Goal: Information Seeking & Learning: Learn about a topic

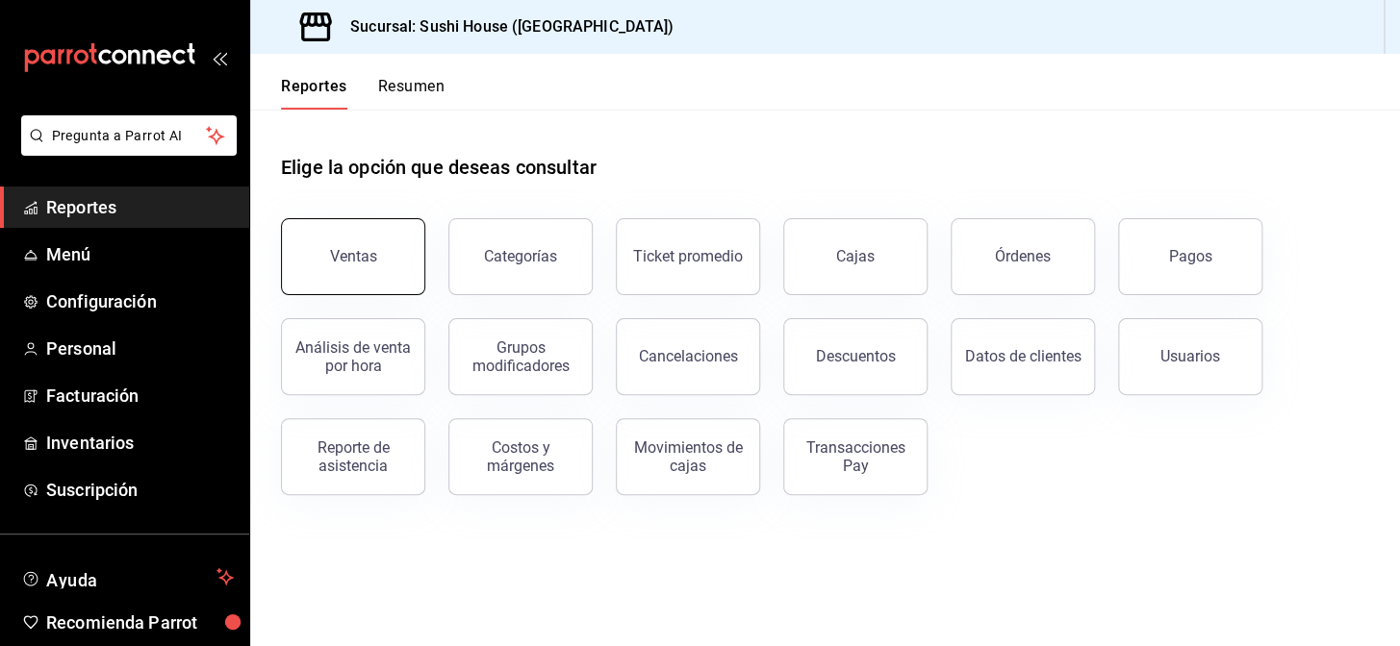
click at [345, 239] on button "Ventas" at bounding box center [353, 256] width 144 height 77
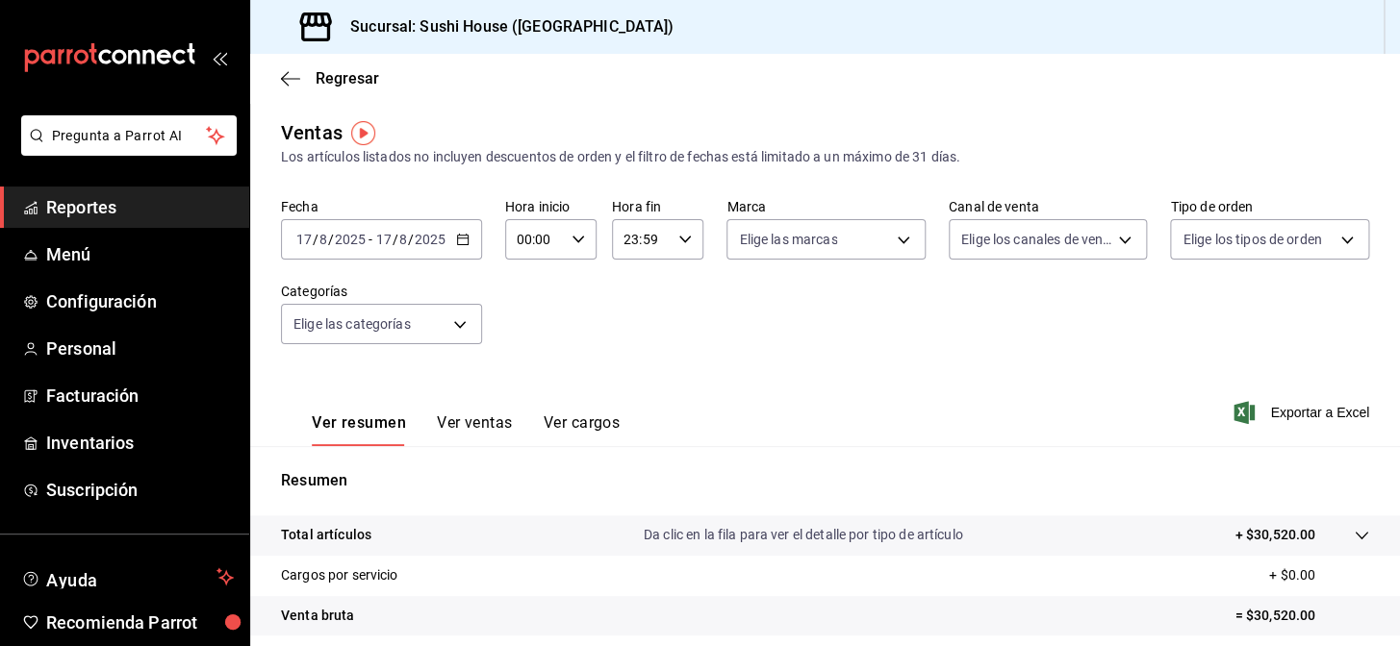
click at [157, 203] on span "Reportes" at bounding box center [140, 207] width 188 height 26
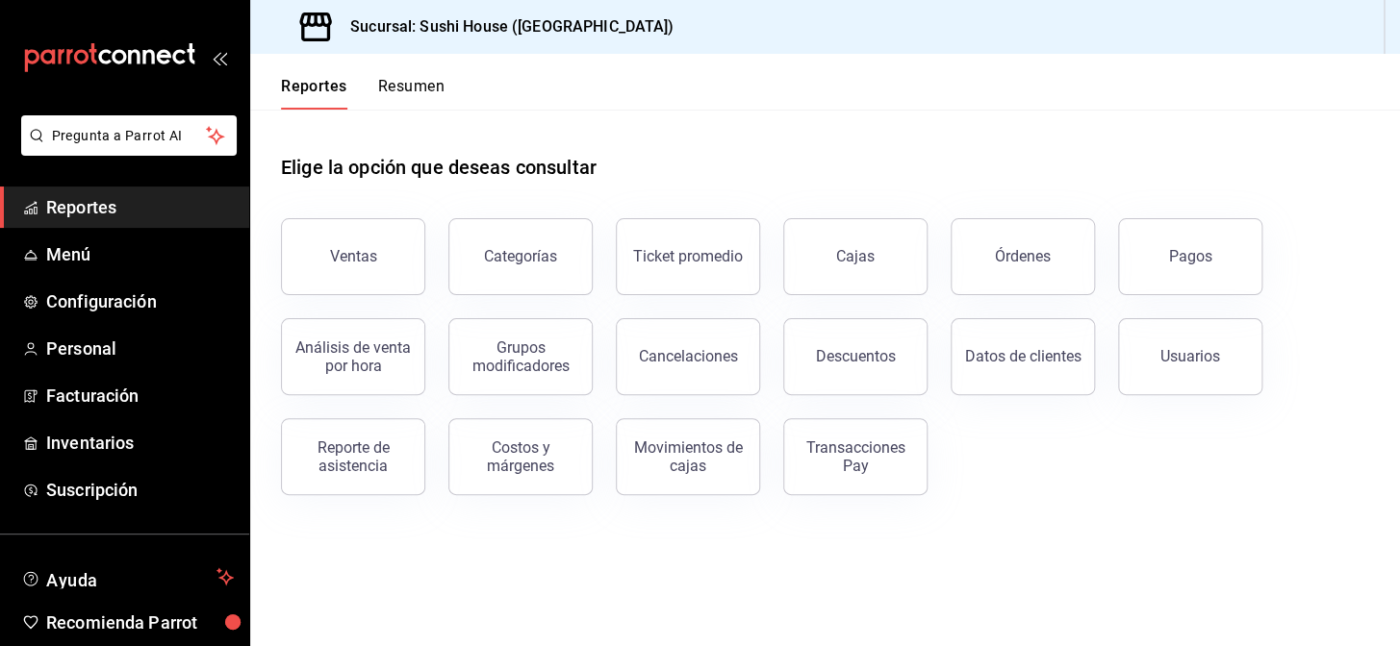
click at [423, 90] on button "Resumen" at bounding box center [411, 93] width 66 height 33
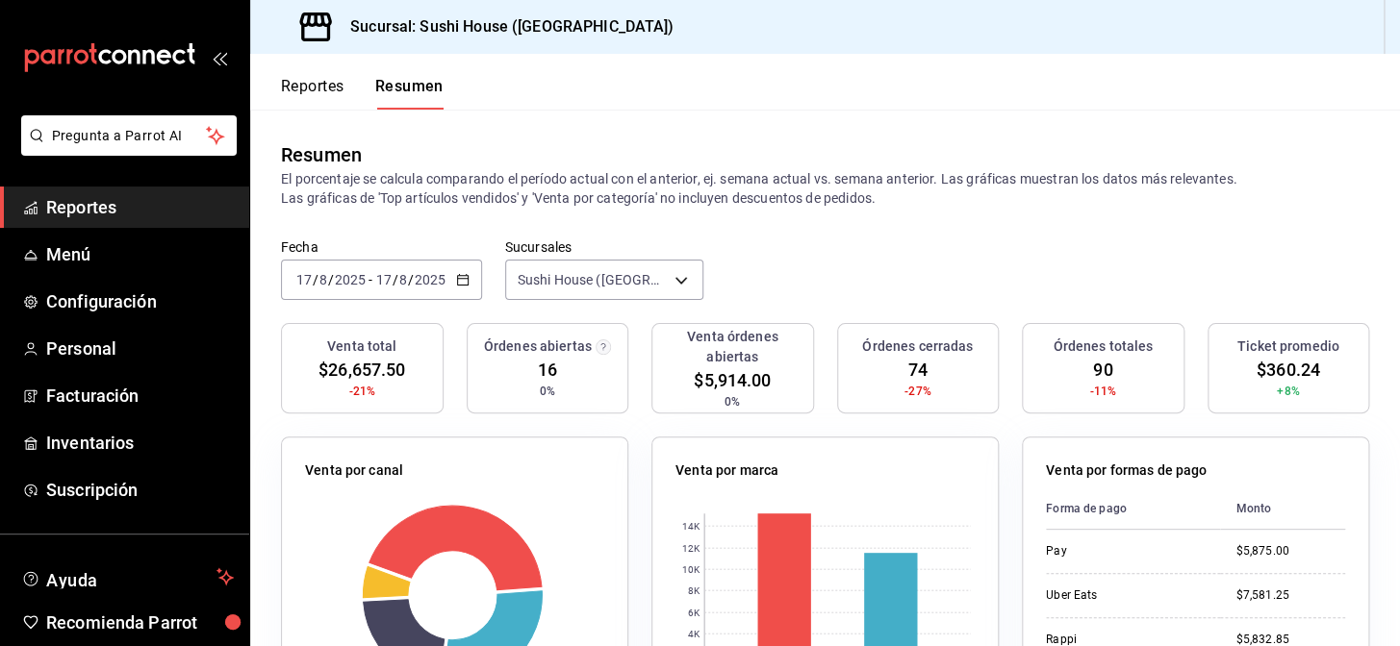
click at [153, 211] on span "Reportes" at bounding box center [140, 207] width 188 height 26
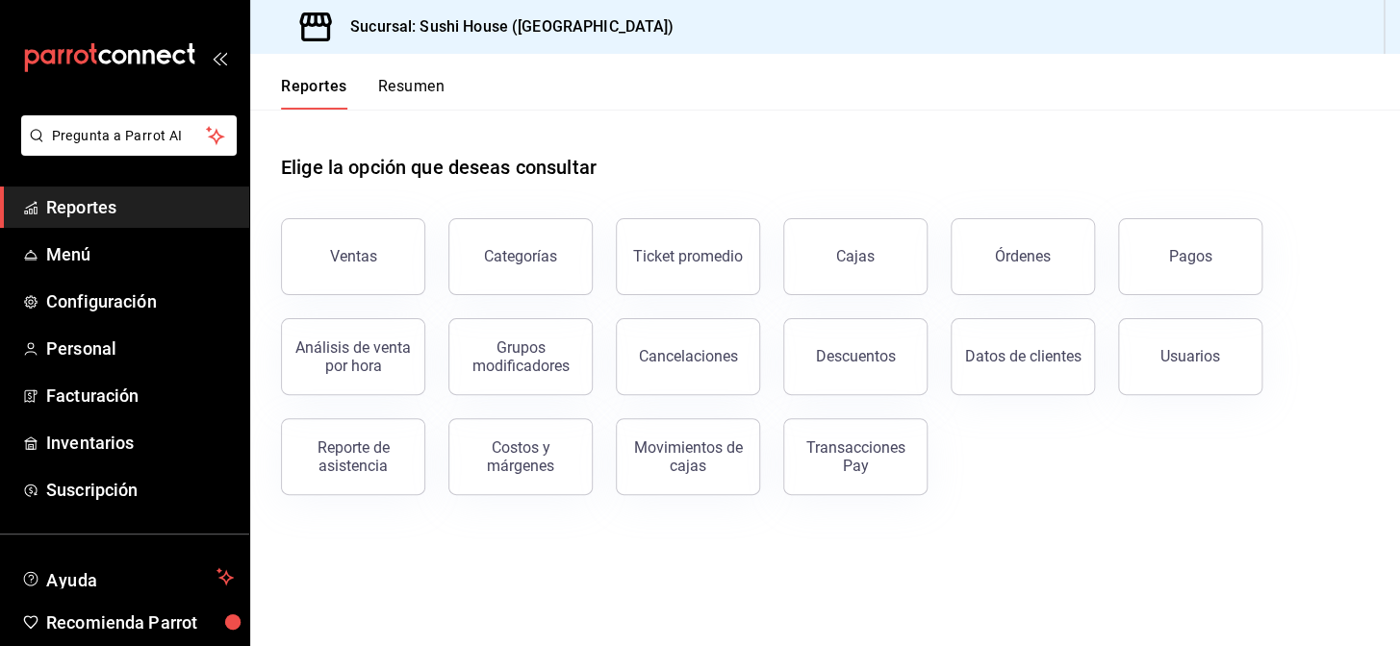
click at [425, 89] on button "Resumen" at bounding box center [411, 93] width 66 height 33
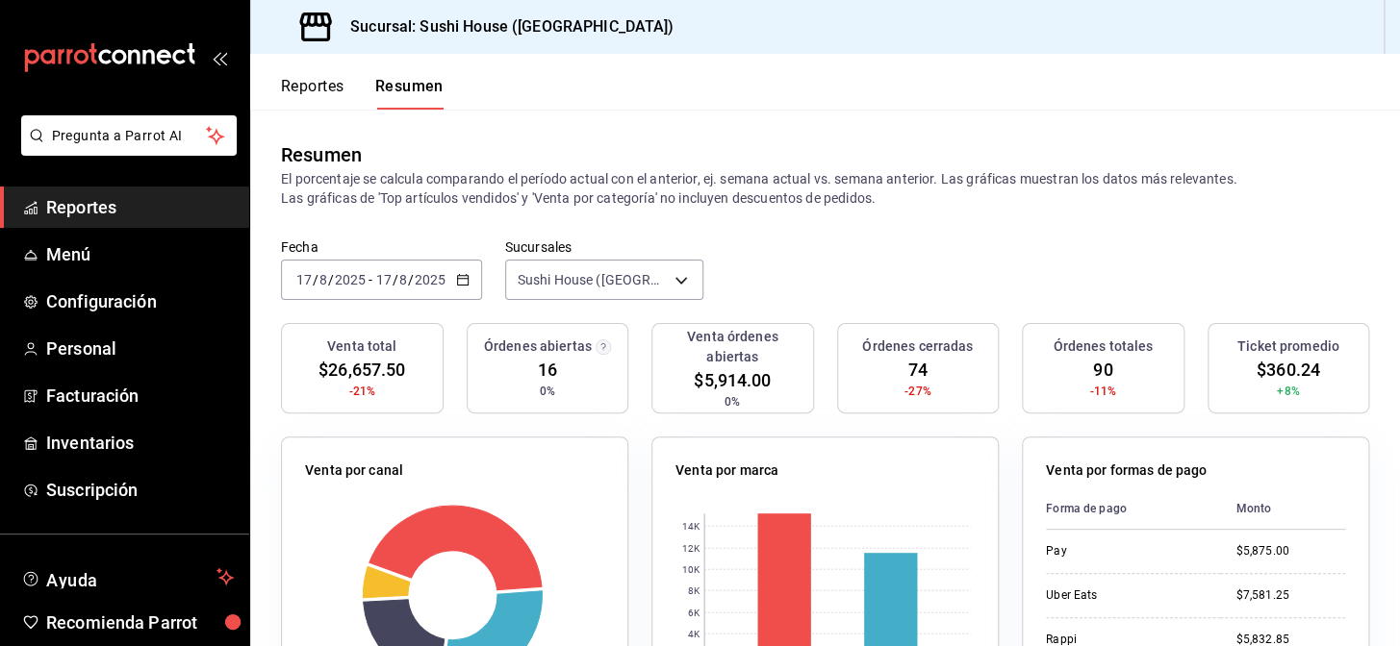
click at [103, 206] on span "Reportes" at bounding box center [140, 207] width 188 height 26
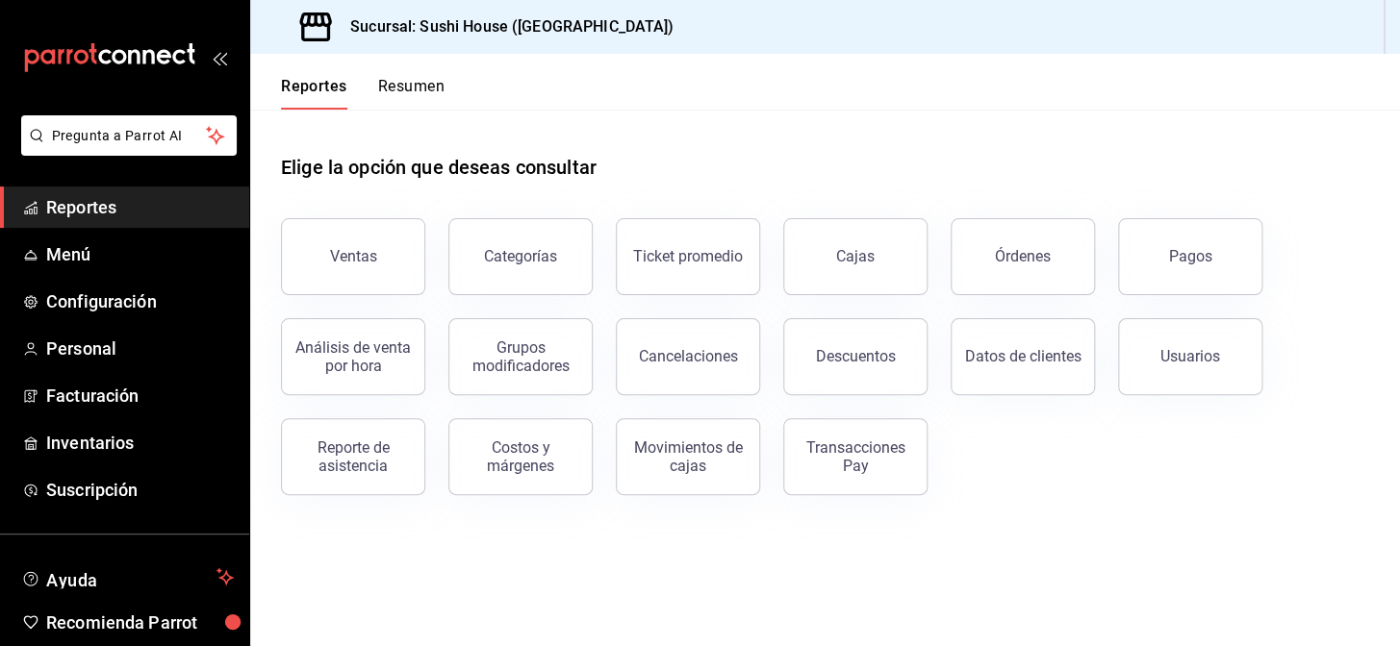
click at [145, 205] on span "Reportes" at bounding box center [140, 207] width 188 height 26
click at [325, 254] on button "Ventas" at bounding box center [353, 256] width 144 height 77
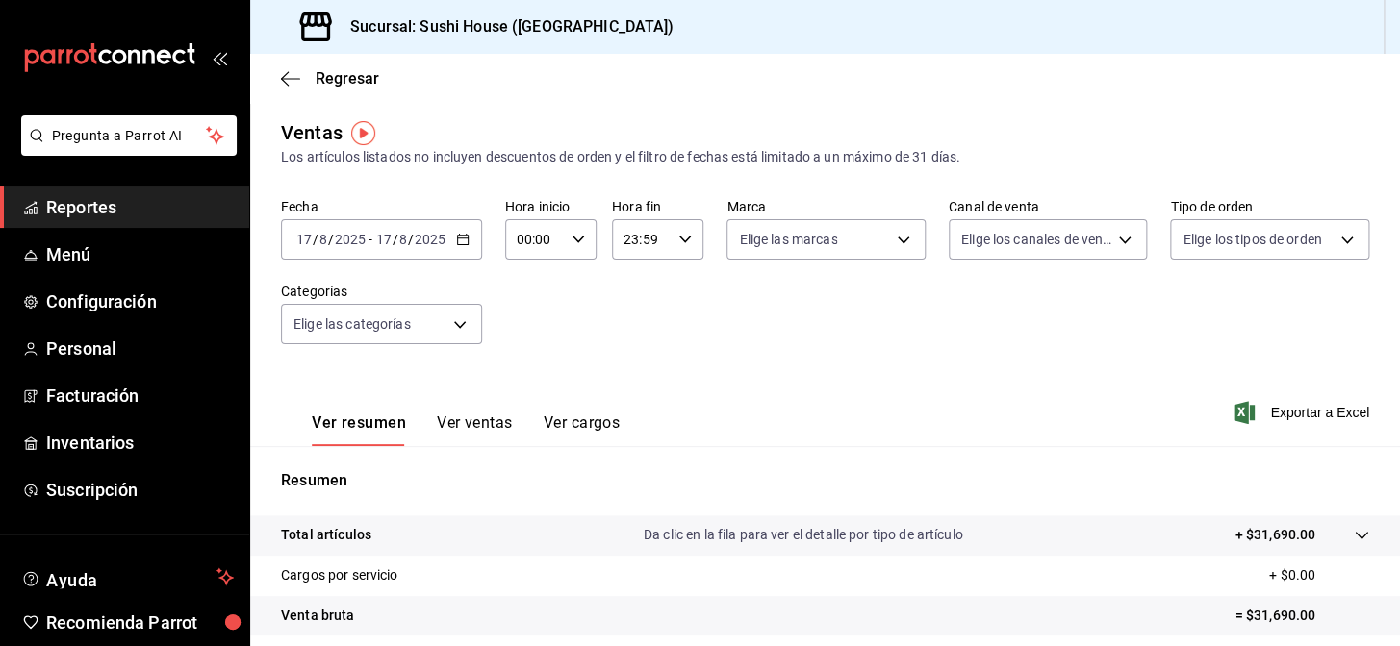
click at [821, 459] on div "Resumen Total artículos Da clic en la fila para ver el detalle por tipo de artí…" at bounding box center [825, 653] width 1150 height 414
click at [150, 199] on span "Reportes" at bounding box center [140, 207] width 188 height 26
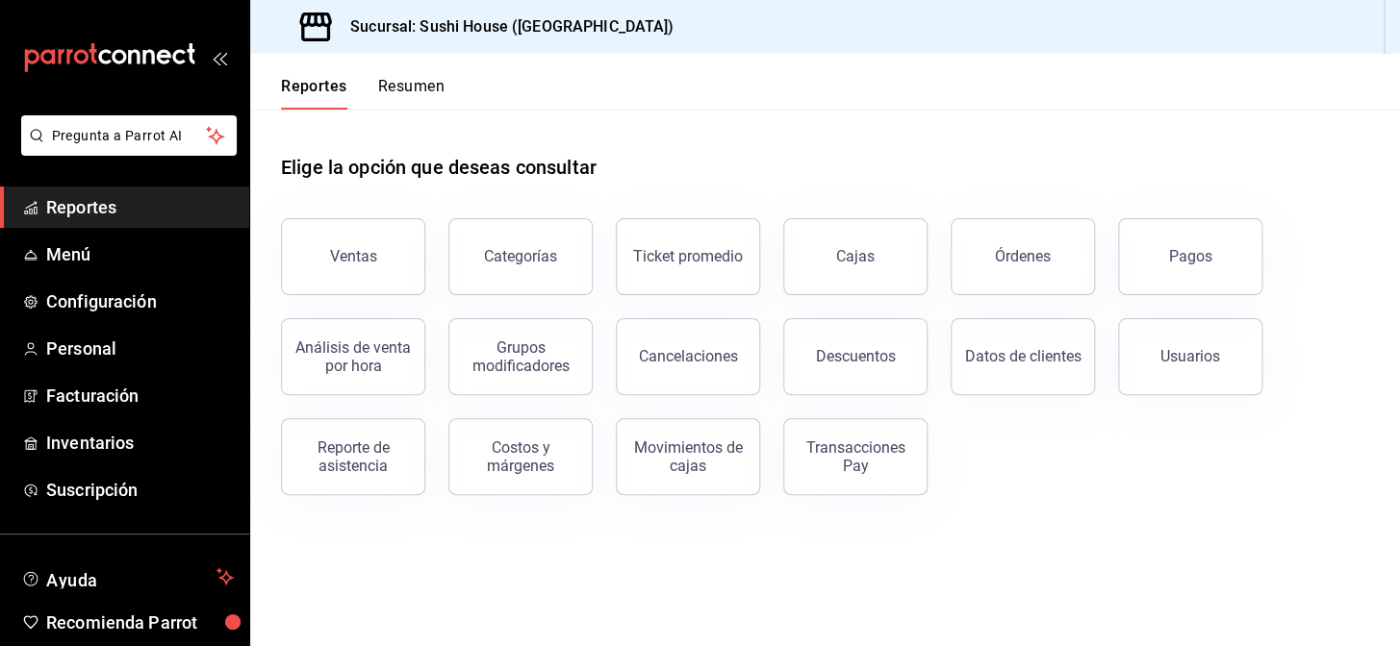
click at [420, 81] on button "Resumen" at bounding box center [411, 93] width 66 height 33
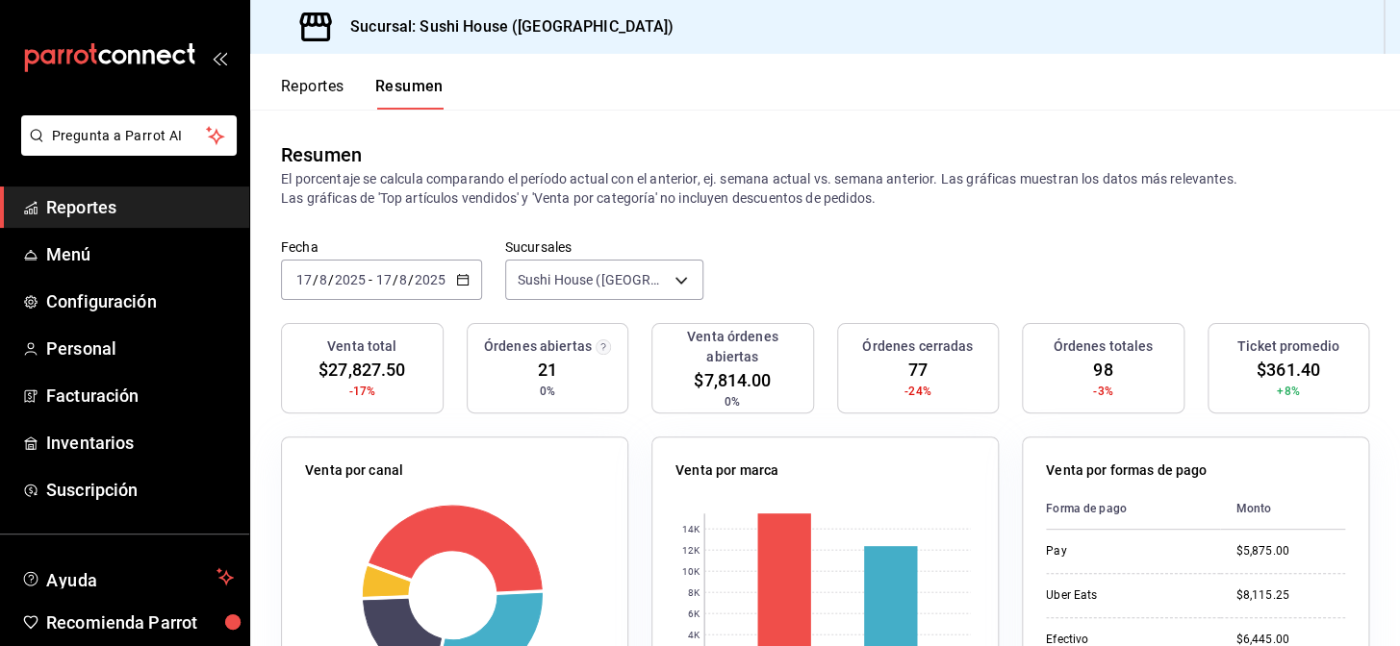
click at [147, 212] on span "Reportes" at bounding box center [140, 207] width 188 height 26
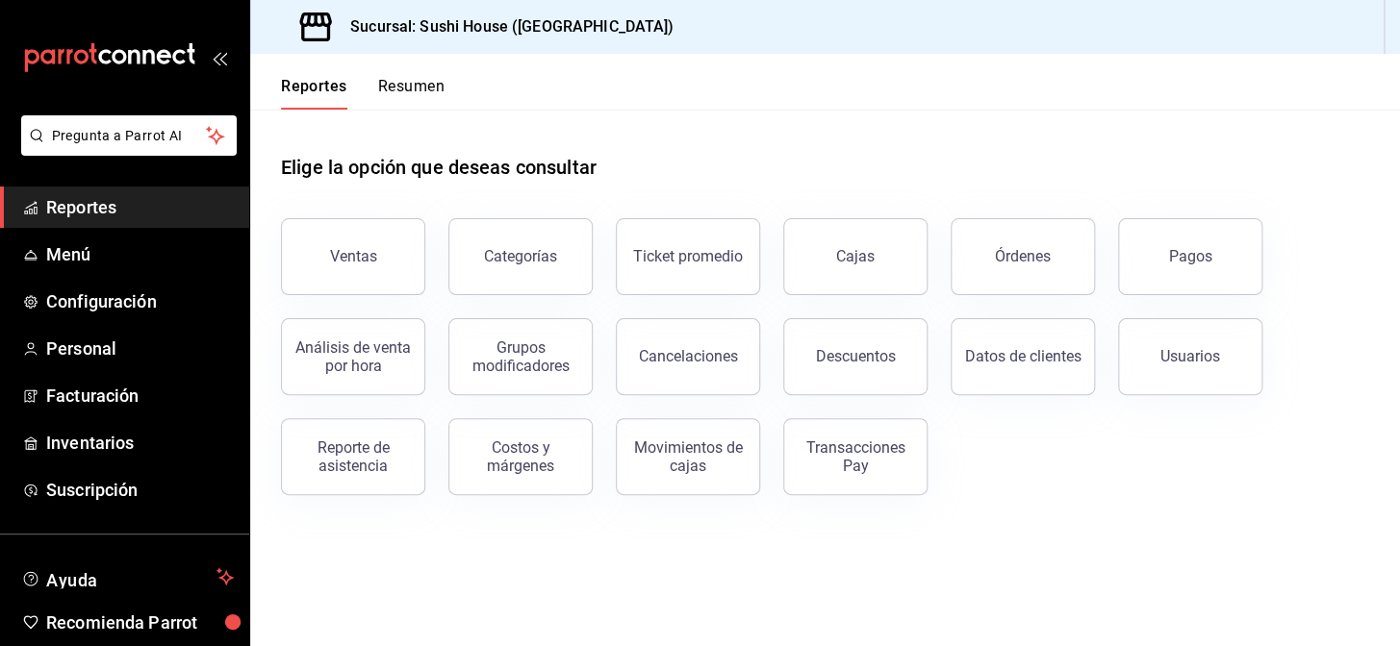
click at [402, 88] on button "Resumen" at bounding box center [411, 93] width 66 height 33
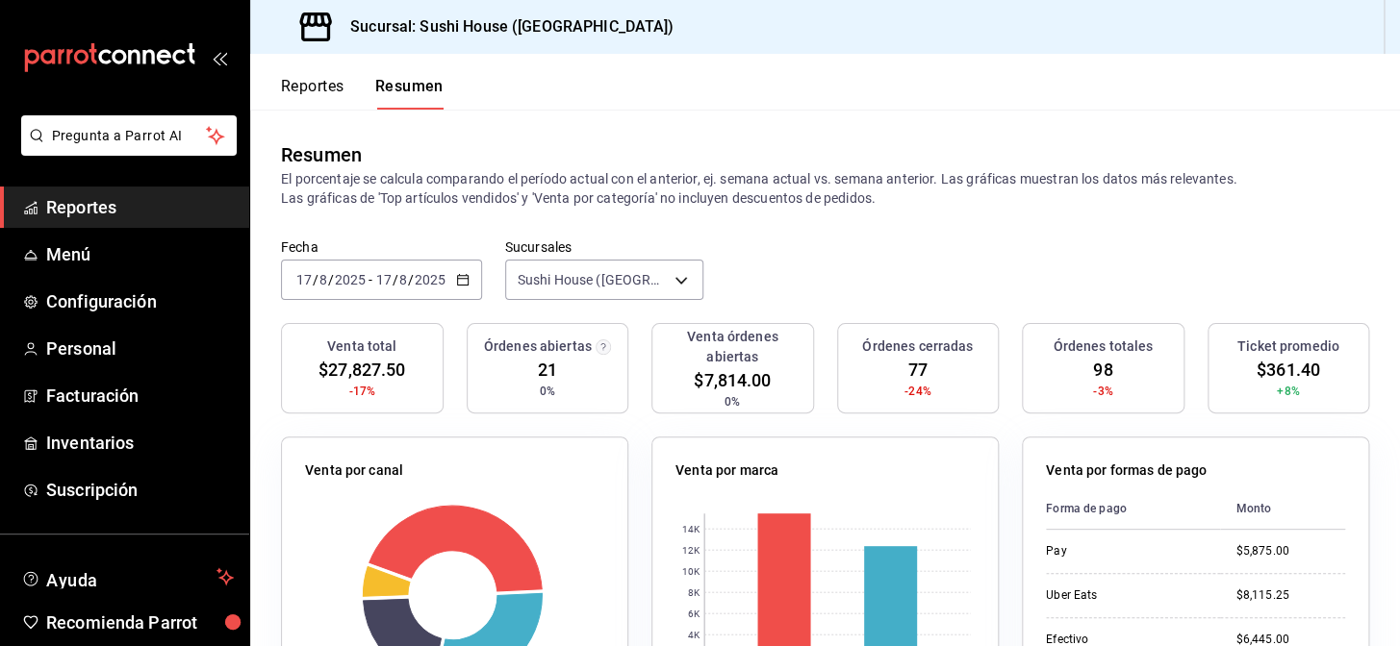
click at [183, 196] on span "Reportes" at bounding box center [140, 207] width 188 height 26
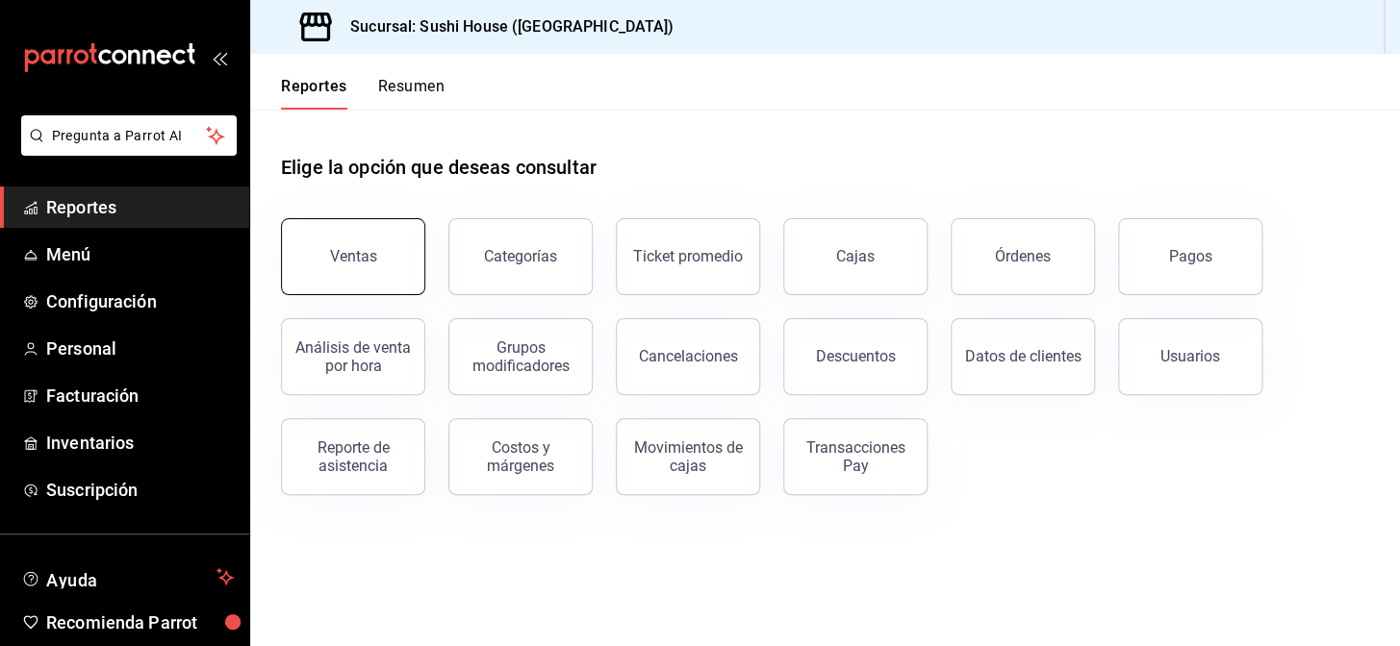
click at [366, 240] on button "Ventas" at bounding box center [353, 256] width 144 height 77
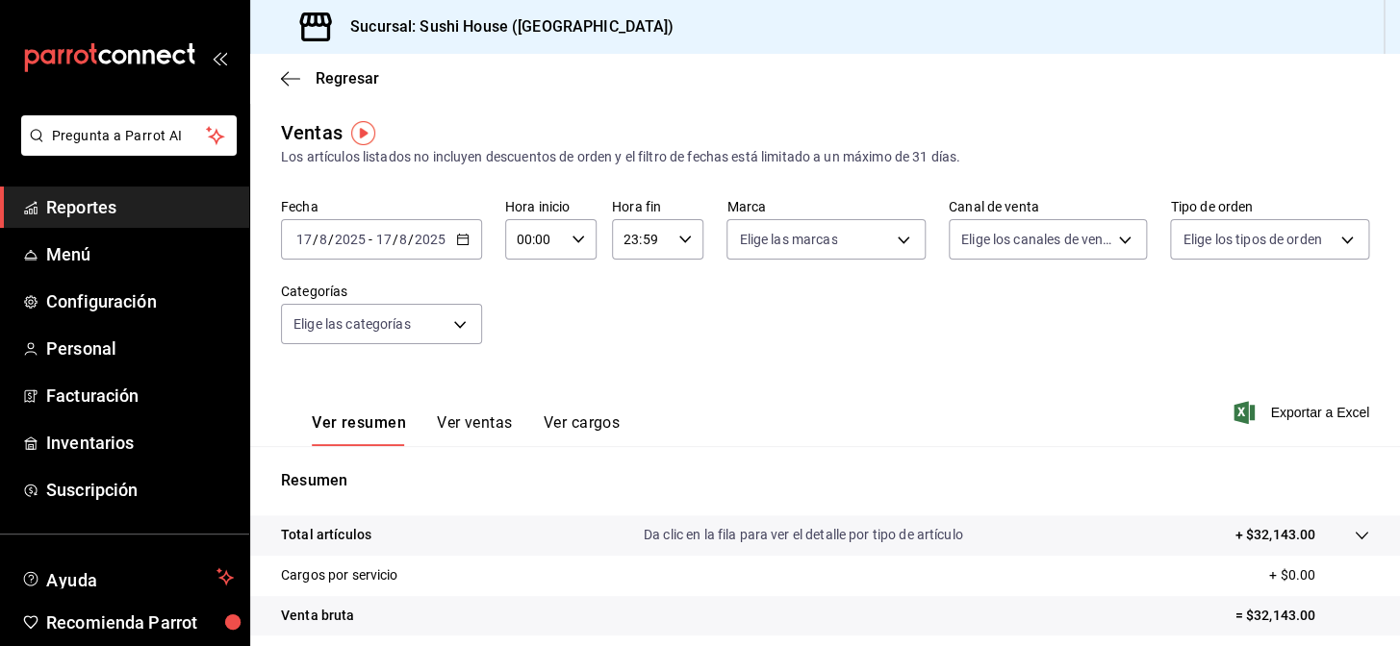
click at [173, 218] on span "Reportes" at bounding box center [140, 207] width 188 height 26
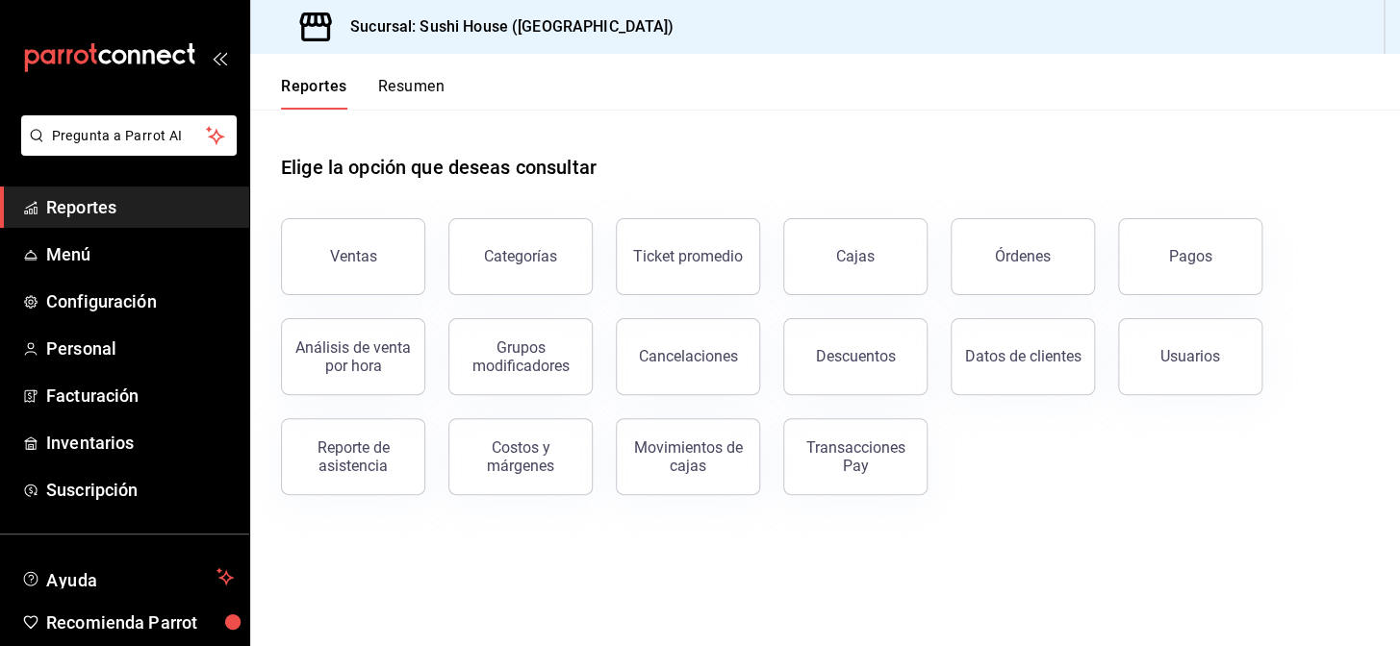
click at [411, 87] on button "Resumen" at bounding box center [411, 93] width 66 height 33
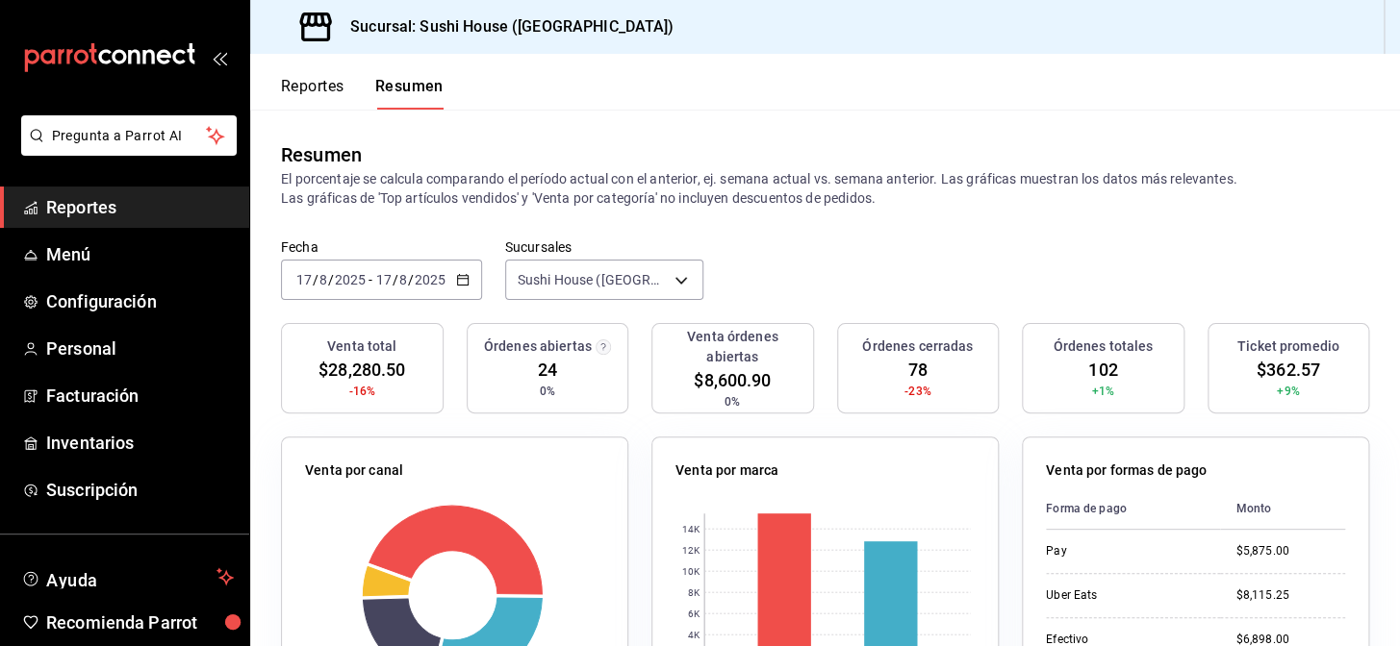
click at [131, 215] on span "Reportes" at bounding box center [140, 207] width 188 height 26
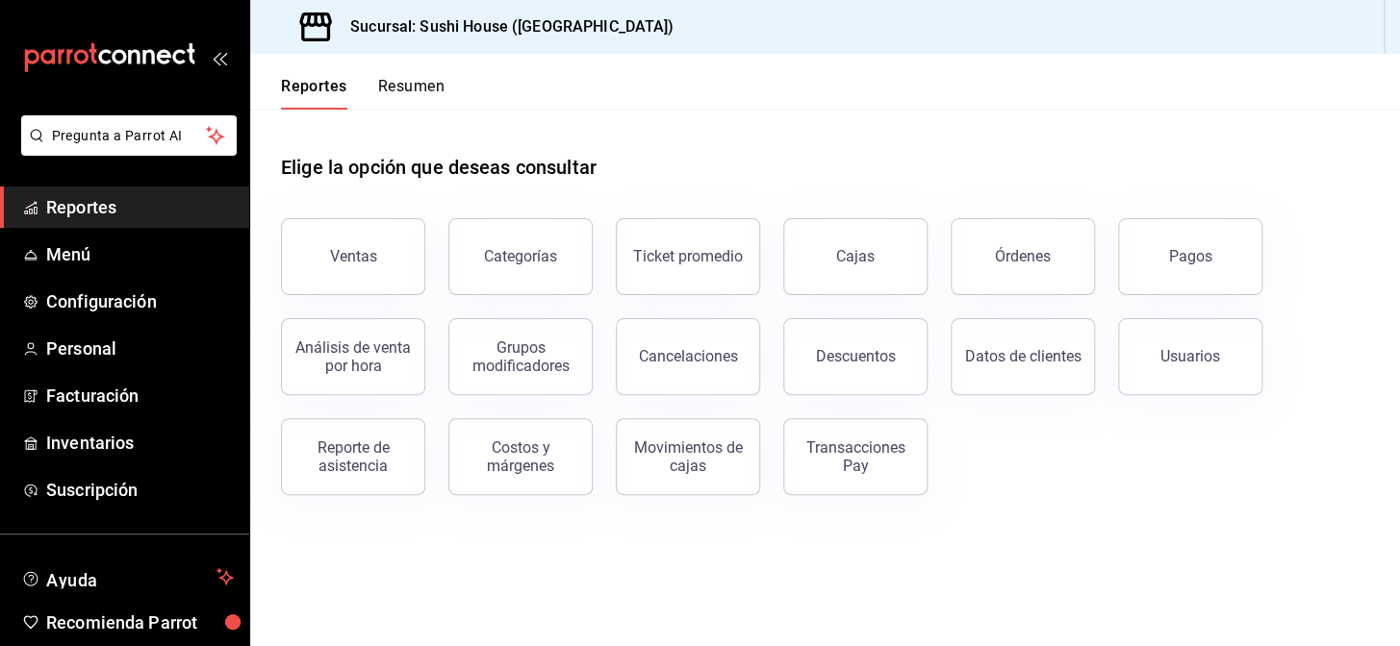
click at [410, 93] on button "Resumen" at bounding box center [411, 93] width 66 height 33
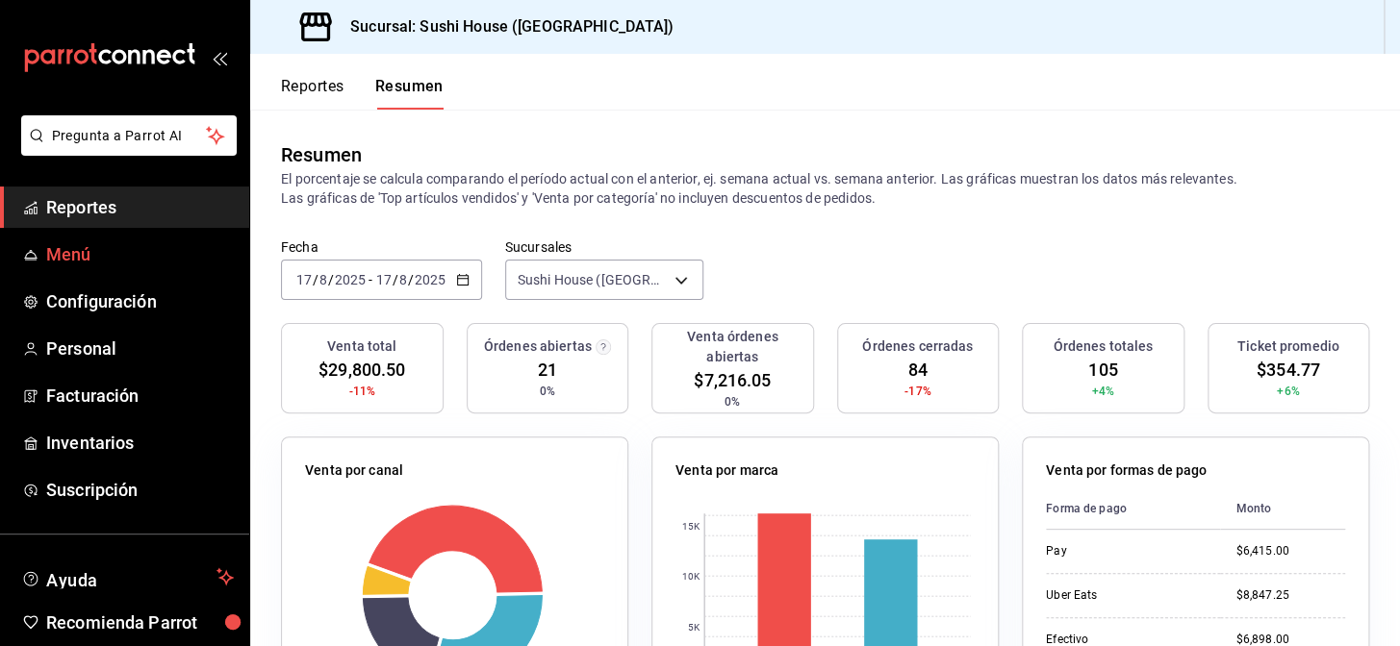
drag, startPoint x: 143, startPoint y: 207, endPoint x: 189, endPoint y: 243, distance: 58.1
click at [144, 207] on span "Reportes" at bounding box center [140, 207] width 188 height 26
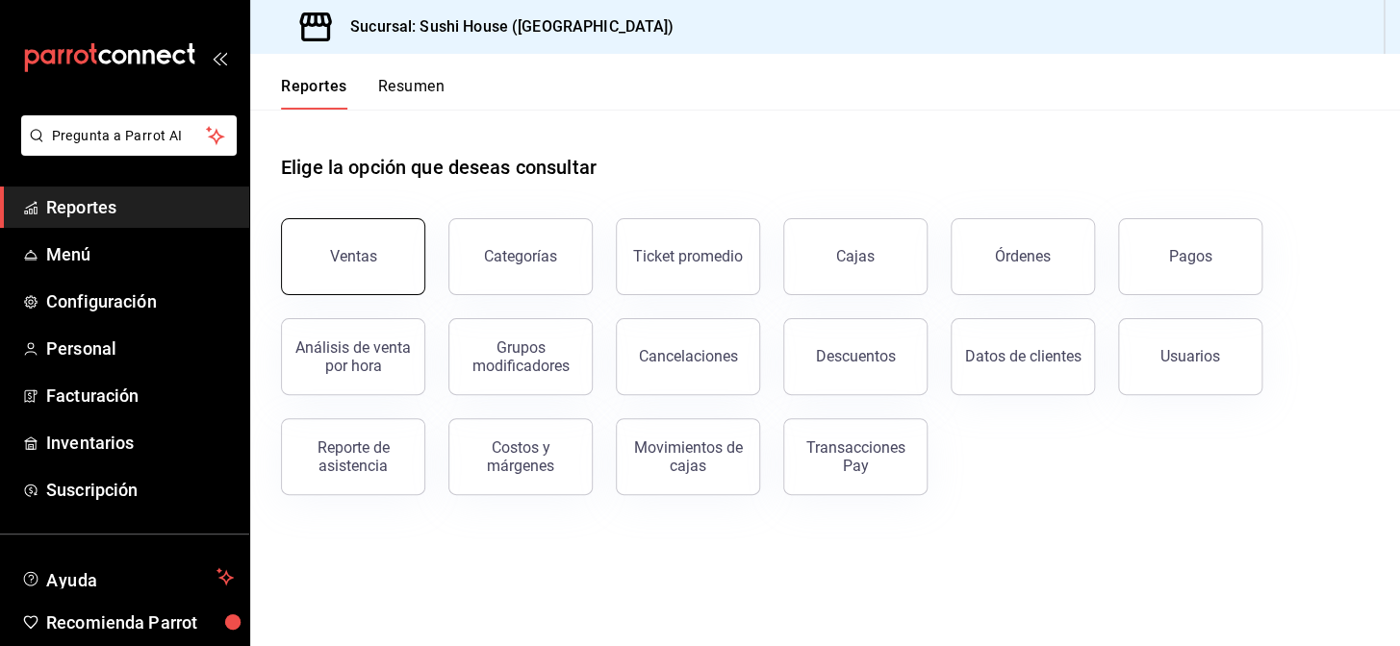
click at [332, 258] on div "Ventas" at bounding box center [353, 256] width 47 height 18
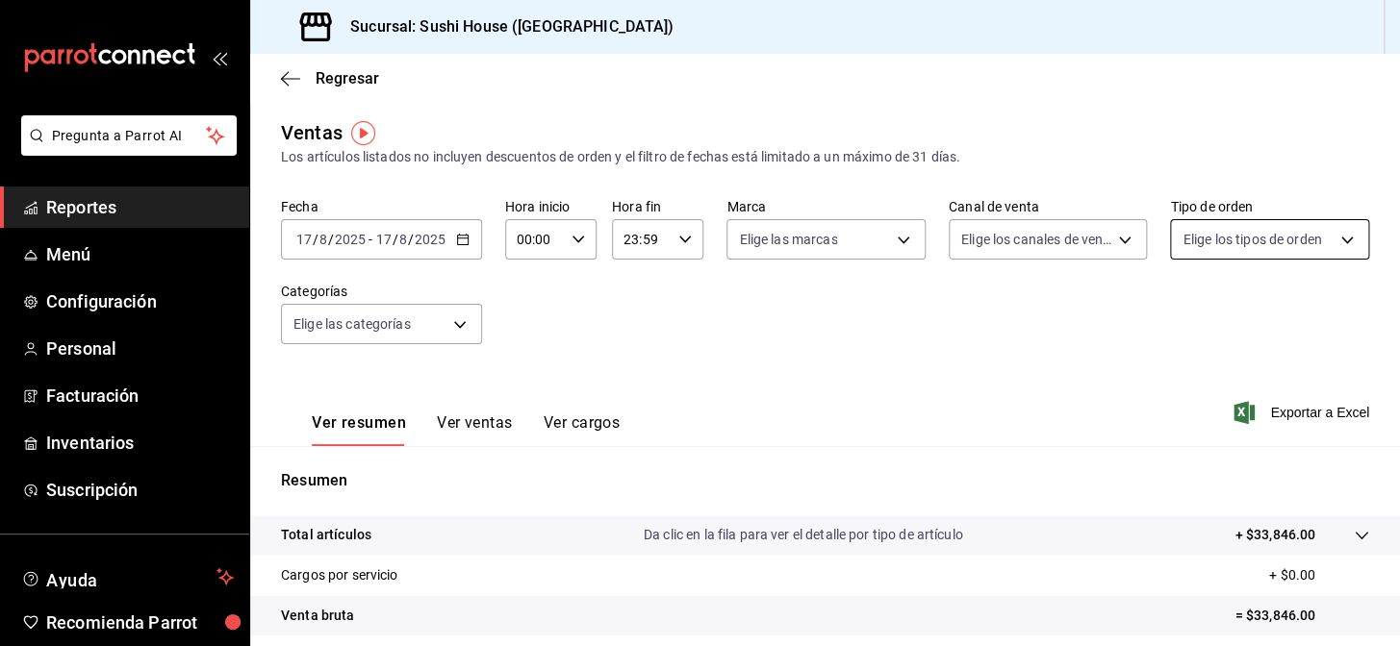
click at [1180, 241] on body "Pregunta a Parrot AI Reportes Menú Configuración Personal Facturación Inventari…" at bounding box center [700, 323] width 1400 height 646
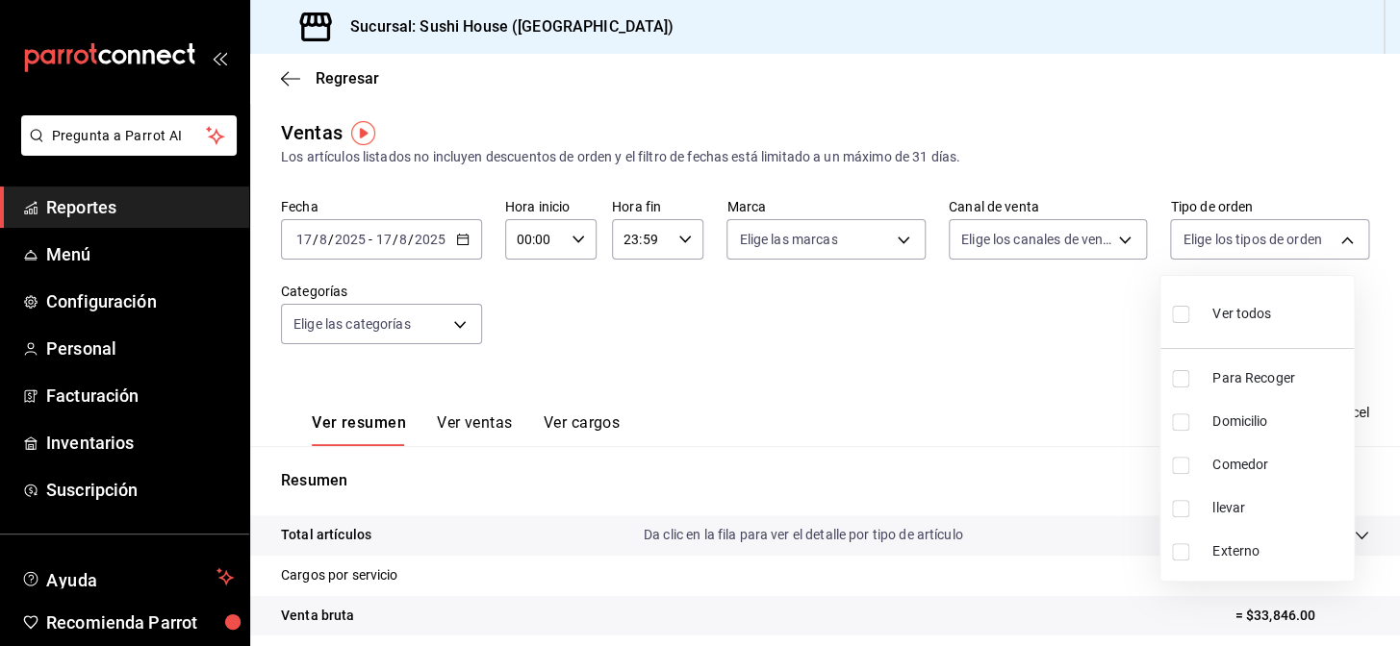
click at [1028, 371] on div at bounding box center [700, 323] width 1400 height 646
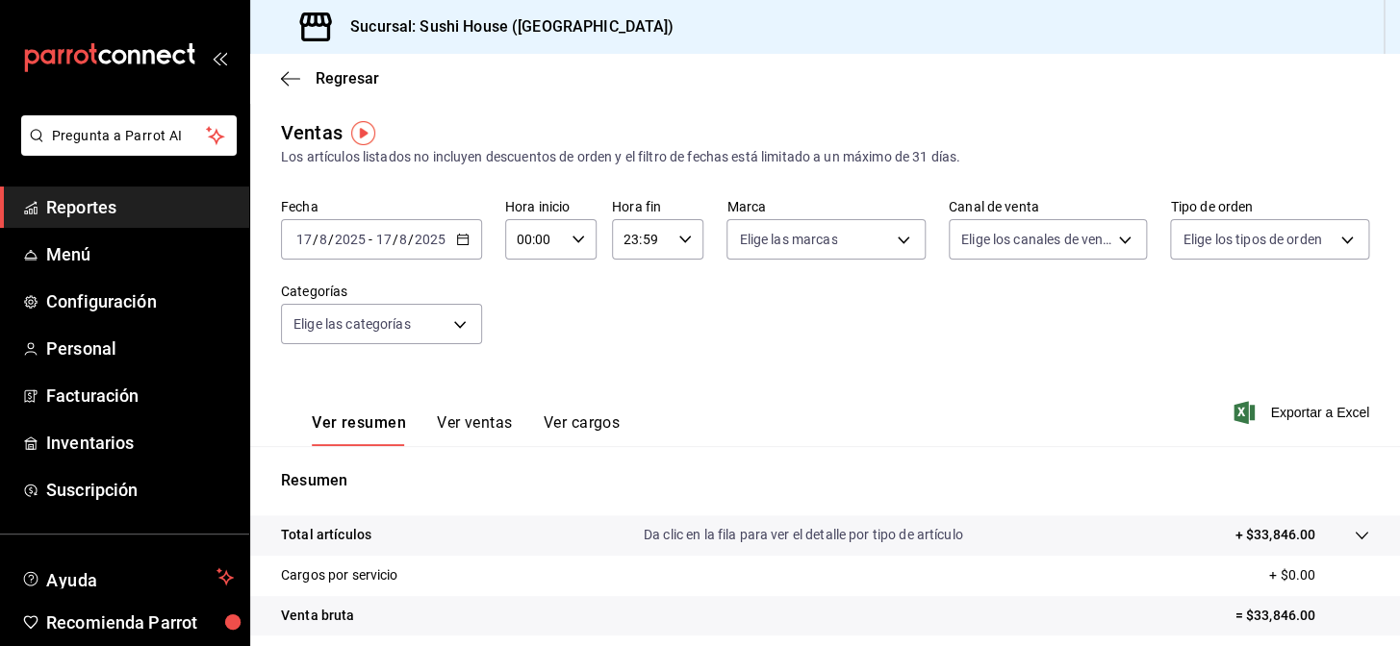
click at [84, 197] on span "Reportes" at bounding box center [140, 207] width 188 height 26
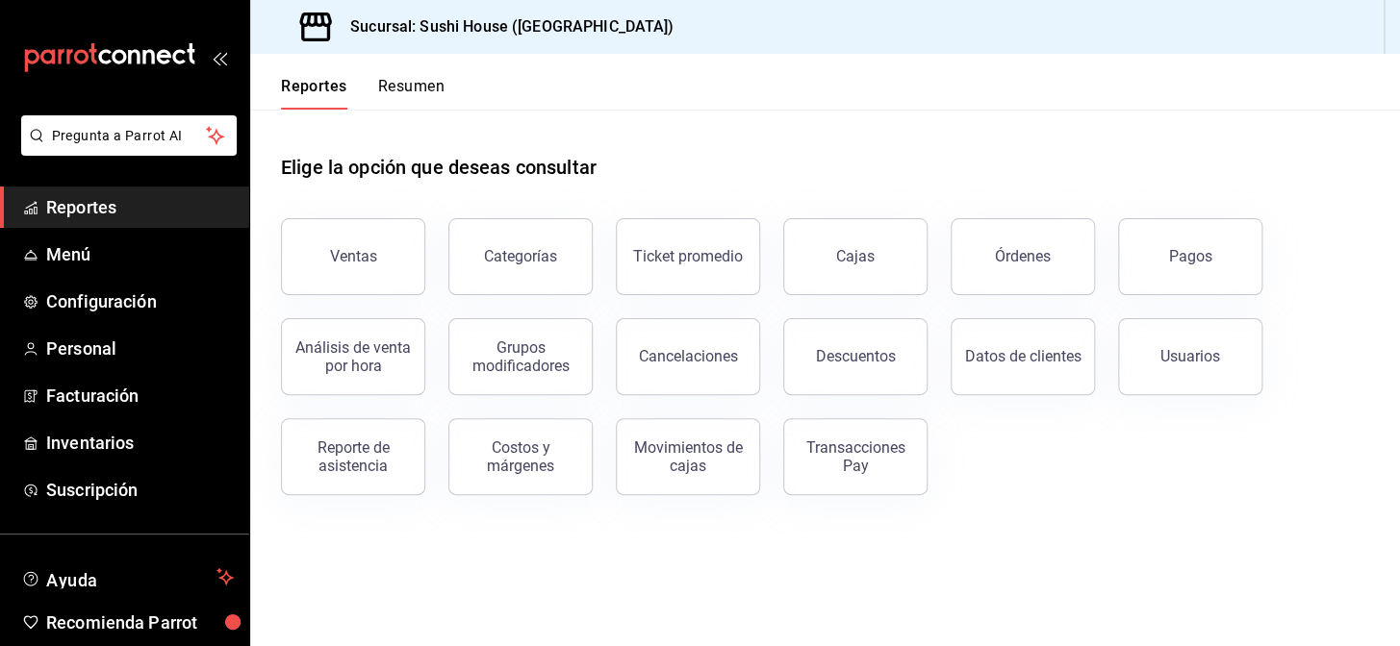
click at [405, 89] on button "Resumen" at bounding box center [411, 93] width 66 height 33
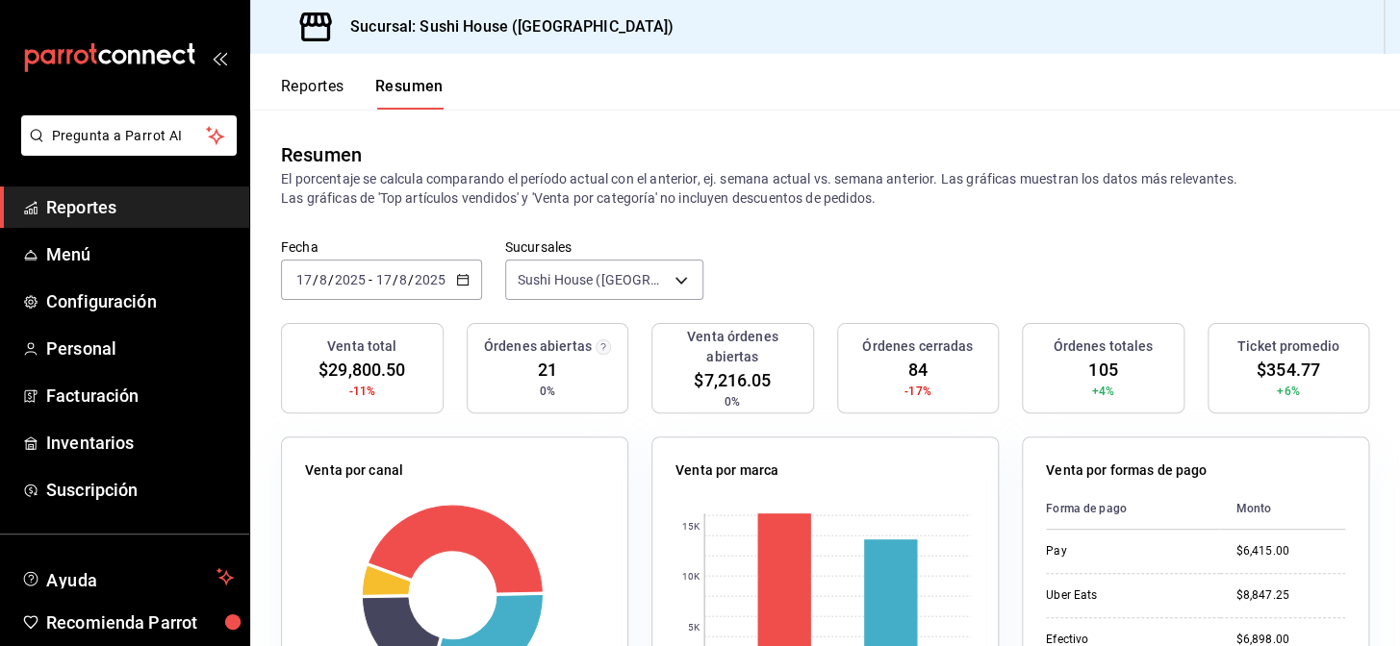
click at [120, 209] on span "Reportes" at bounding box center [140, 207] width 188 height 26
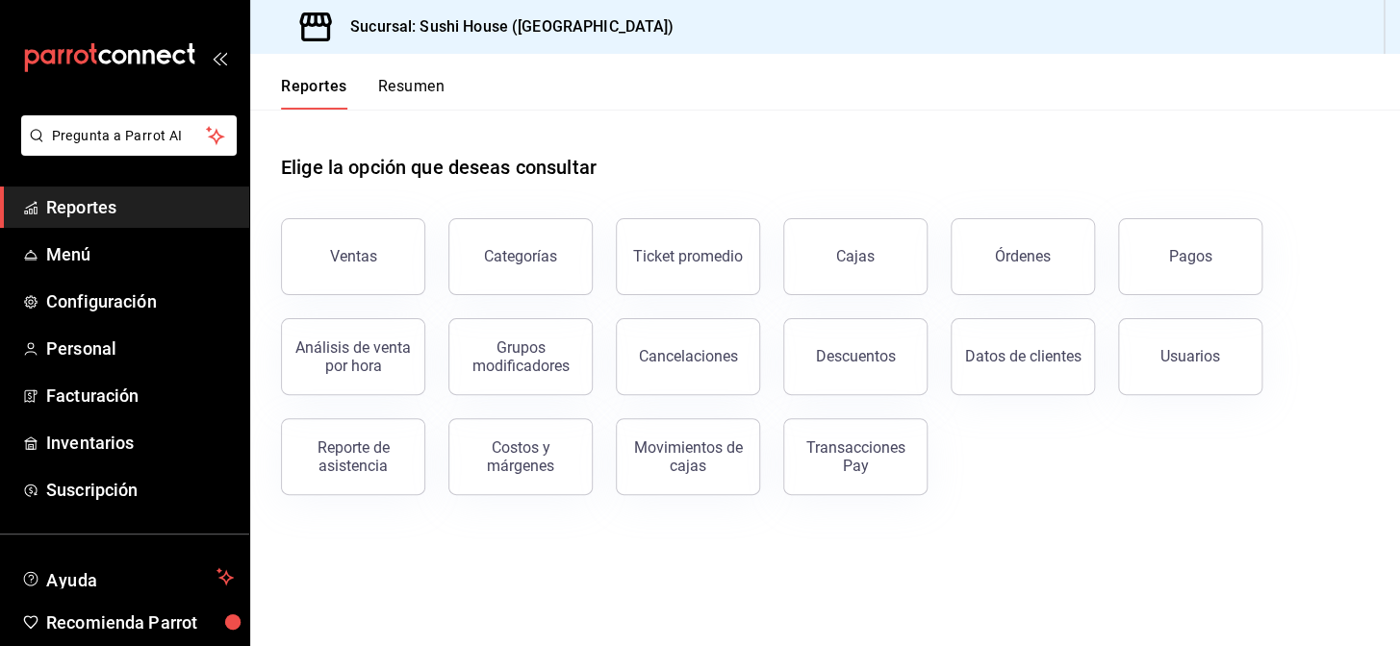
click at [421, 90] on button "Resumen" at bounding box center [411, 93] width 66 height 33
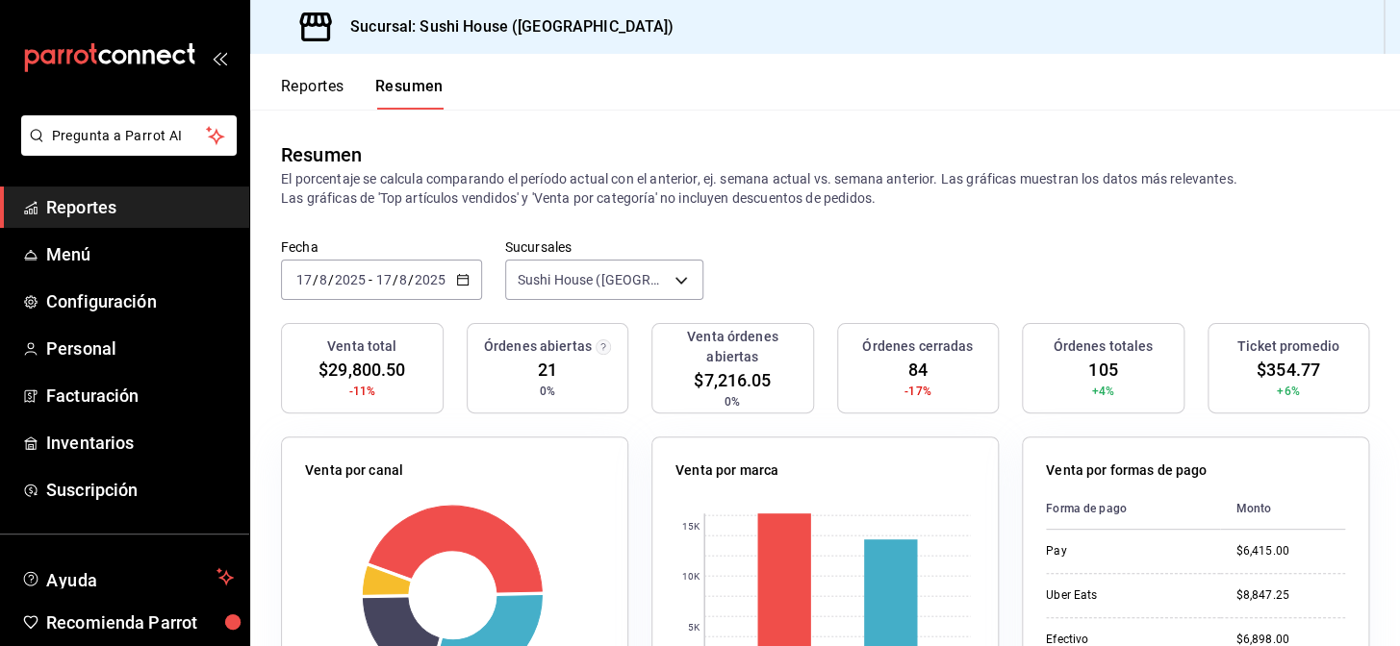
click at [144, 204] on span "Reportes" at bounding box center [140, 207] width 188 height 26
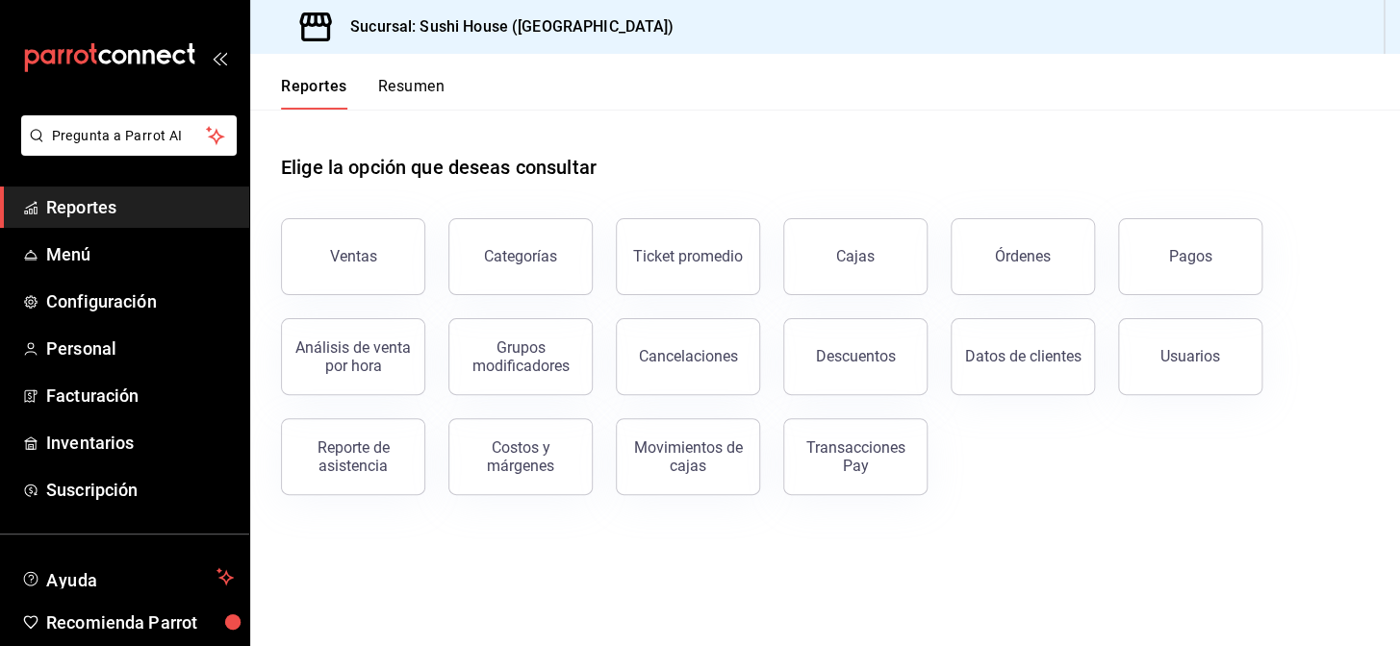
click at [430, 88] on button "Resumen" at bounding box center [411, 93] width 66 height 33
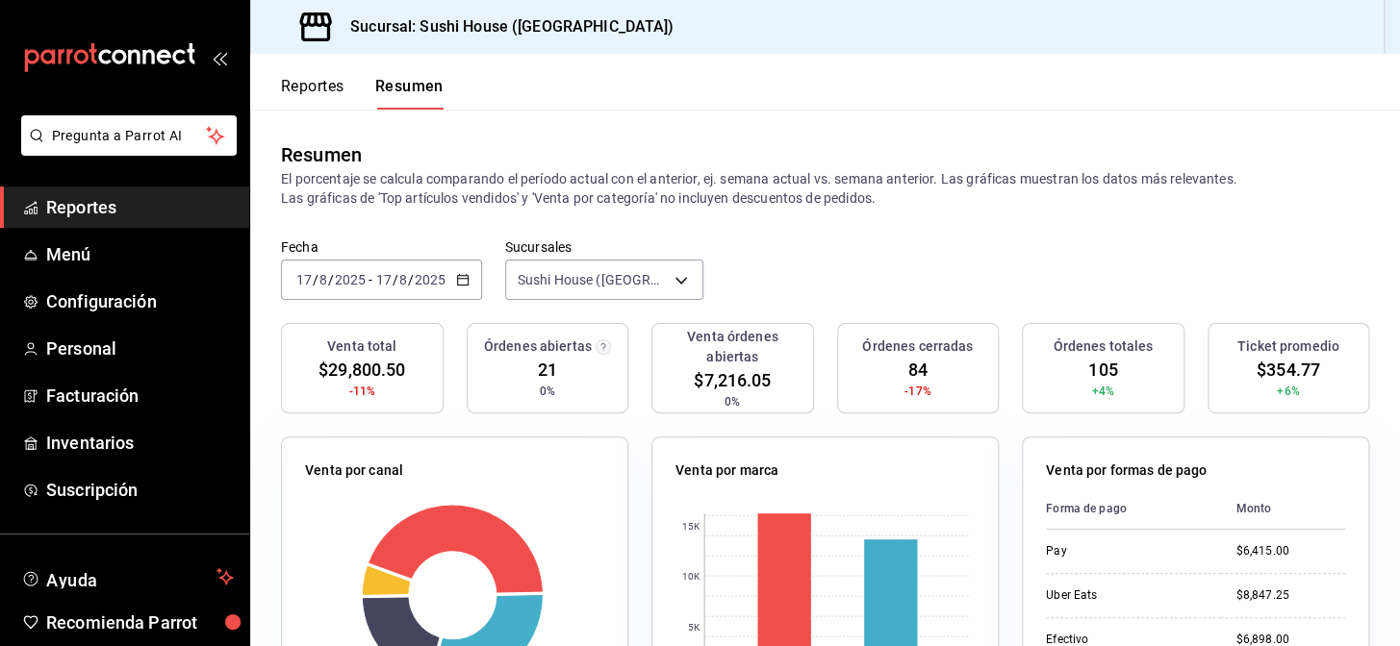
click at [113, 206] on span "Reportes" at bounding box center [140, 207] width 188 height 26
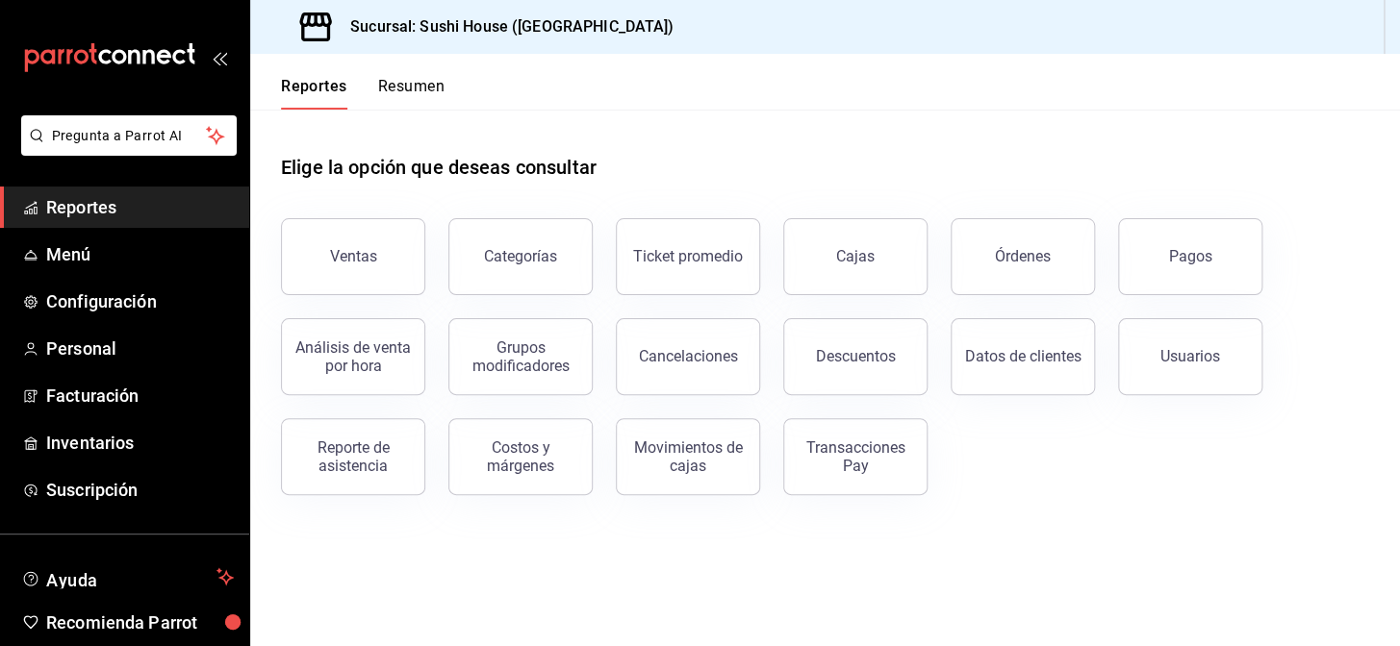
click at [418, 85] on button "Resumen" at bounding box center [411, 93] width 66 height 33
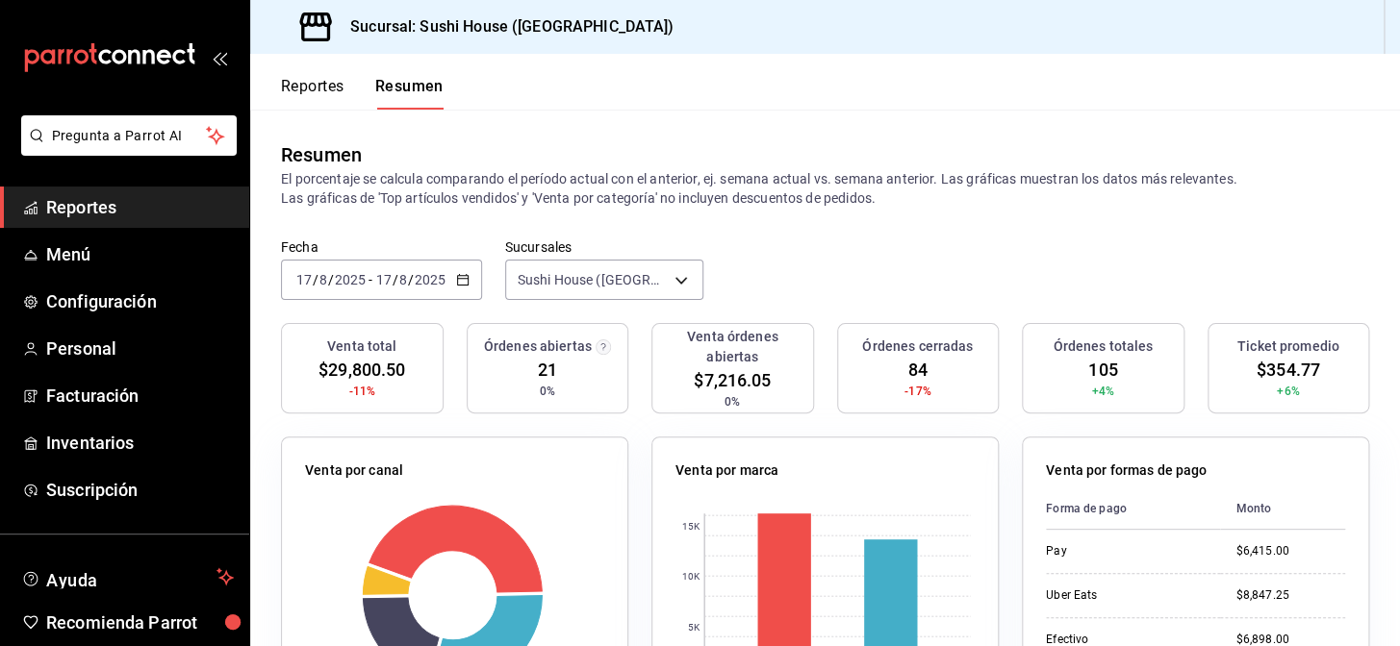
click at [125, 209] on span "Reportes" at bounding box center [140, 207] width 188 height 26
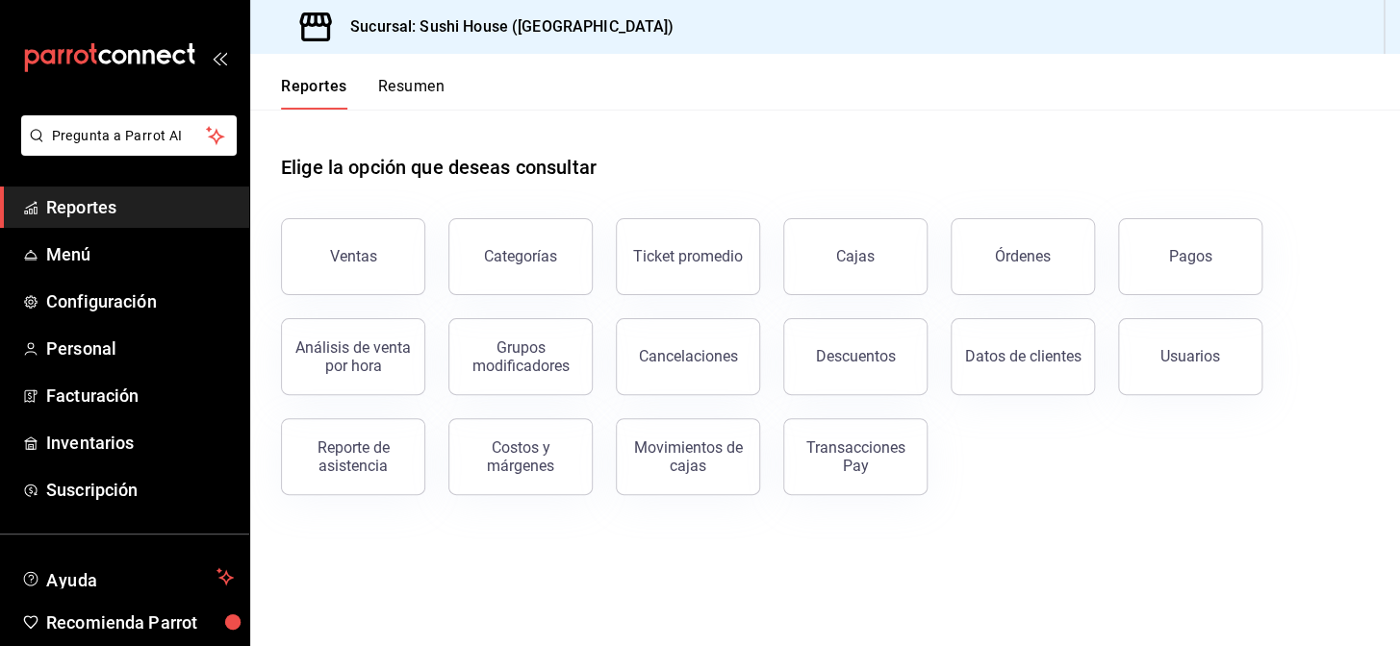
click at [429, 87] on button "Resumen" at bounding box center [411, 93] width 66 height 33
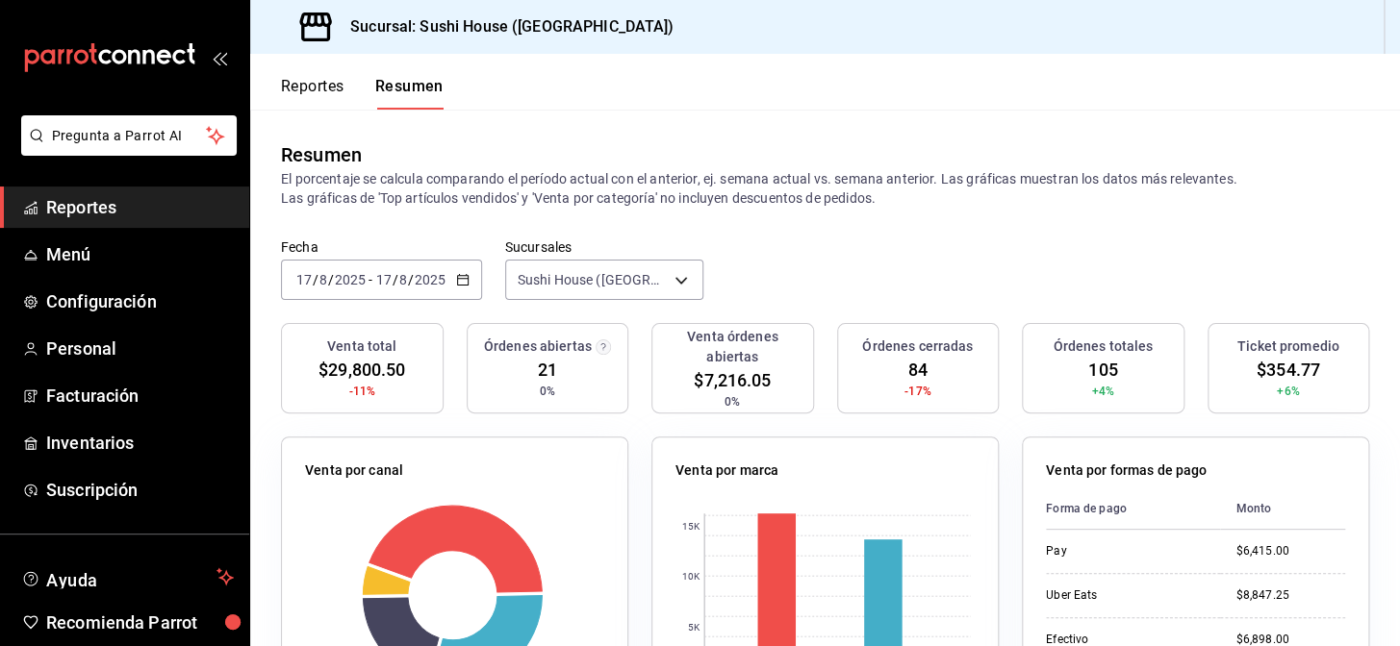
click at [148, 215] on span "Reportes" at bounding box center [140, 207] width 188 height 26
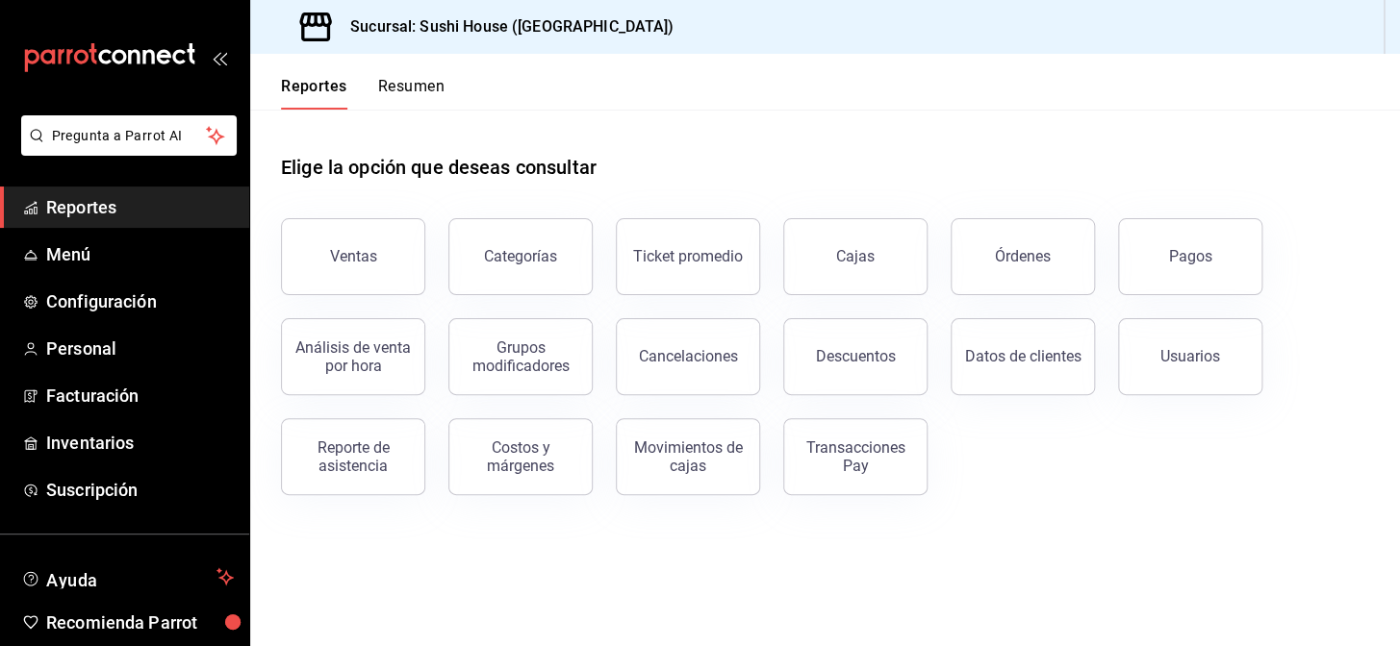
click at [419, 88] on button "Resumen" at bounding box center [411, 93] width 66 height 33
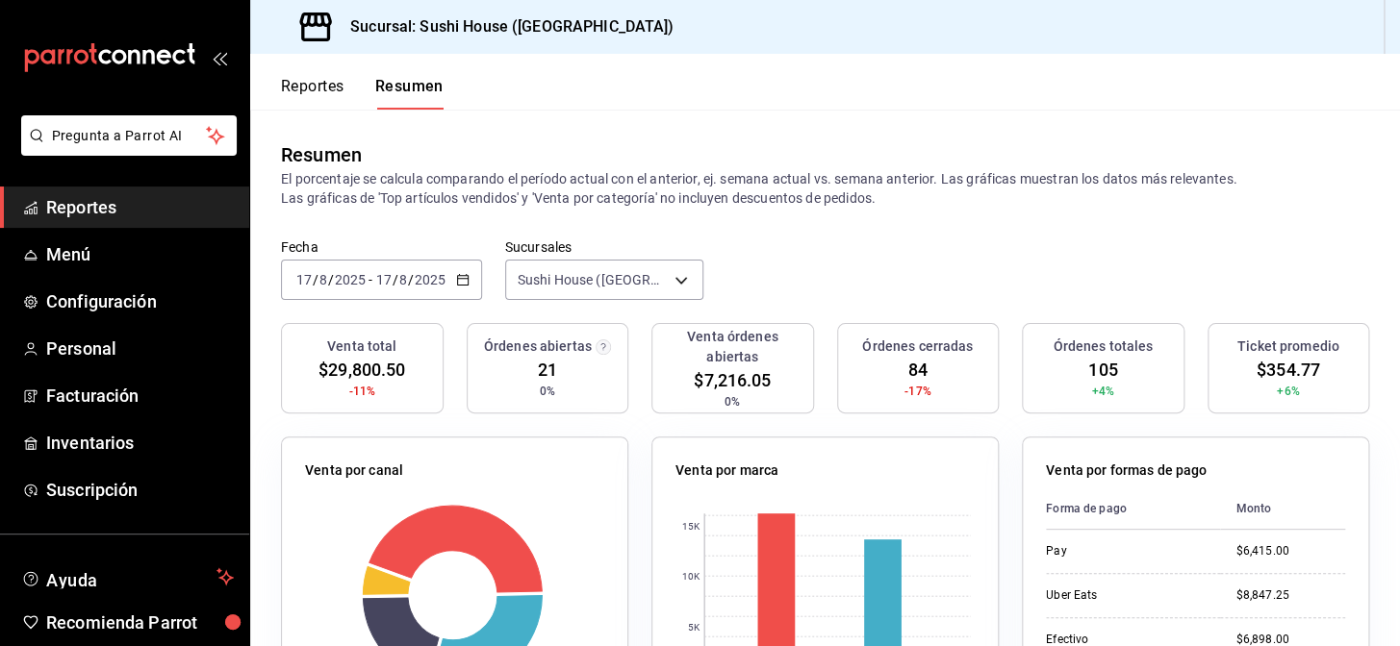
click at [133, 209] on span "Reportes" at bounding box center [140, 207] width 188 height 26
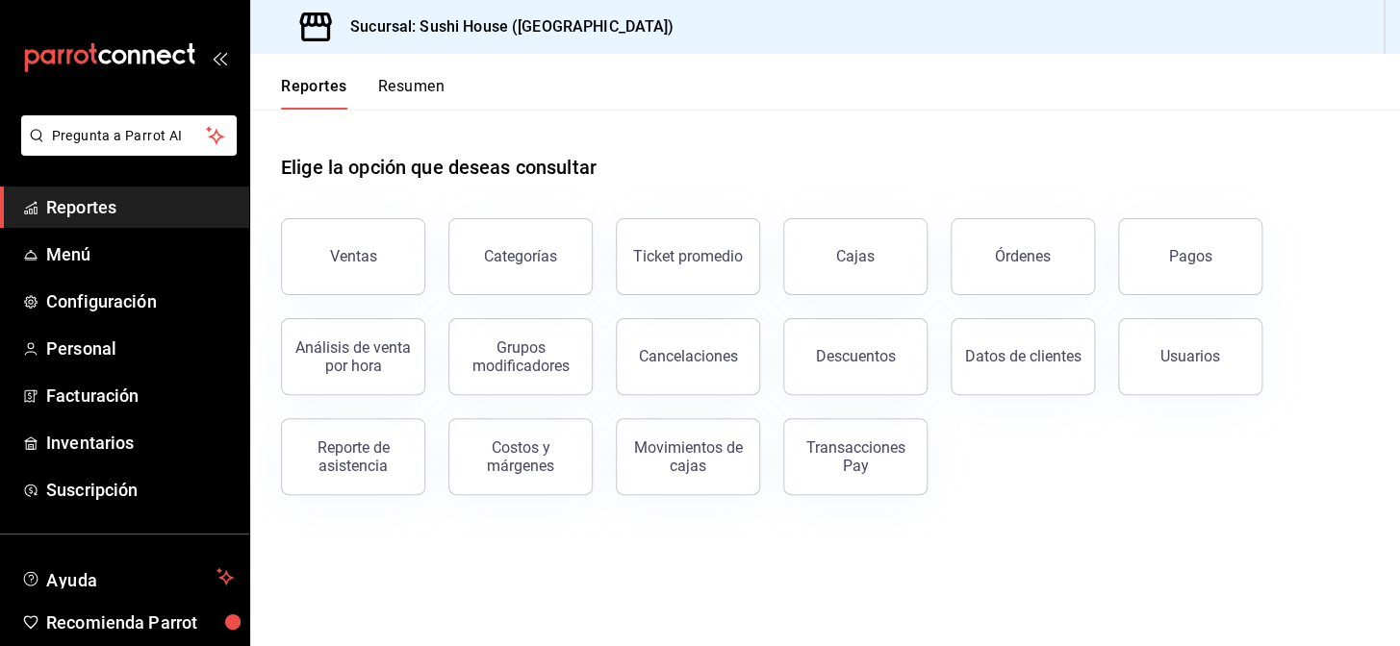
click at [418, 85] on button "Resumen" at bounding box center [411, 93] width 66 height 33
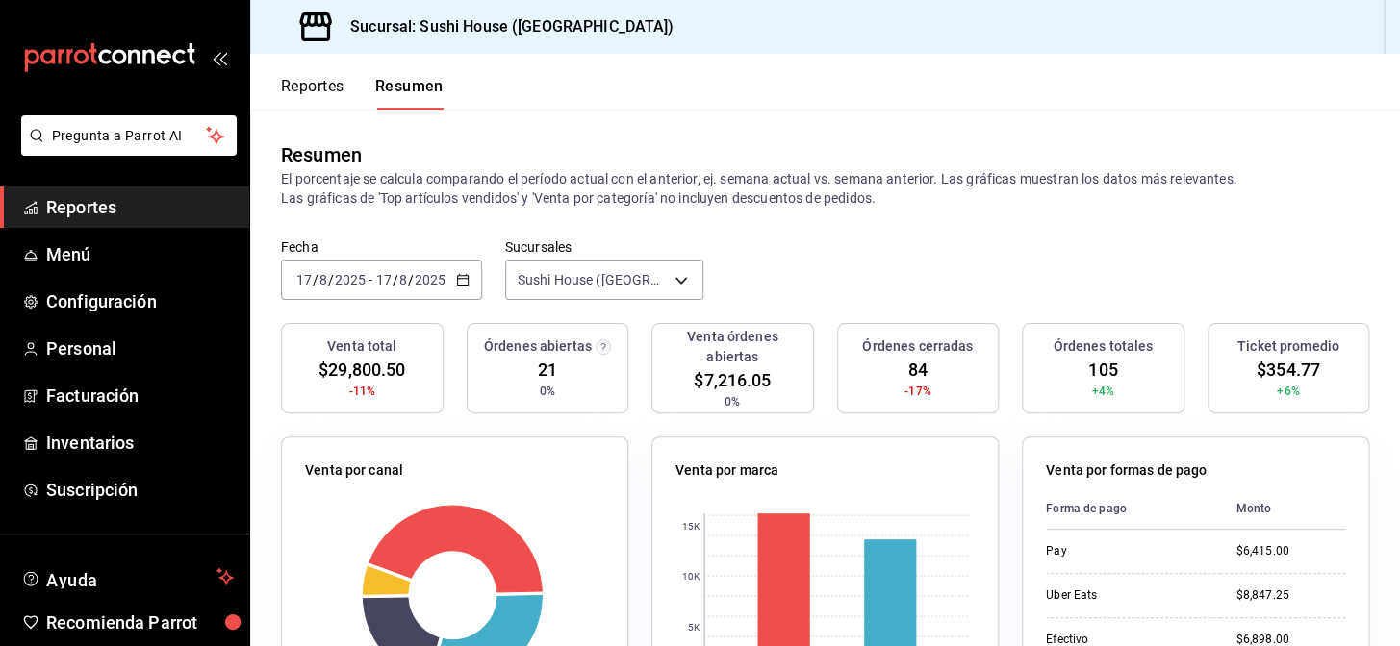
click at [152, 204] on span "Reportes" at bounding box center [140, 207] width 188 height 26
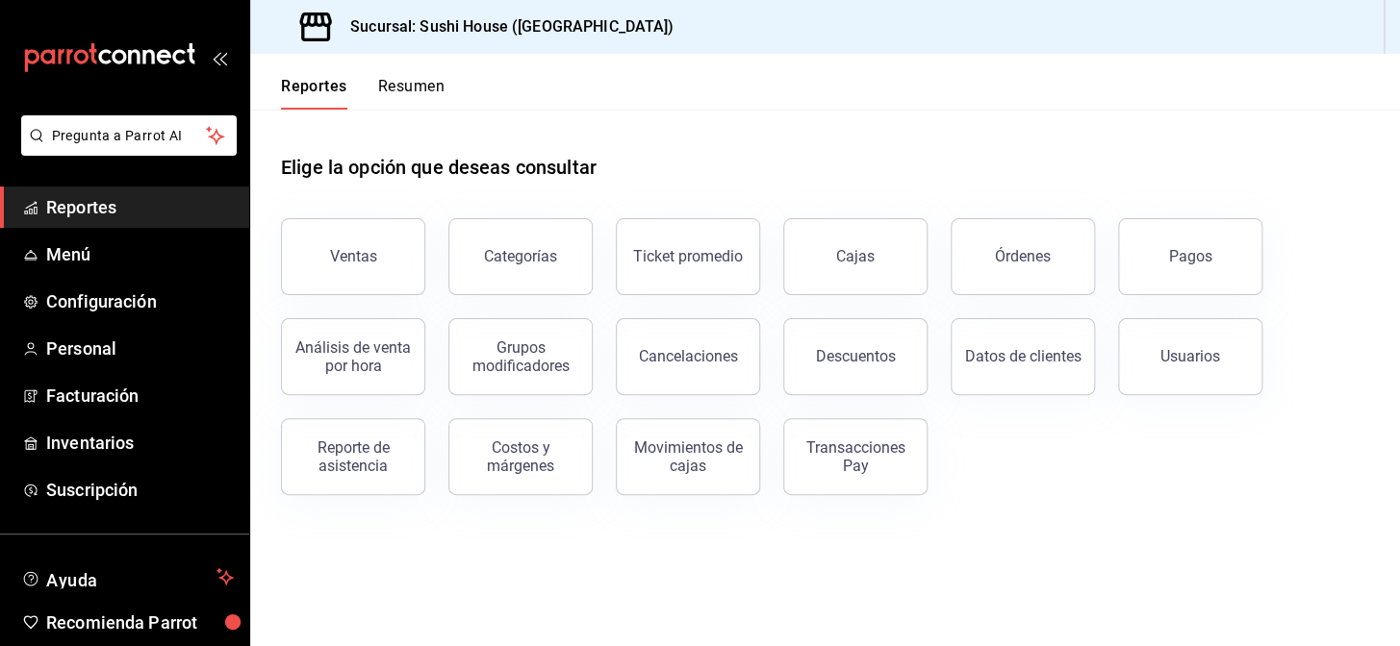
click at [426, 93] on button "Resumen" at bounding box center [411, 93] width 66 height 33
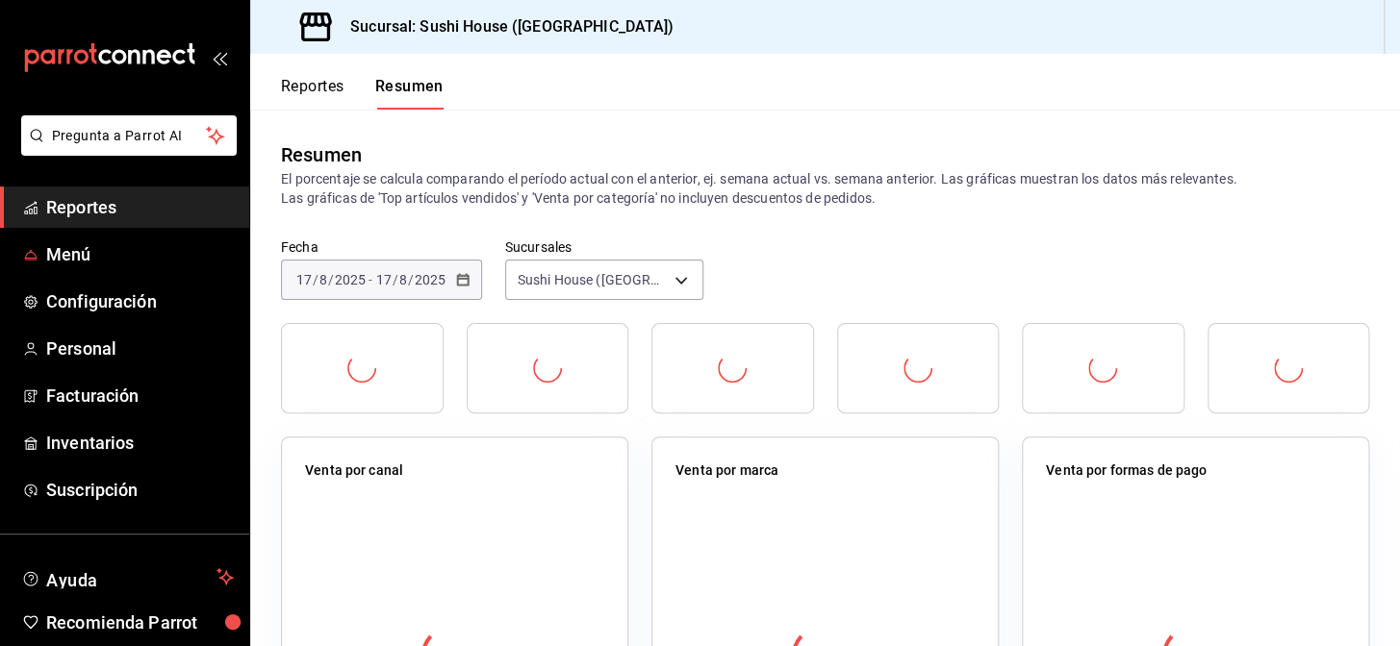
click at [164, 210] on span "Reportes" at bounding box center [140, 207] width 188 height 26
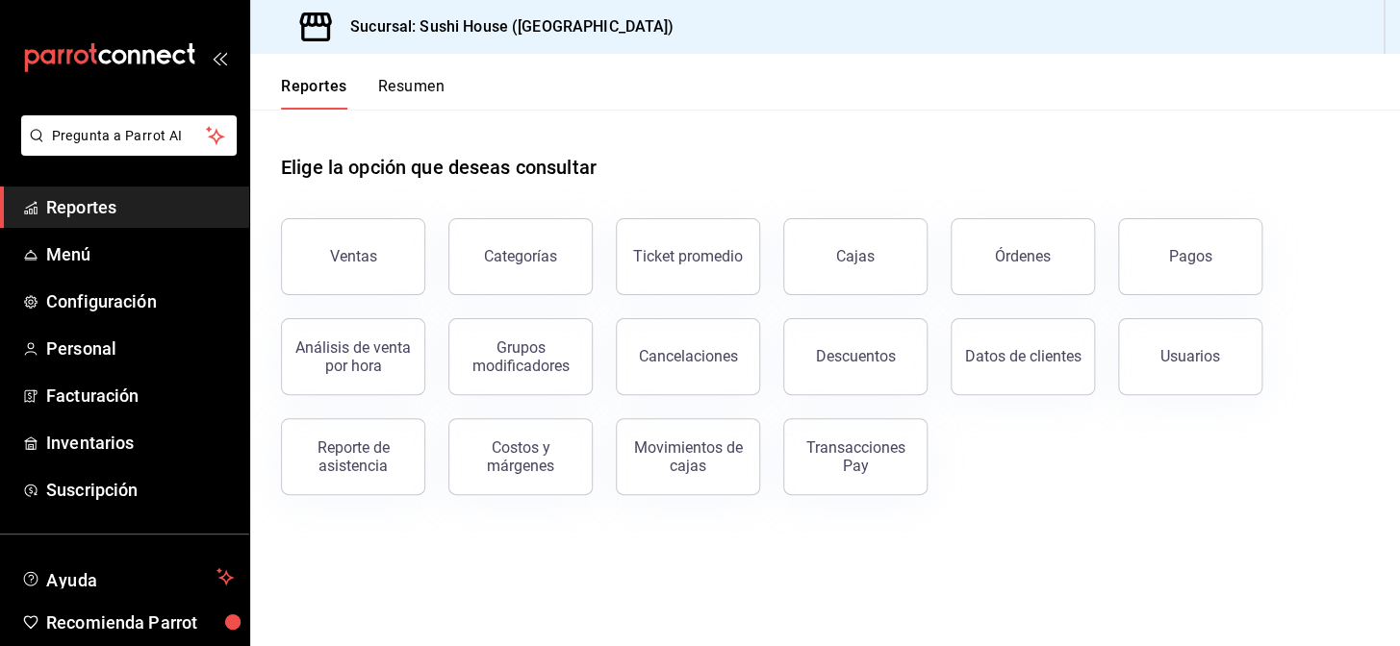
click at [398, 84] on button "Resumen" at bounding box center [411, 93] width 66 height 33
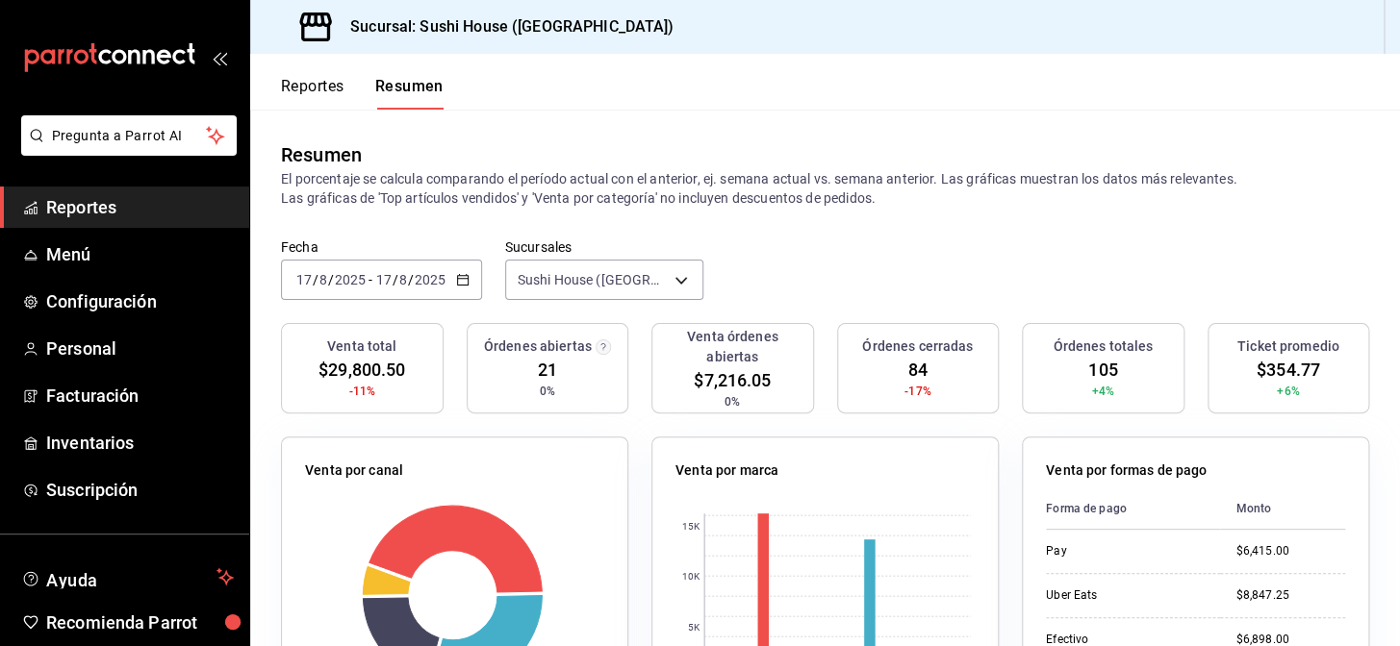
click at [173, 203] on span "Reportes" at bounding box center [140, 207] width 188 height 26
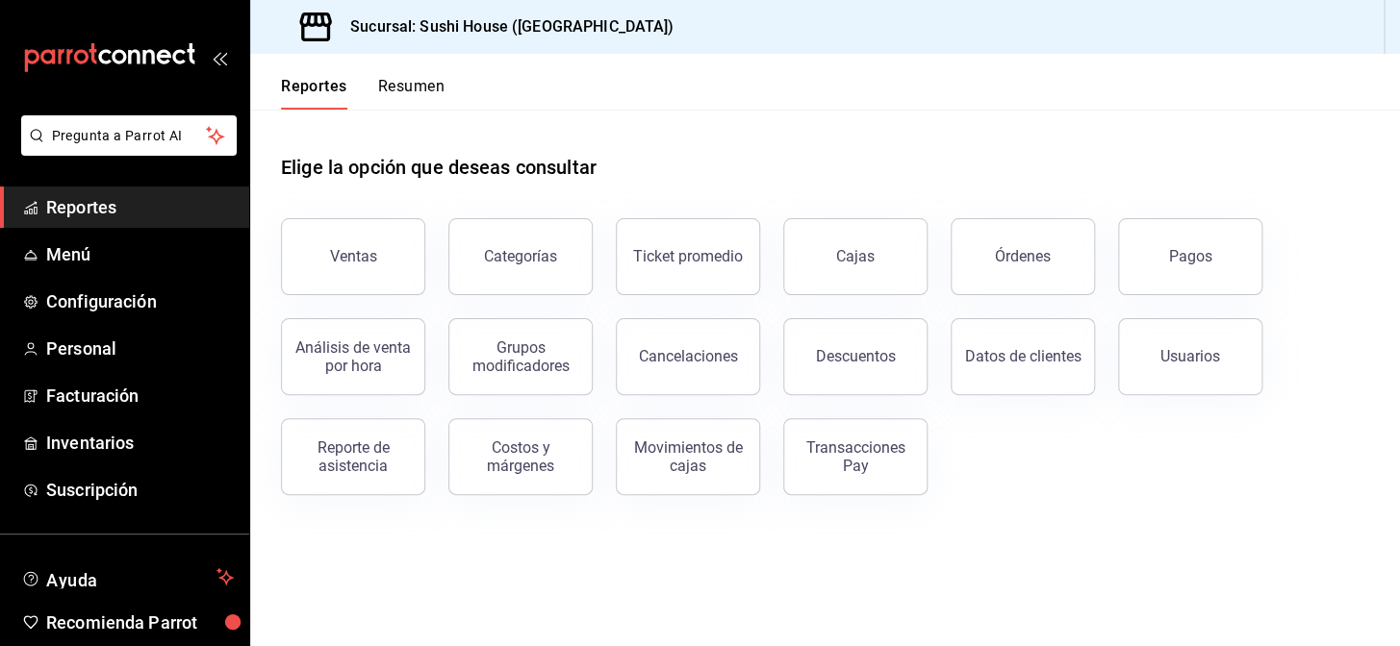
click at [392, 93] on button "Resumen" at bounding box center [411, 93] width 66 height 33
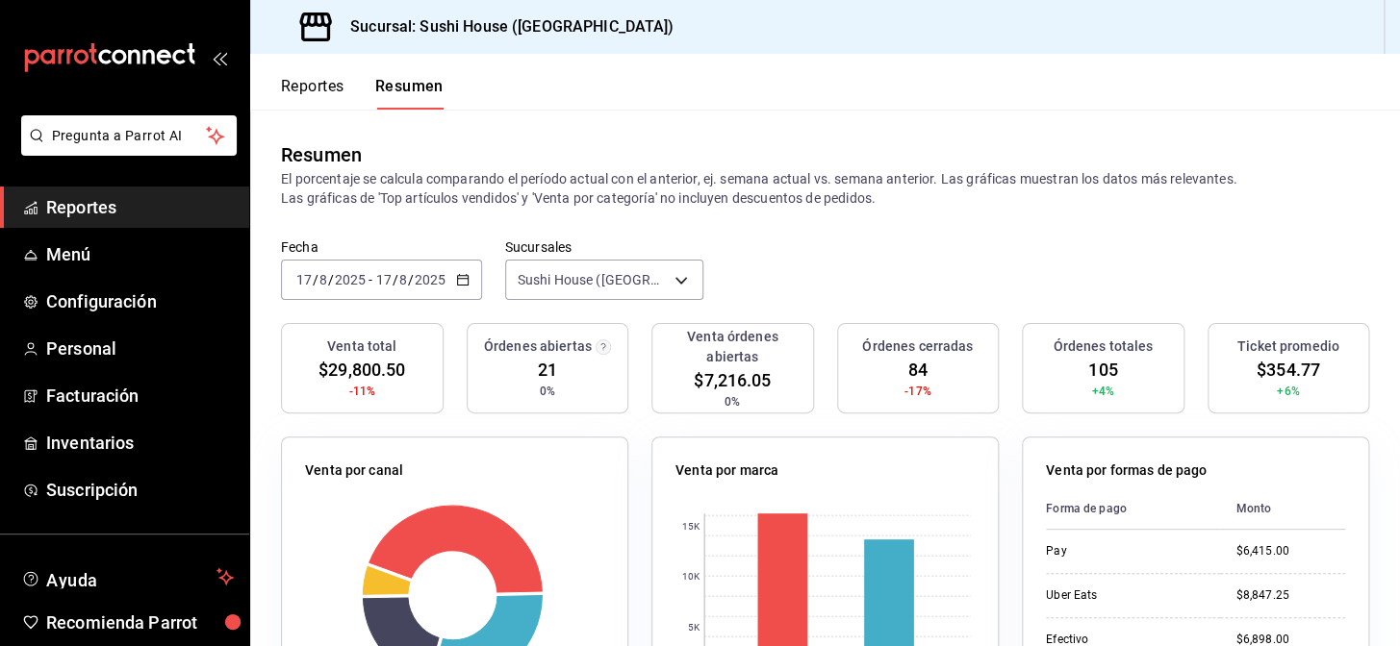
click at [162, 212] on span "Reportes" at bounding box center [140, 207] width 188 height 26
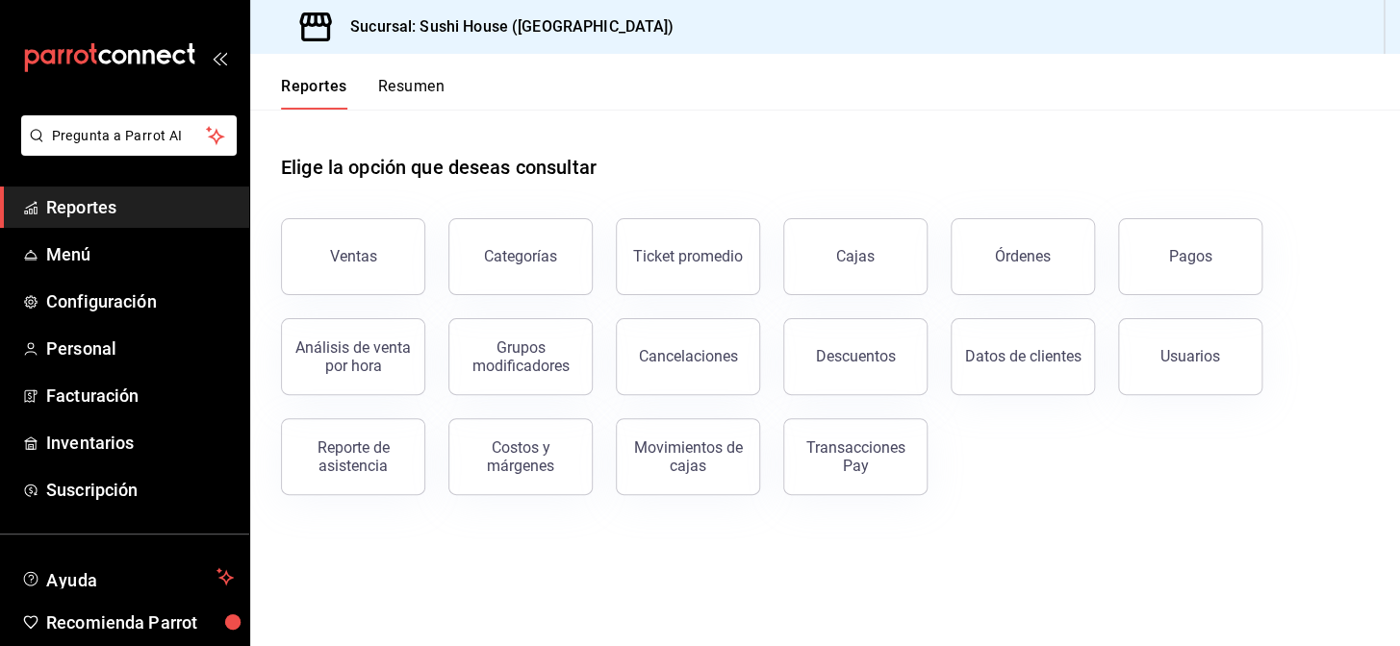
click at [412, 89] on button "Resumen" at bounding box center [411, 93] width 66 height 33
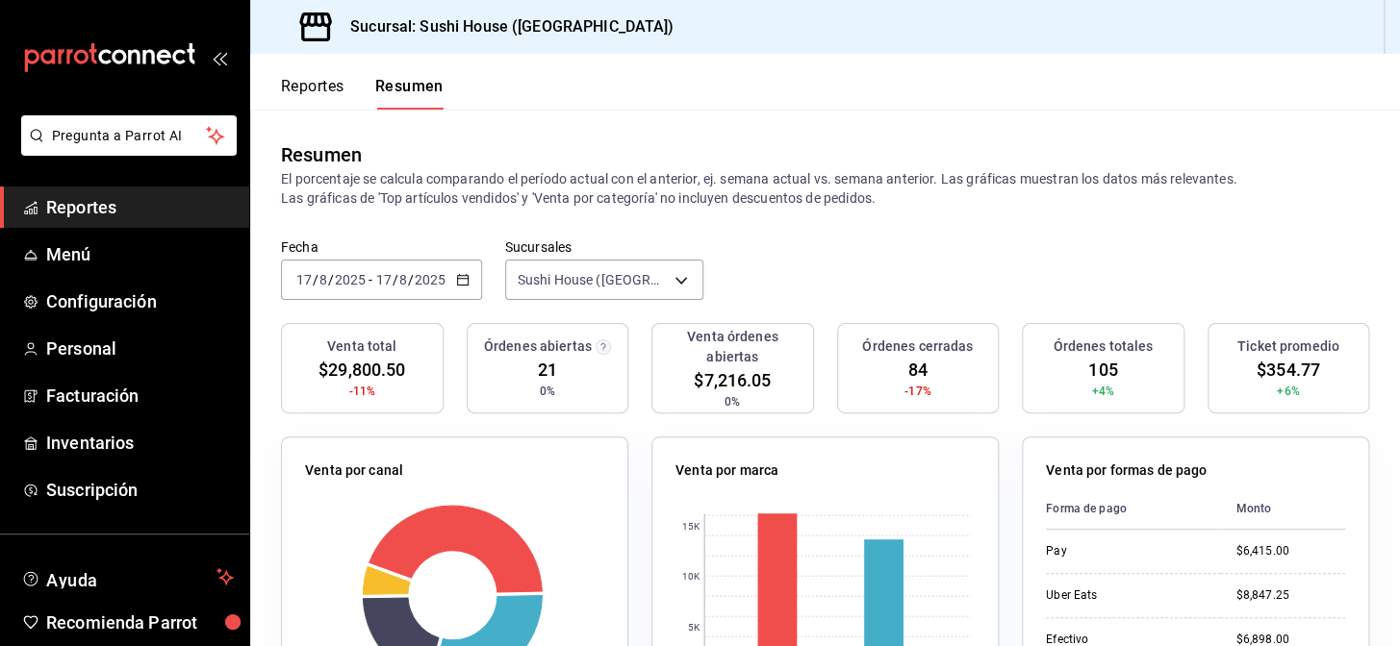
click at [139, 199] on span "Reportes" at bounding box center [140, 207] width 188 height 26
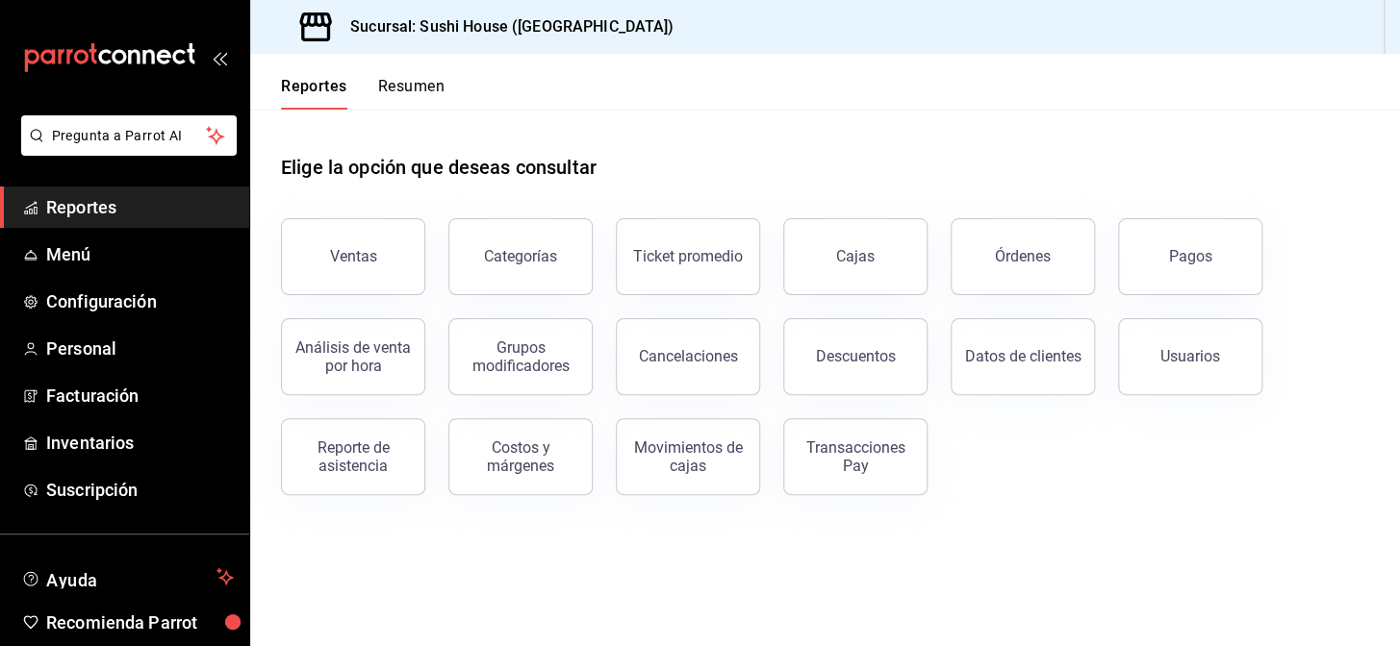
click at [413, 83] on button "Resumen" at bounding box center [411, 93] width 66 height 33
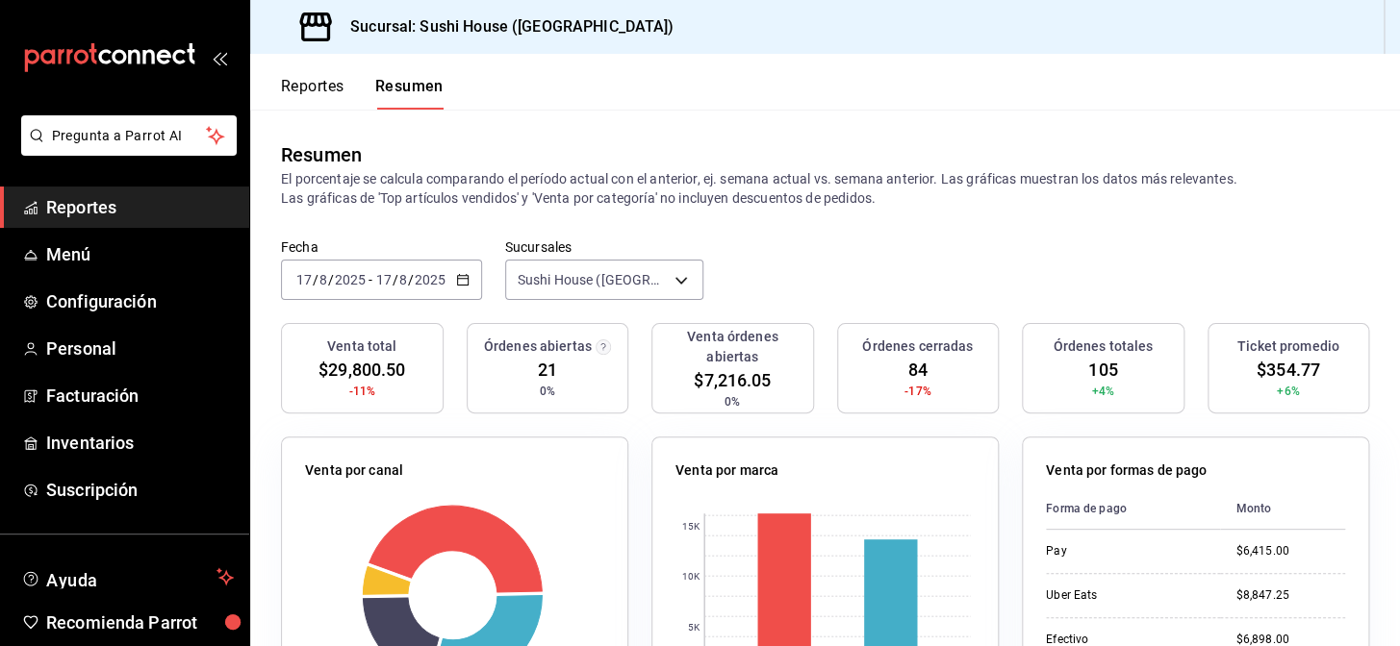
click at [128, 220] on link "Reportes" at bounding box center [124, 207] width 249 height 41
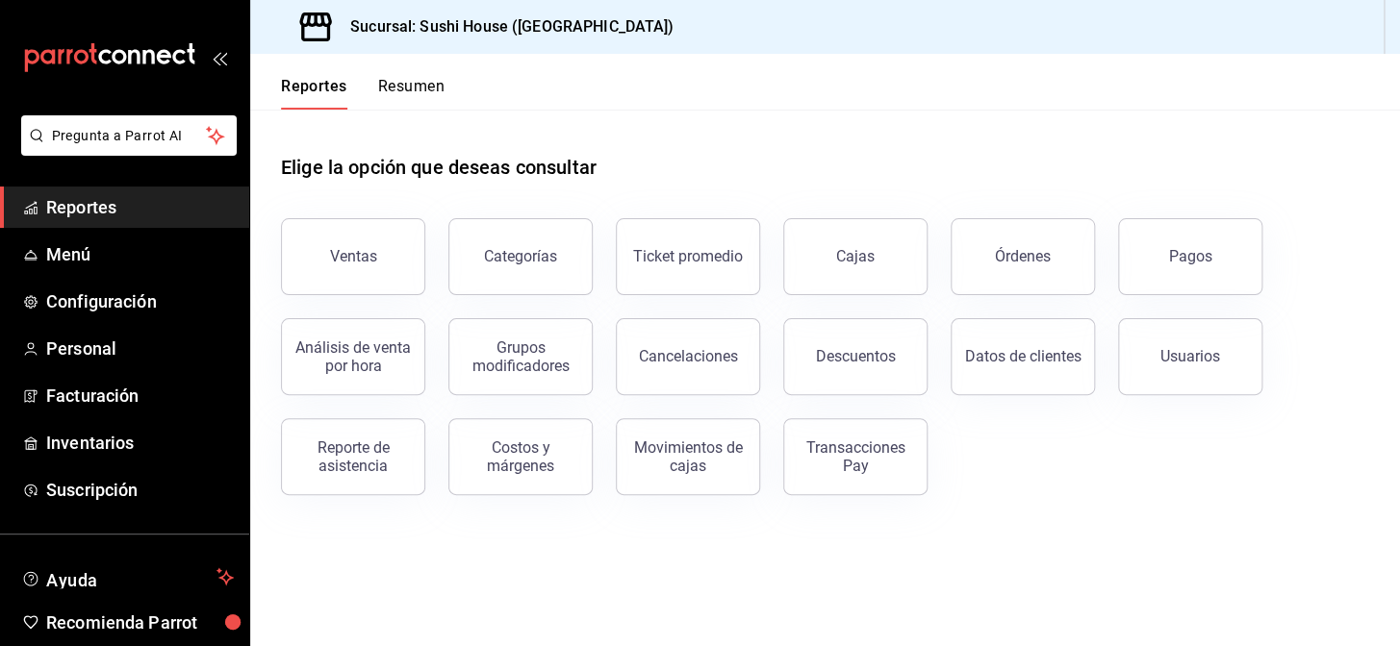
click at [404, 89] on button "Resumen" at bounding box center [411, 93] width 66 height 33
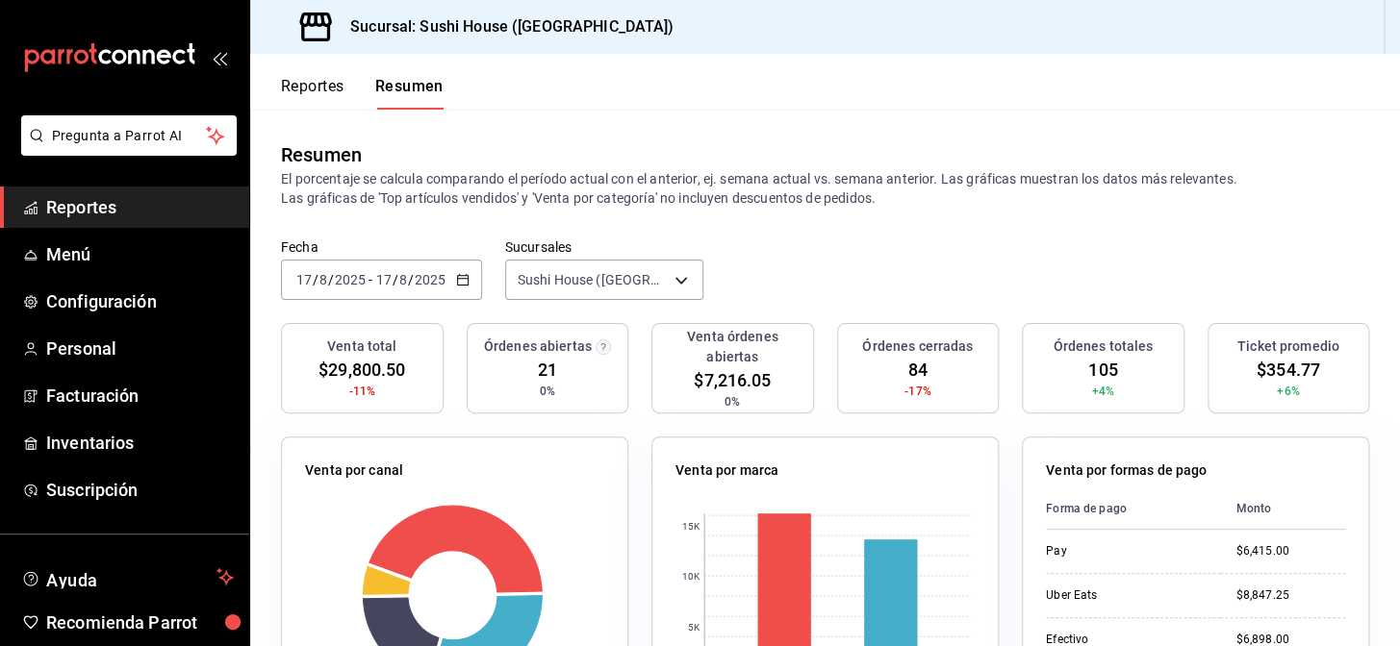
click at [152, 201] on span "Reportes" at bounding box center [140, 207] width 188 height 26
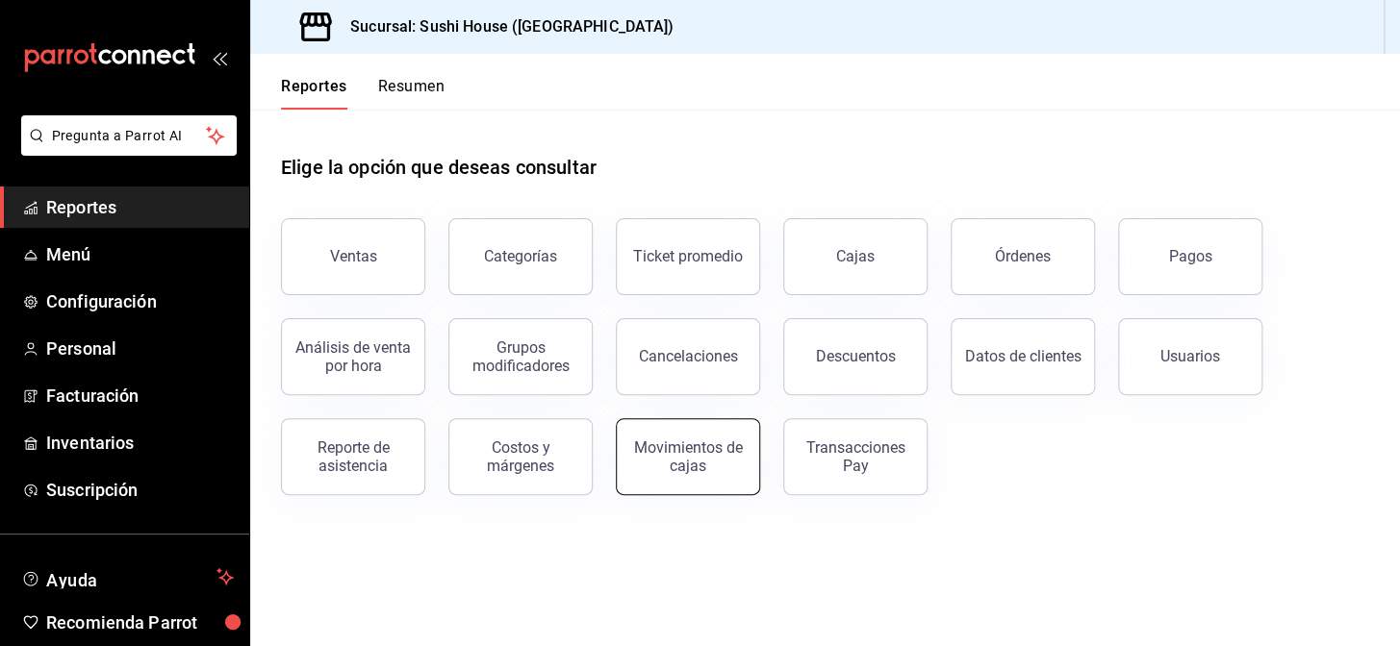
click at [710, 460] on div "Movimientos de cajas" at bounding box center [687, 457] width 119 height 37
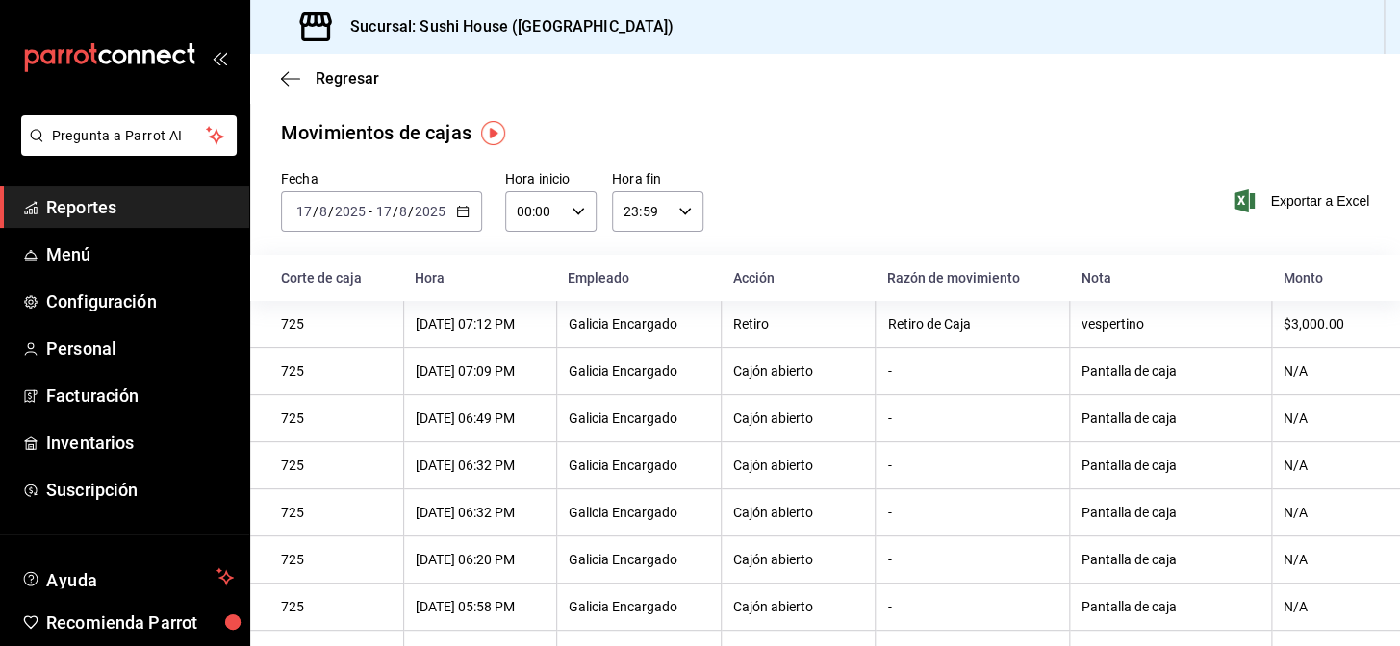
click at [186, 207] on span "Reportes" at bounding box center [140, 207] width 188 height 26
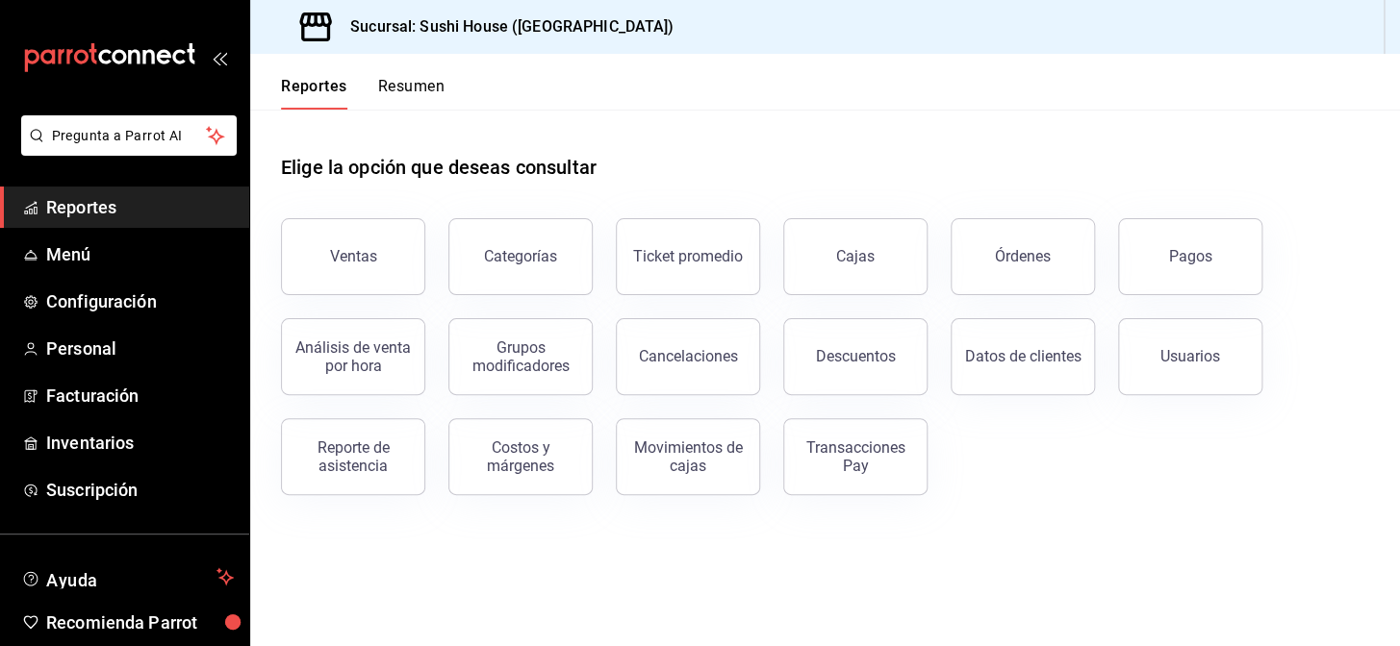
click at [406, 84] on button "Resumen" at bounding box center [411, 93] width 66 height 33
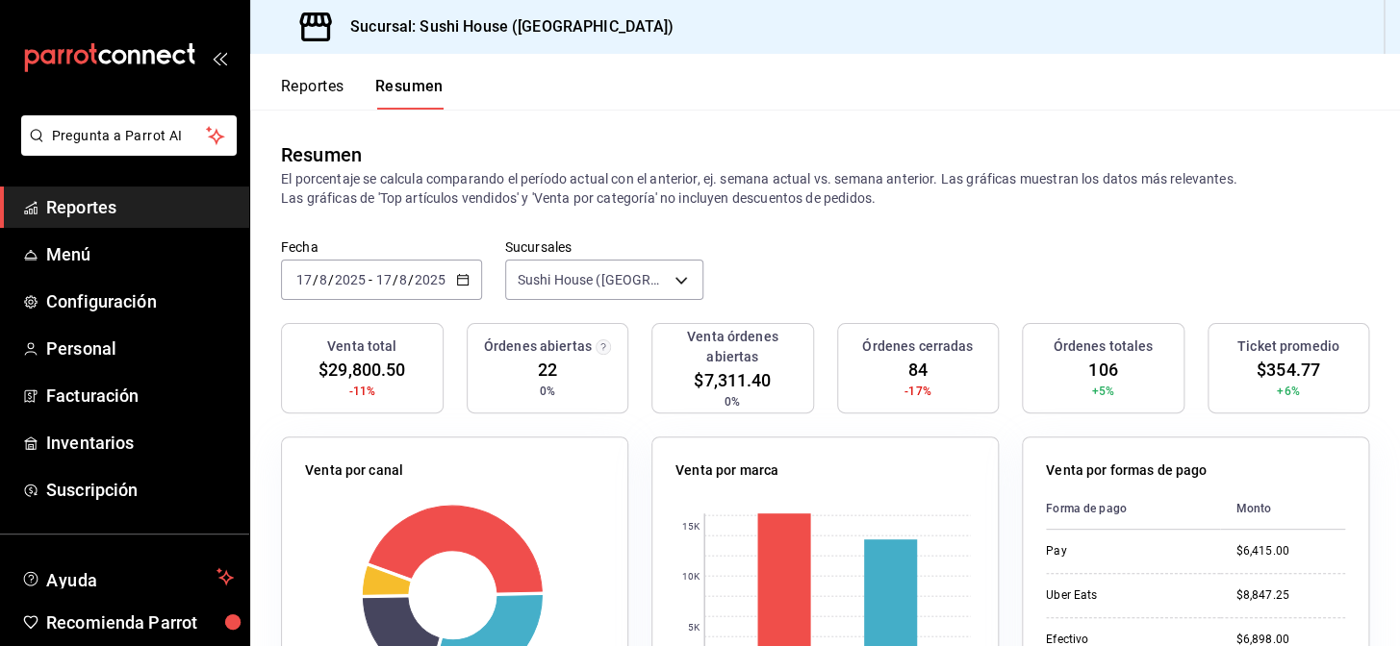
click at [143, 205] on span "Reportes" at bounding box center [140, 207] width 188 height 26
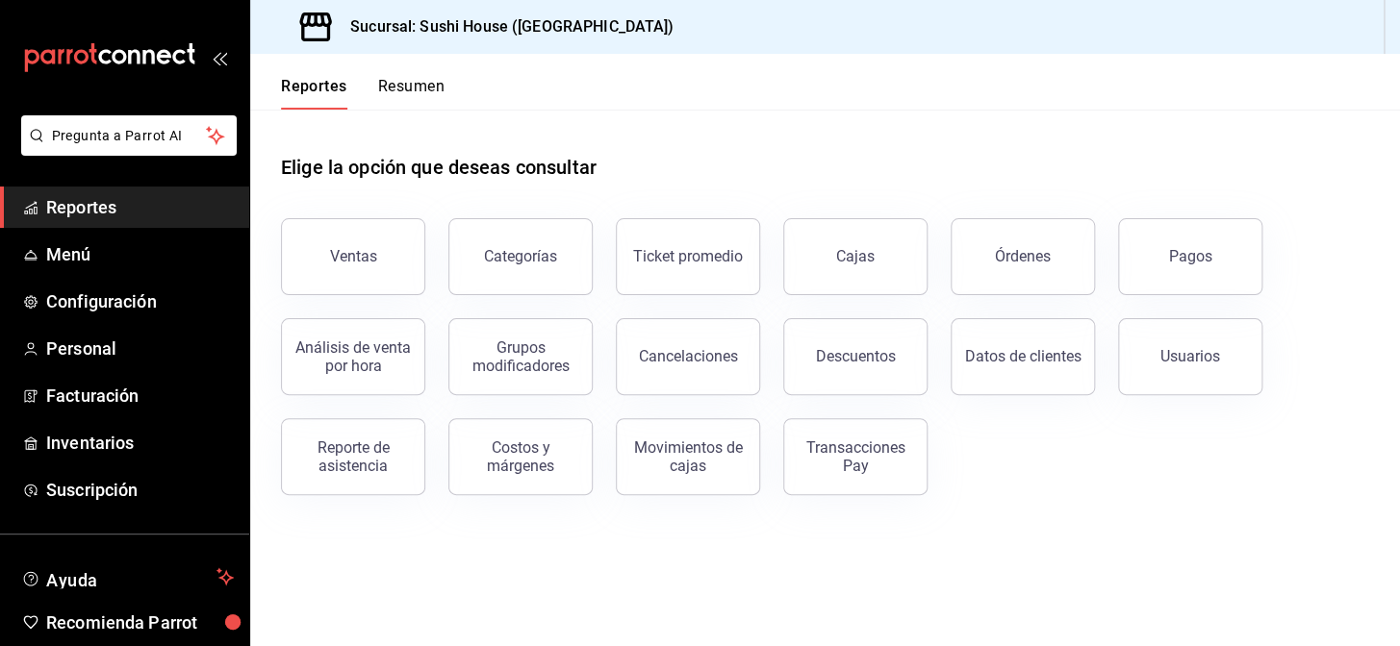
click at [424, 87] on button "Resumen" at bounding box center [411, 93] width 66 height 33
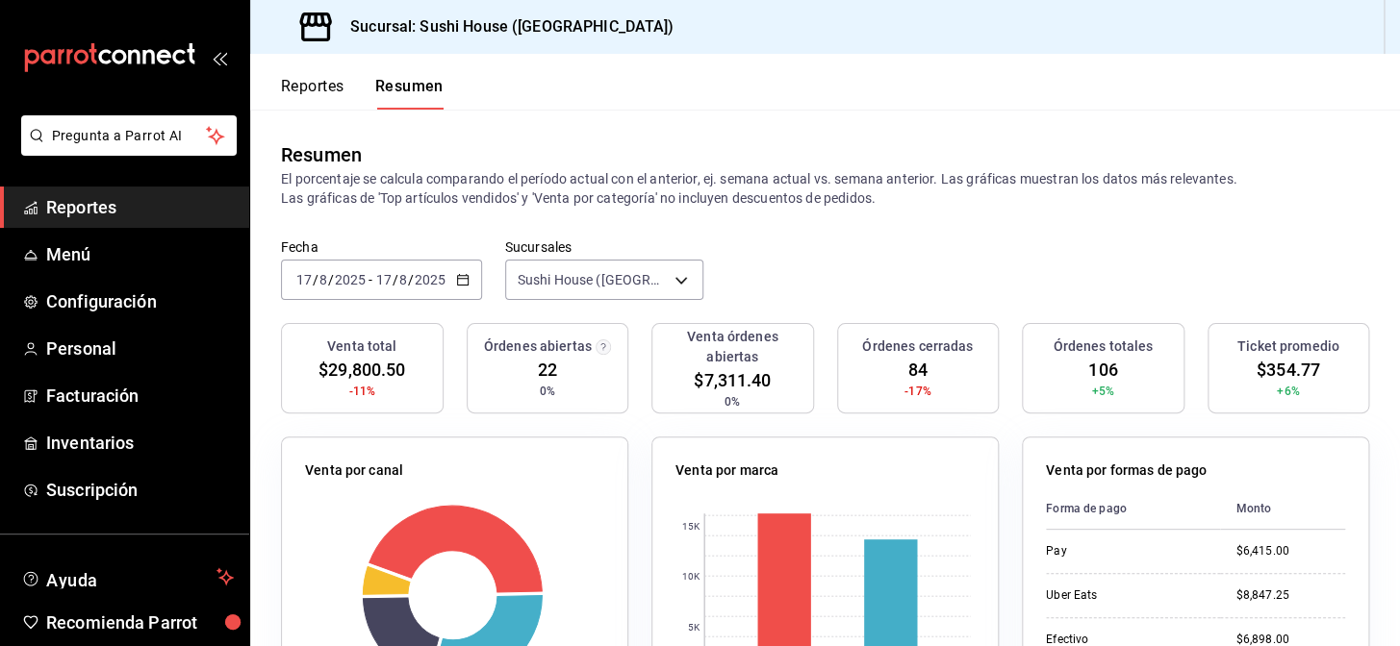
click at [102, 209] on span "Reportes" at bounding box center [140, 207] width 188 height 26
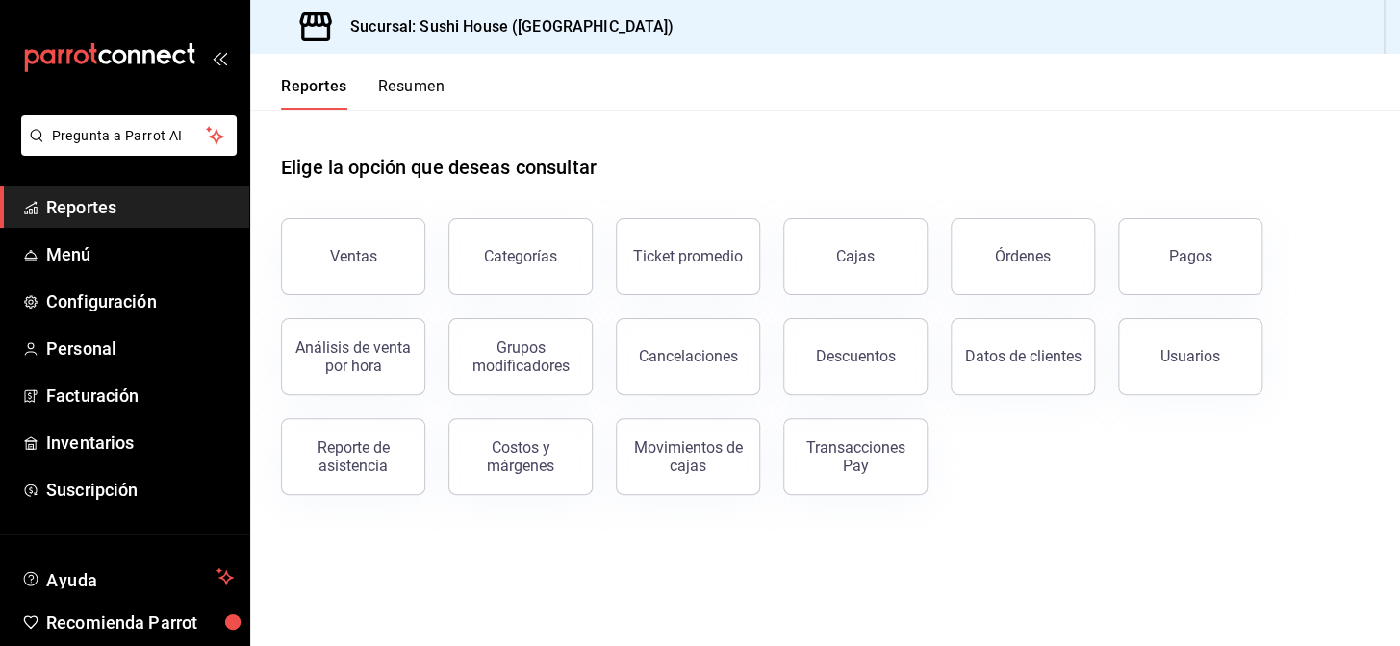
click at [397, 85] on button "Resumen" at bounding box center [411, 93] width 66 height 33
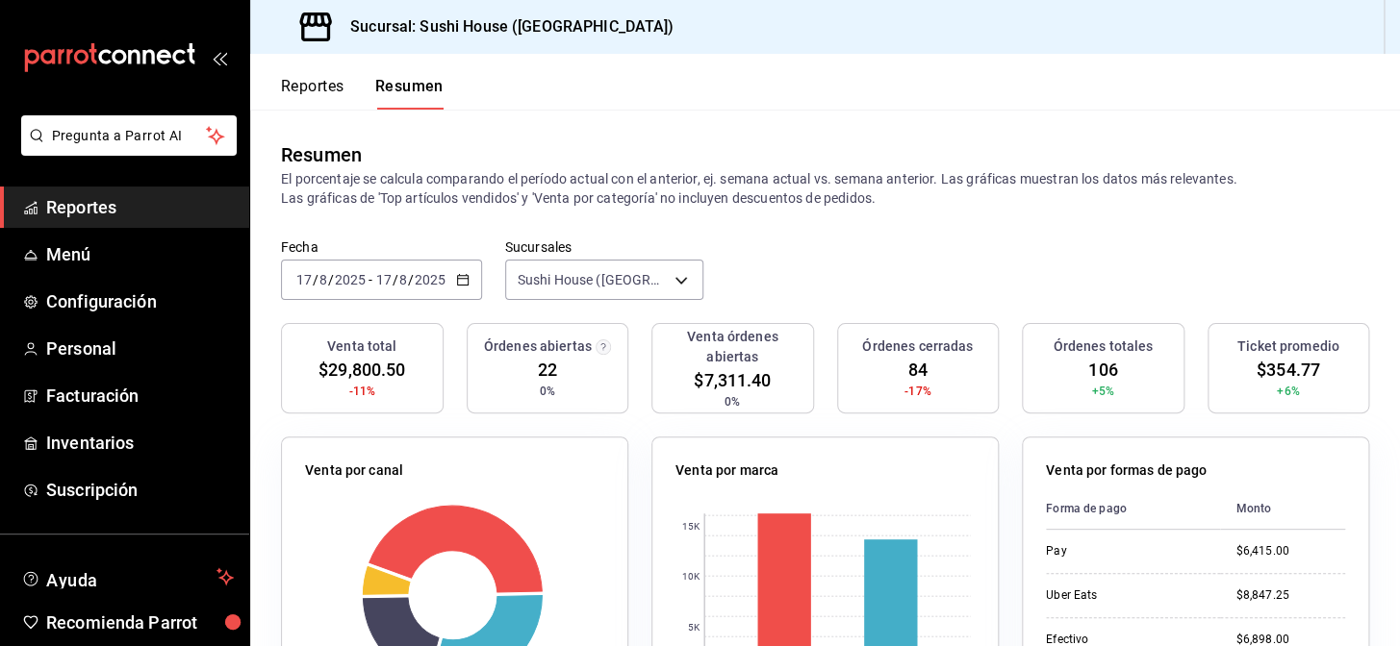
click at [124, 206] on span "Reportes" at bounding box center [140, 207] width 188 height 26
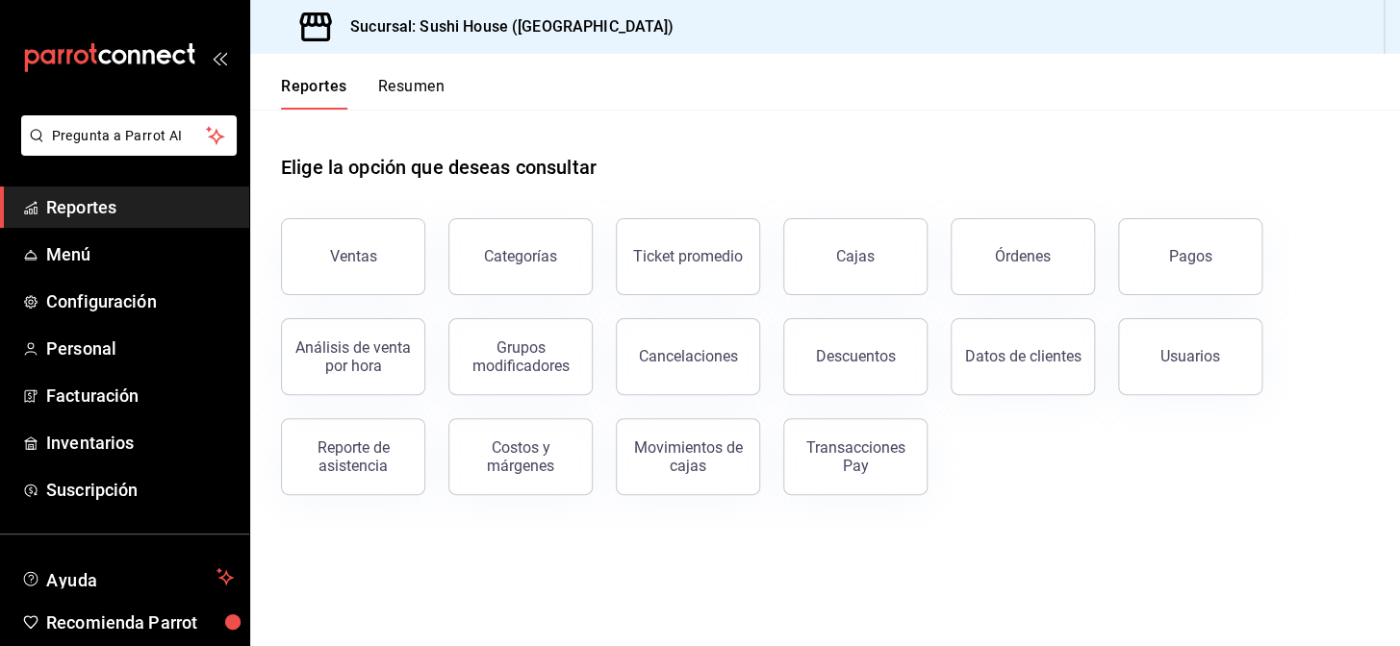
click at [413, 88] on button "Resumen" at bounding box center [411, 93] width 66 height 33
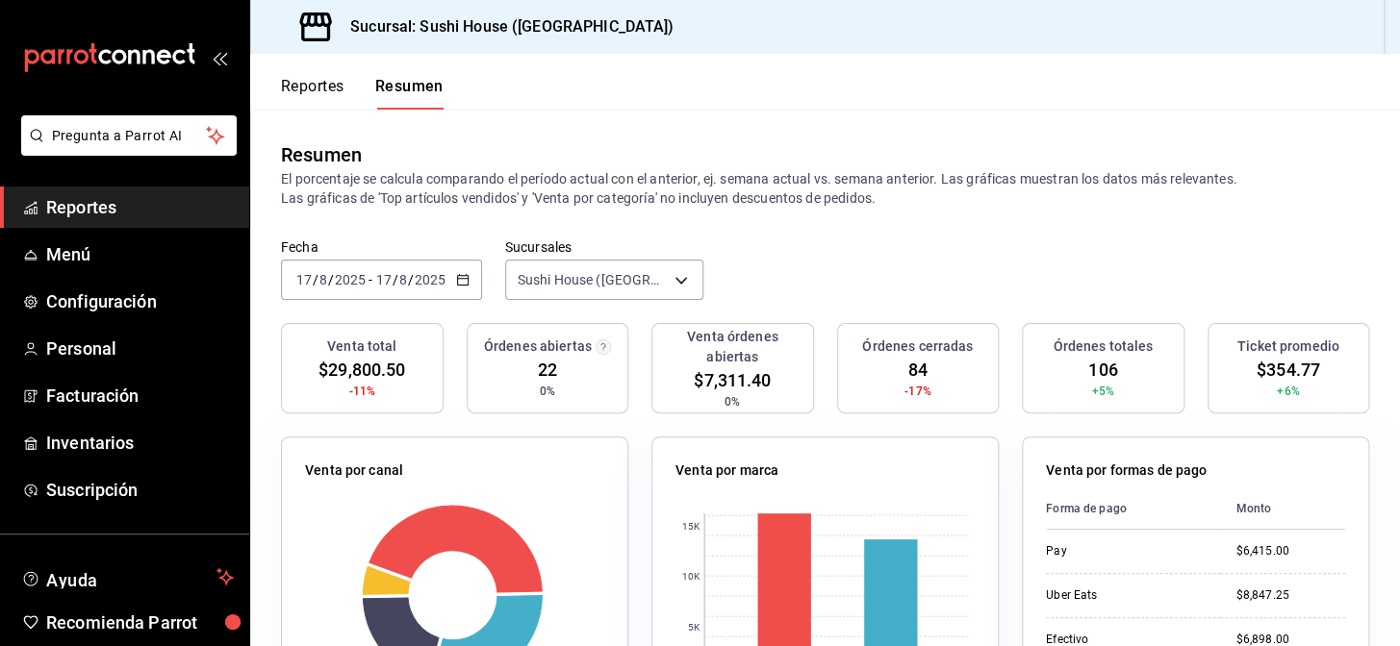
click at [144, 195] on span "Reportes" at bounding box center [140, 207] width 188 height 26
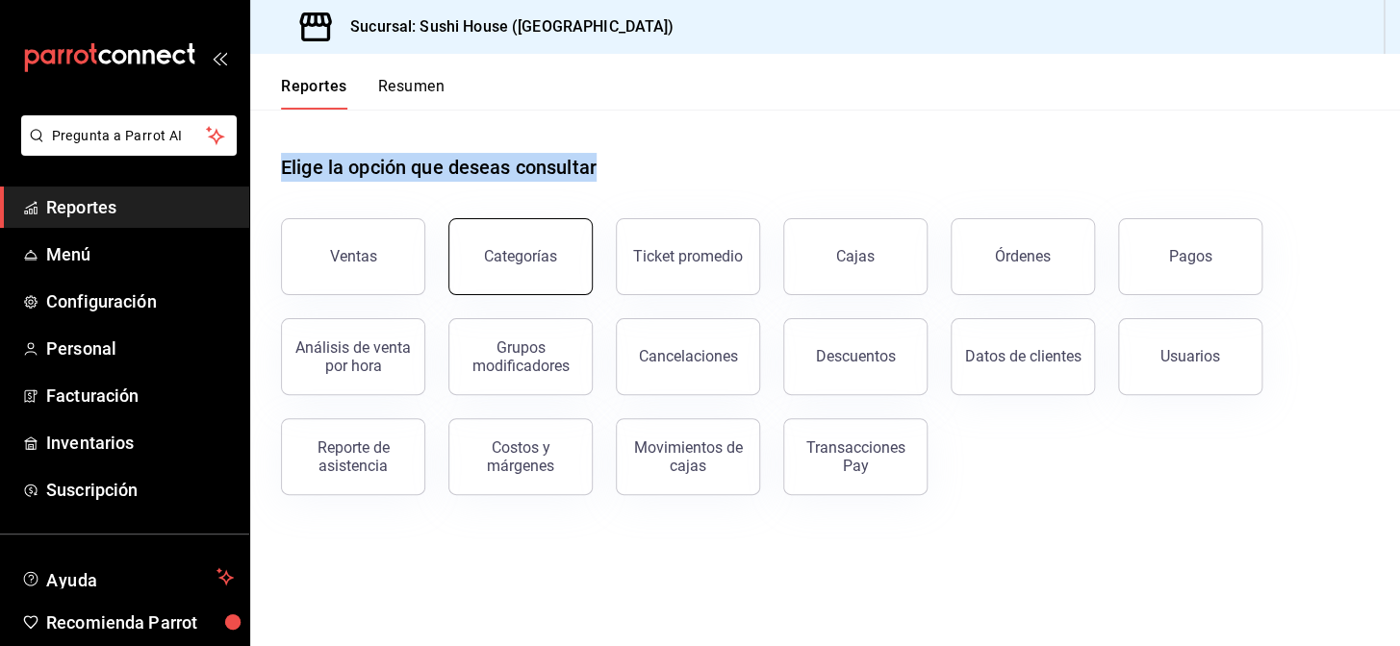
drag, startPoint x: 634, startPoint y: 187, endPoint x: 568, endPoint y: 227, distance: 77.7
click at [571, 224] on div "Reportes Resumen Elige la opción que deseas consultar Ventas Categorías Ticket …" at bounding box center [825, 350] width 1150 height 593
click at [362, 270] on button "Ventas" at bounding box center [353, 256] width 144 height 77
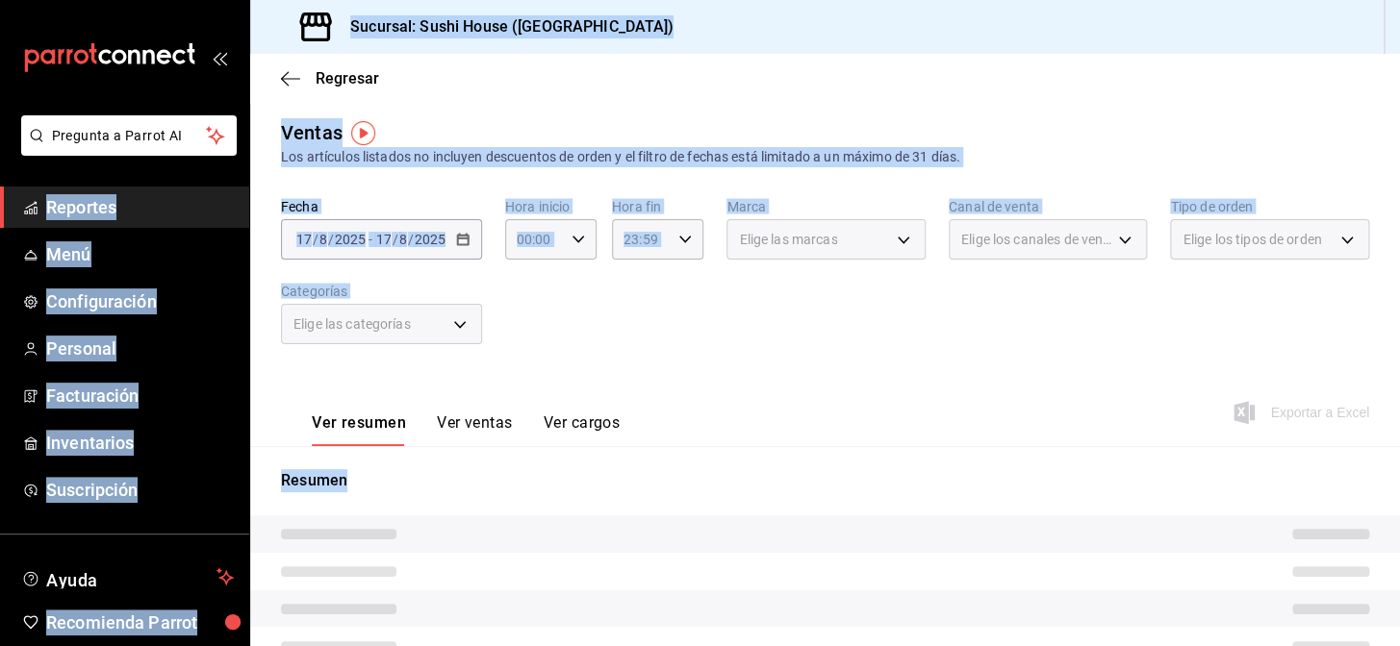
click at [98, 214] on span "Reportes" at bounding box center [140, 207] width 188 height 26
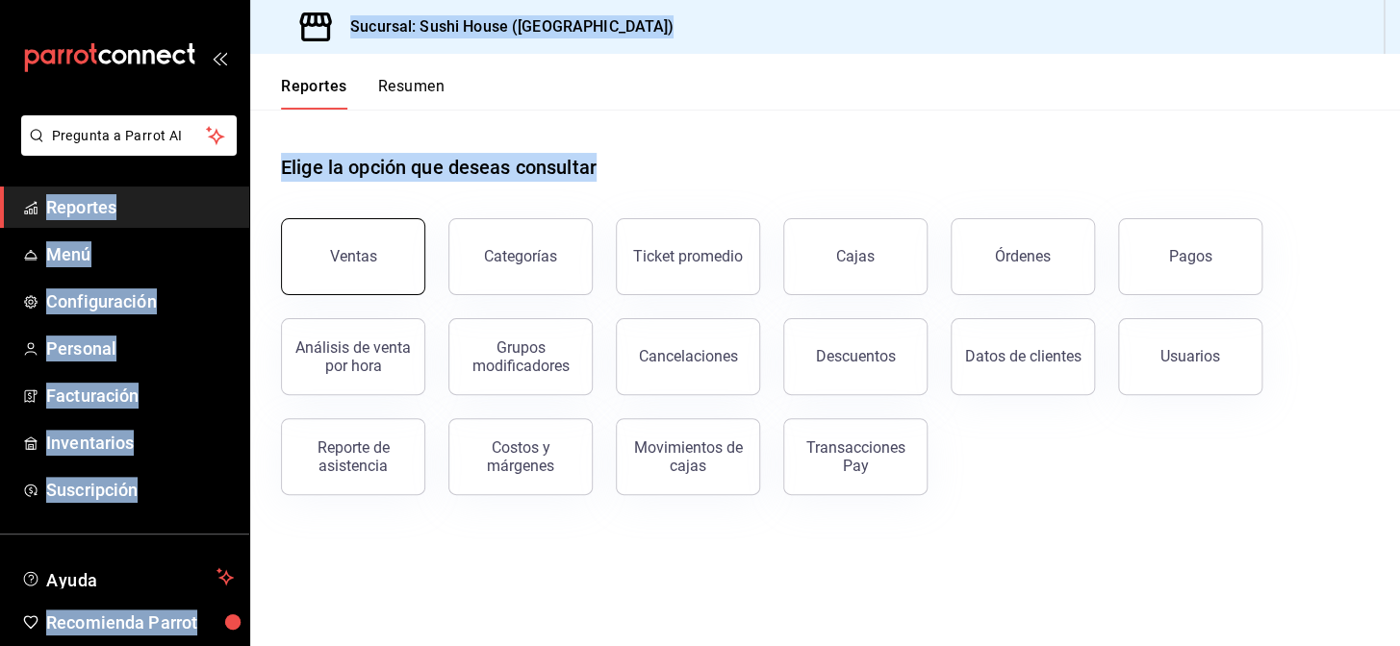
click at [341, 244] on button "Ventas" at bounding box center [353, 256] width 144 height 77
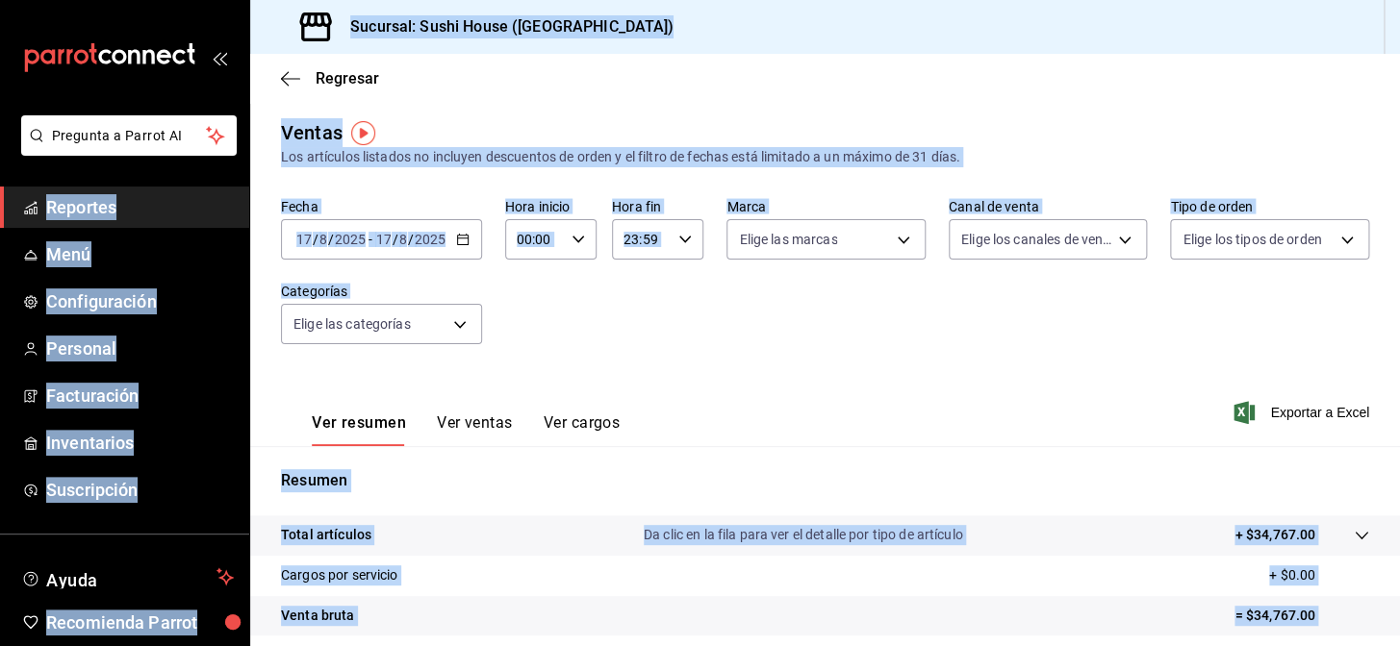
click at [796, 394] on div "Ver resumen Ver ventas Ver cargos Exportar a Excel" at bounding box center [825, 406] width 1150 height 79
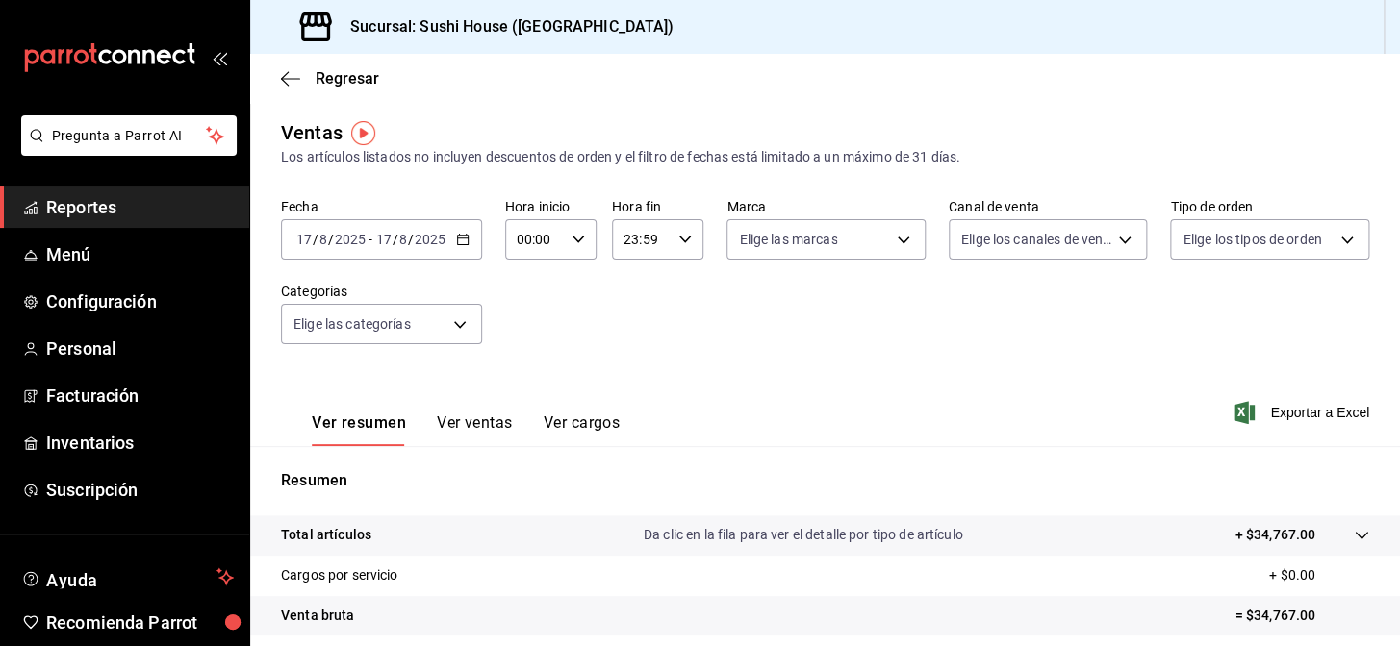
click at [149, 215] on span "Reportes" at bounding box center [140, 207] width 188 height 26
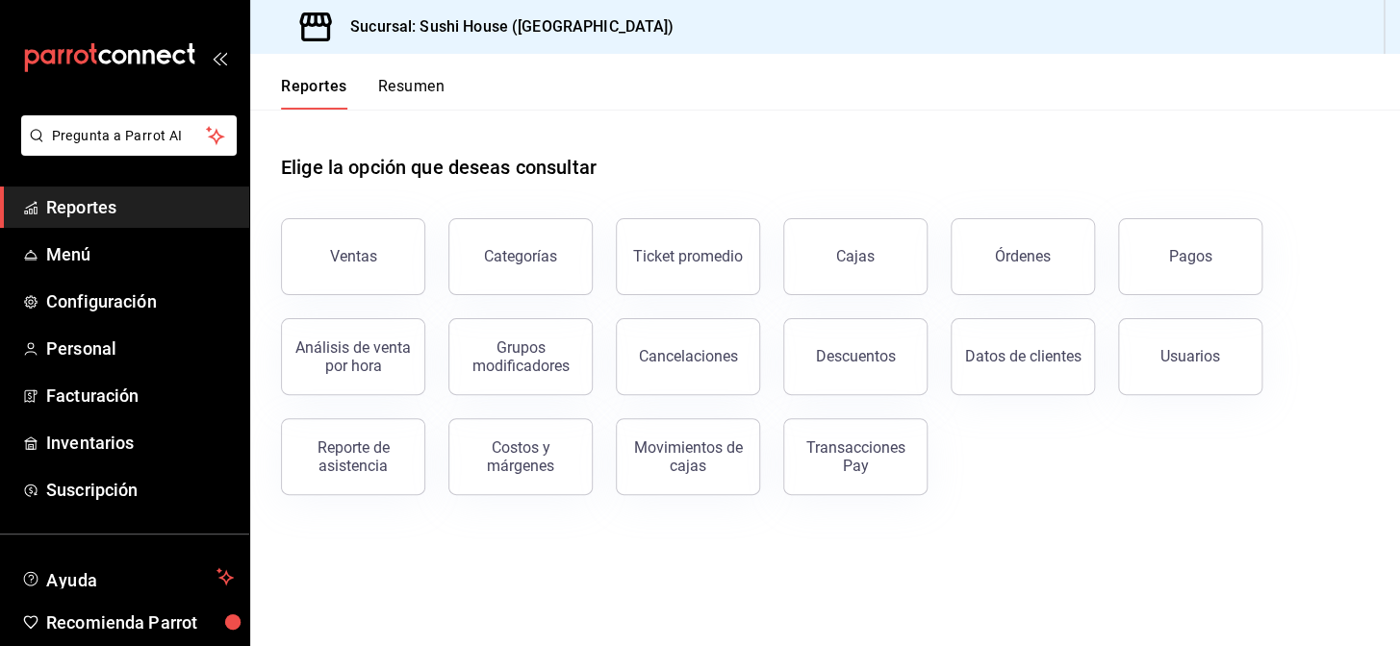
click at [407, 83] on button "Resumen" at bounding box center [411, 93] width 66 height 33
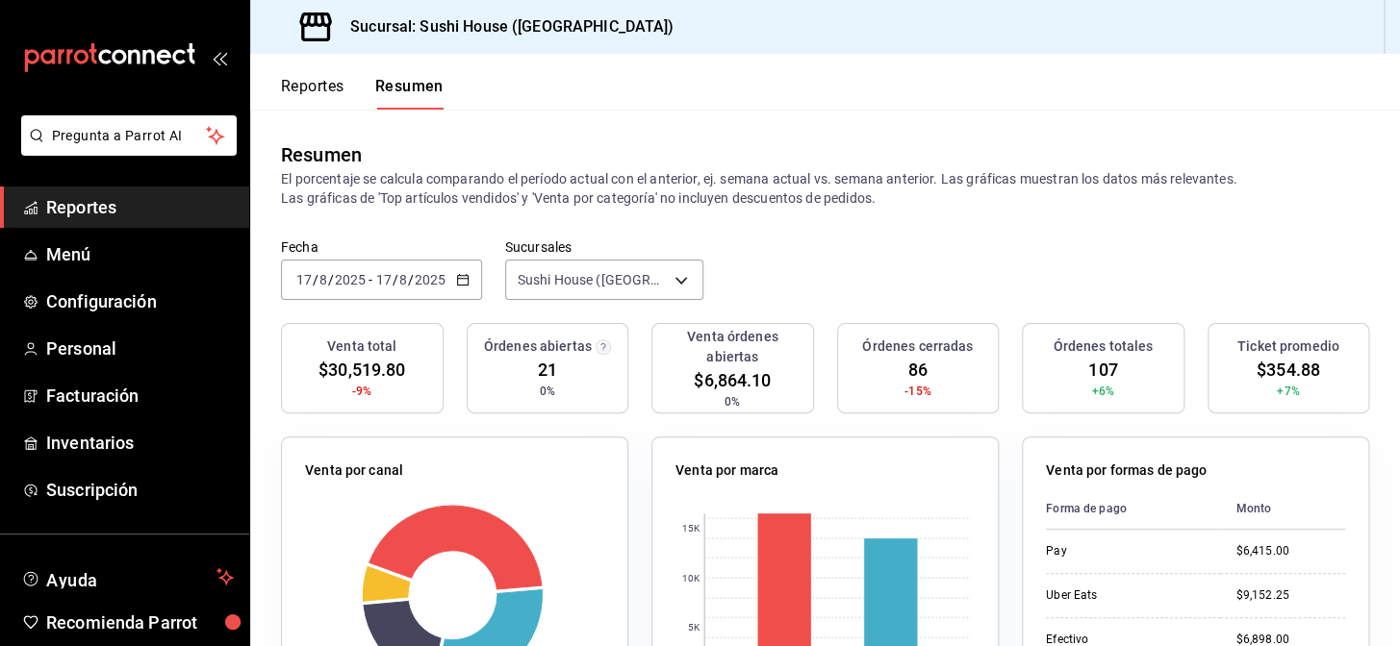
click at [125, 205] on span "Reportes" at bounding box center [140, 207] width 188 height 26
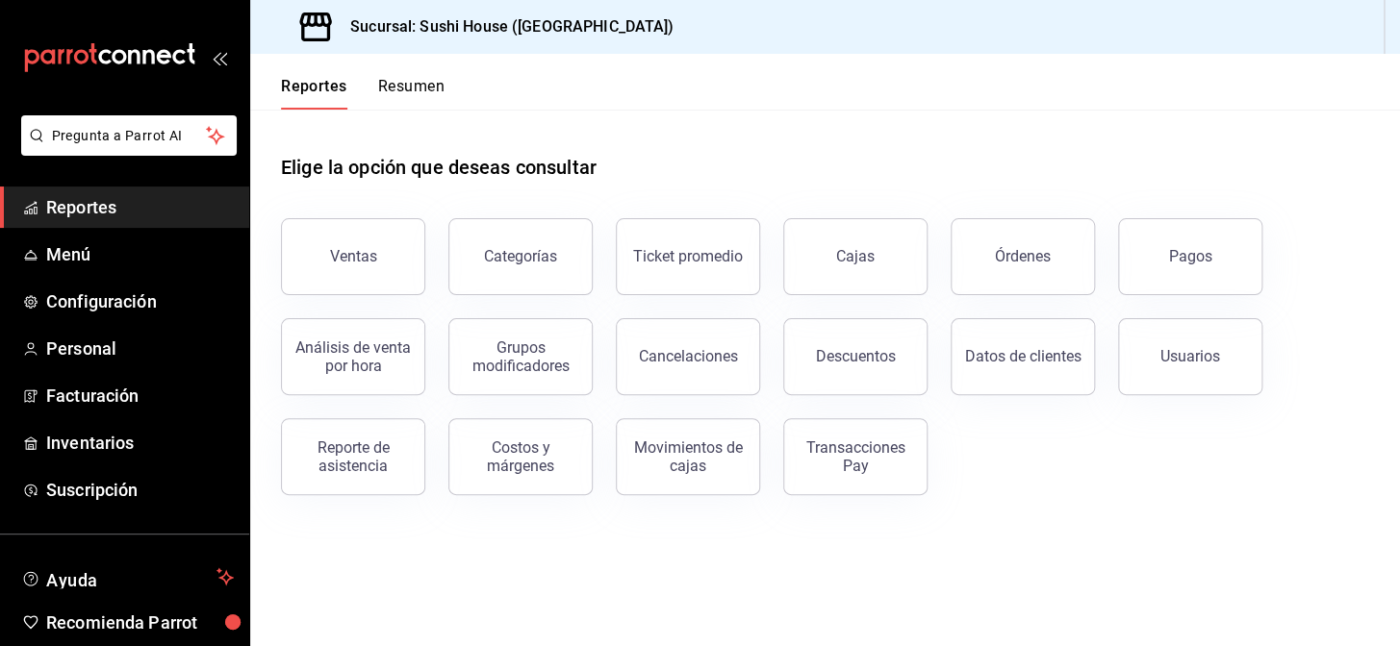
click at [148, 203] on span "Reportes" at bounding box center [140, 207] width 188 height 26
click at [417, 93] on button "Resumen" at bounding box center [411, 93] width 66 height 33
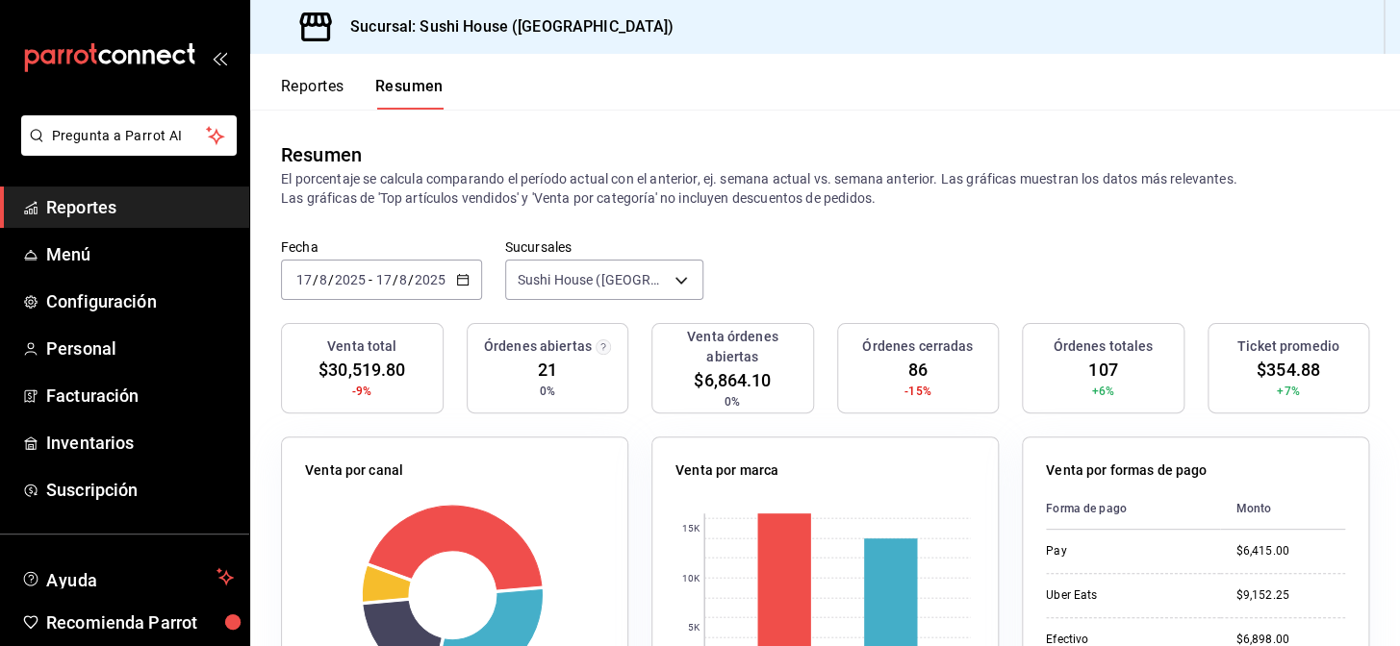
click at [138, 215] on span "Reportes" at bounding box center [140, 207] width 188 height 26
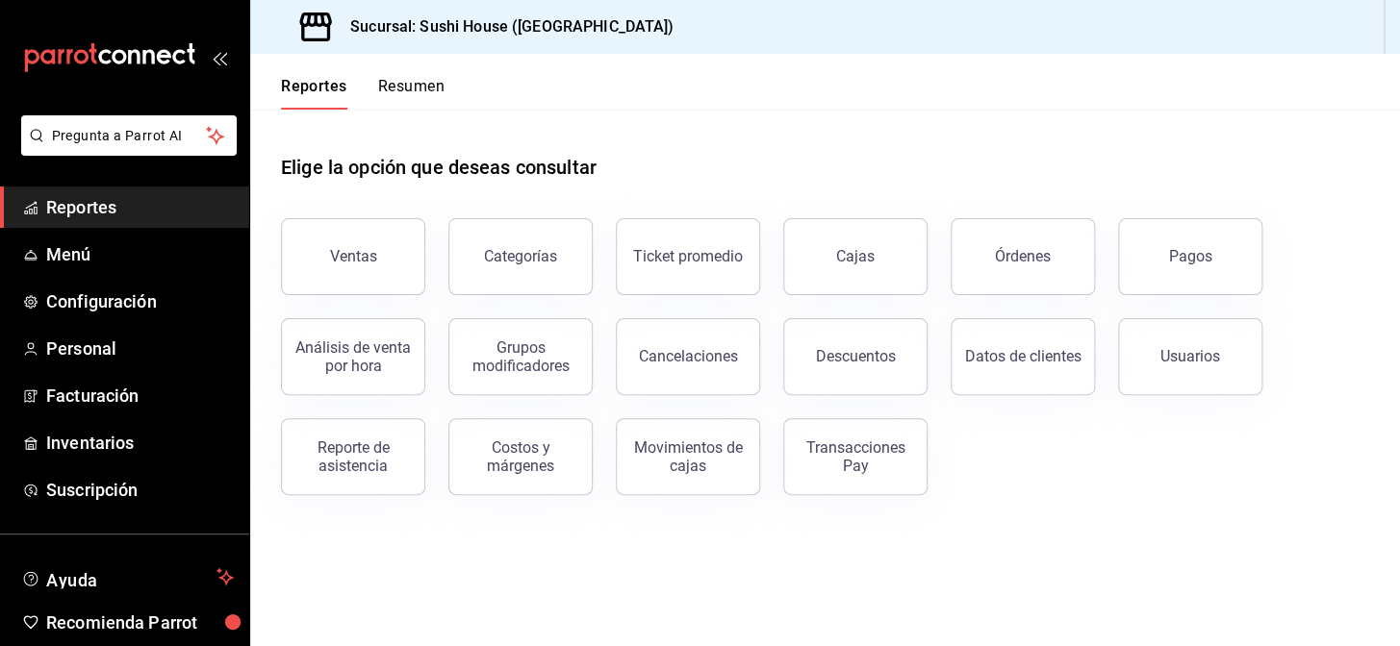
click at [392, 81] on button "Resumen" at bounding box center [411, 93] width 66 height 33
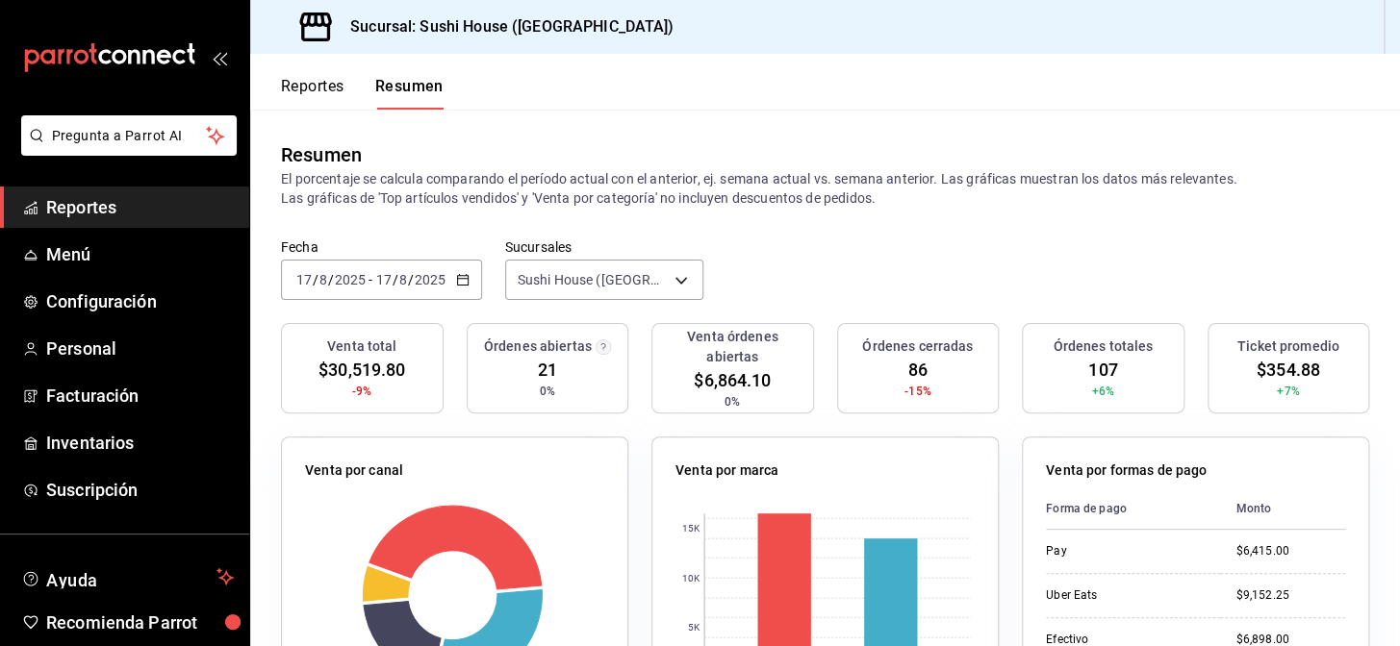
click at [105, 200] on span "Reportes" at bounding box center [140, 207] width 188 height 26
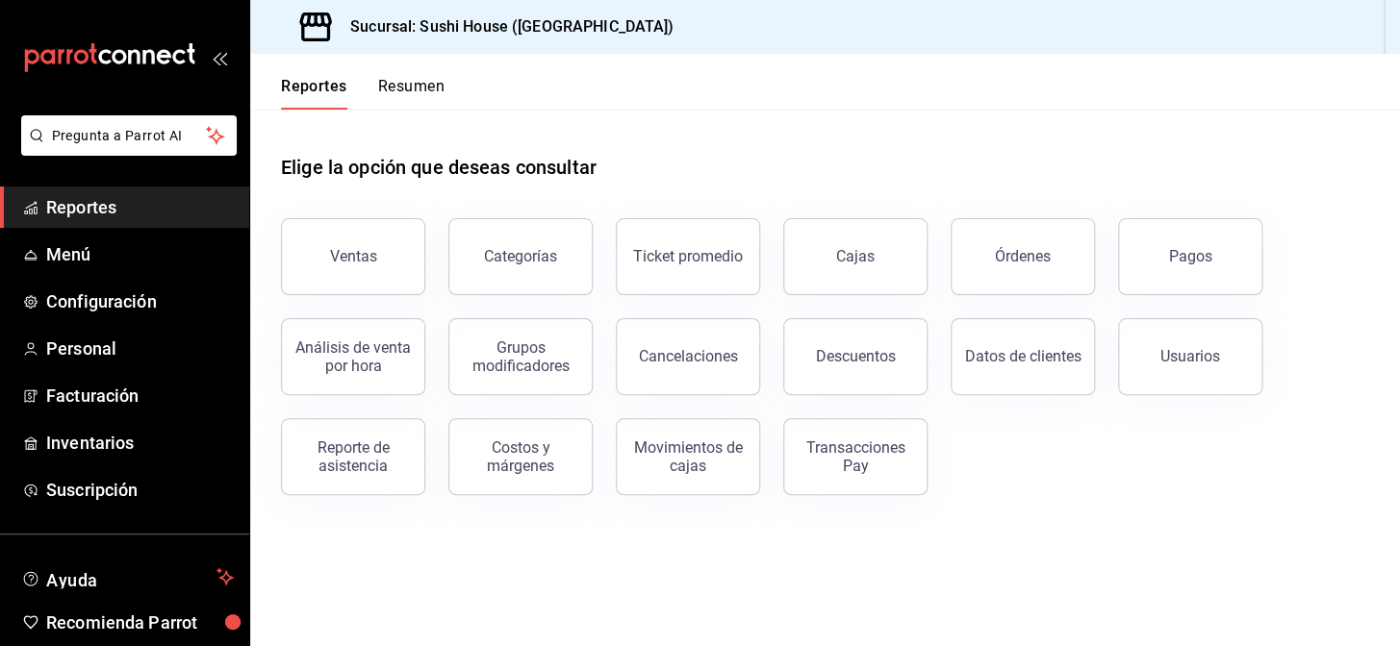
click at [432, 73] on div "Reportes Resumen" at bounding box center [347, 82] width 194 height 56
click at [422, 89] on button "Resumen" at bounding box center [411, 93] width 66 height 33
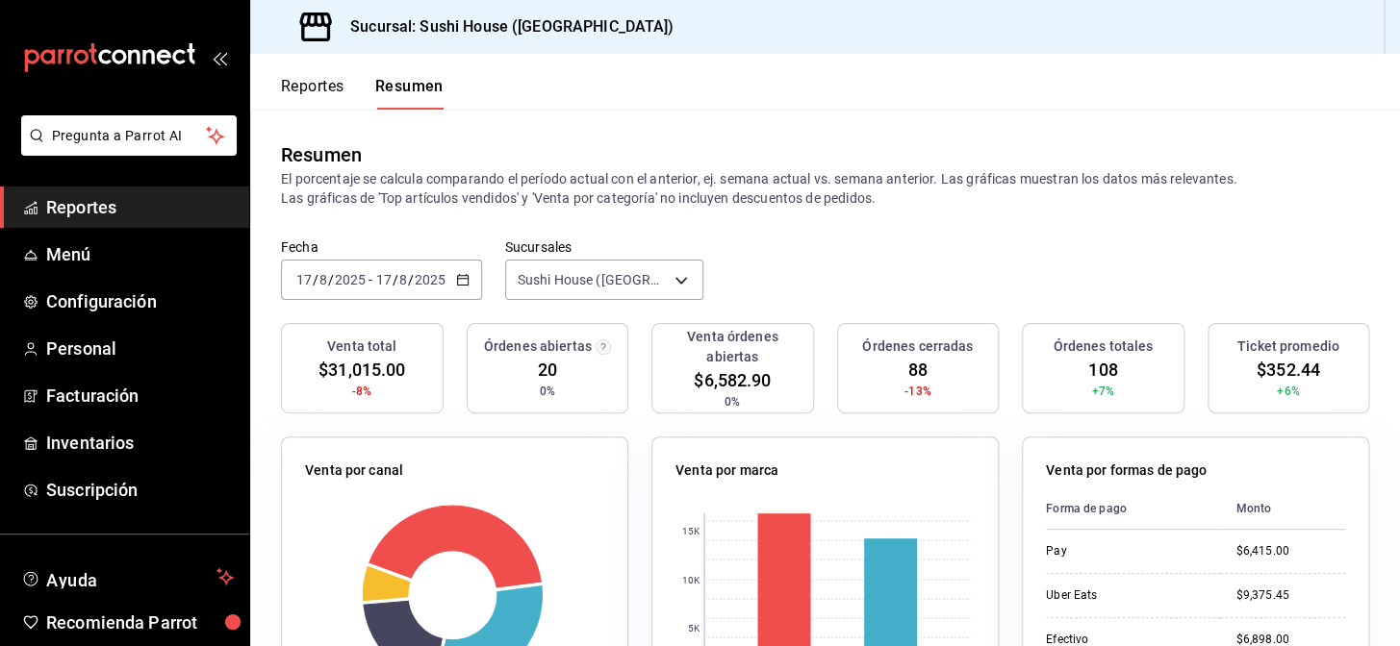
click at [110, 194] on span "Reportes" at bounding box center [140, 207] width 188 height 26
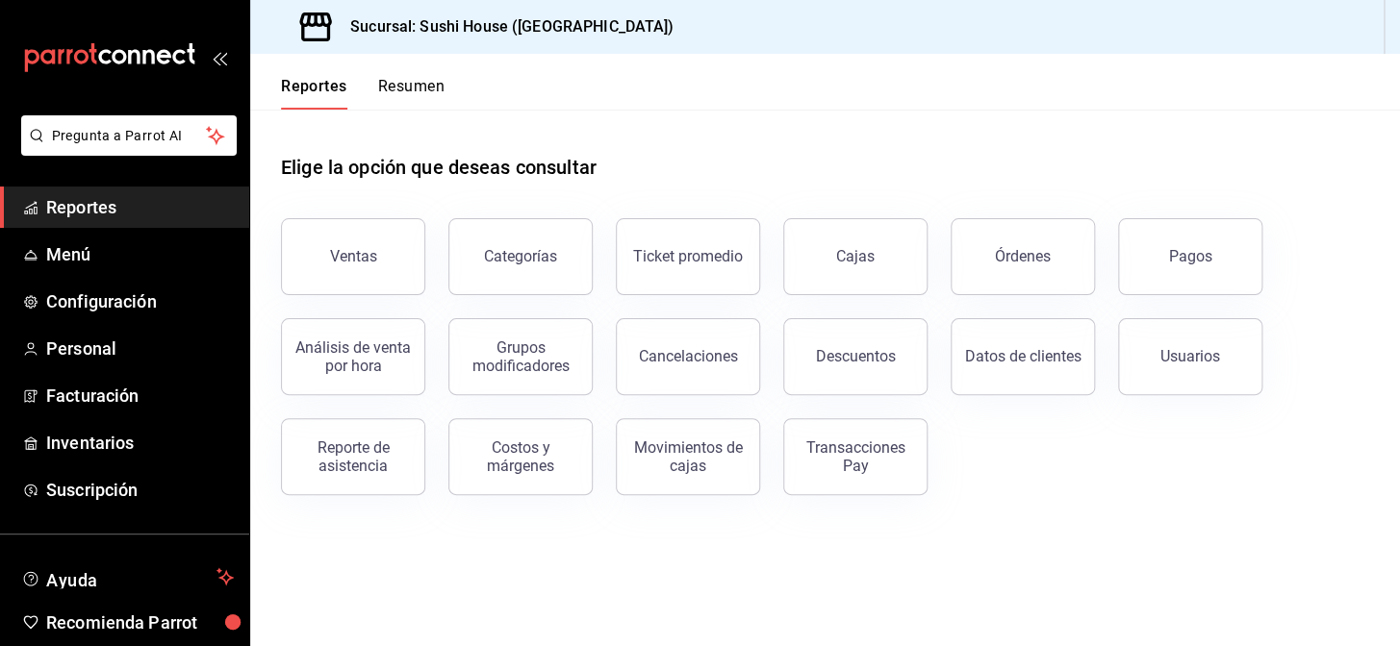
click at [402, 87] on button "Resumen" at bounding box center [411, 93] width 66 height 33
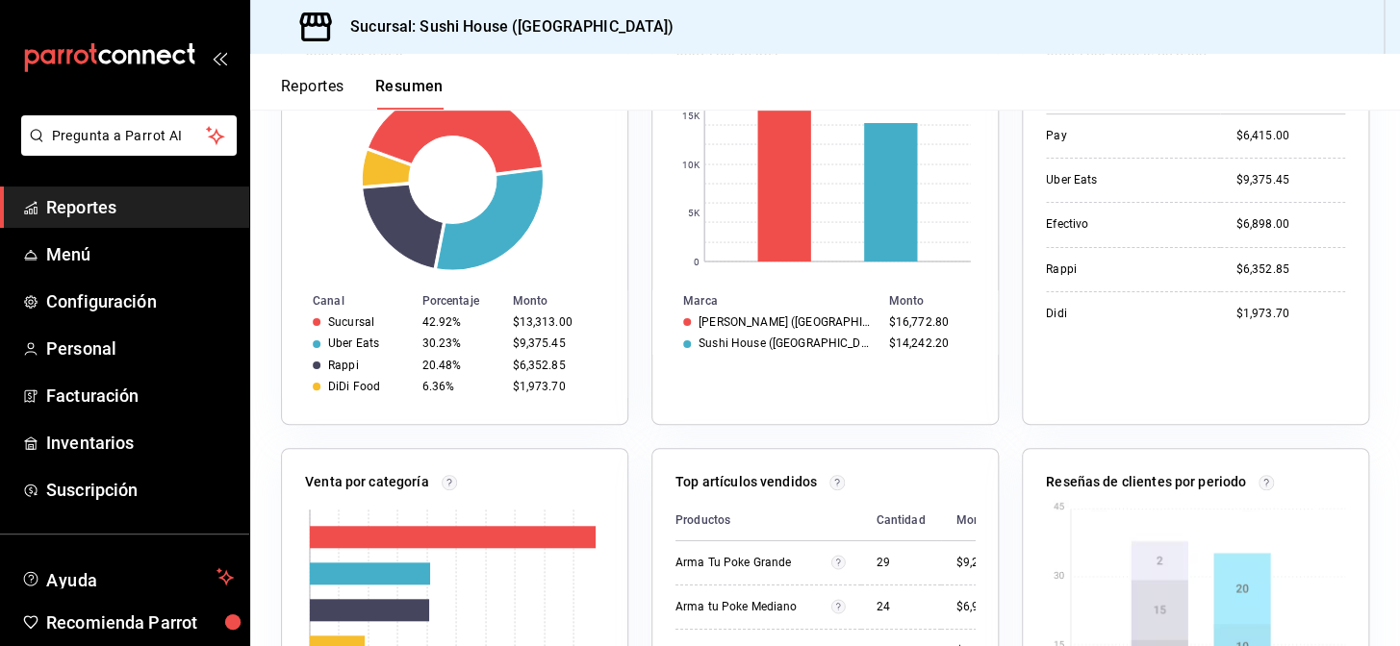
scroll to position [874, 0]
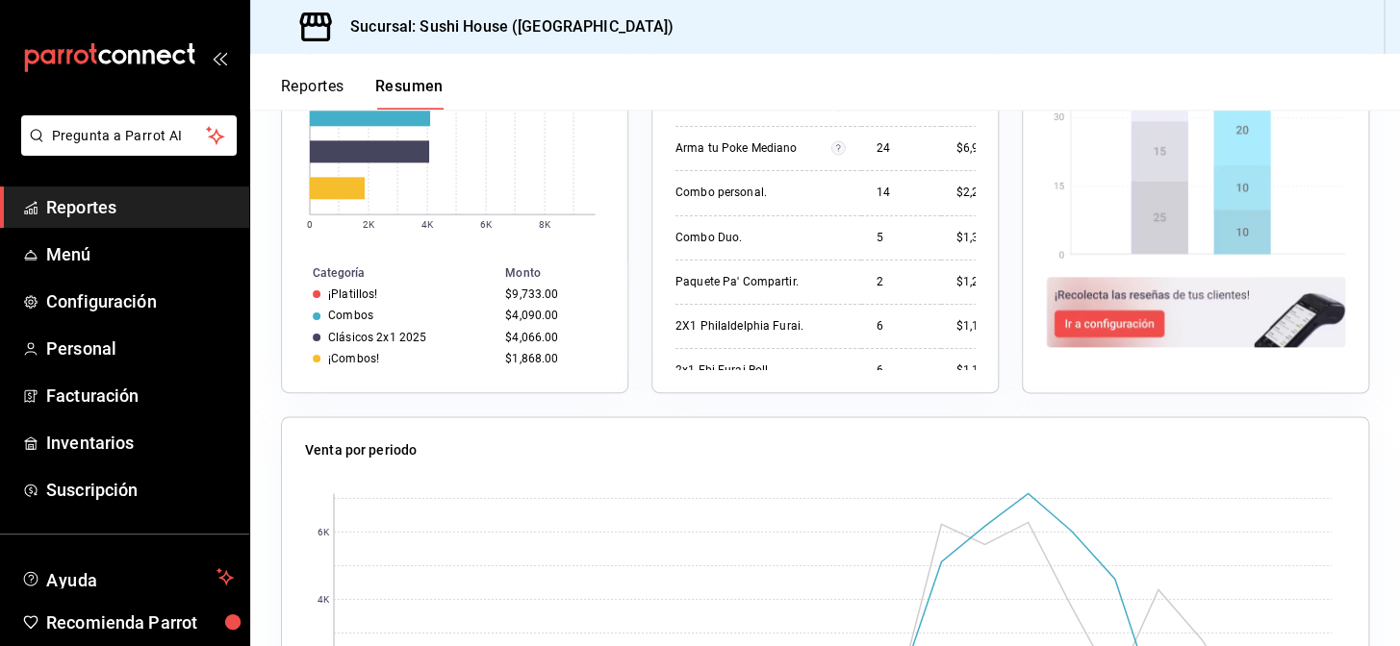
click at [554, 494] on rect at bounding box center [833, 613] width 998 height 240
click at [92, 211] on span "Reportes" at bounding box center [140, 207] width 188 height 26
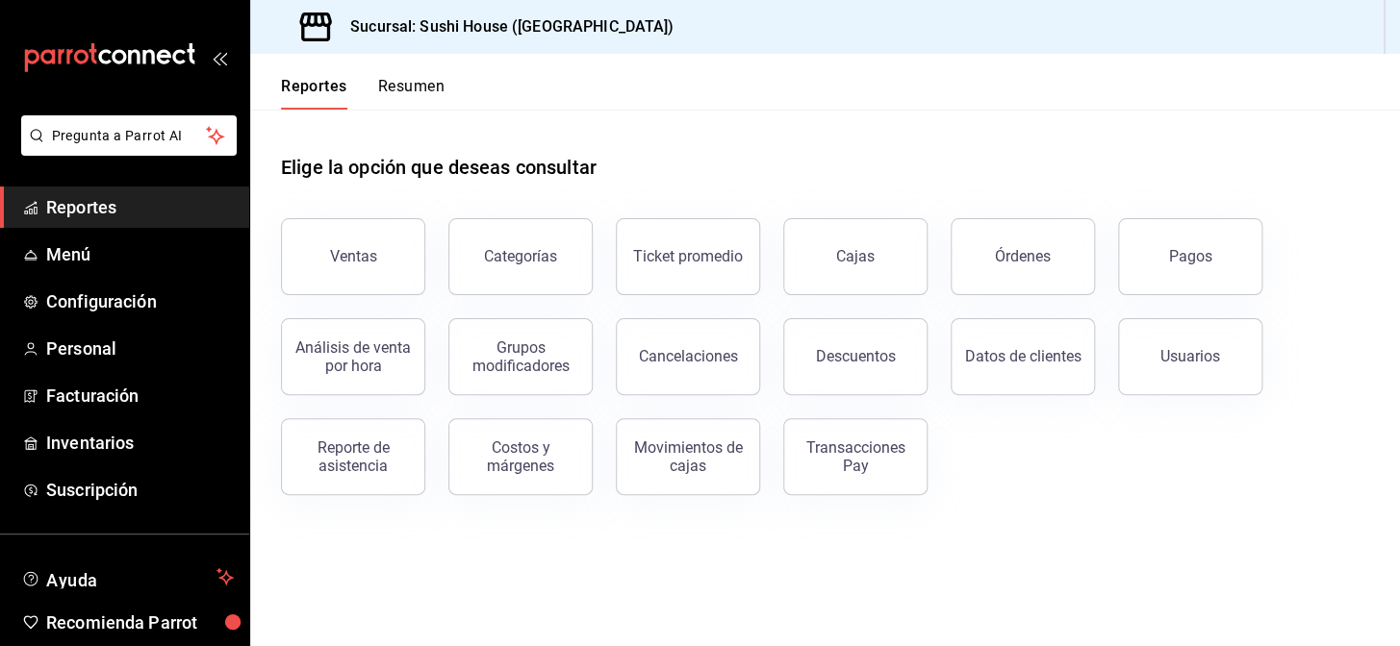
click at [114, 206] on span "Reportes" at bounding box center [140, 207] width 188 height 26
click at [421, 84] on button "Resumen" at bounding box center [411, 93] width 66 height 33
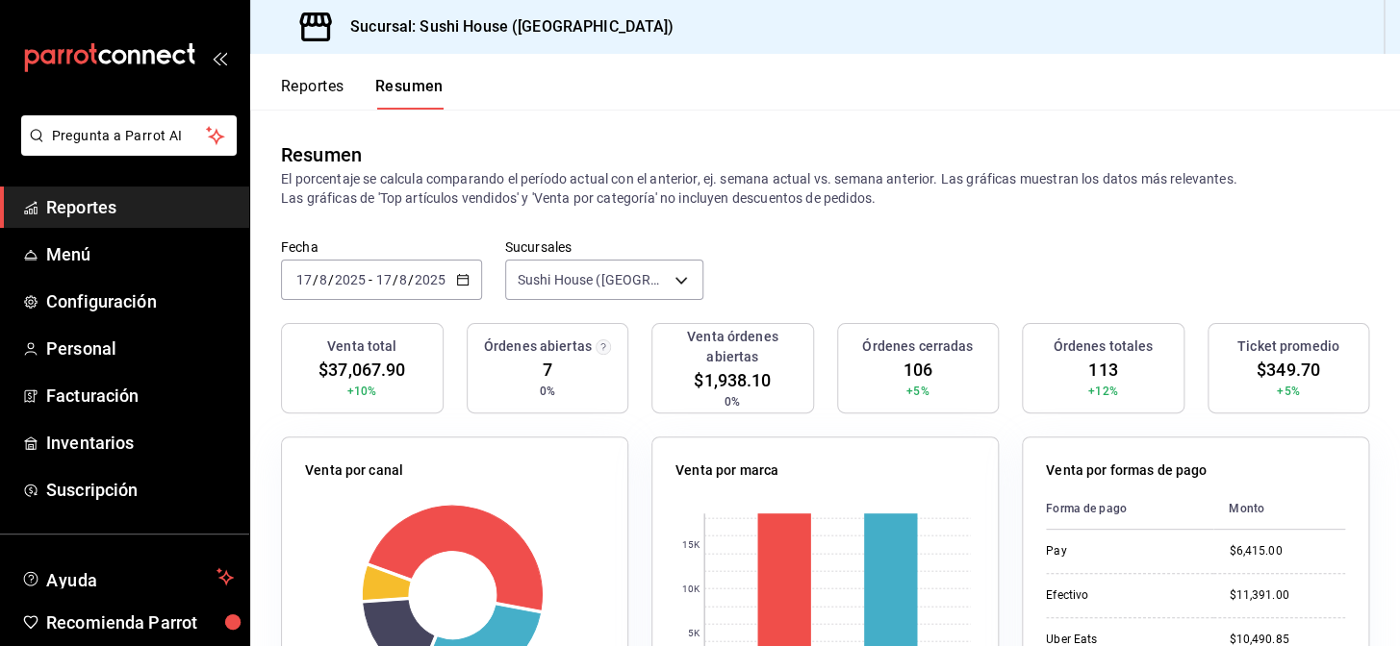
click at [63, 211] on span "Reportes" at bounding box center [140, 207] width 188 height 26
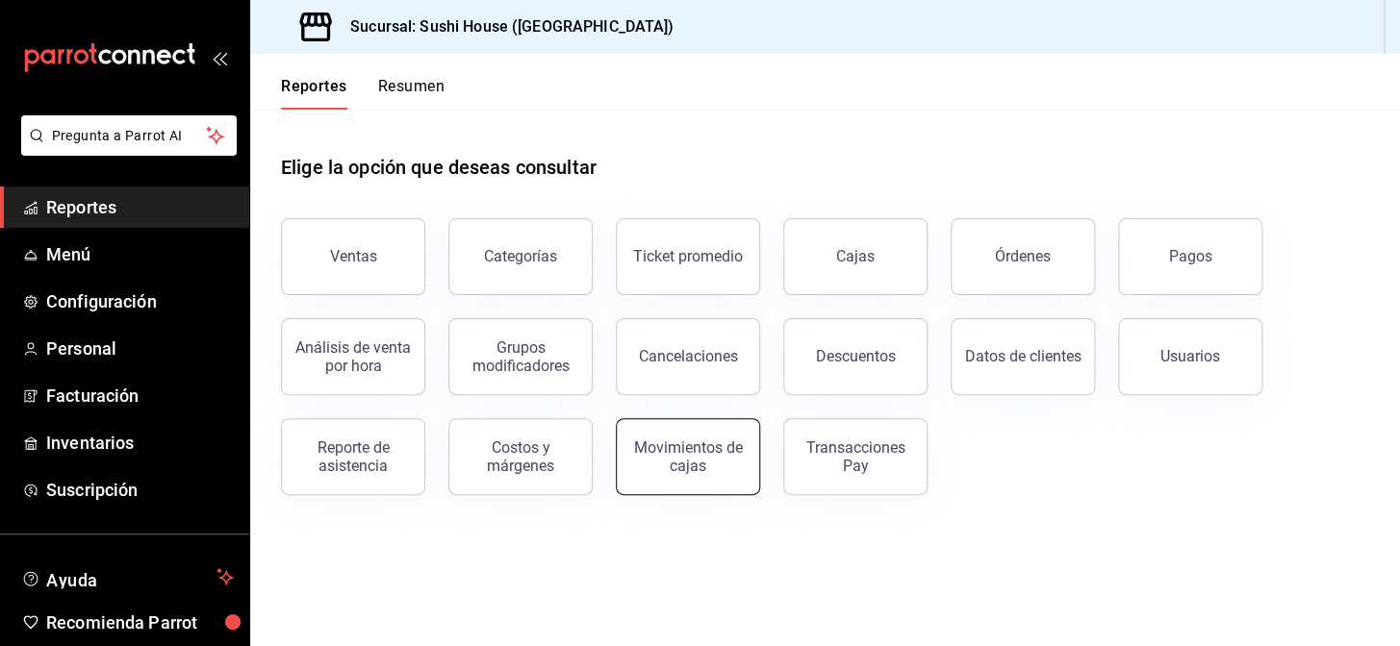
click at [709, 471] on div "Movimientos de cajas" at bounding box center [687, 457] width 119 height 37
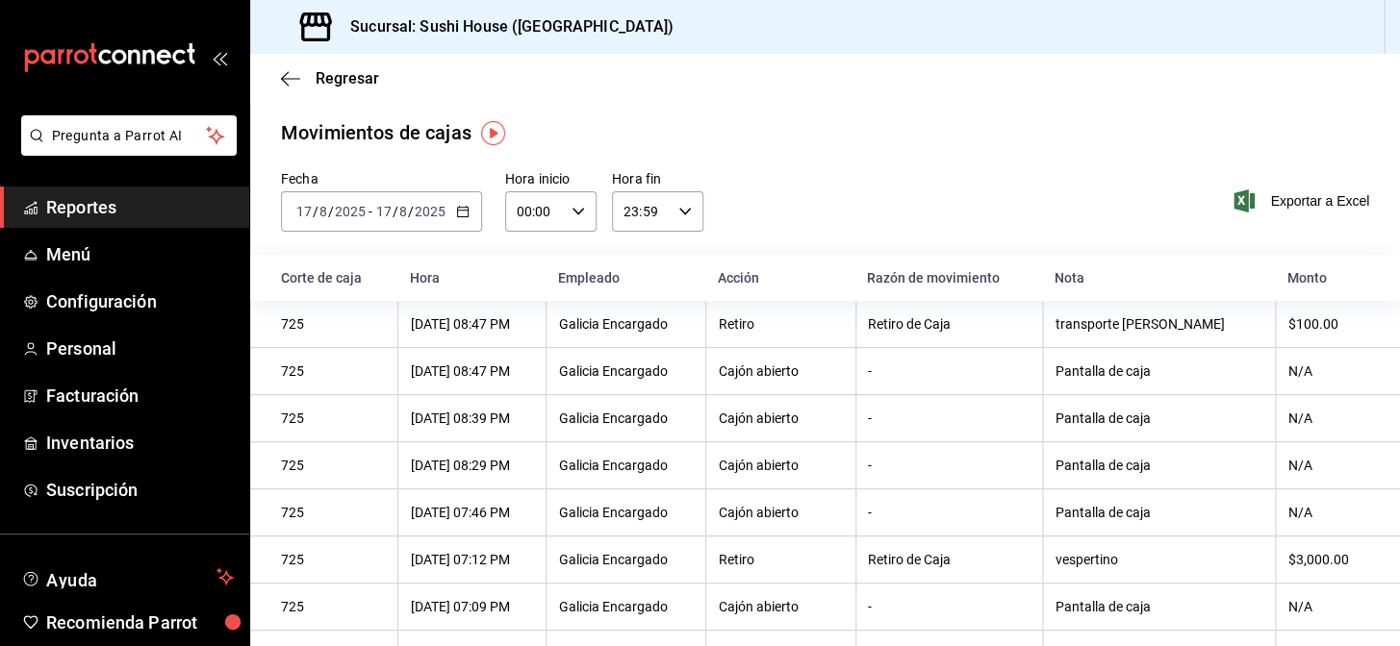
click at [105, 210] on span "Reportes" at bounding box center [140, 207] width 188 height 26
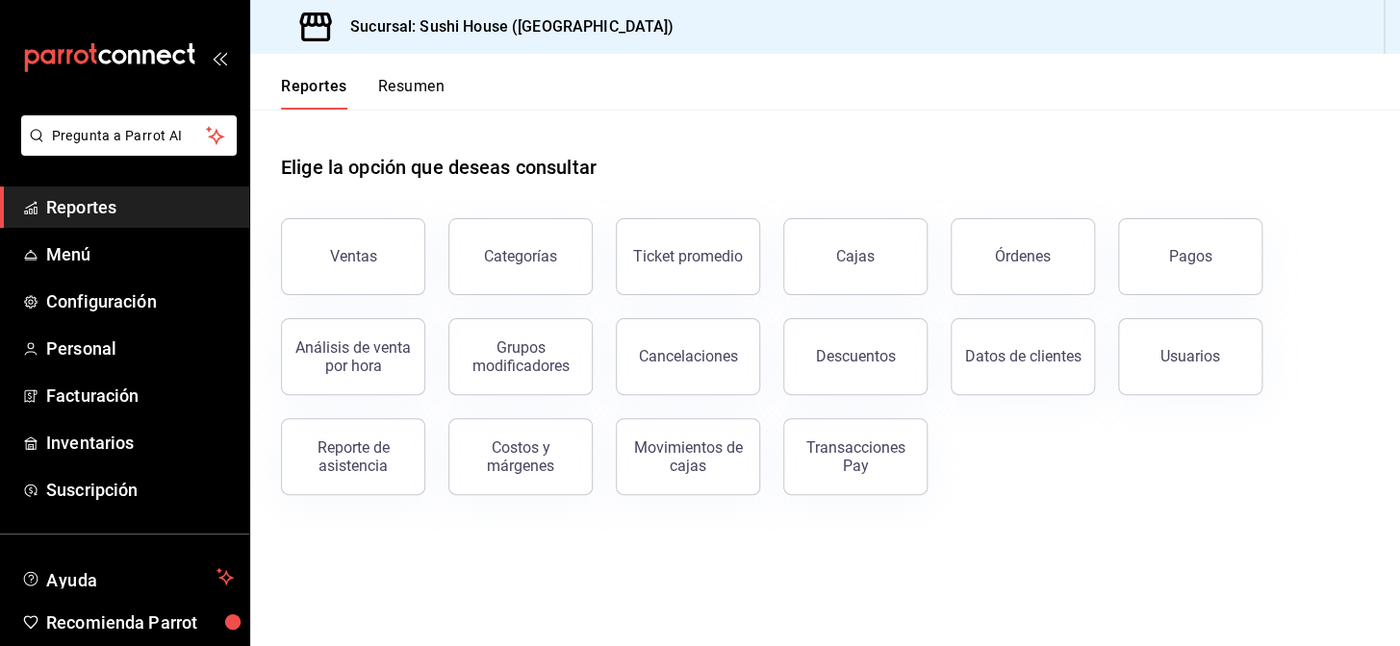
click at [401, 89] on button "Resumen" at bounding box center [411, 93] width 66 height 33
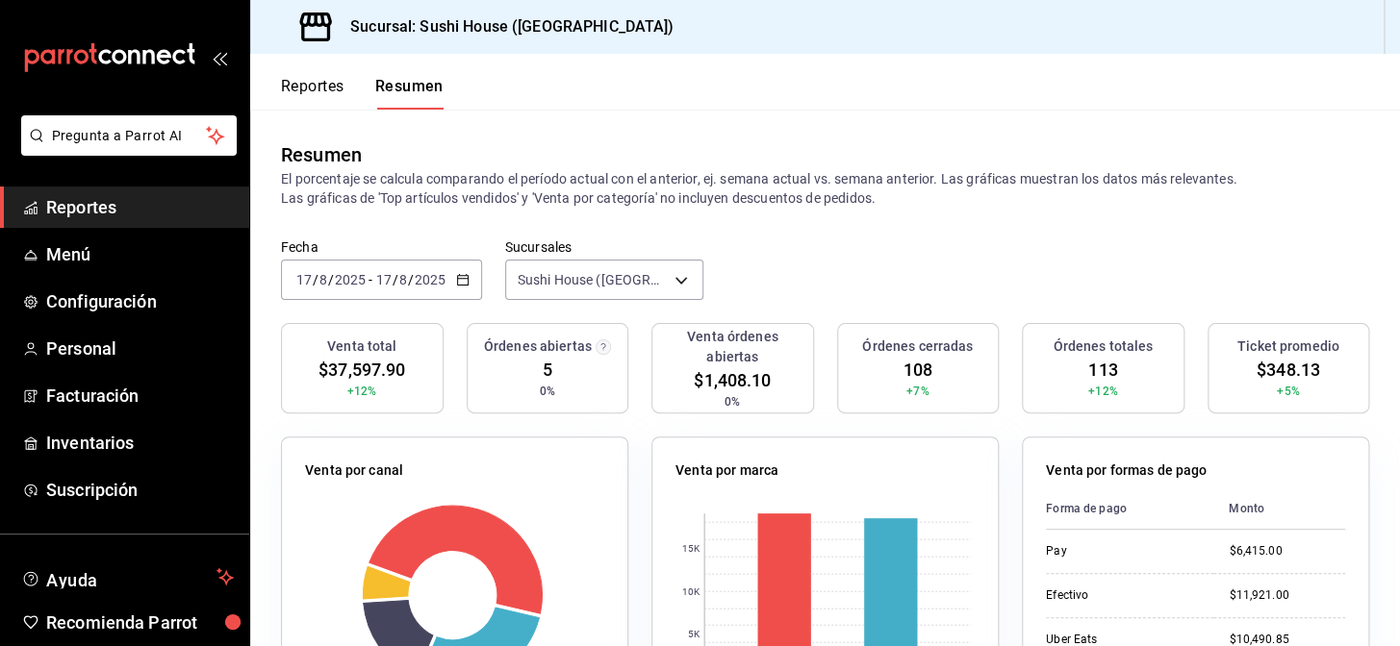
click at [117, 214] on span "Reportes" at bounding box center [140, 207] width 188 height 26
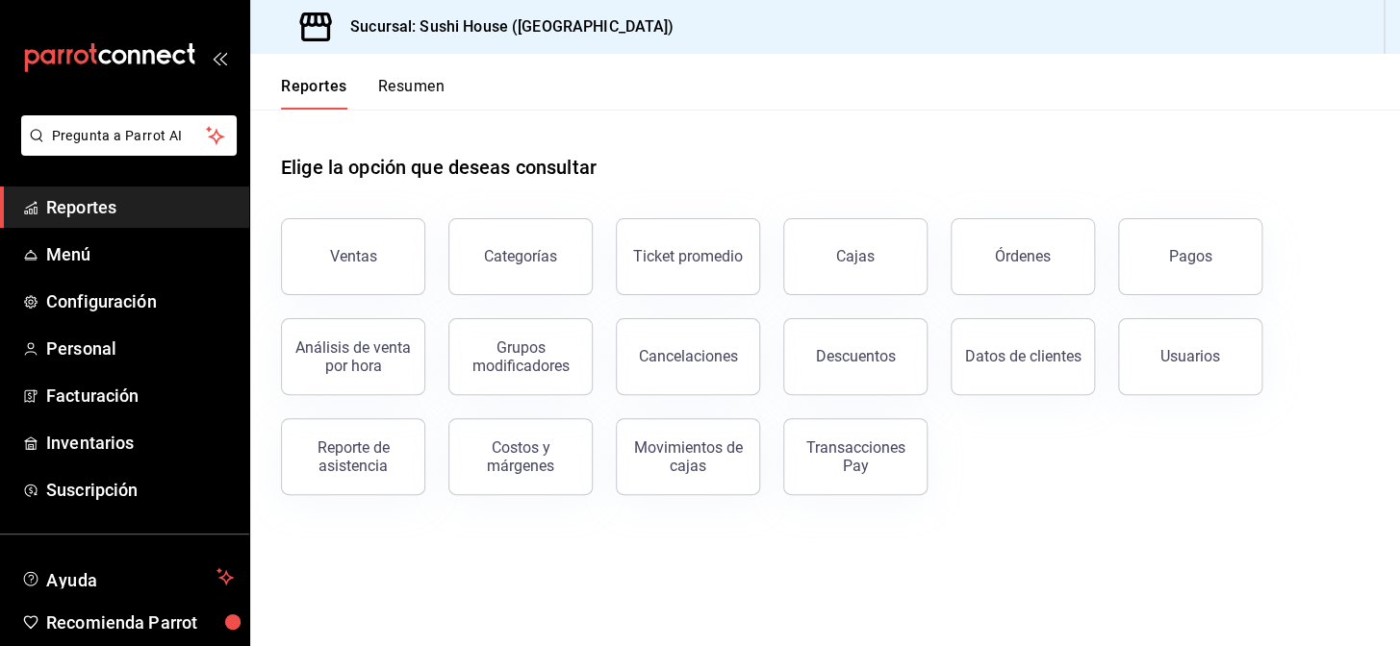
click at [402, 88] on button "Resumen" at bounding box center [411, 93] width 66 height 33
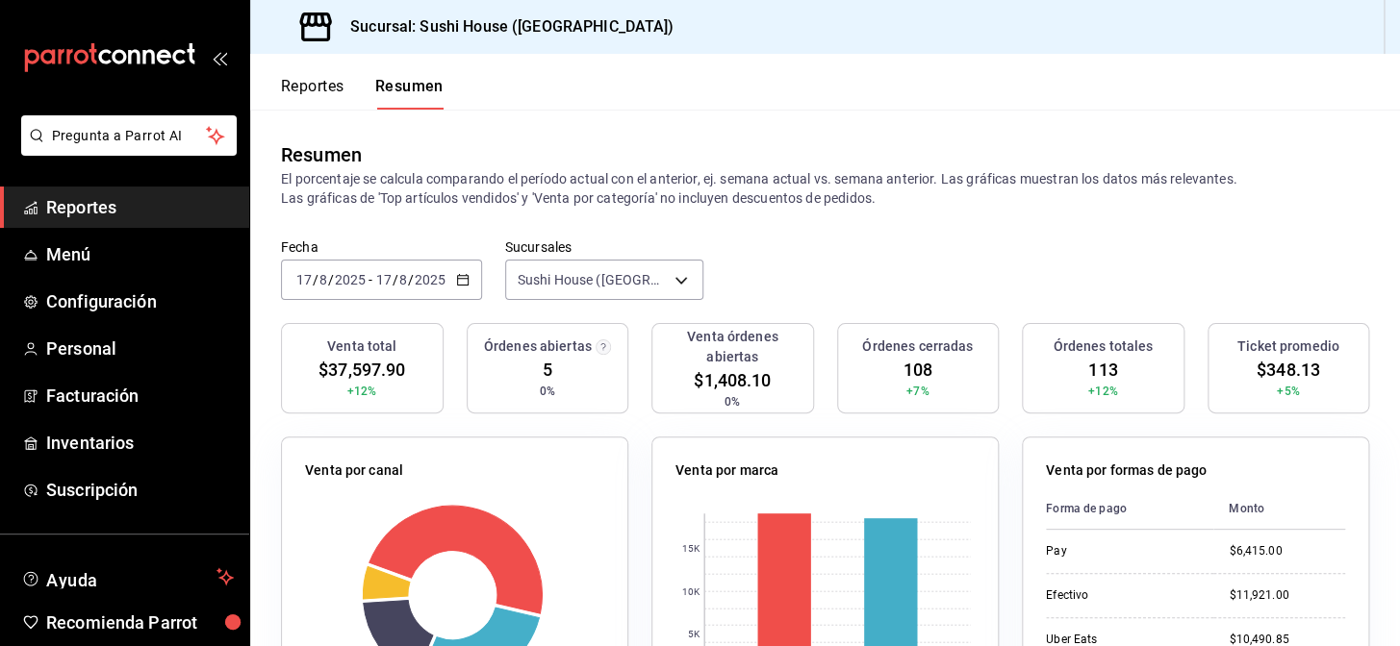
click at [134, 215] on span "Reportes" at bounding box center [140, 207] width 188 height 26
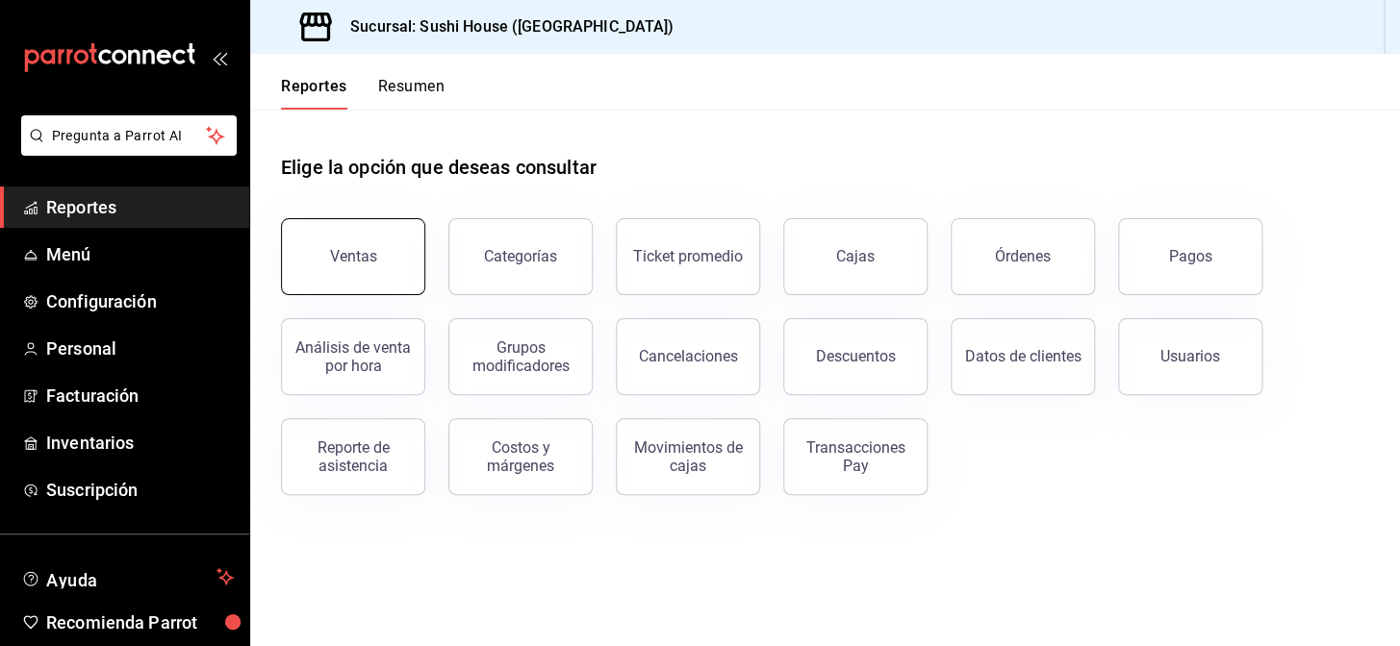
click at [334, 266] on button "Ventas" at bounding box center [353, 256] width 144 height 77
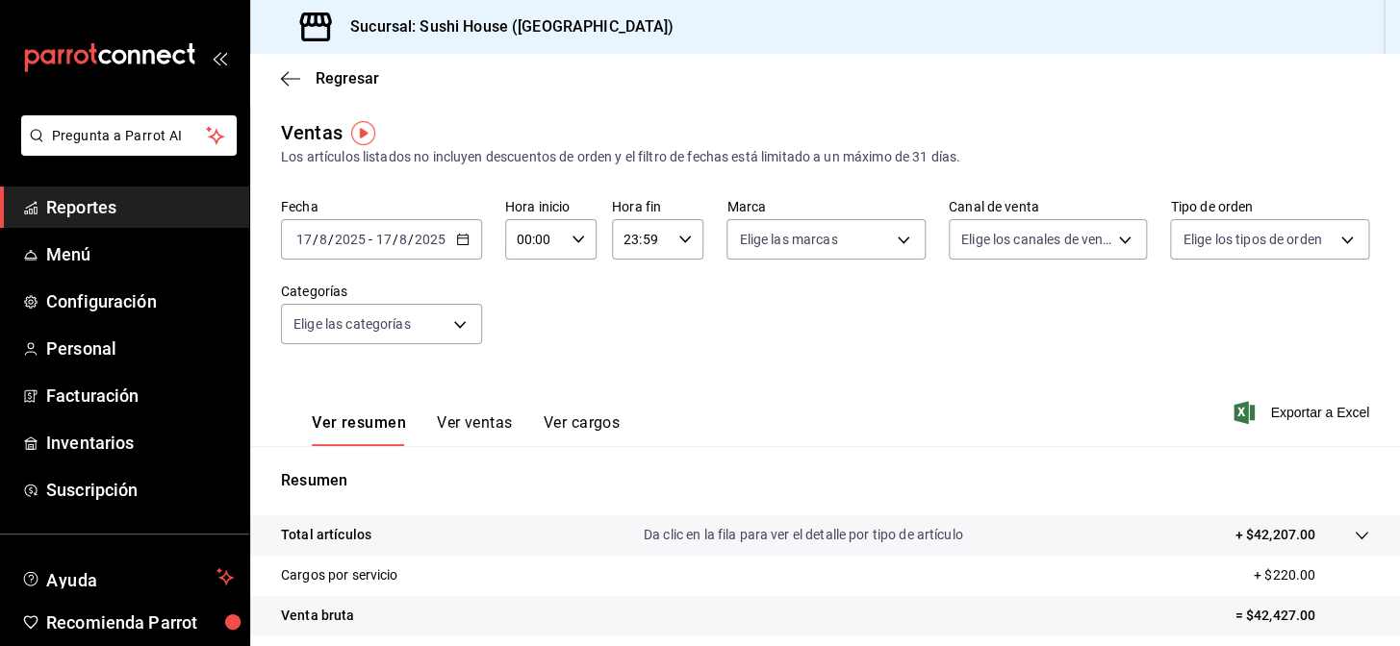
click at [139, 198] on span "Reportes" at bounding box center [140, 207] width 188 height 26
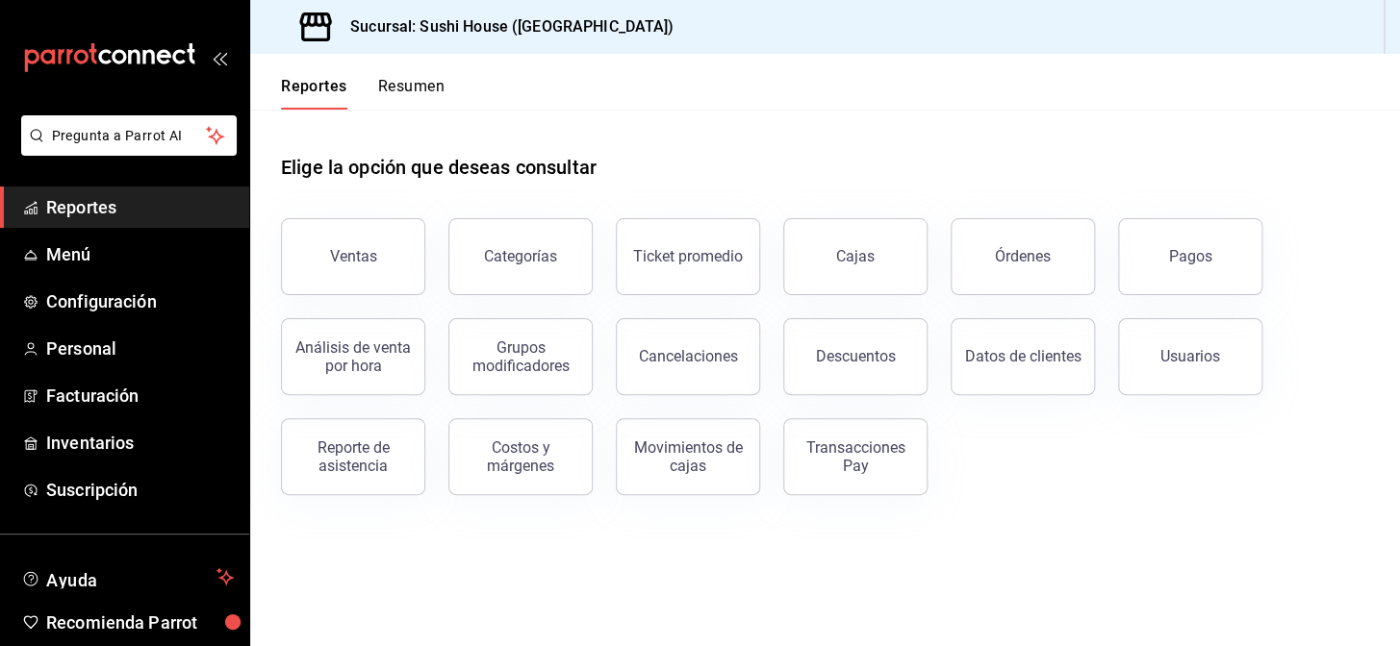
click at [394, 87] on button "Resumen" at bounding box center [411, 93] width 66 height 33
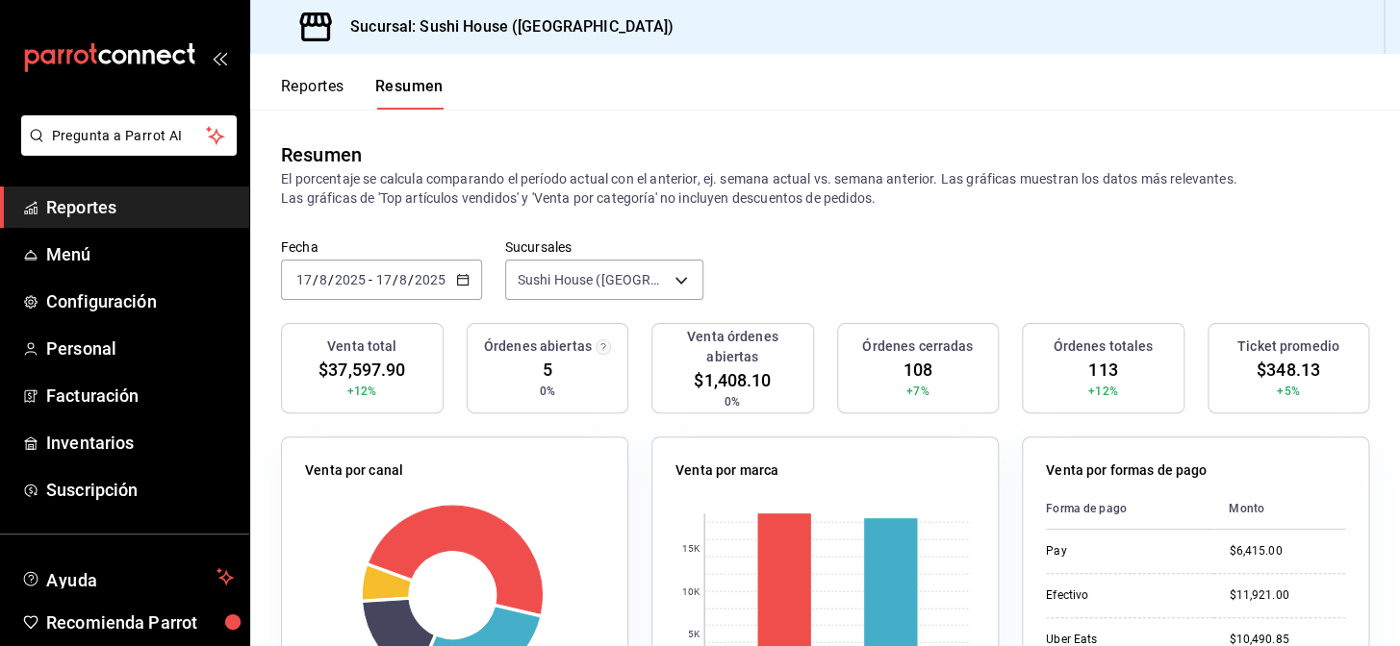
click at [130, 210] on span "Reportes" at bounding box center [140, 207] width 188 height 26
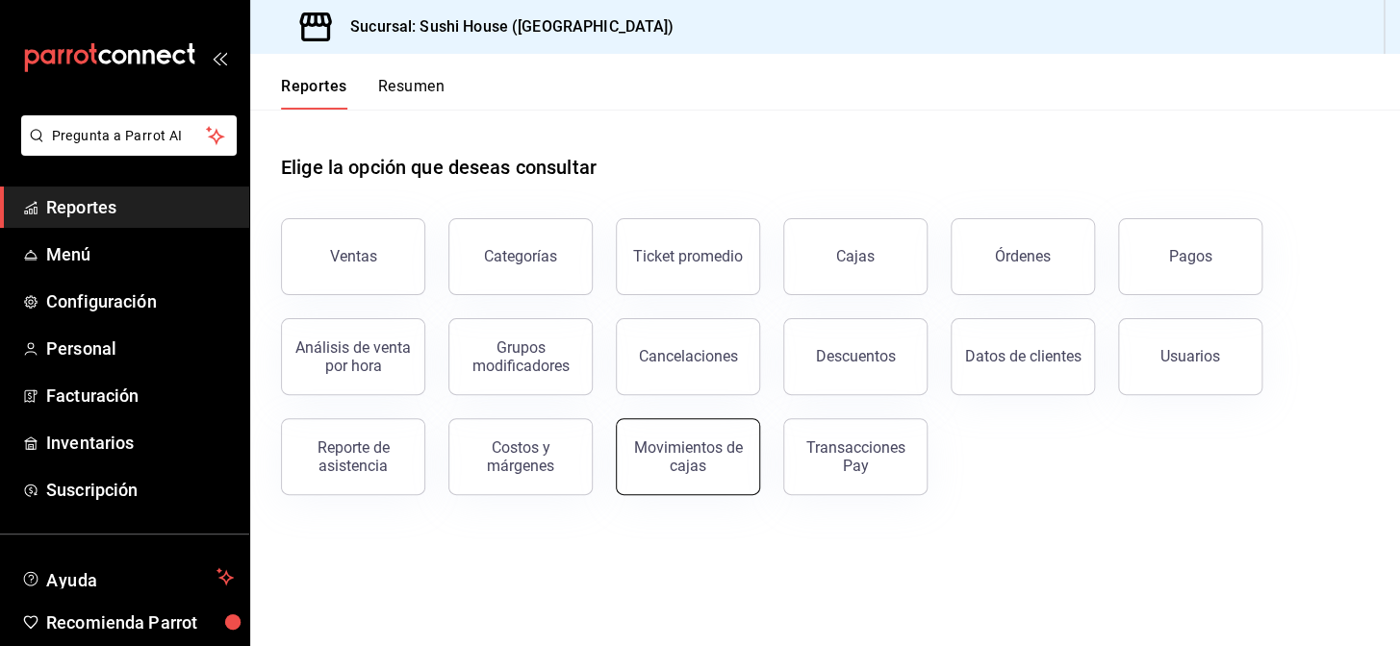
click at [688, 474] on button "Movimientos de cajas" at bounding box center [688, 456] width 144 height 77
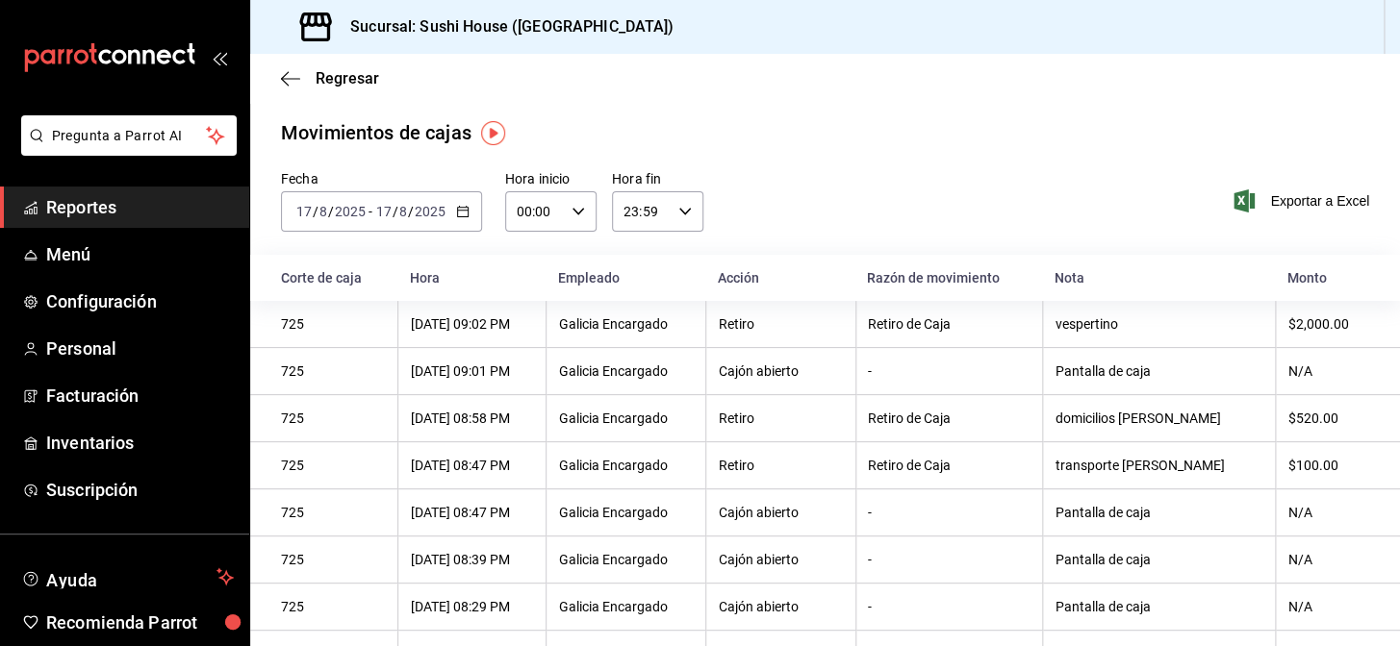
click at [456, 213] on icon "button" at bounding box center [462, 211] width 13 height 13
click at [796, 145] on div "Movimientos de cajas" at bounding box center [825, 132] width 1088 height 29
click at [143, 198] on span "Reportes" at bounding box center [140, 207] width 188 height 26
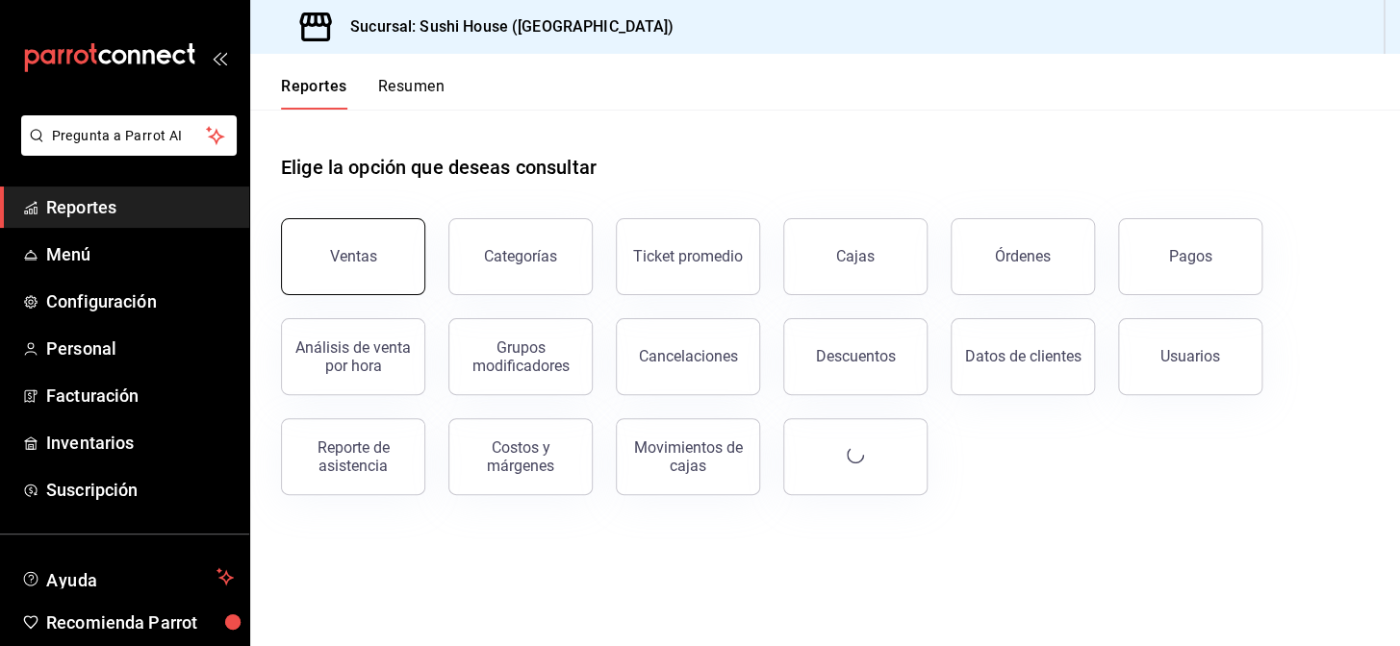
click at [370, 256] on div "Ventas" at bounding box center [353, 256] width 47 height 18
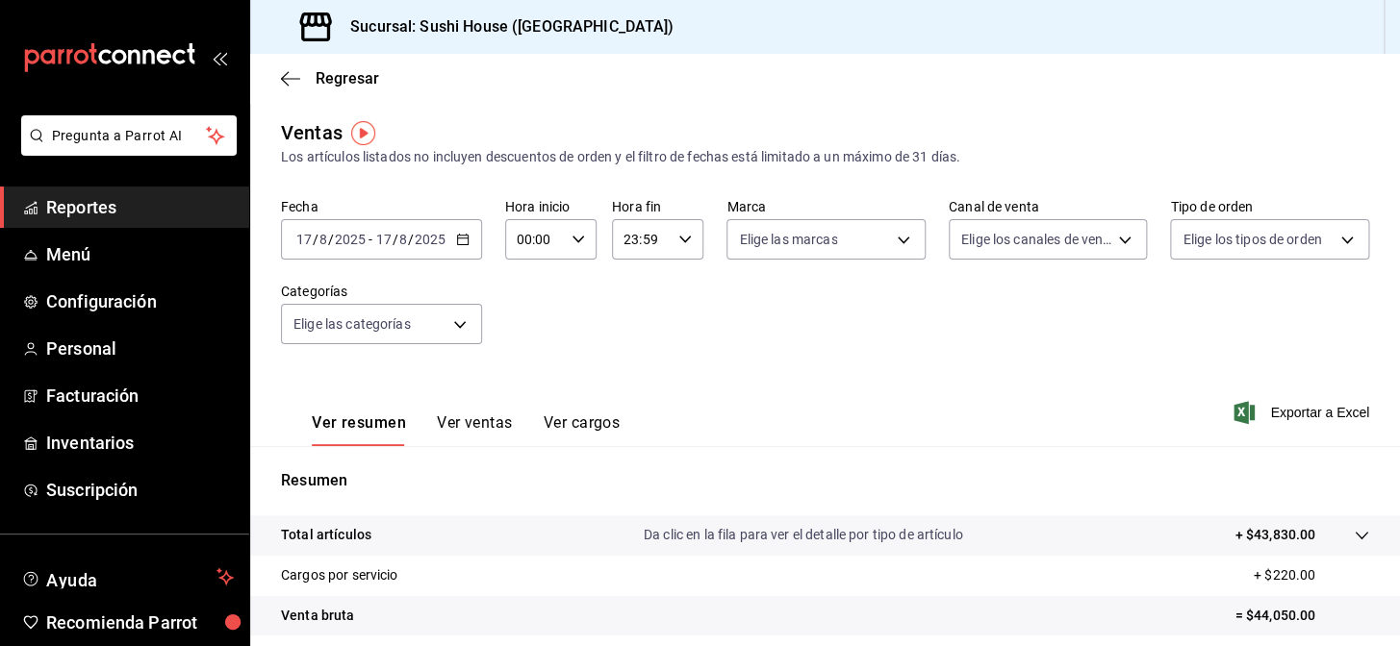
click at [185, 198] on span "Reportes" at bounding box center [140, 207] width 188 height 26
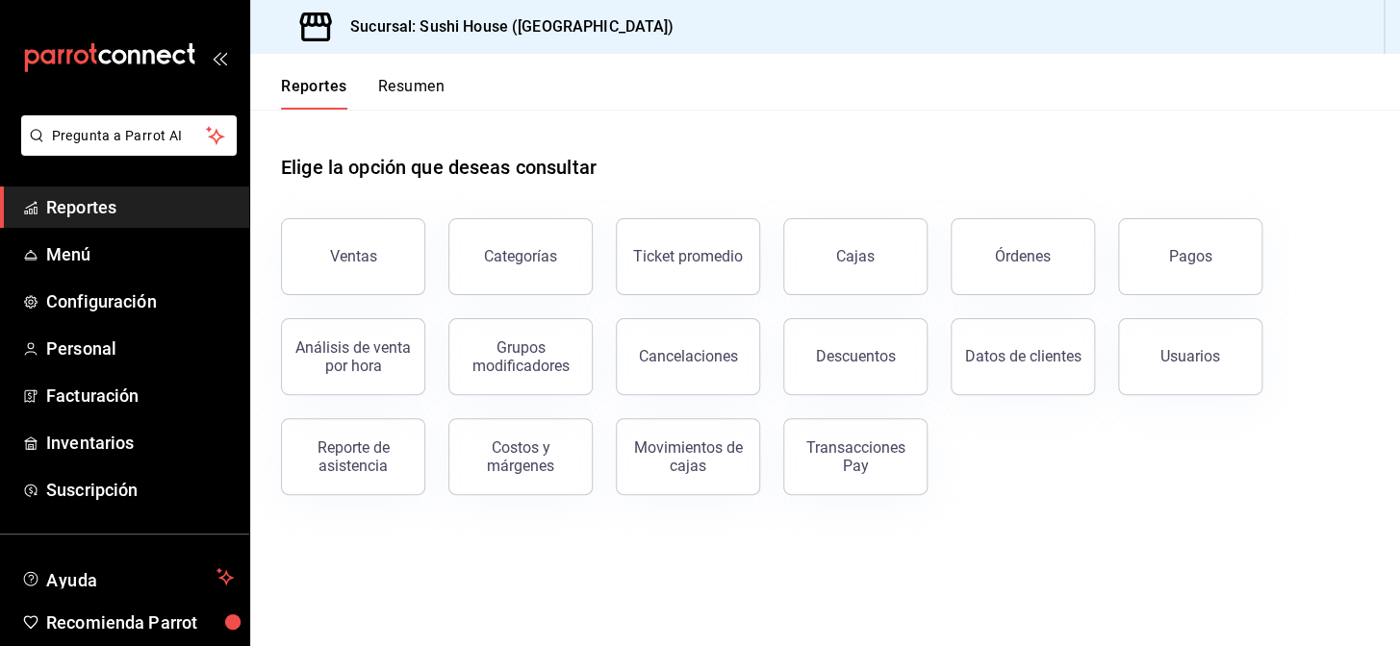
click at [404, 96] on button "Resumen" at bounding box center [411, 93] width 66 height 33
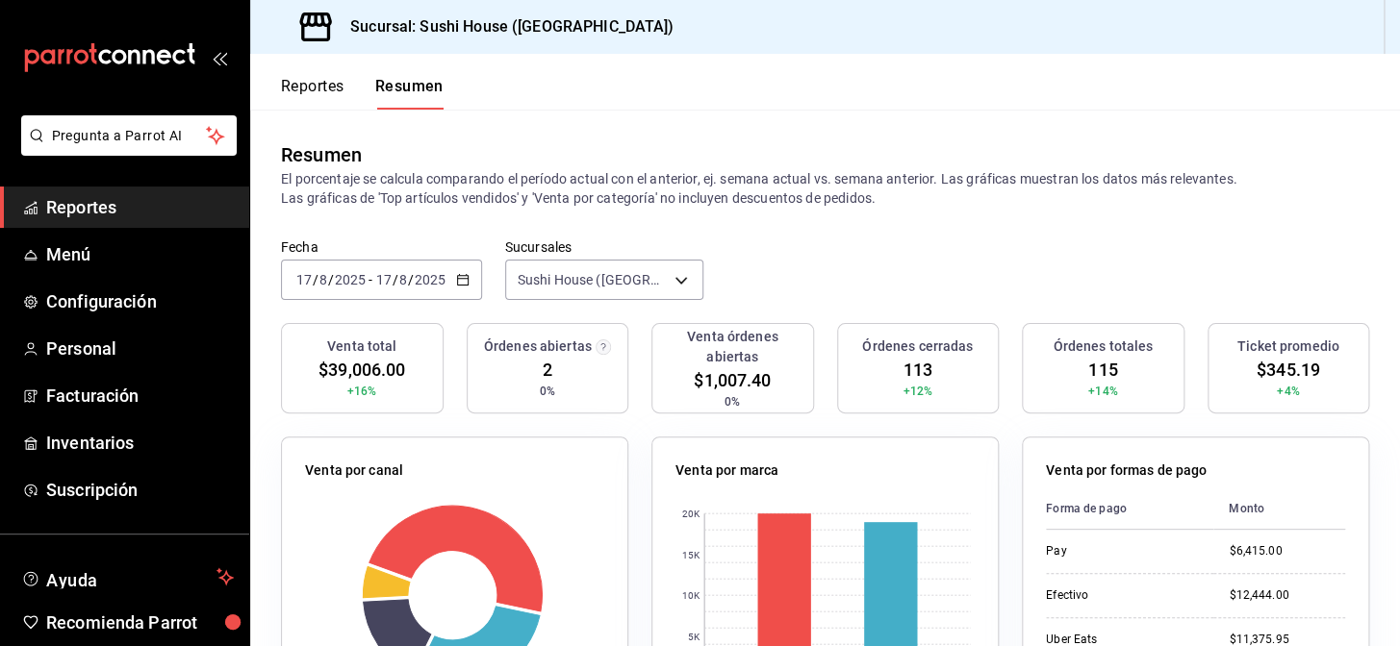
click at [145, 215] on span "Reportes" at bounding box center [140, 207] width 188 height 26
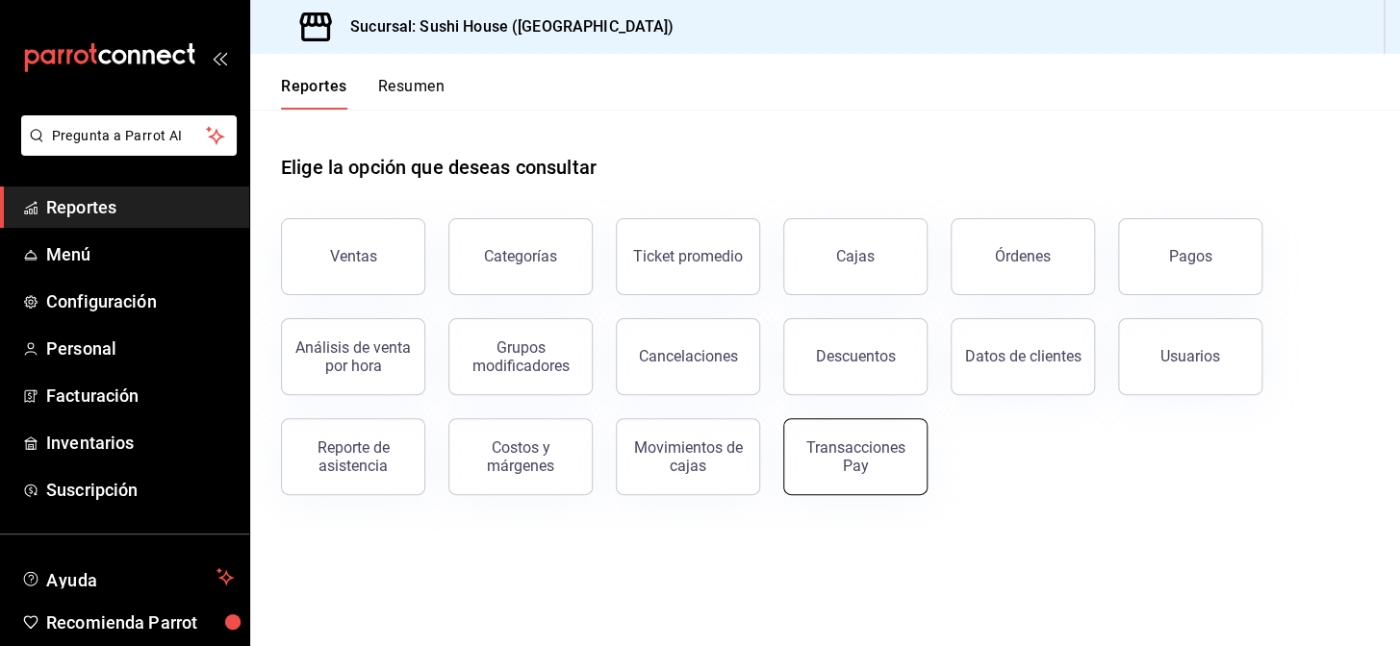
click at [821, 466] on div "Transacciones Pay" at bounding box center [855, 457] width 119 height 37
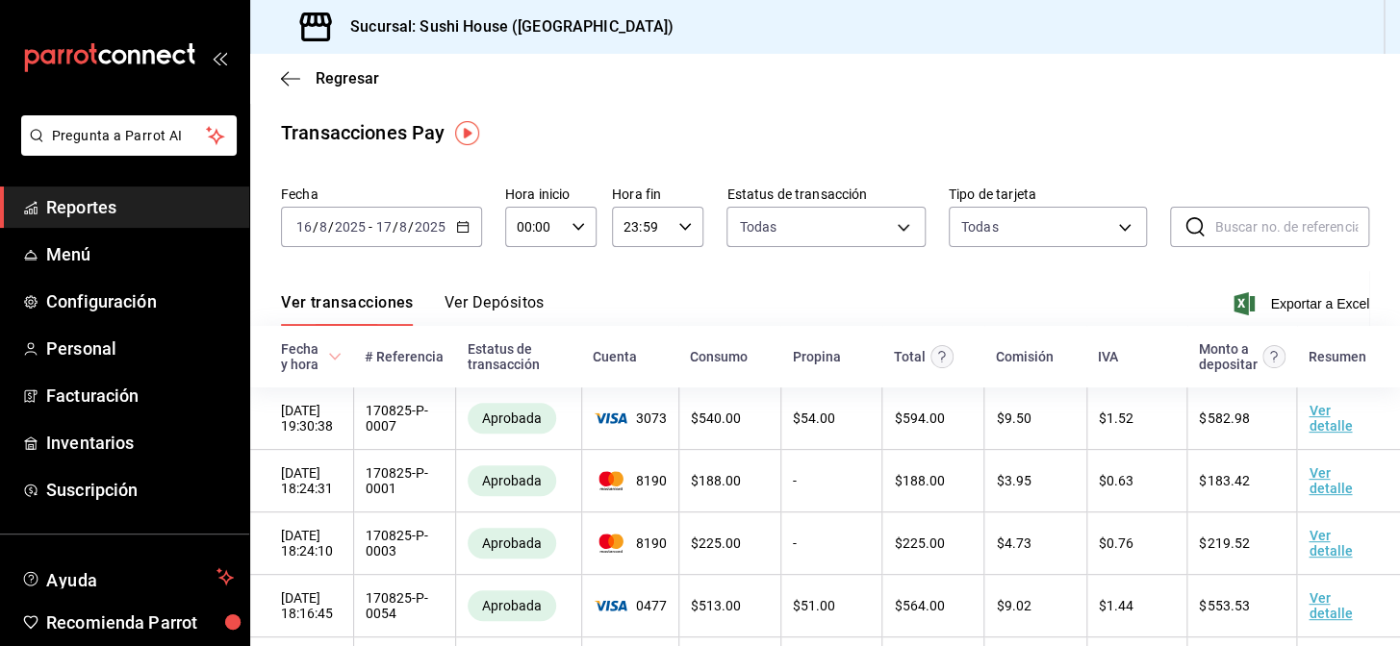
click at [460, 232] on \(Stroke\) "button" at bounding box center [463, 227] width 12 height 11
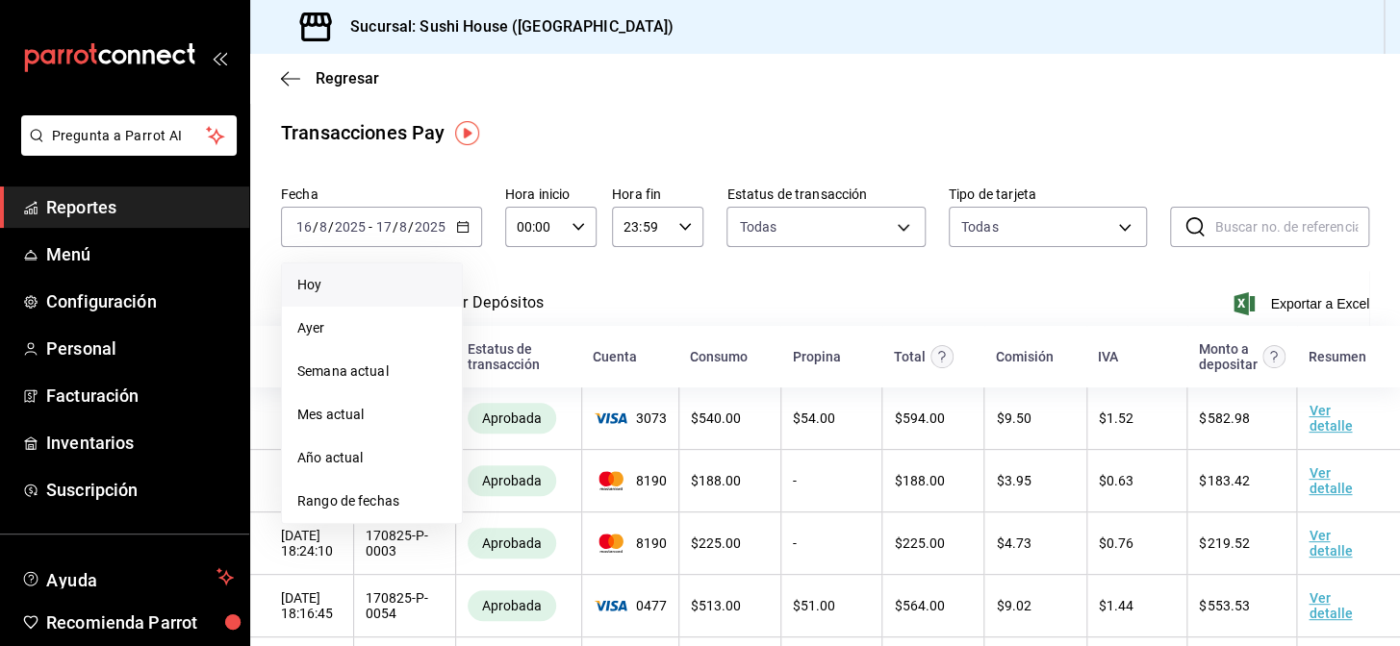
click at [327, 270] on li "Hoy" at bounding box center [372, 285] width 180 height 43
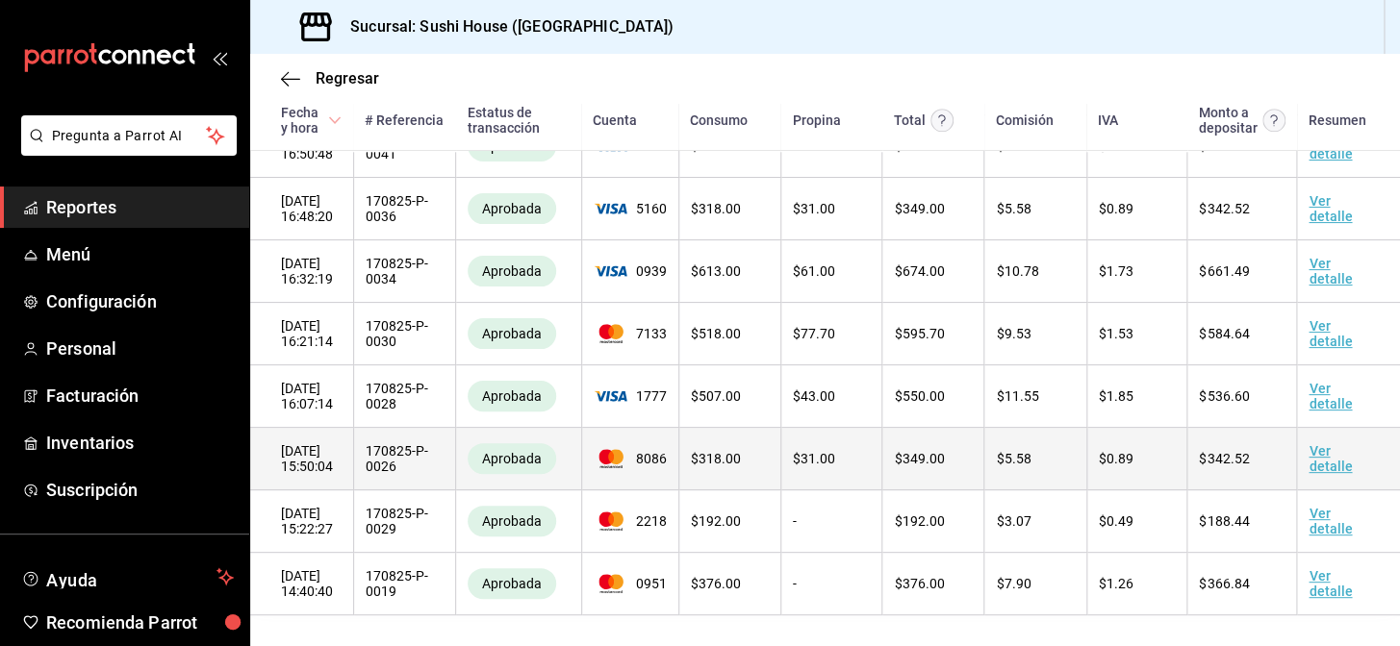
scroll to position [1043, 0]
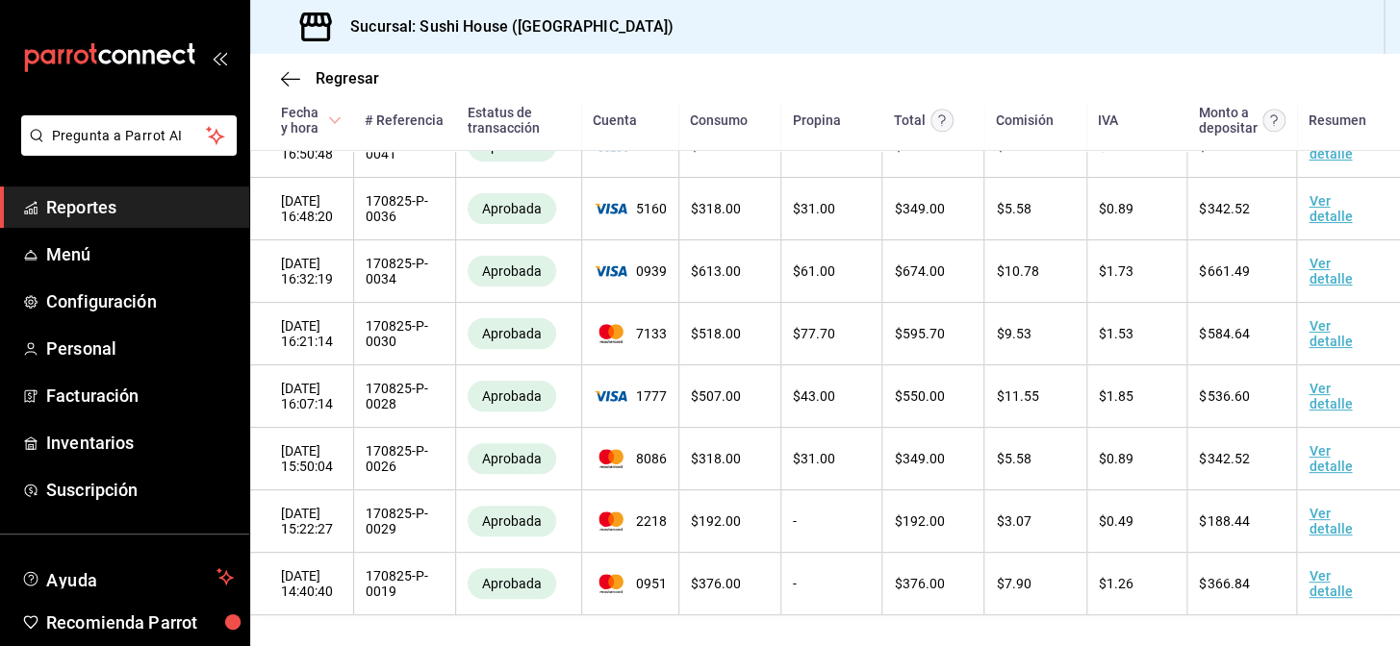
click at [164, 208] on span "Reportes" at bounding box center [140, 207] width 188 height 26
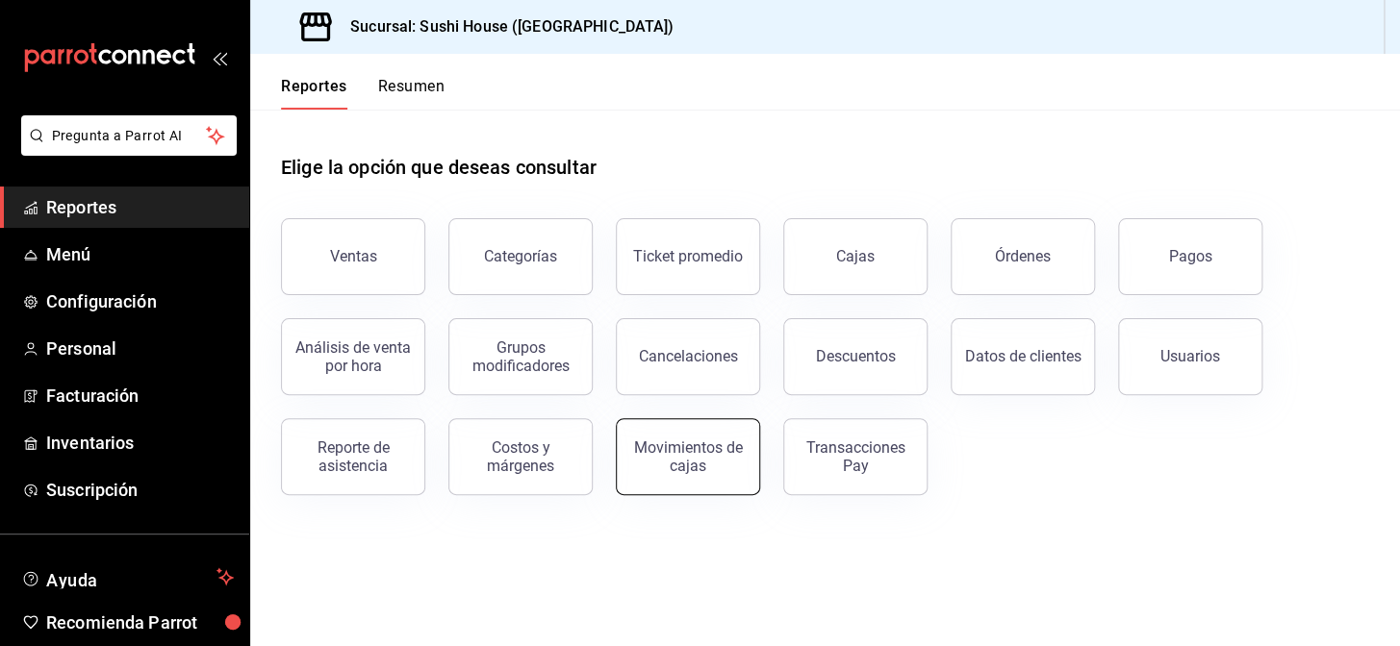
click at [677, 470] on div "Movimientos de cajas" at bounding box center [687, 457] width 119 height 37
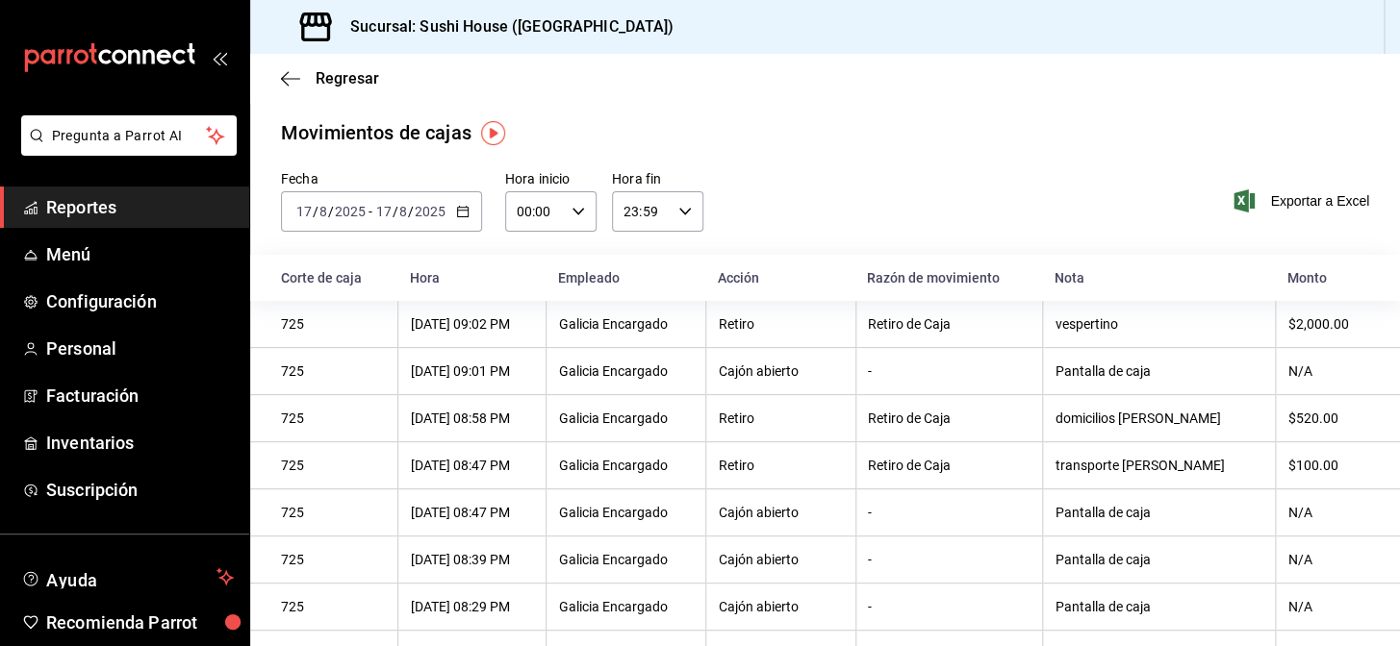
click at [463, 215] on icon "button" at bounding box center [462, 211] width 13 height 13
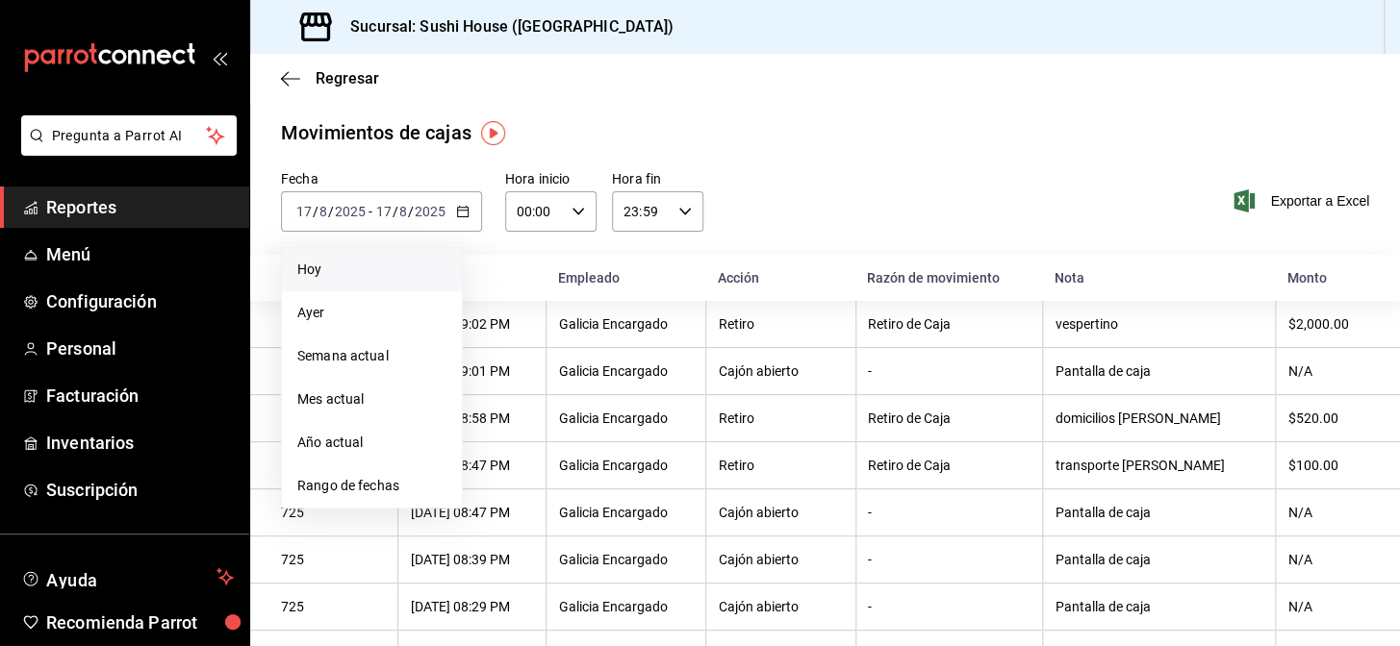
click at [355, 257] on li "Hoy" at bounding box center [372, 269] width 180 height 43
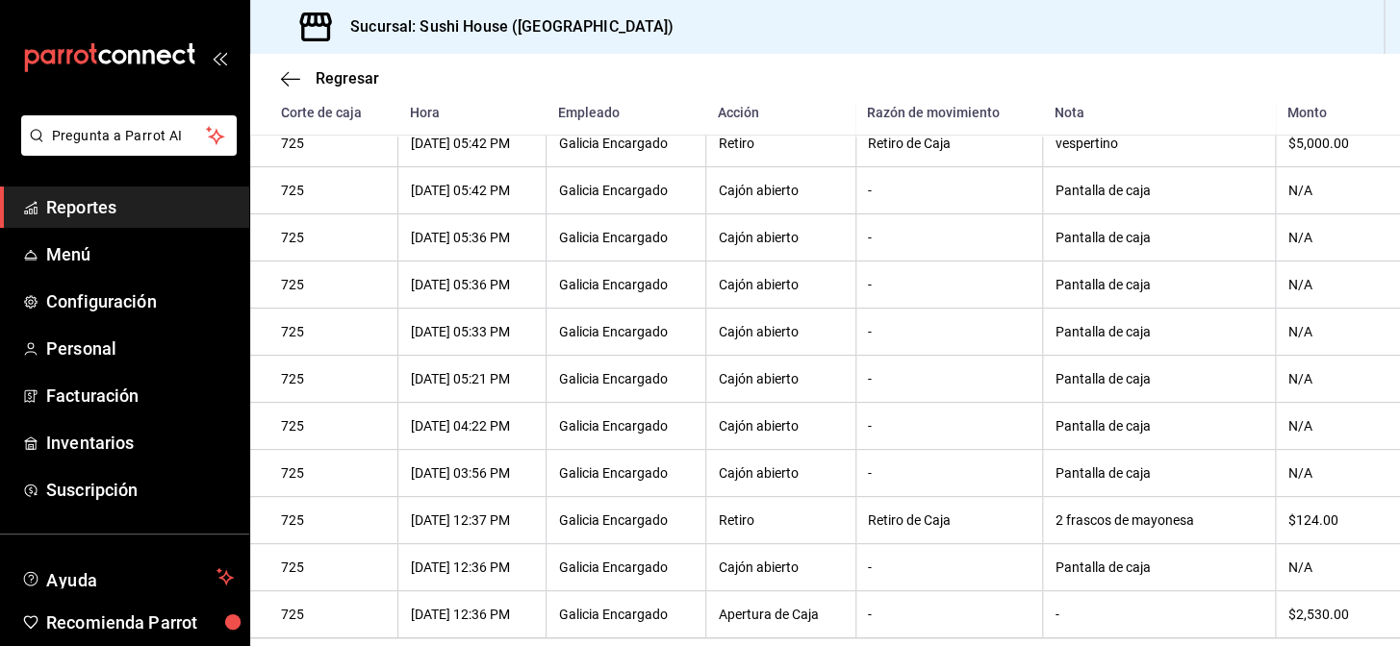
scroll to position [953, 0]
click at [188, 203] on span "Reportes" at bounding box center [140, 207] width 188 height 26
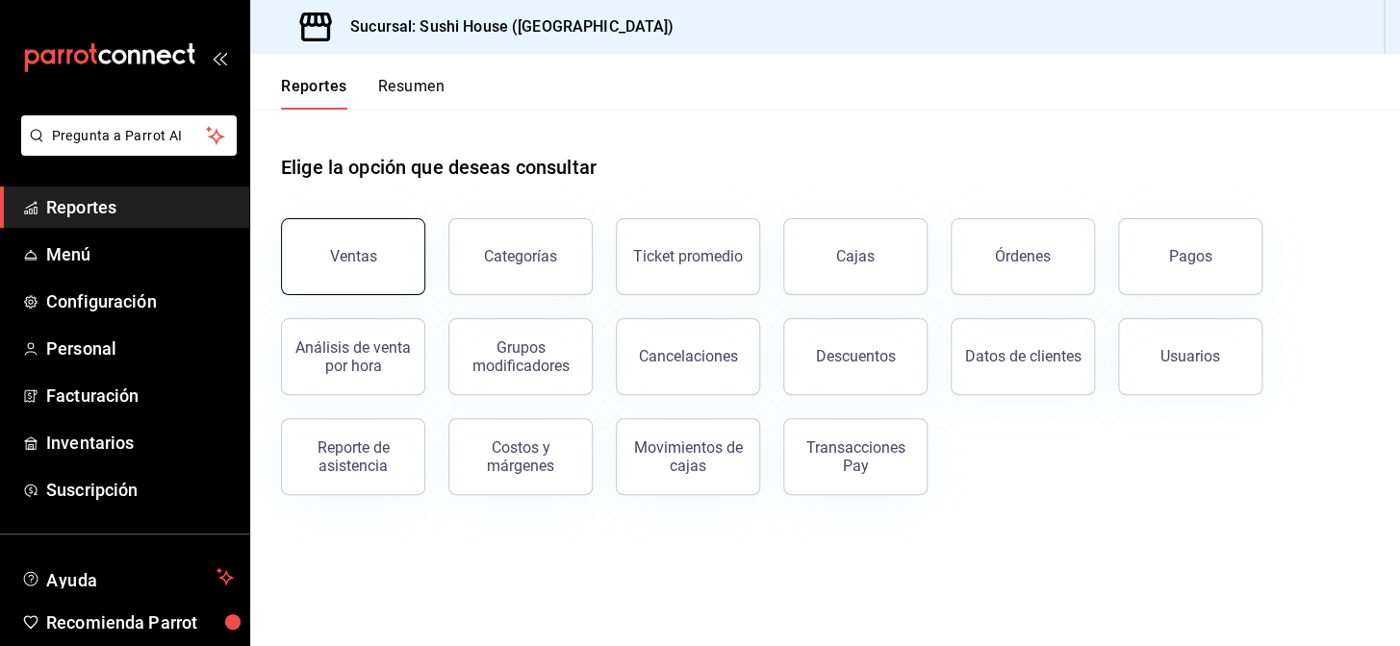
click at [380, 251] on button "Ventas" at bounding box center [353, 256] width 144 height 77
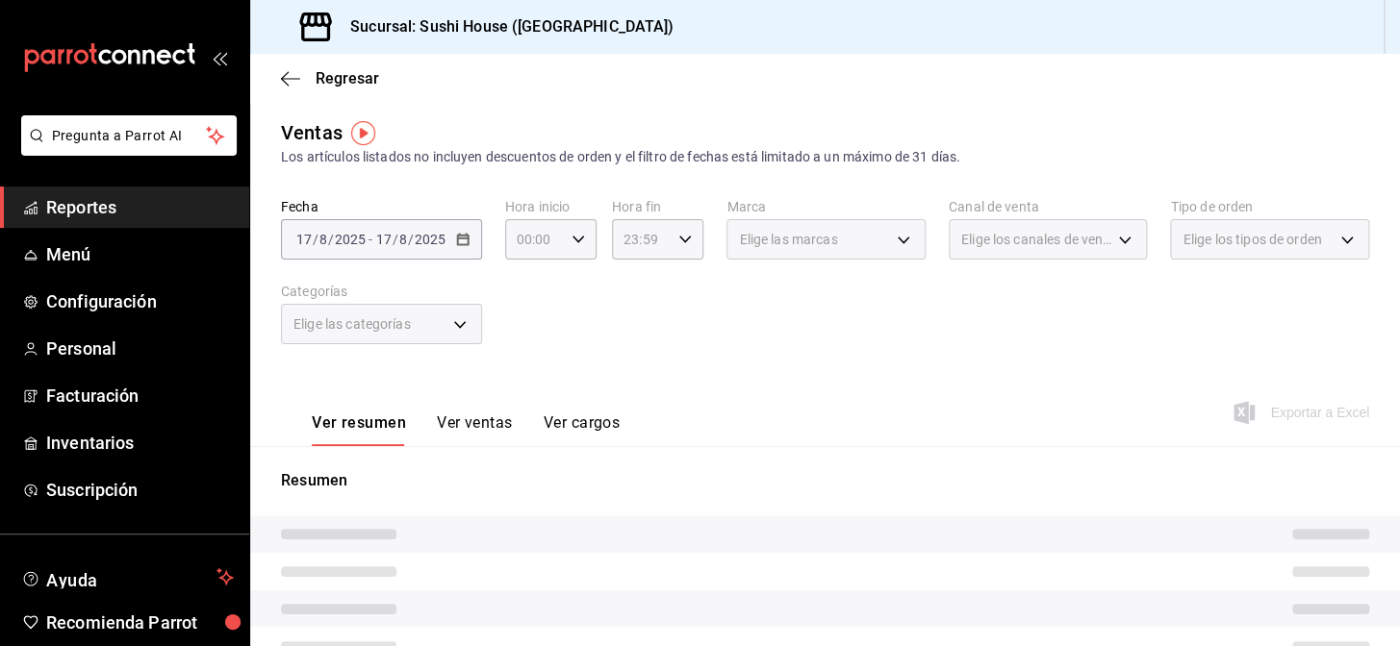
click at [1204, 248] on body "Pregunta a Parrot AI Reportes Menú Configuración Personal Facturación Inventari…" at bounding box center [700, 323] width 1400 height 646
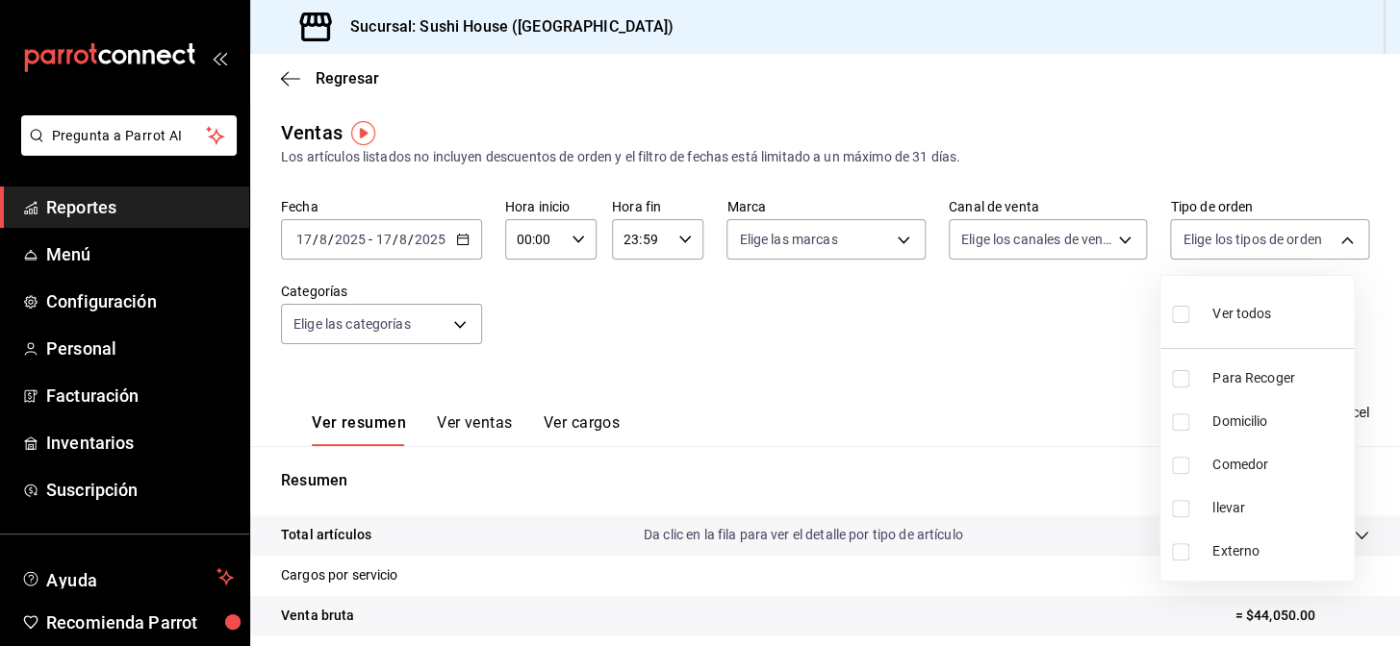
click at [1183, 370] on input "checkbox" at bounding box center [1180, 378] width 17 height 17
checkbox input "true"
type input "9d316b26-ed3c-41d9-ac2e-659a84dac7c1"
click at [1178, 419] on input "checkbox" at bounding box center [1180, 422] width 17 height 17
checkbox input "true"
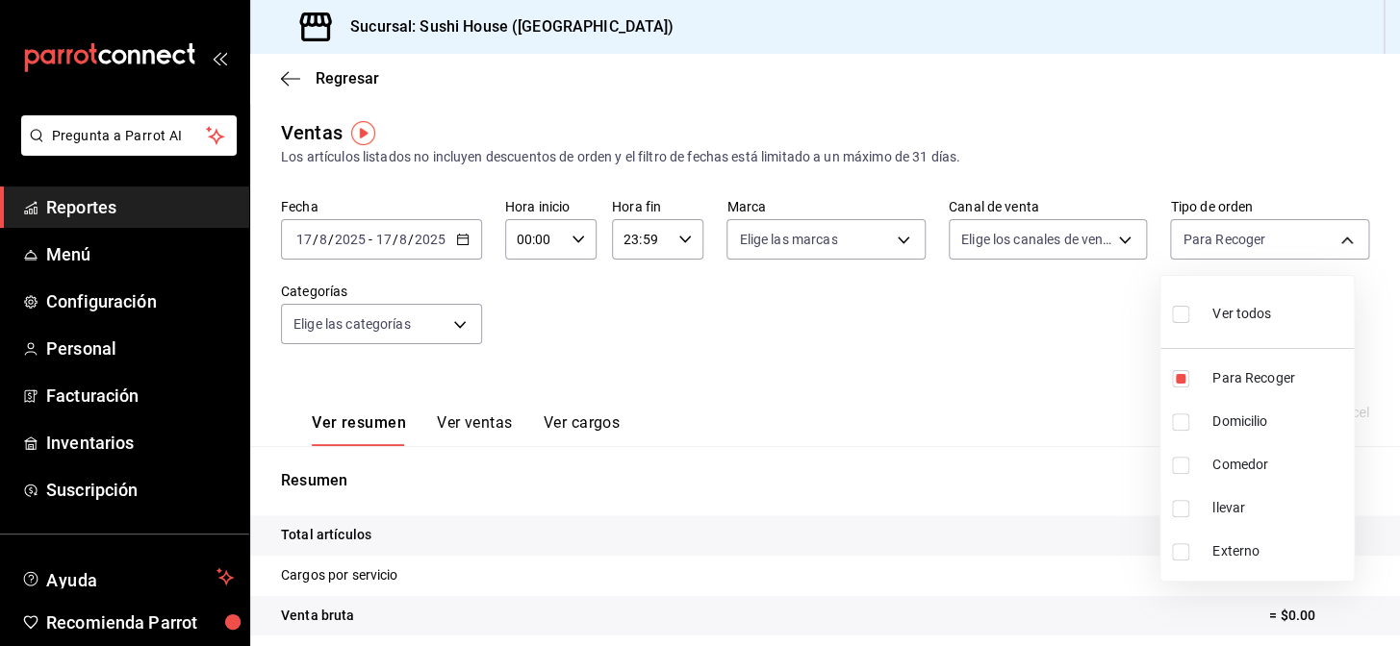
type input "9d316b26-ed3c-41d9-ac2e-659a84dac7c1,c813e250-a487-4472-927d-f84c1c5aa0d0"
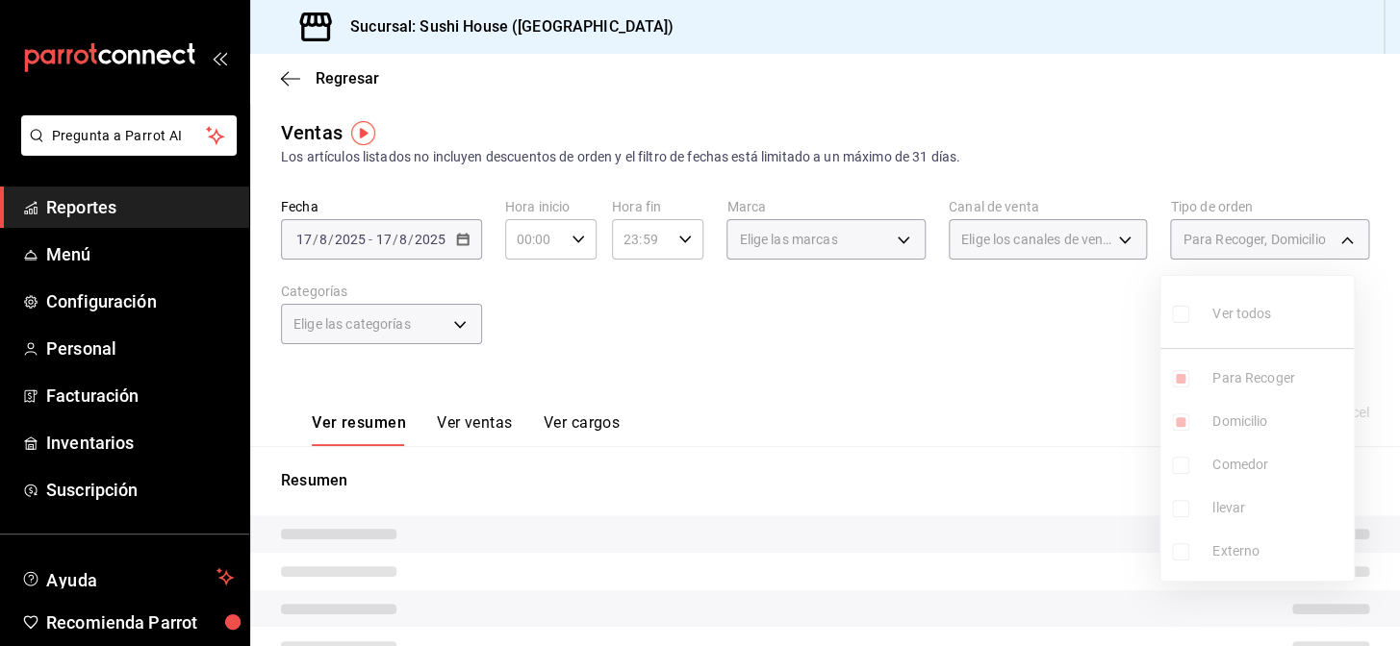
click at [1176, 465] on input "checkbox" at bounding box center [1180, 465] width 17 height 17
checkbox input "true"
type input "9d316b26-ed3c-41d9-ac2e-659a84dac7c1,c813e250-a487-4472-927d-f84c1c5aa0d0,53da9…"
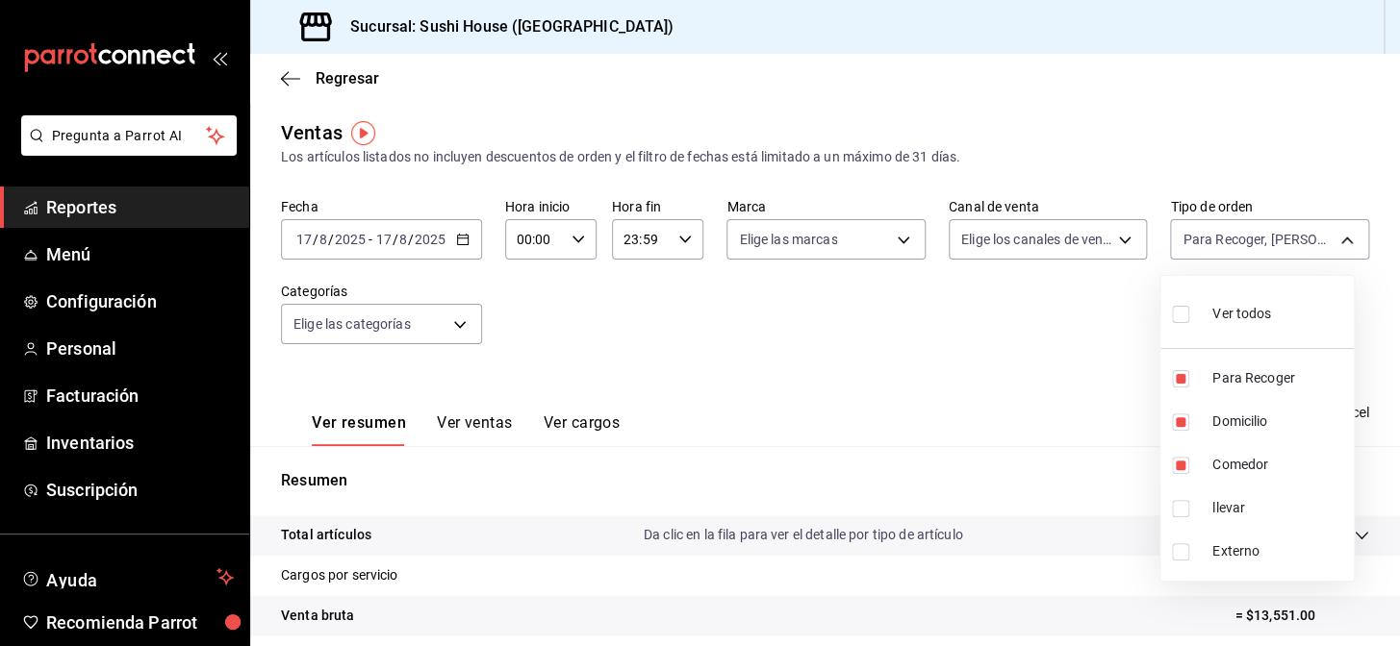
click at [1177, 511] on input "checkbox" at bounding box center [1180, 508] width 17 height 17
checkbox input "true"
type input "9d316b26-ed3c-41d9-ac2e-659a84dac7c1,c813e250-a487-4472-927d-f84c1c5aa0d0,53da9…"
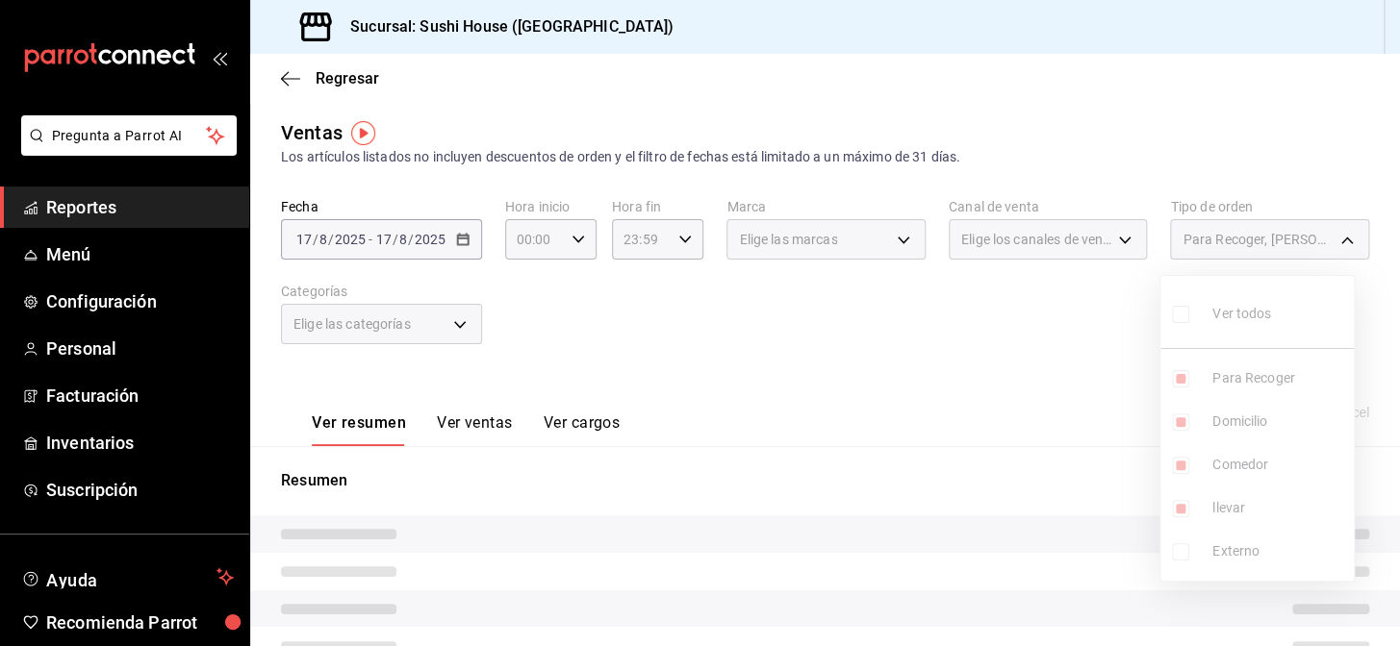
click at [1007, 432] on div at bounding box center [700, 323] width 1400 height 646
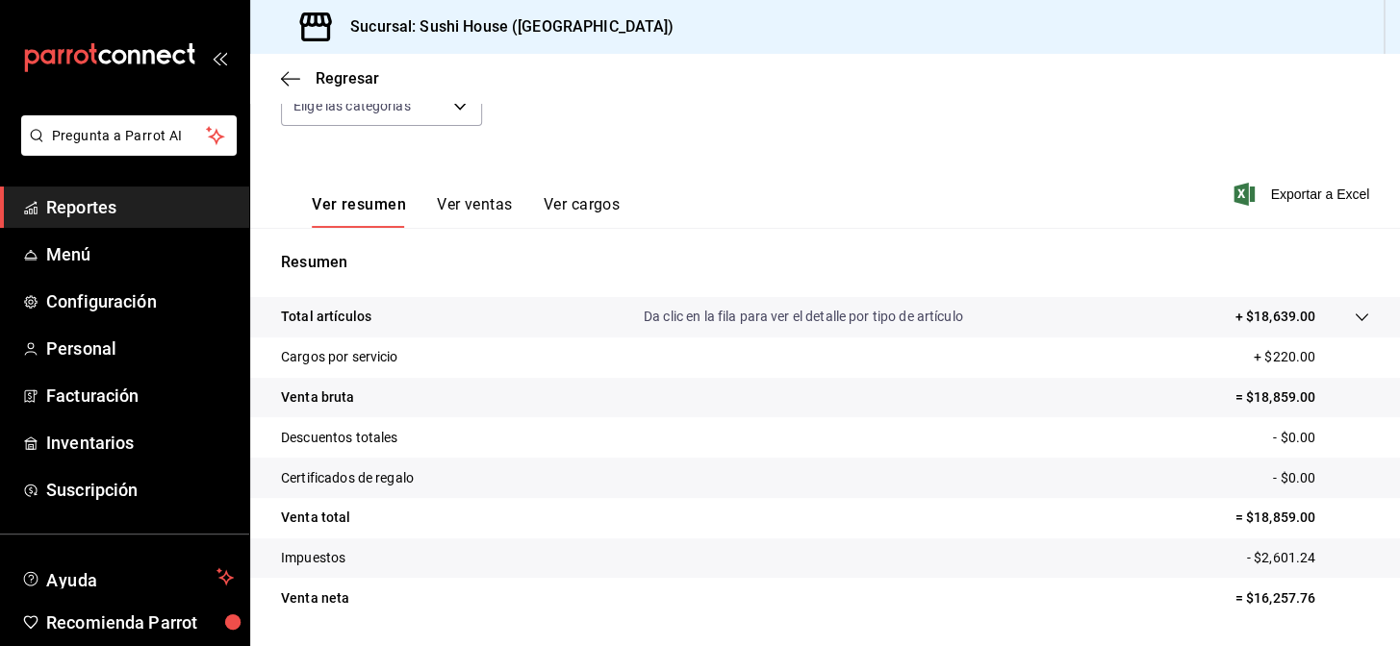
scroll to position [100, 0]
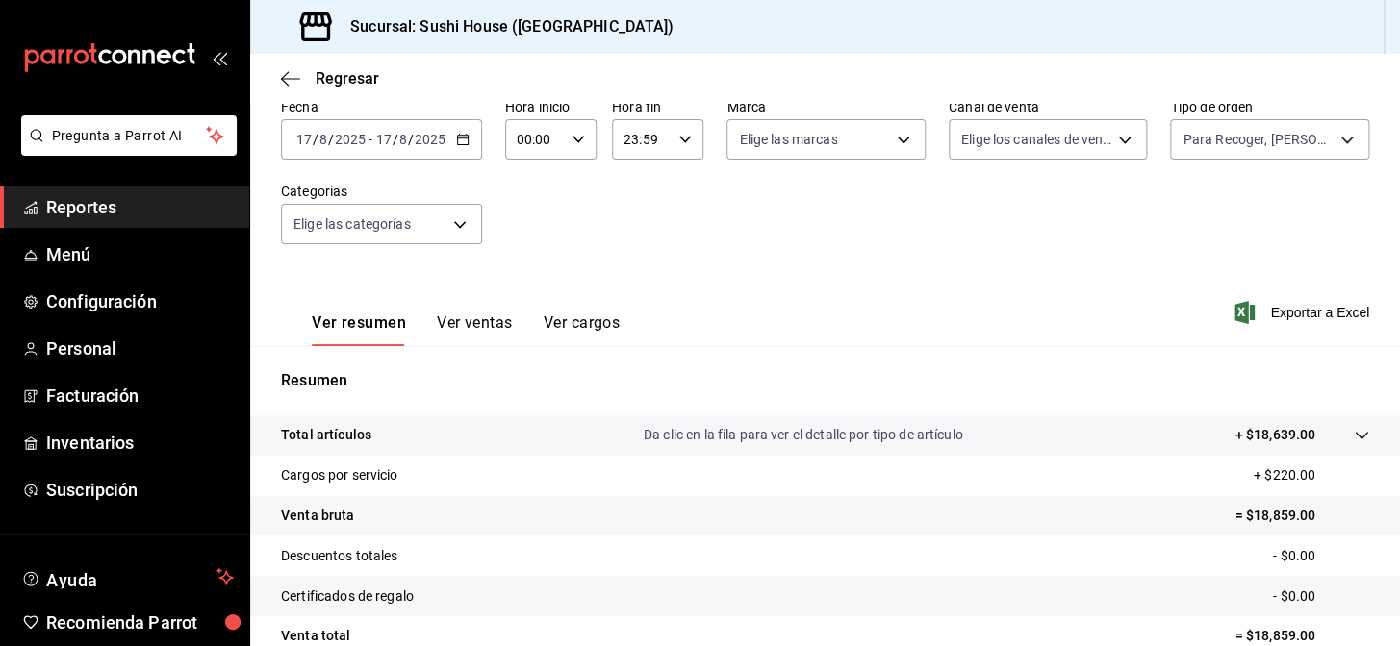
click at [127, 201] on span "Reportes" at bounding box center [140, 207] width 188 height 26
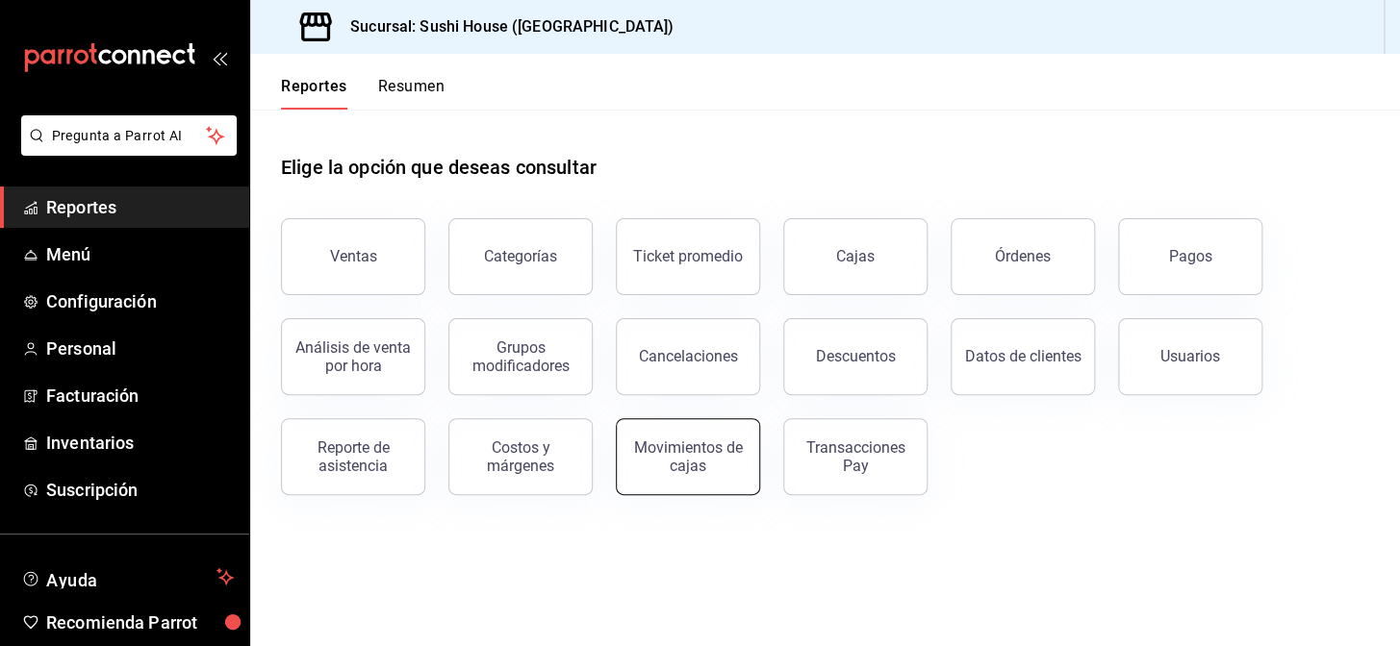
click at [693, 472] on button "Movimientos de cajas" at bounding box center [688, 456] width 144 height 77
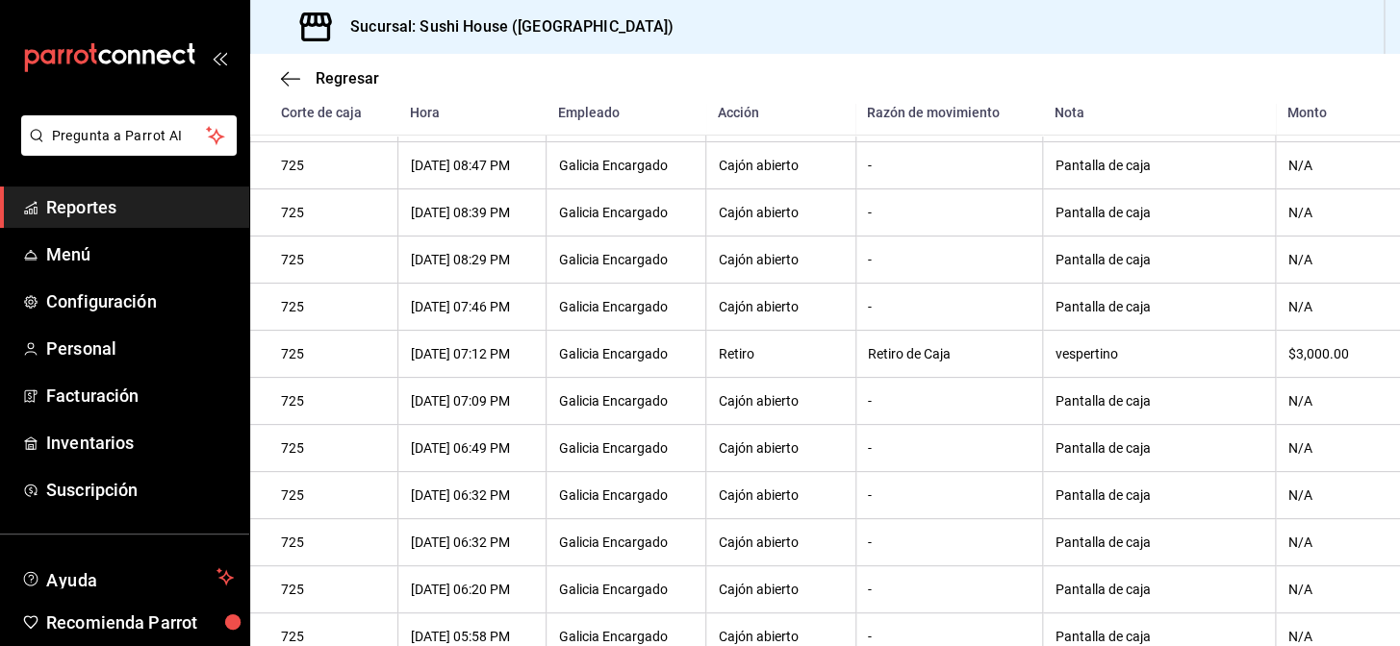
scroll to position [437, 0]
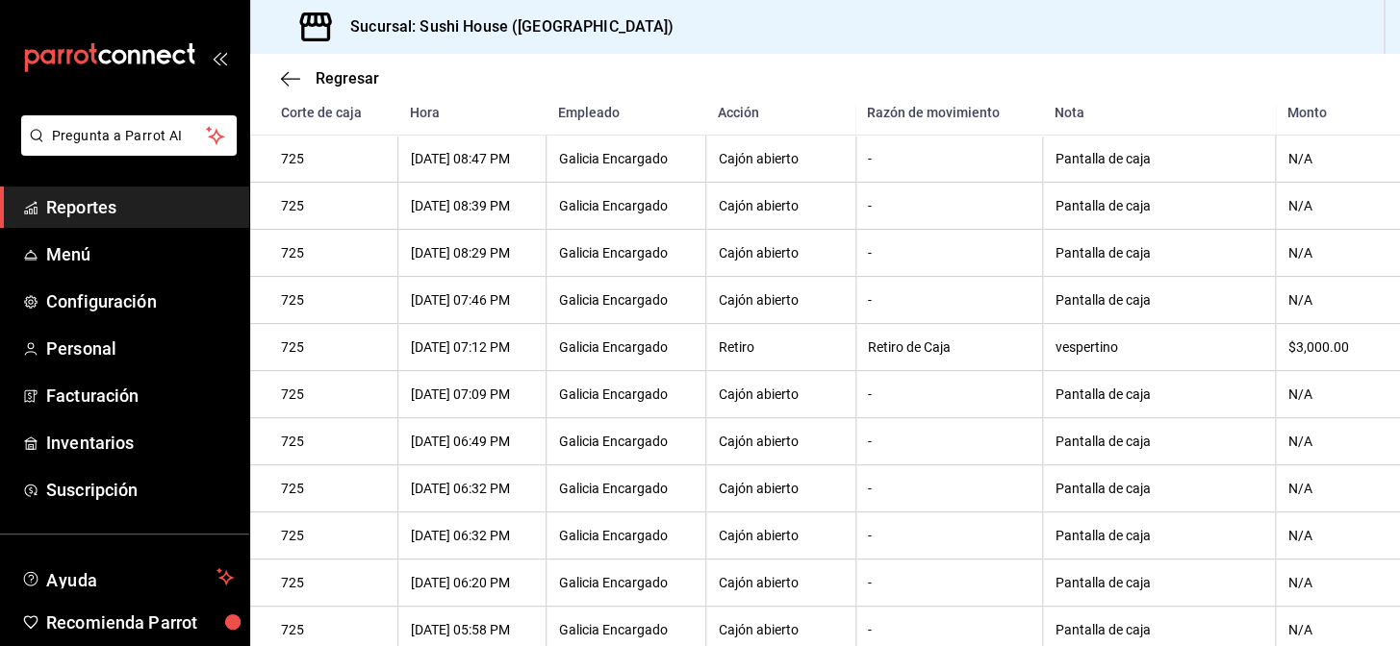
click at [107, 214] on span "Reportes" at bounding box center [140, 207] width 188 height 26
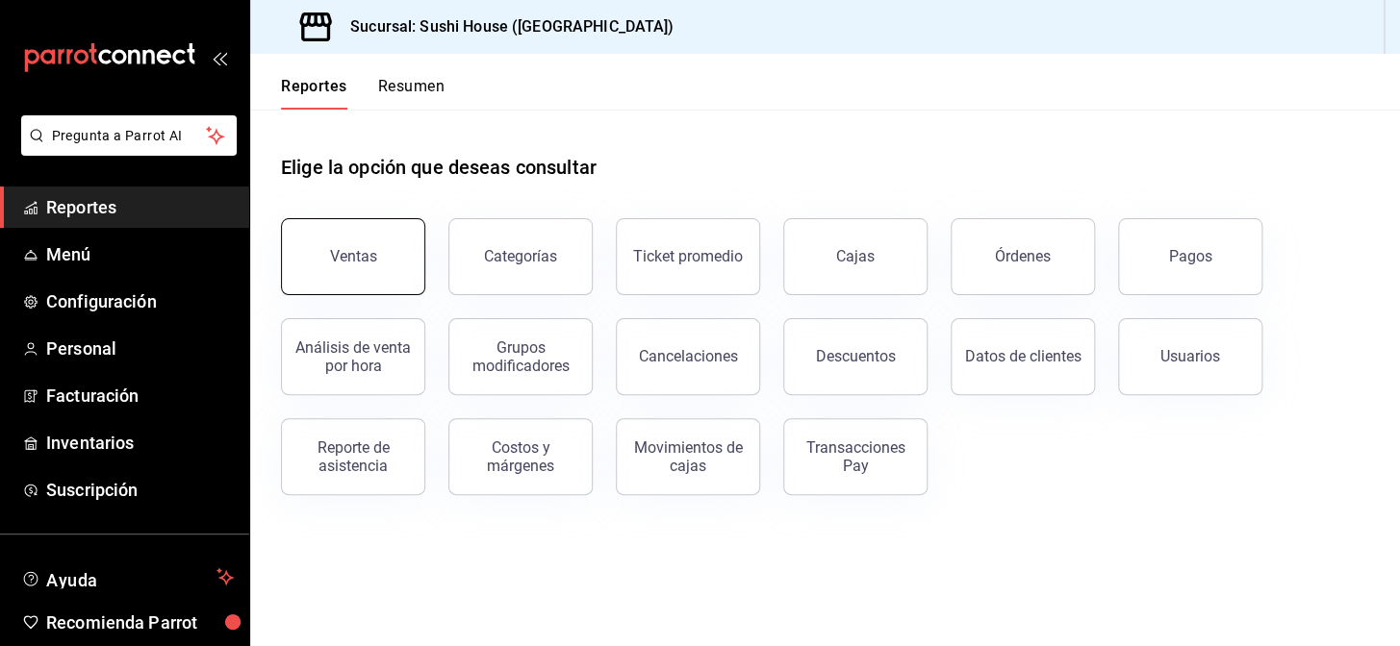
click at [361, 277] on button "Ventas" at bounding box center [353, 256] width 144 height 77
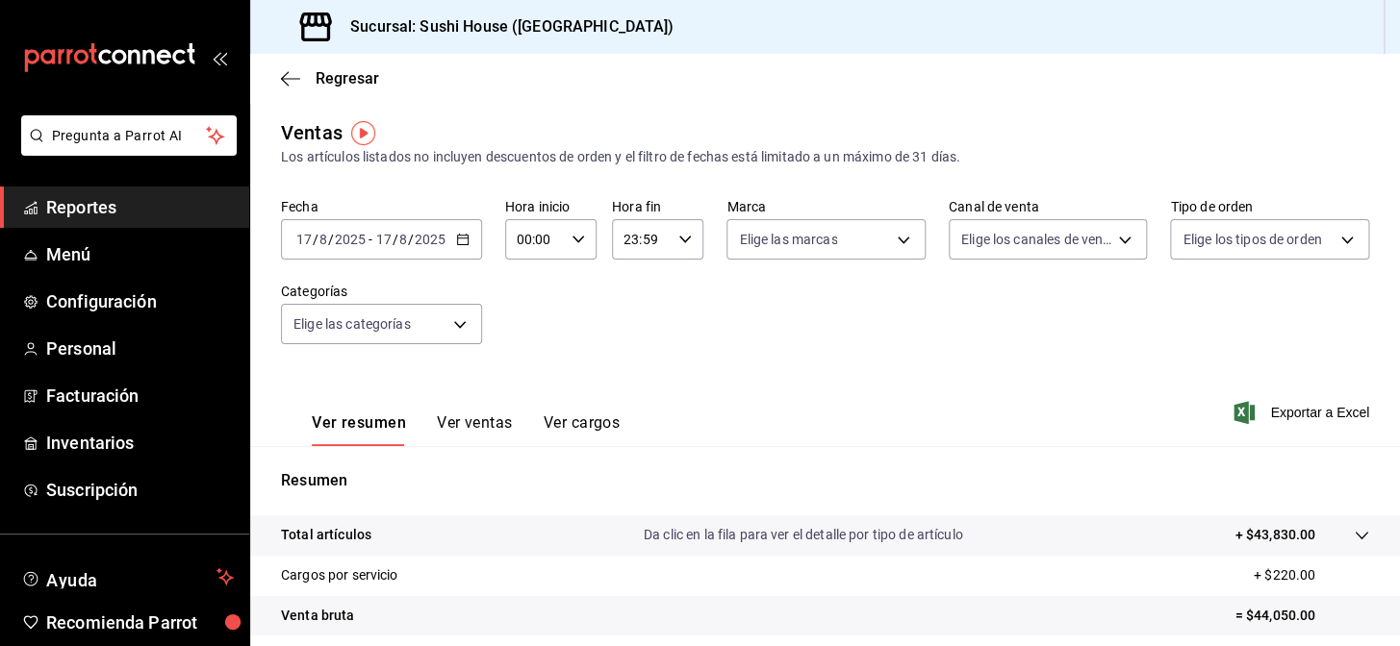
click at [461, 249] on div "[DATE] [DATE] - [DATE] [DATE]" at bounding box center [381, 239] width 201 height 40
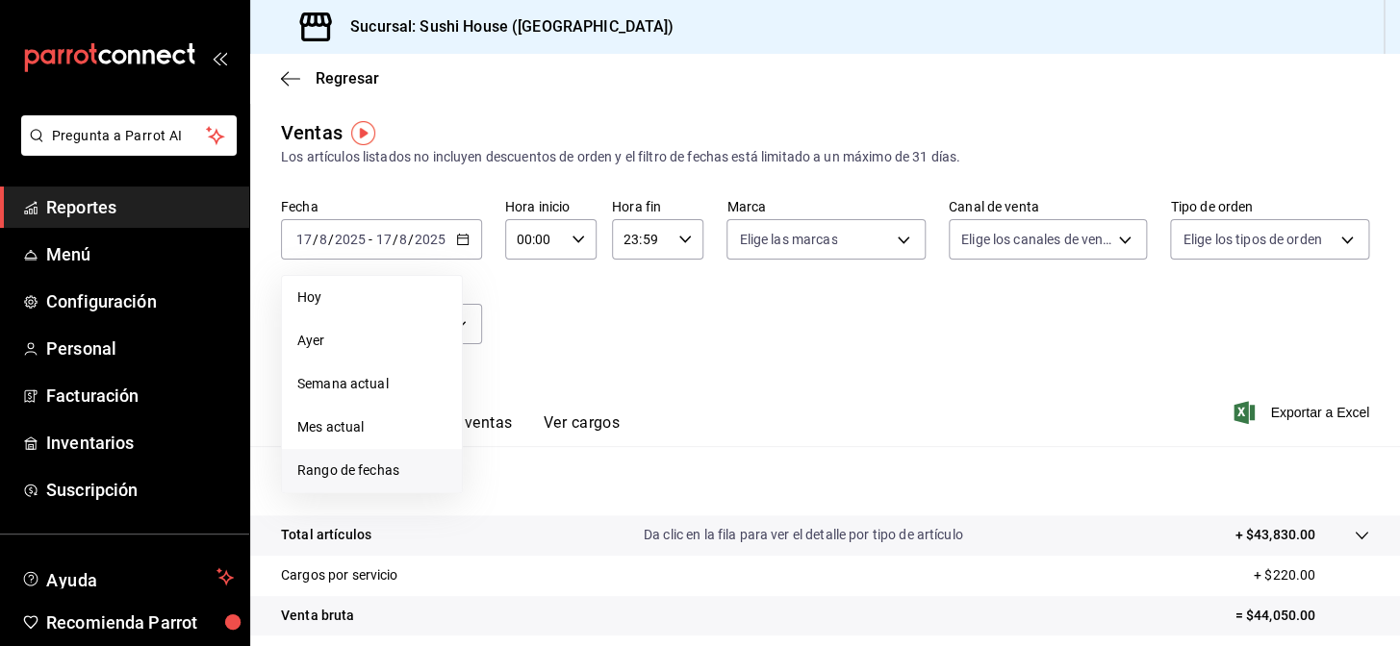
click at [382, 471] on span "Rango de fechas" at bounding box center [371, 471] width 149 height 20
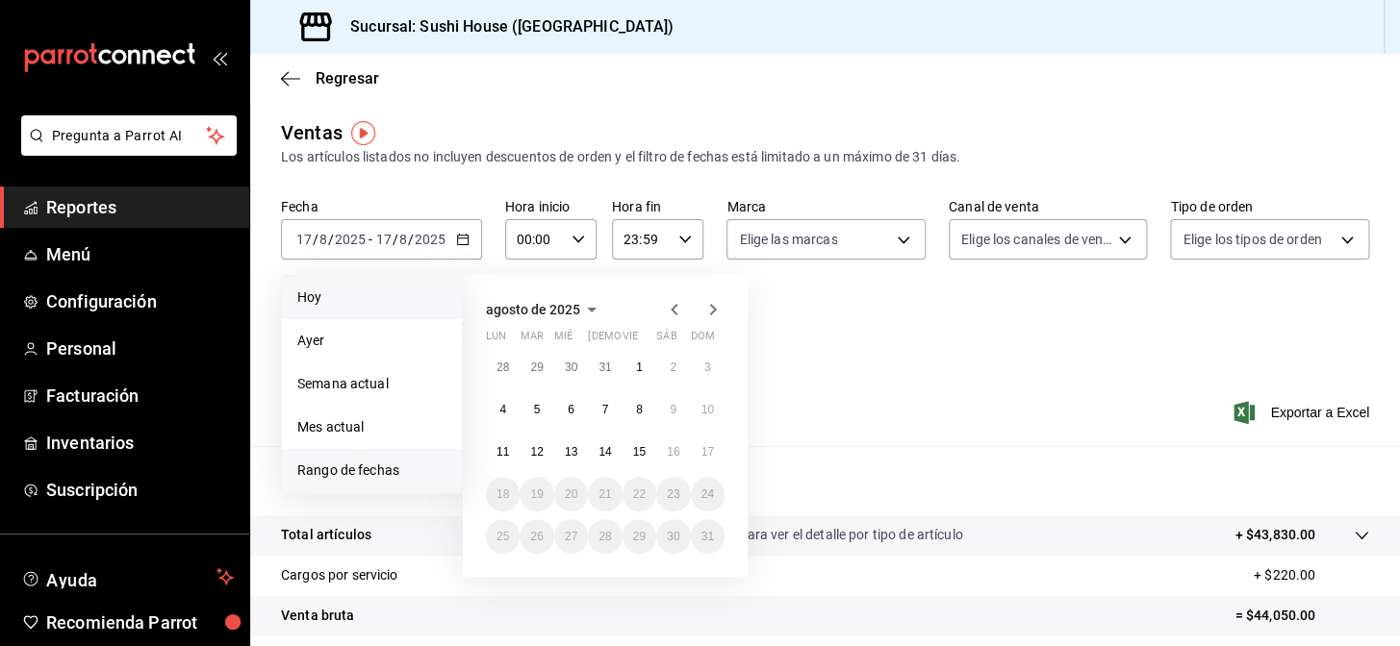
click at [325, 289] on span "Hoy" at bounding box center [371, 298] width 149 height 20
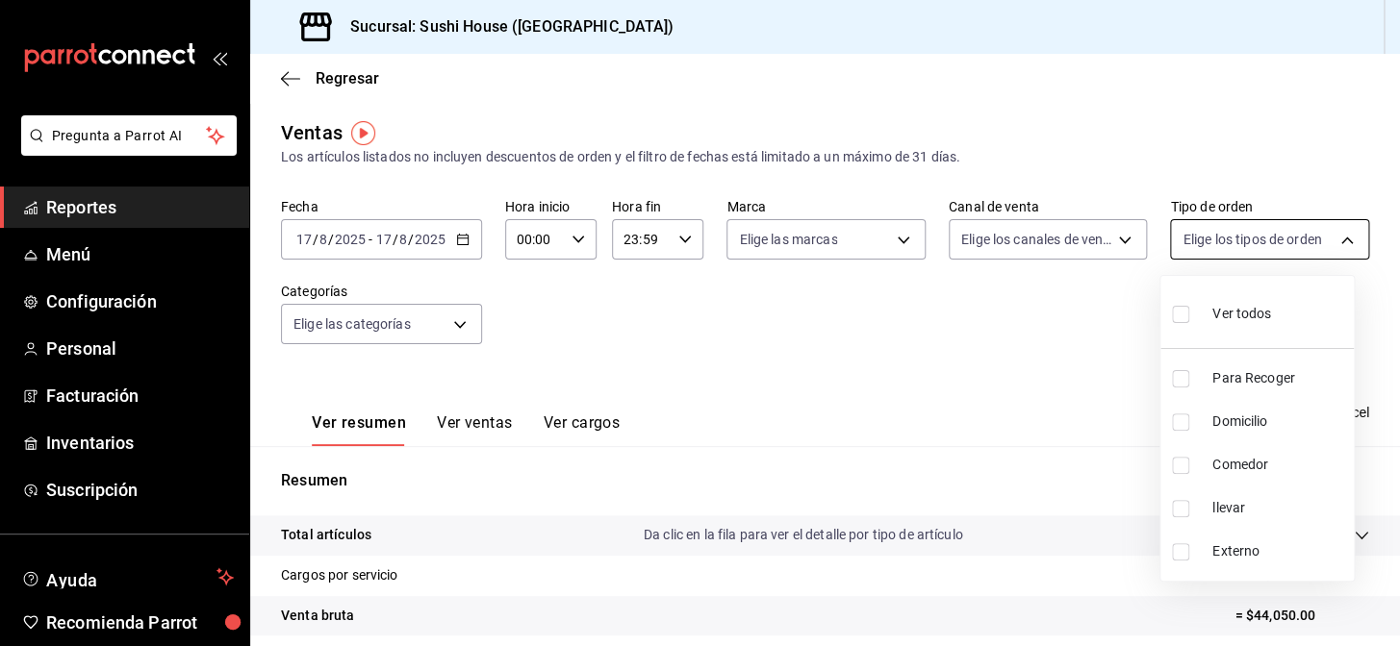
click at [1228, 248] on body "Pregunta a Parrot AI Reportes Menú Configuración Personal Facturación Inventari…" at bounding box center [700, 323] width 1400 height 646
click at [1179, 378] on input "checkbox" at bounding box center [1180, 378] width 17 height 17
checkbox input "true"
click at [1185, 434] on li "Domicilio" at bounding box center [1256, 421] width 193 height 43
type input "9d316b26-ed3c-41d9-ac2e-659a84dac7c1,c813e250-a487-4472-927d-f84c1c5aa0d0"
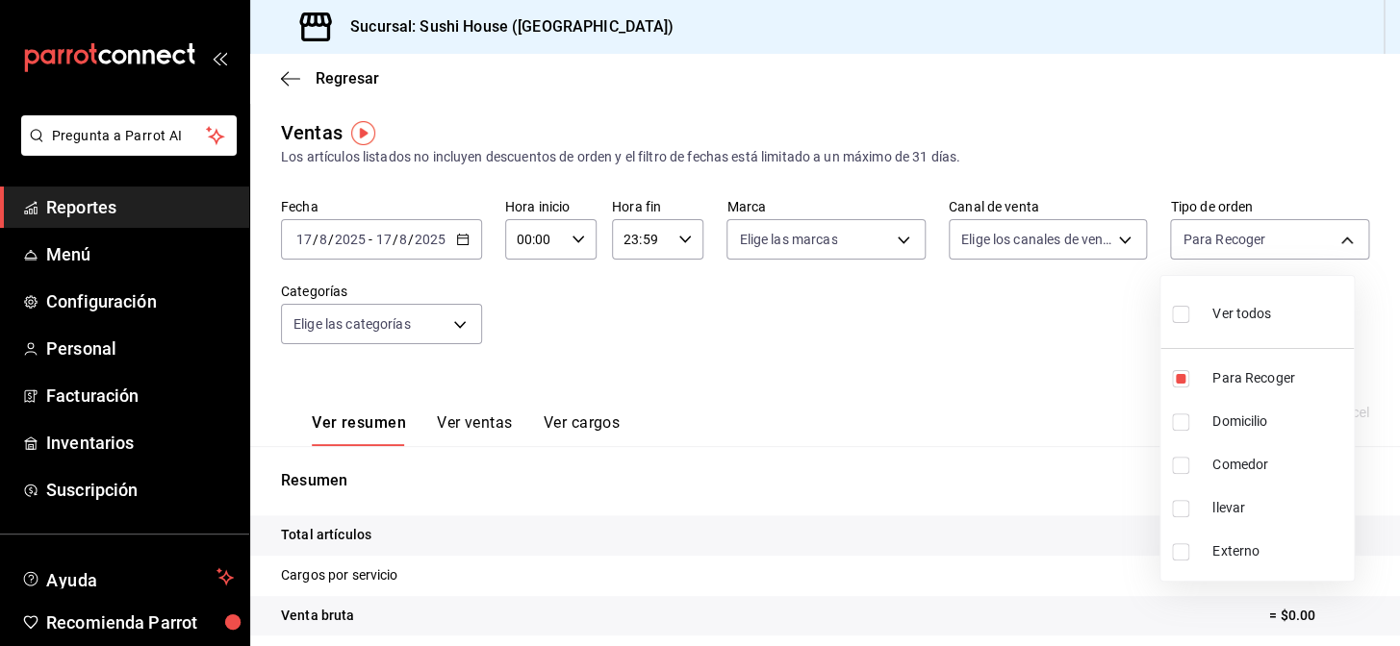
checkbox input "true"
click at [1182, 466] on input "checkbox" at bounding box center [1180, 465] width 17 height 17
checkbox input "true"
type input "9d316b26-ed3c-41d9-ac2e-659a84dac7c1,c813e250-a487-4472-927d-f84c1c5aa0d0,53da9…"
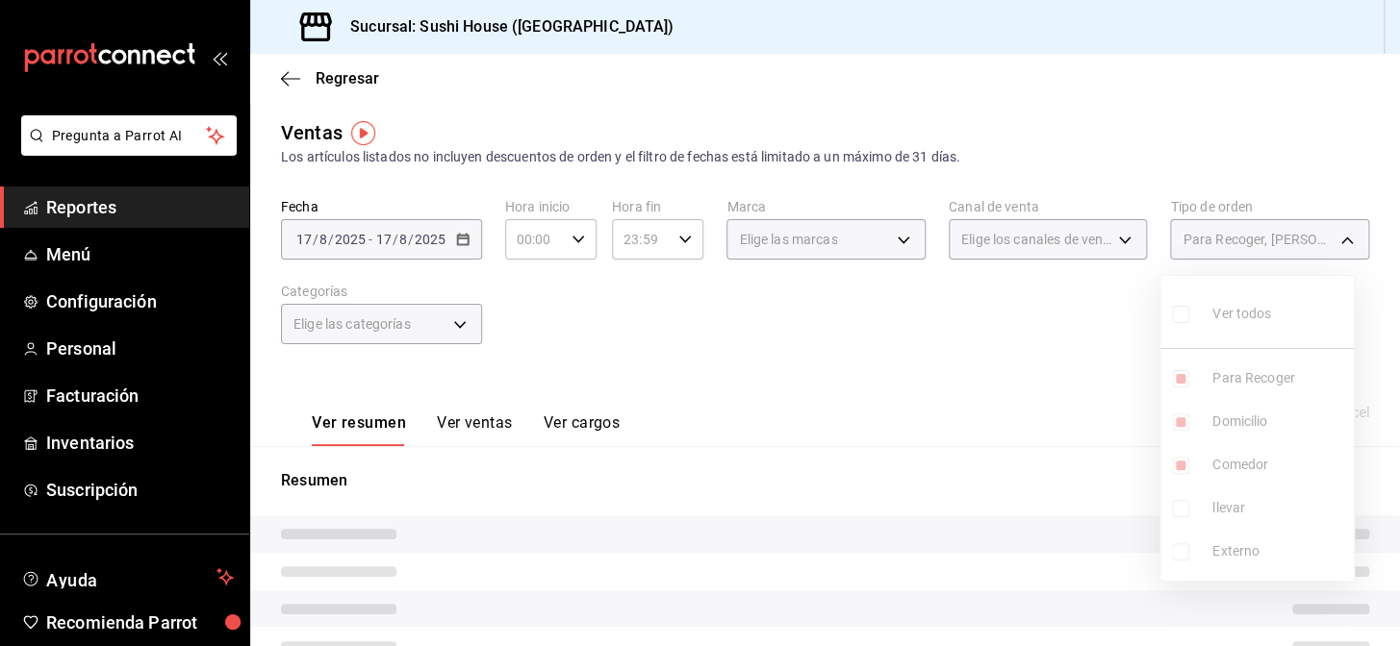
click at [1177, 505] on input "checkbox" at bounding box center [1180, 508] width 17 height 17
checkbox input "true"
type input "9d316b26-ed3c-41d9-ac2e-659a84dac7c1,c813e250-a487-4472-927d-f84c1c5aa0d0,53da9…"
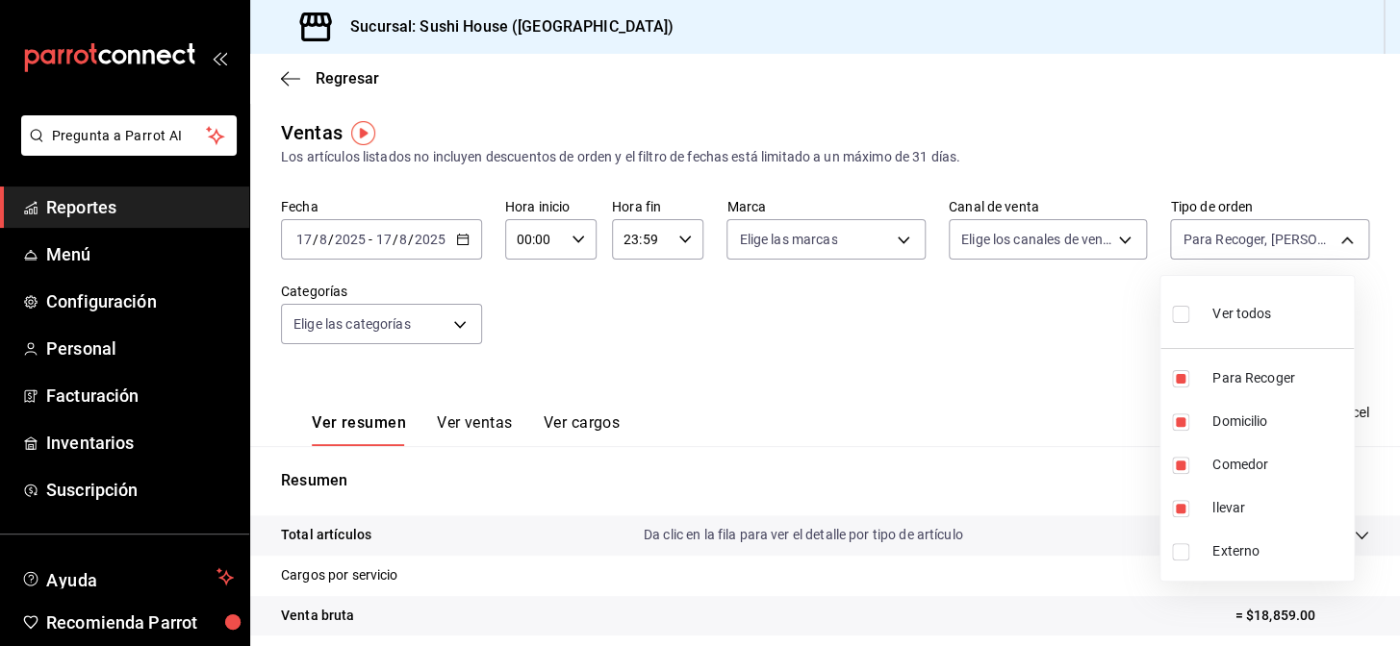
click at [1057, 476] on div at bounding box center [700, 323] width 1400 height 646
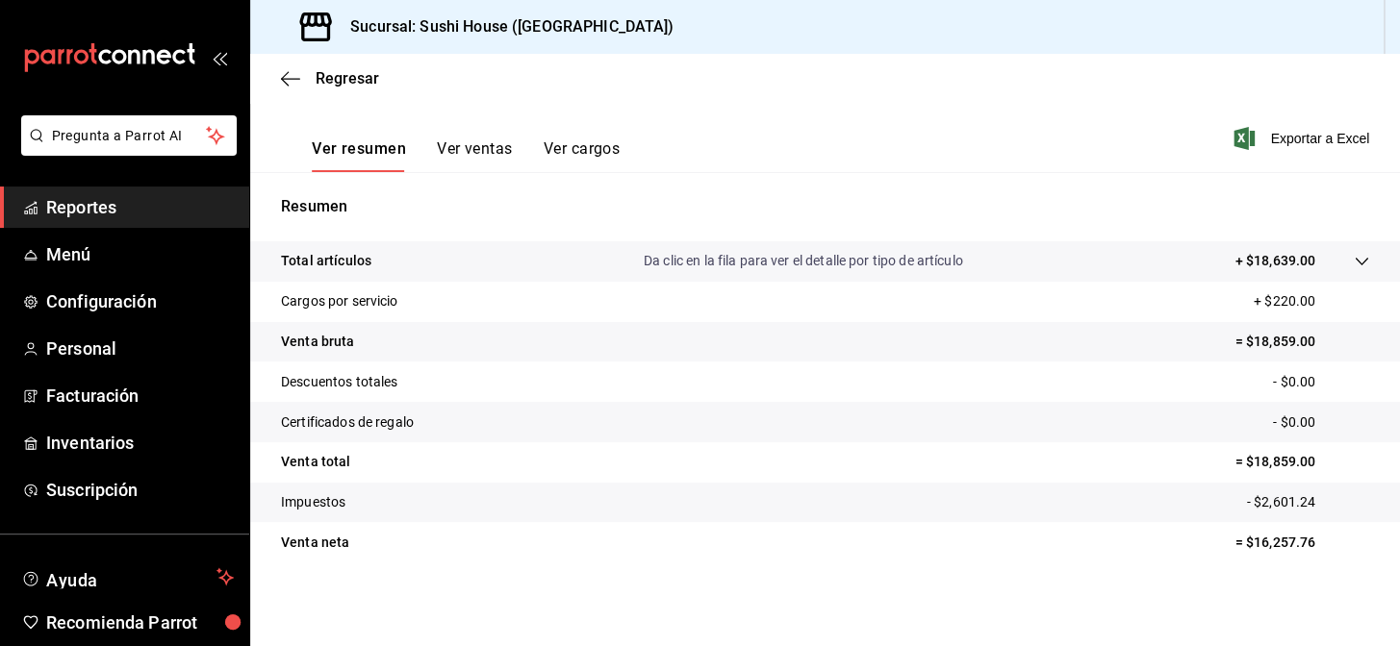
scroll to position [275, 0]
click at [125, 205] on span "Reportes" at bounding box center [140, 207] width 188 height 26
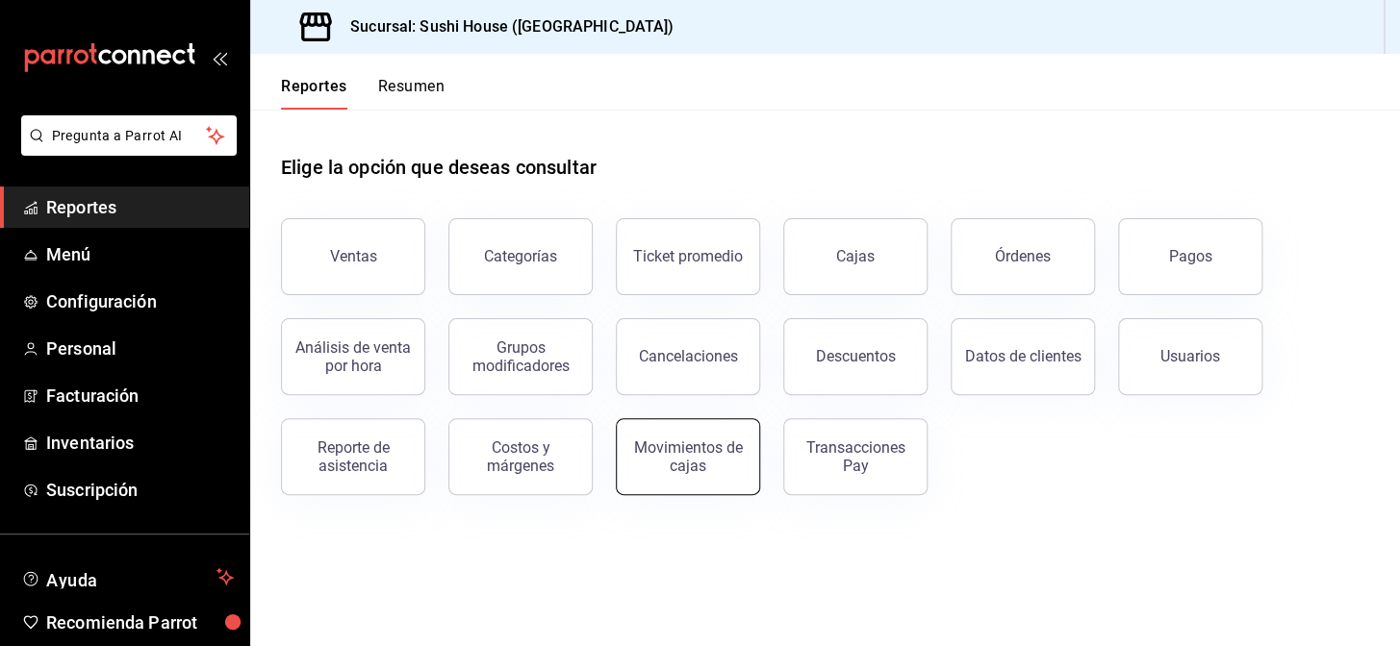
click at [710, 461] on div "Movimientos de cajas" at bounding box center [687, 457] width 119 height 37
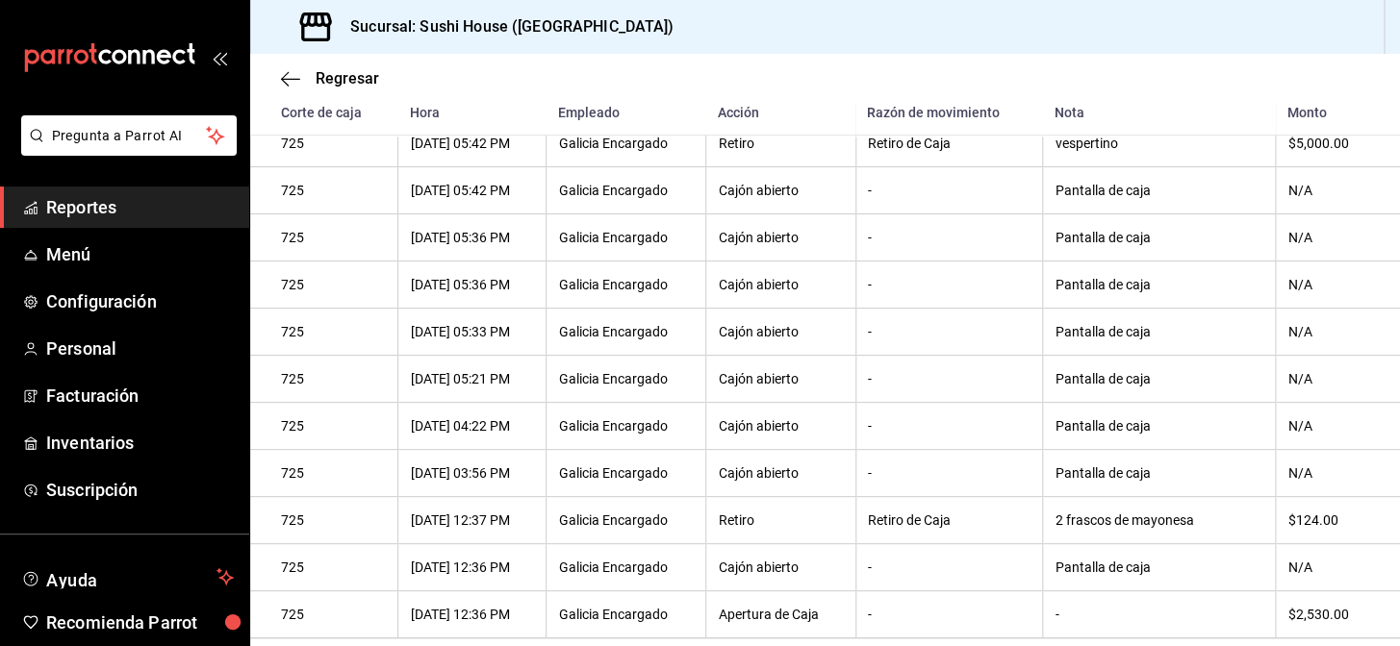
scroll to position [1049, 0]
click at [90, 202] on span "Reportes" at bounding box center [140, 207] width 188 height 26
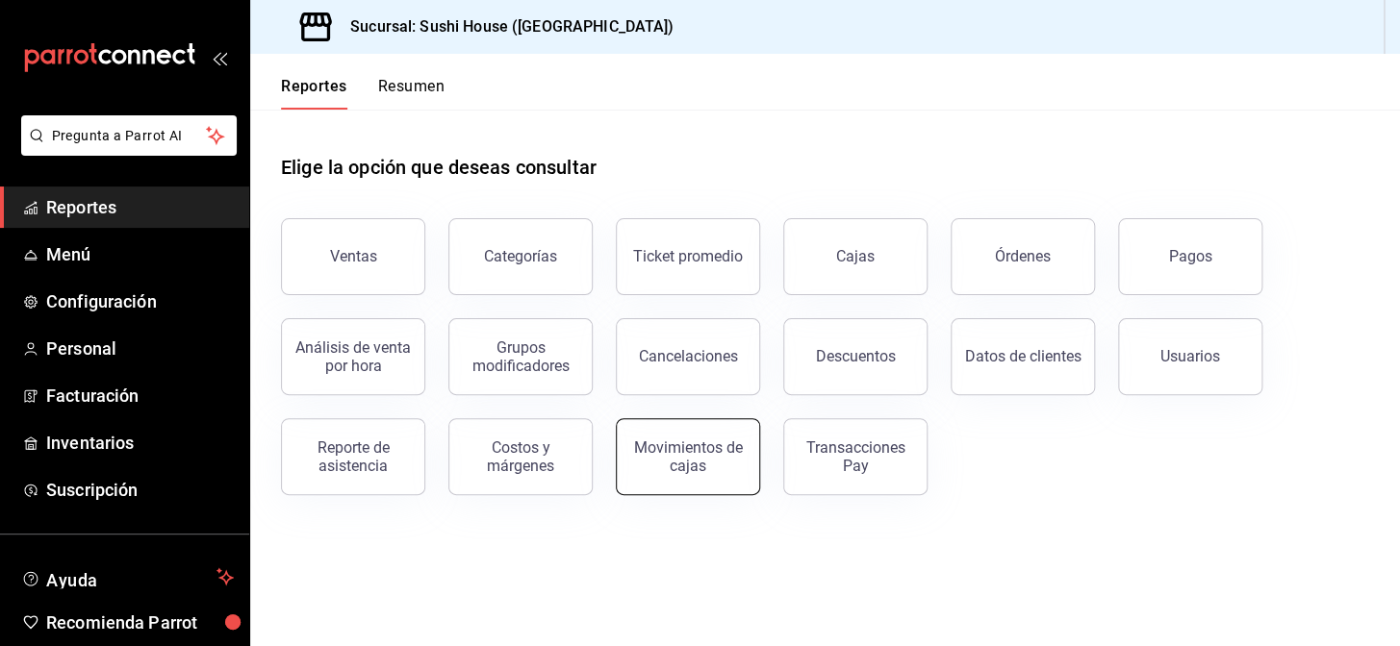
click at [670, 452] on div "Movimientos de cajas" at bounding box center [687, 457] width 119 height 37
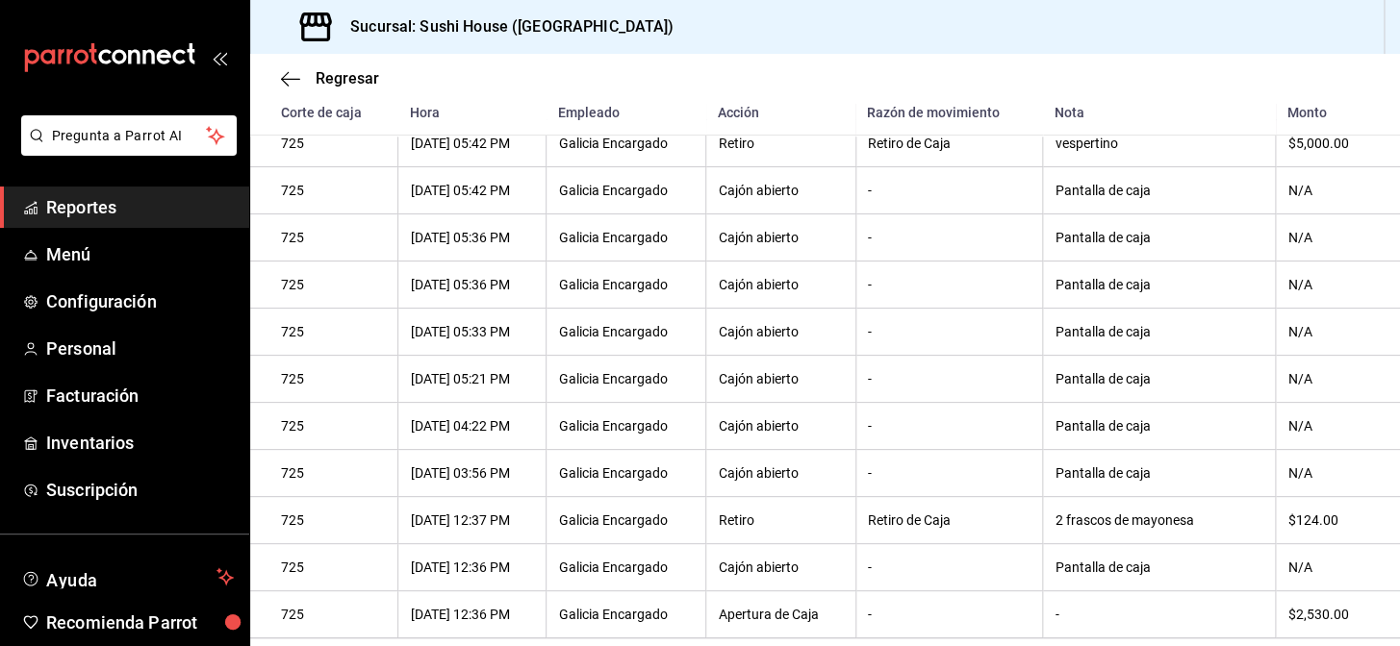
scroll to position [1049, 0]
click at [142, 208] on span "Reportes" at bounding box center [140, 207] width 188 height 26
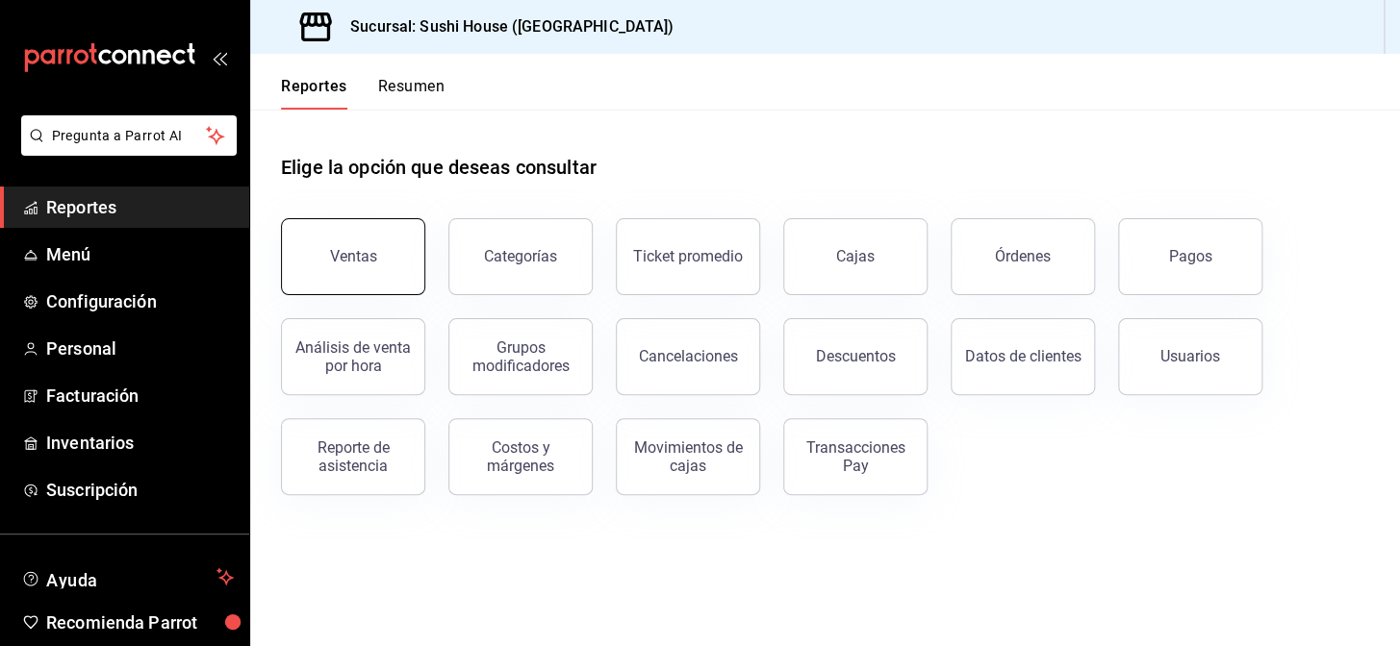
click at [307, 254] on button "Ventas" at bounding box center [353, 256] width 144 height 77
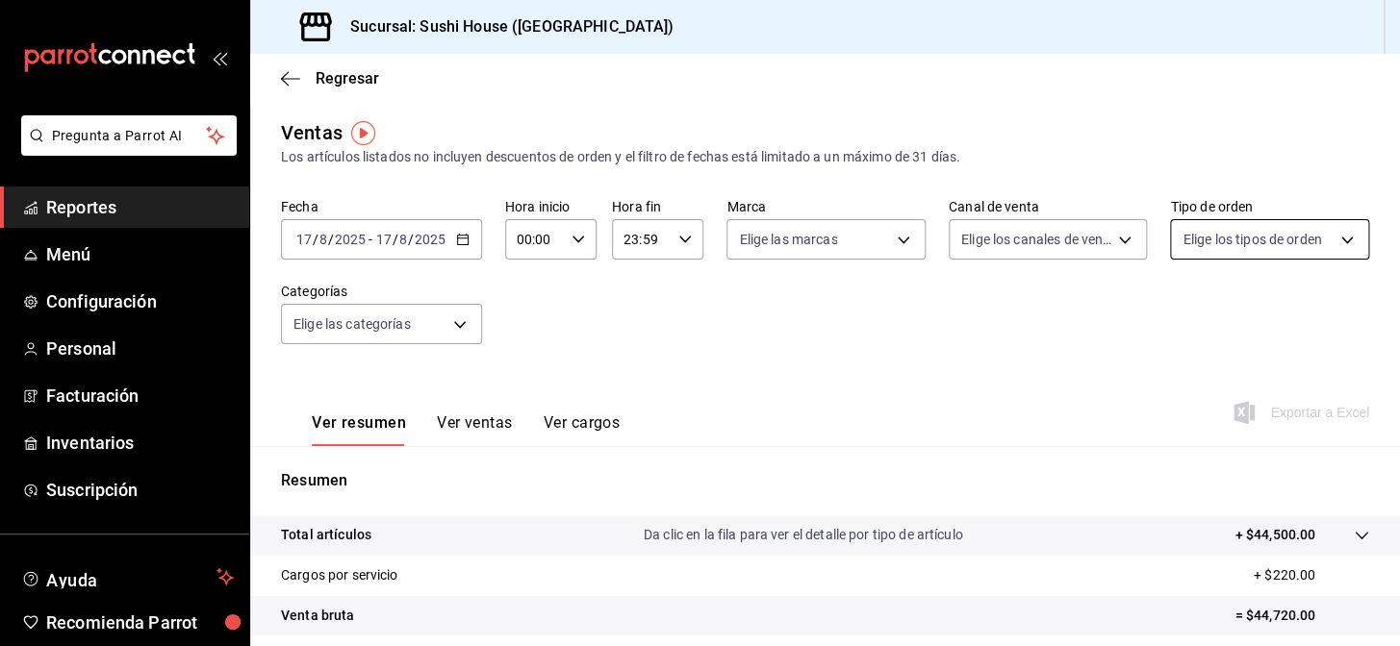
click at [1232, 249] on span "Elige los tipos de orden" at bounding box center [1251, 239] width 139 height 19
click at [1235, 258] on body "Pregunta a Parrot AI Reportes Menú Configuración Personal Facturación Inventari…" at bounding box center [700, 323] width 1400 height 646
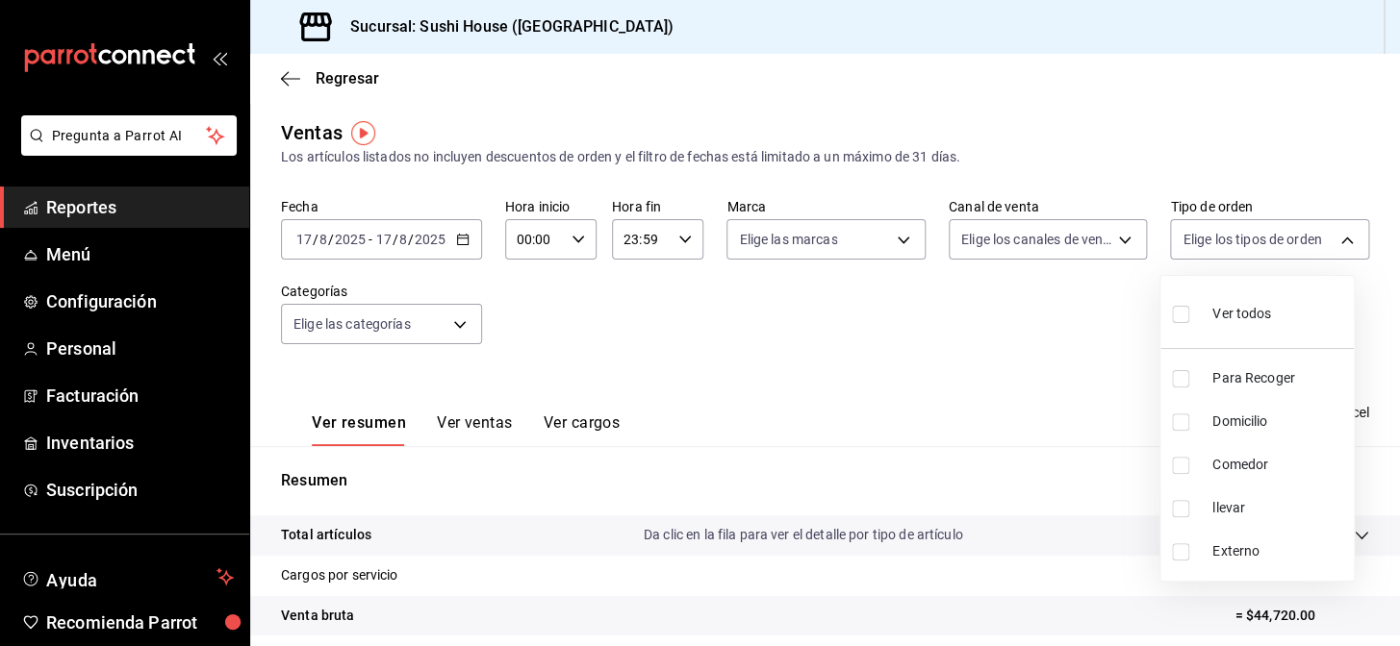
click at [1182, 375] on input "checkbox" at bounding box center [1180, 378] width 17 height 17
checkbox input "true"
type input "9d316b26-ed3c-41d9-ac2e-659a84dac7c1"
click at [1180, 424] on input "checkbox" at bounding box center [1180, 422] width 17 height 17
checkbox input "true"
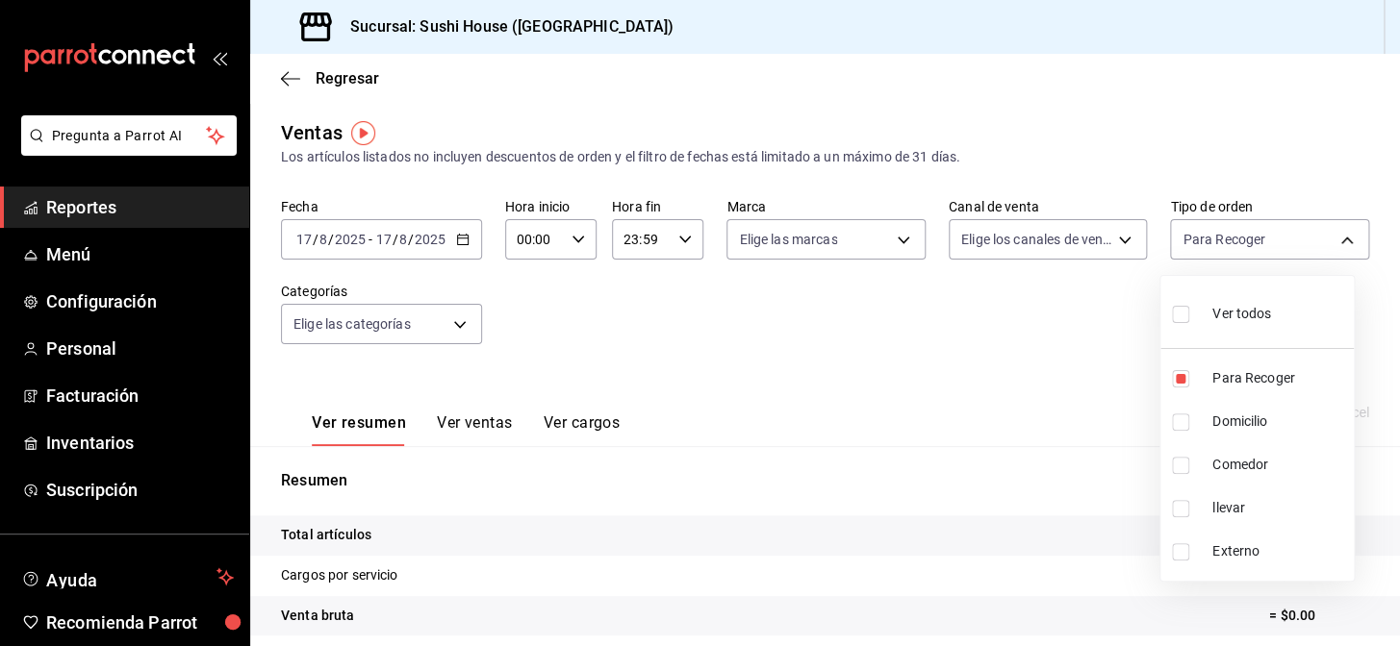
type input "9d316b26-ed3c-41d9-ac2e-659a84dac7c1,c813e250-a487-4472-927d-f84c1c5aa0d0"
click at [1174, 468] on input "checkbox" at bounding box center [1180, 465] width 17 height 17
checkbox input "true"
type input "9d316b26-ed3c-41d9-ac2e-659a84dac7c1,c813e250-a487-4472-927d-f84c1c5aa0d0,53da9…"
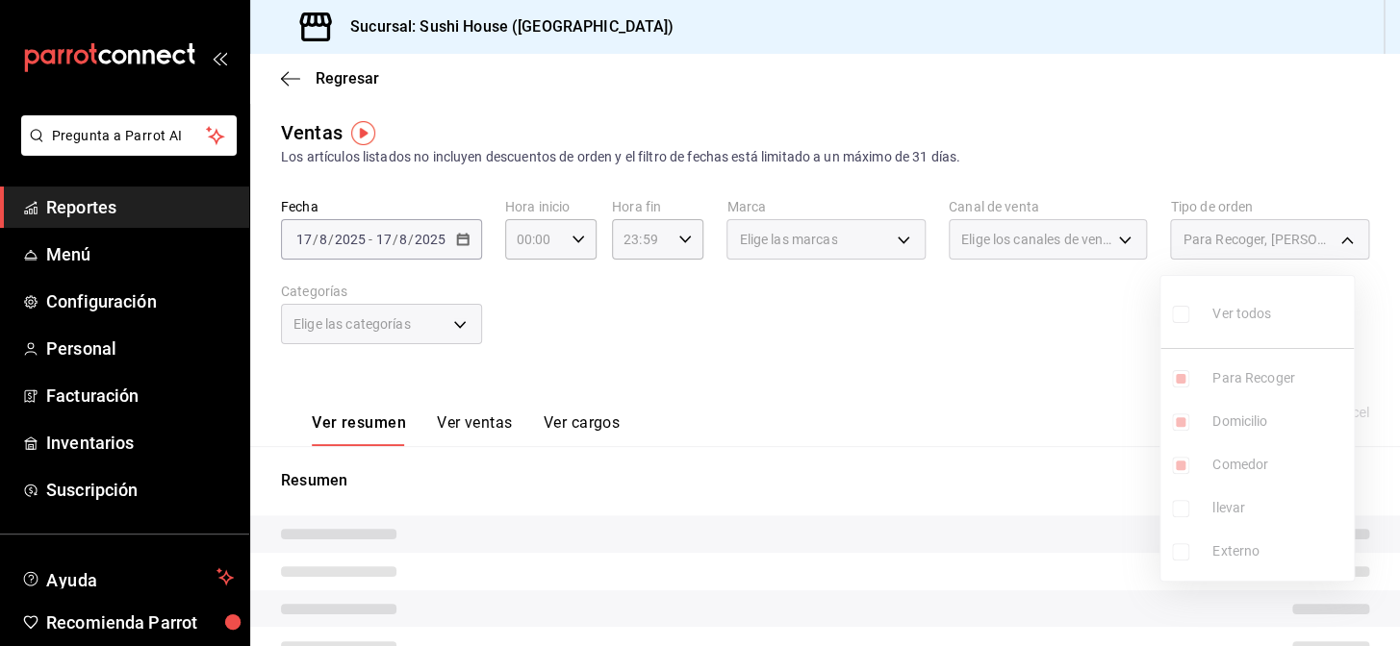
click at [1181, 513] on ul "Ver todos Para Recoger Domicilio Comedor llevar Externo" at bounding box center [1256, 428] width 193 height 305
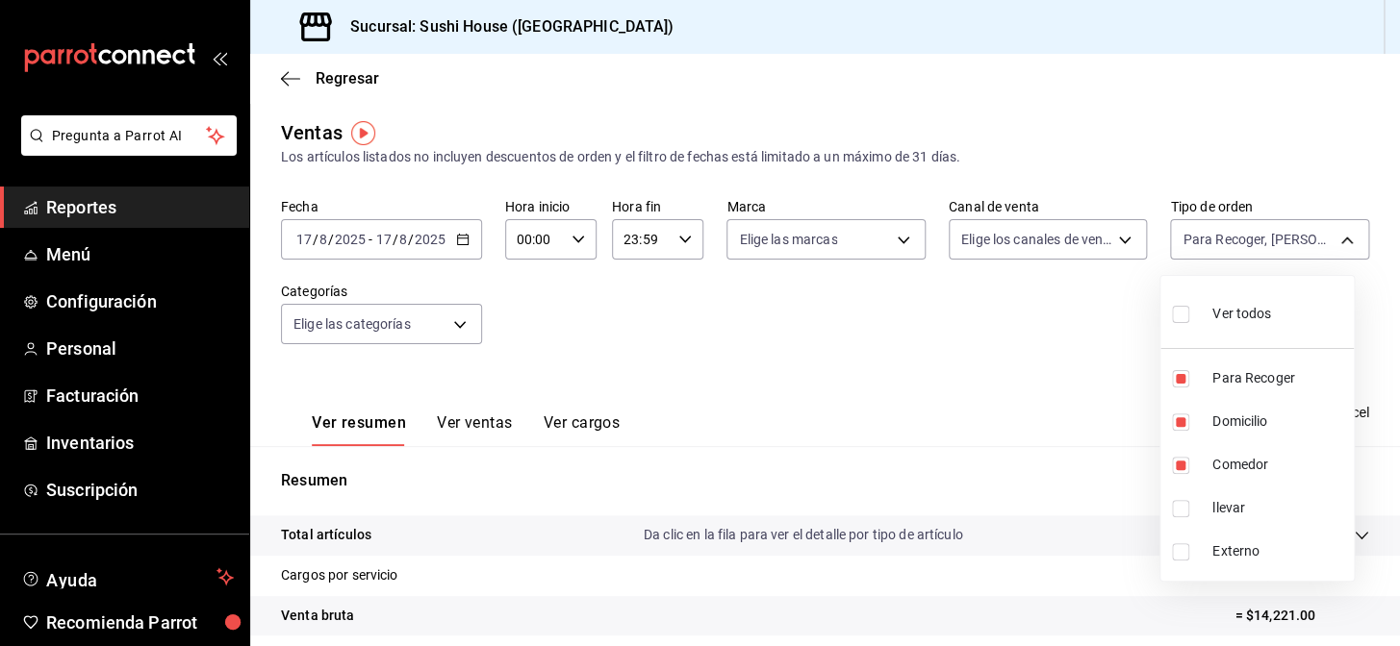
drag, startPoint x: 1185, startPoint y: 508, endPoint x: 1069, endPoint y: 450, distance: 129.9
click at [1184, 508] on input "checkbox" at bounding box center [1180, 508] width 17 height 17
checkbox input "true"
type input "9d316b26-ed3c-41d9-ac2e-659a84dac7c1,c813e250-a487-4472-927d-f84c1c5aa0d0,53da9…"
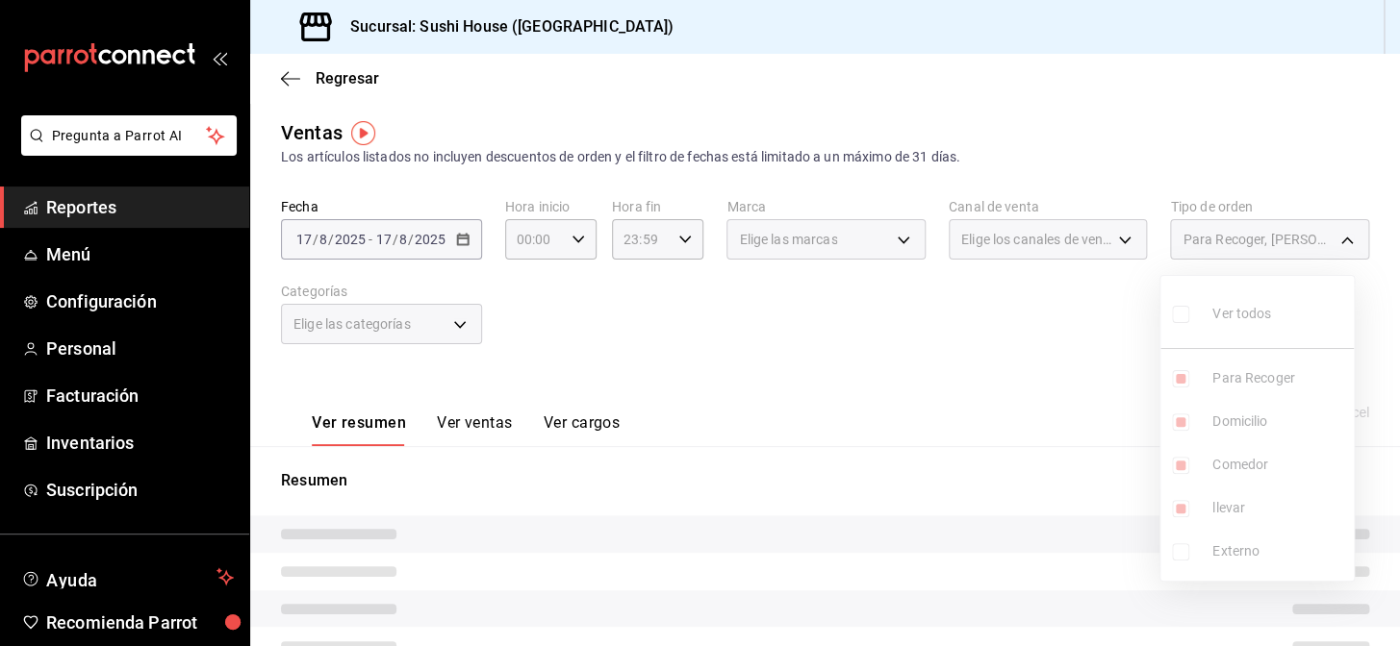
click at [1004, 447] on div at bounding box center [700, 323] width 1400 height 646
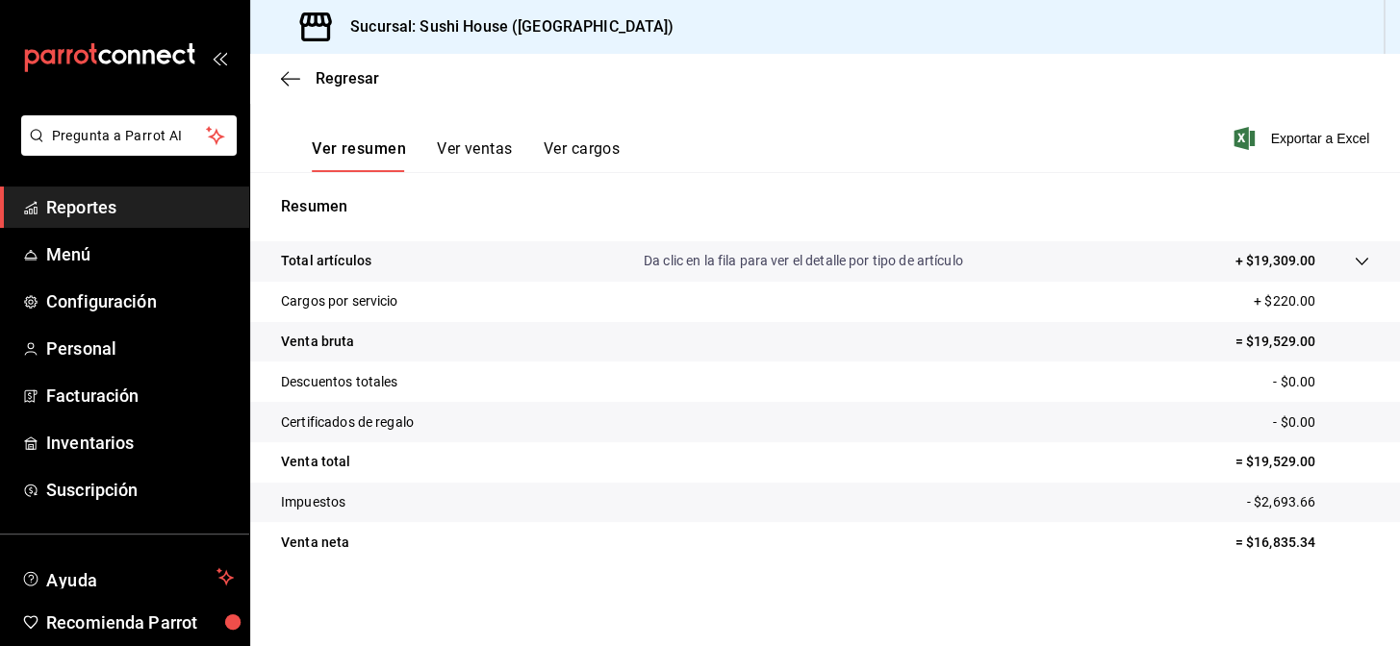
scroll to position [275, 0]
click at [140, 205] on span "Reportes" at bounding box center [140, 207] width 188 height 26
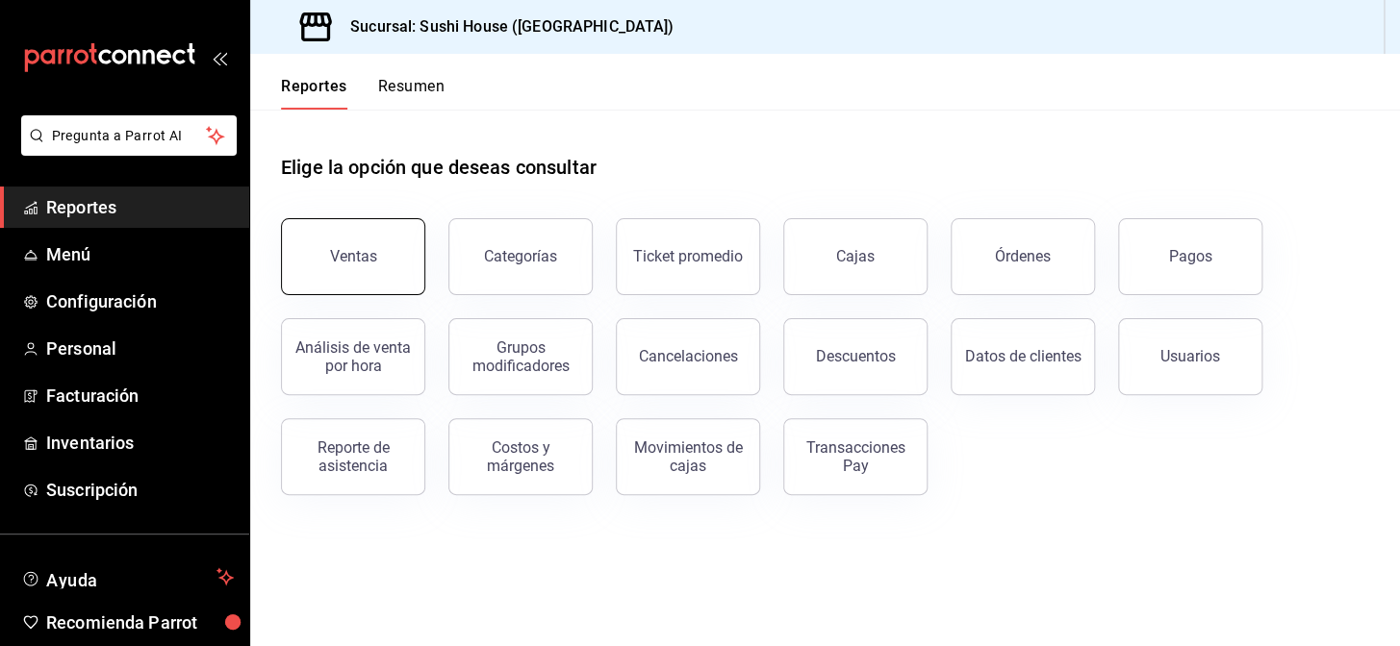
click at [358, 264] on div "Ventas" at bounding box center [353, 256] width 47 height 18
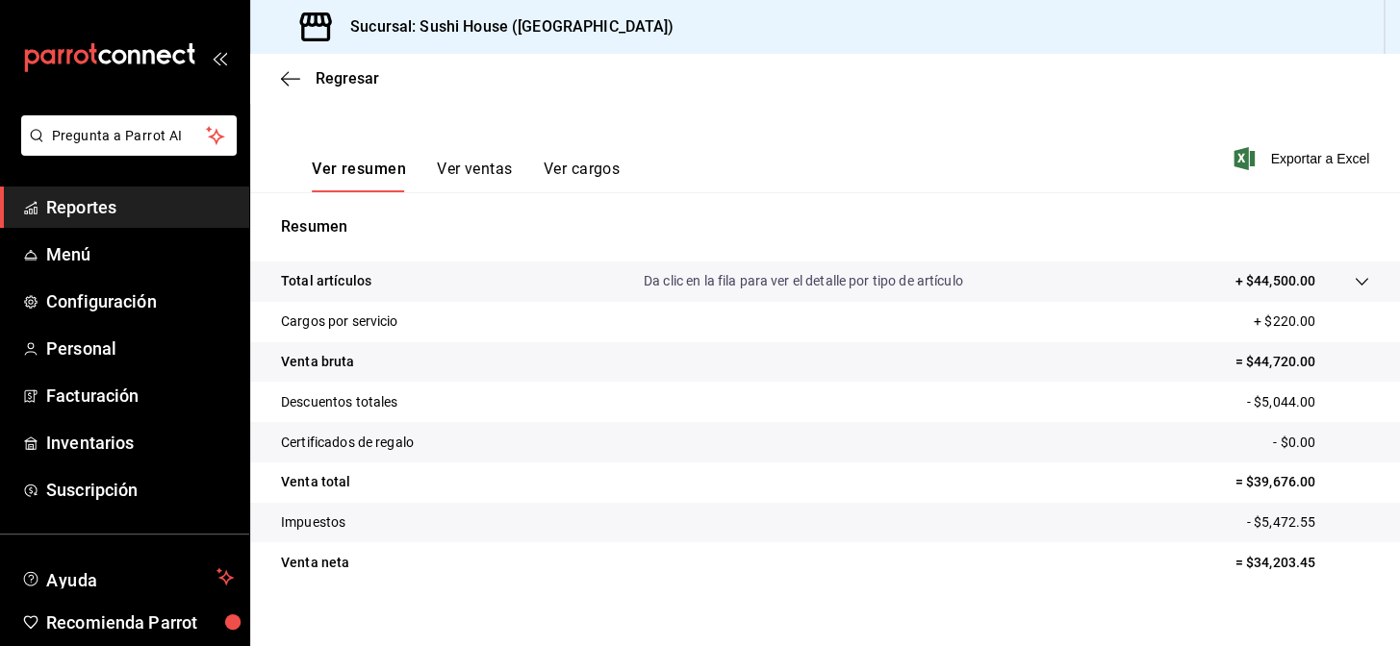
scroll to position [275, 0]
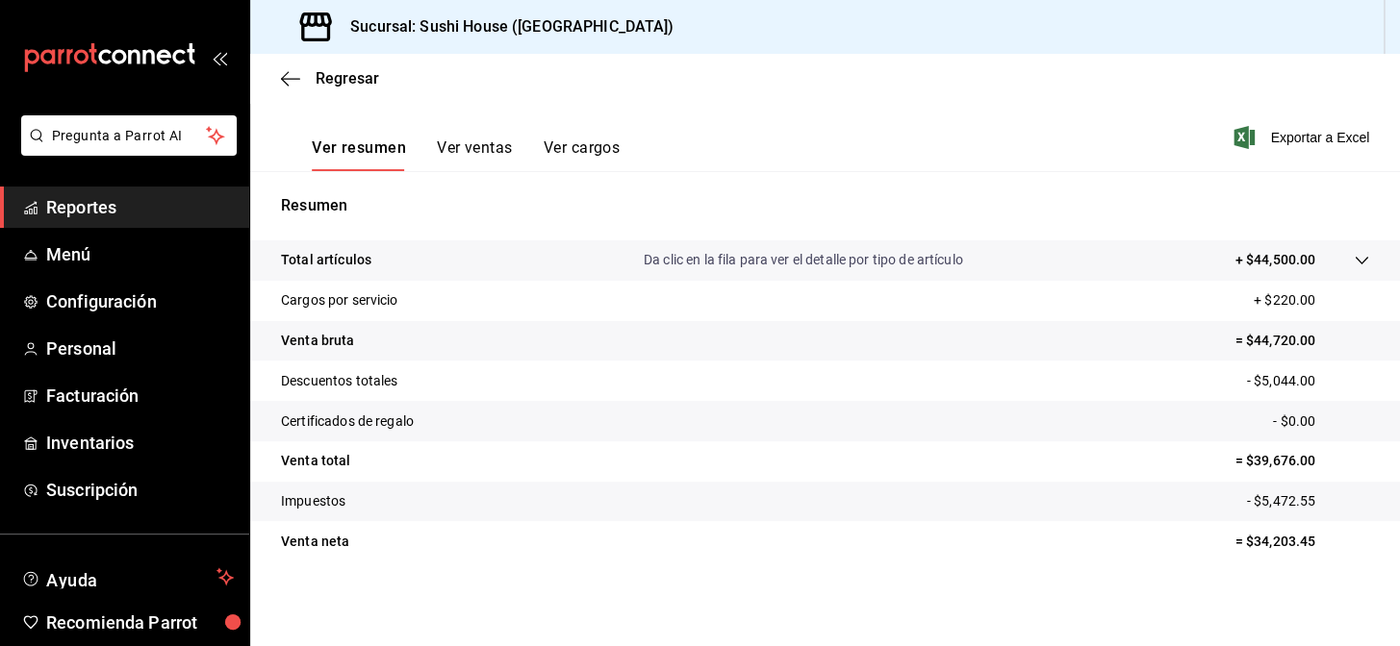
click at [149, 200] on span "Reportes" at bounding box center [140, 207] width 188 height 26
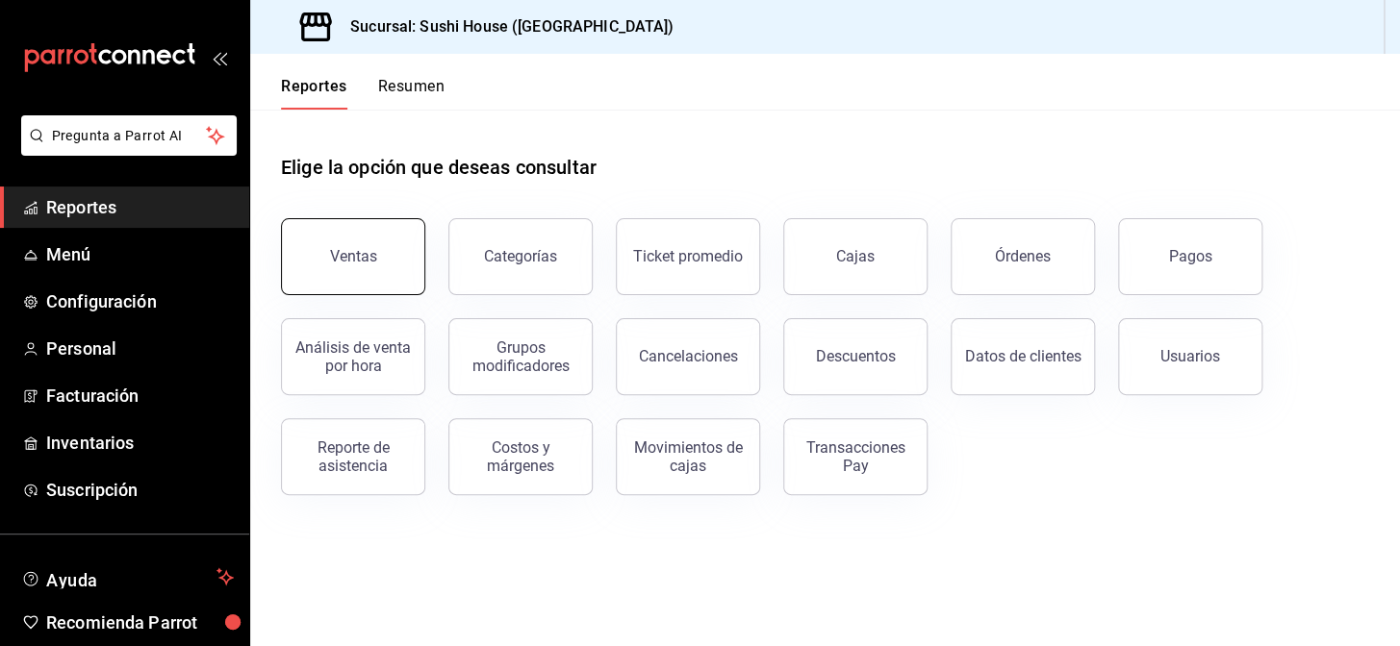
click at [346, 247] on div "Ventas" at bounding box center [353, 256] width 47 height 18
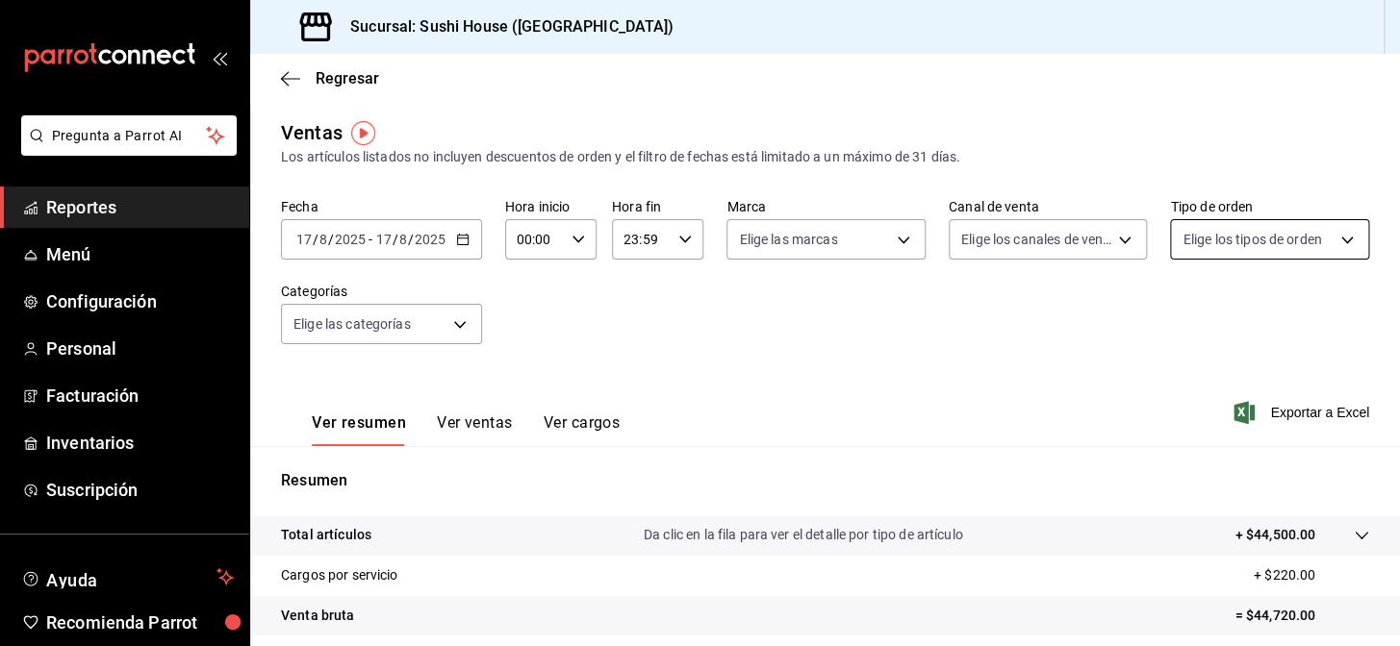
click at [1193, 254] on body "Pregunta a Parrot AI Reportes Menú Configuración Personal Facturación Inventari…" at bounding box center [700, 323] width 1400 height 646
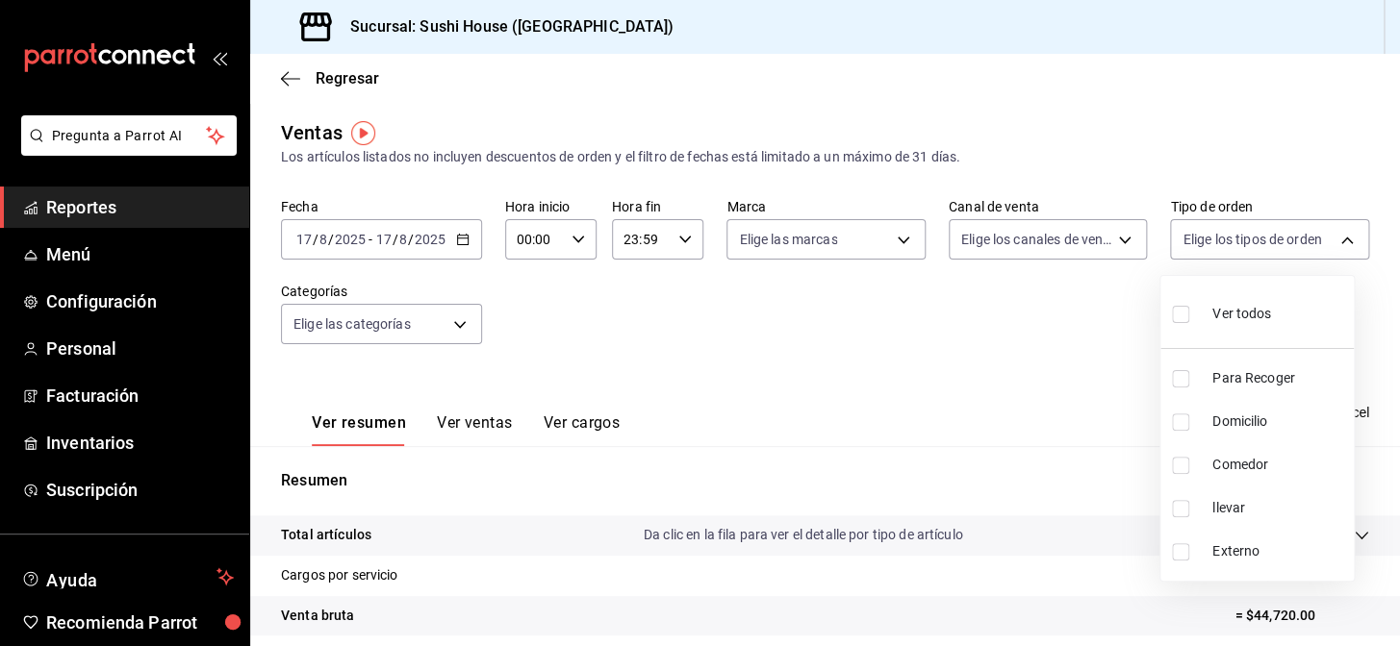
click at [1182, 382] on input "checkbox" at bounding box center [1180, 378] width 17 height 17
checkbox input "true"
type input "9d316b26-ed3c-41d9-ac2e-659a84dac7c1"
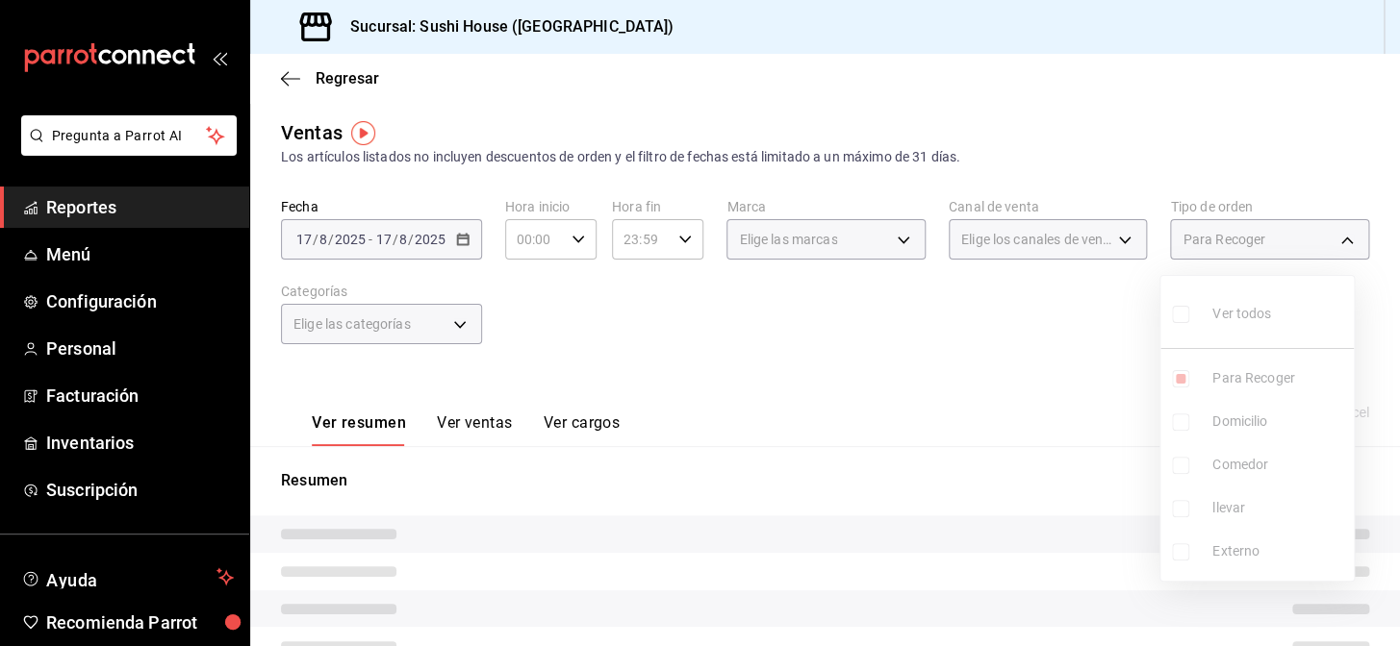
click at [1178, 429] on input "checkbox" at bounding box center [1180, 422] width 17 height 17
checkbox input "true"
click at [1178, 468] on ul "Ver todos Para Recoger Domicilio Comedor llevar Externo" at bounding box center [1256, 428] width 193 height 305
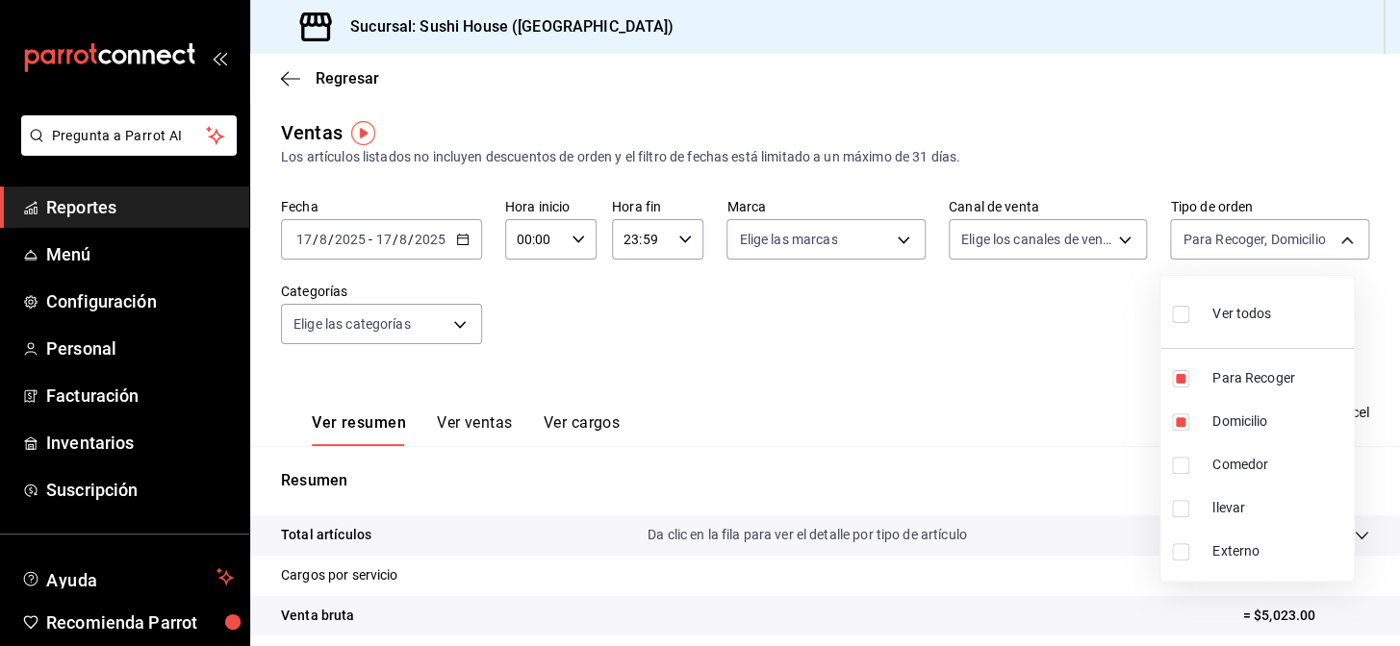
click at [1176, 477] on li "Comedor" at bounding box center [1256, 464] width 193 height 43
type input "9d316b26-ed3c-41d9-ac2e-659a84dac7c1,c813e250-a487-4472-927d-f84c1c5aa0d0,53da9…"
checkbox input "true"
click at [1183, 504] on input "checkbox" at bounding box center [1180, 508] width 17 height 17
checkbox input "true"
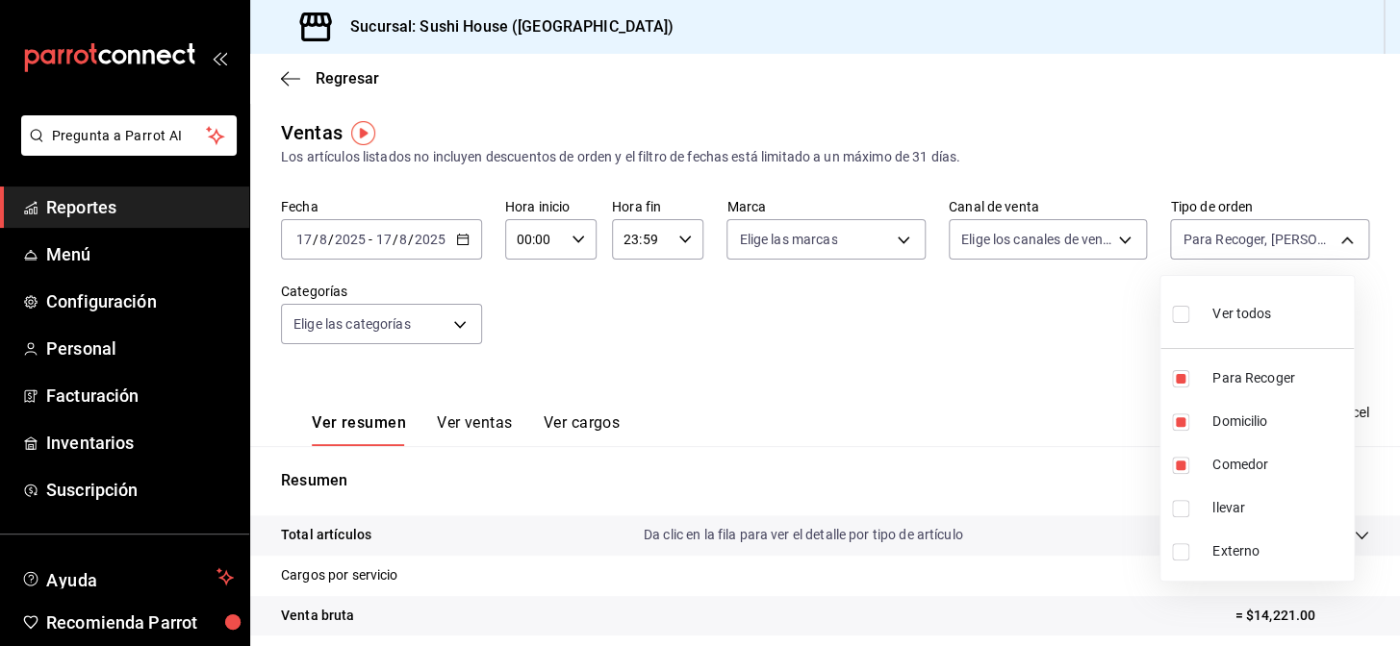
type input "9d316b26-ed3c-41d9-ac2e-659a84dac7c1,c813e250-a487-4472-927d-f84c1c5aa0d0,53da9…"
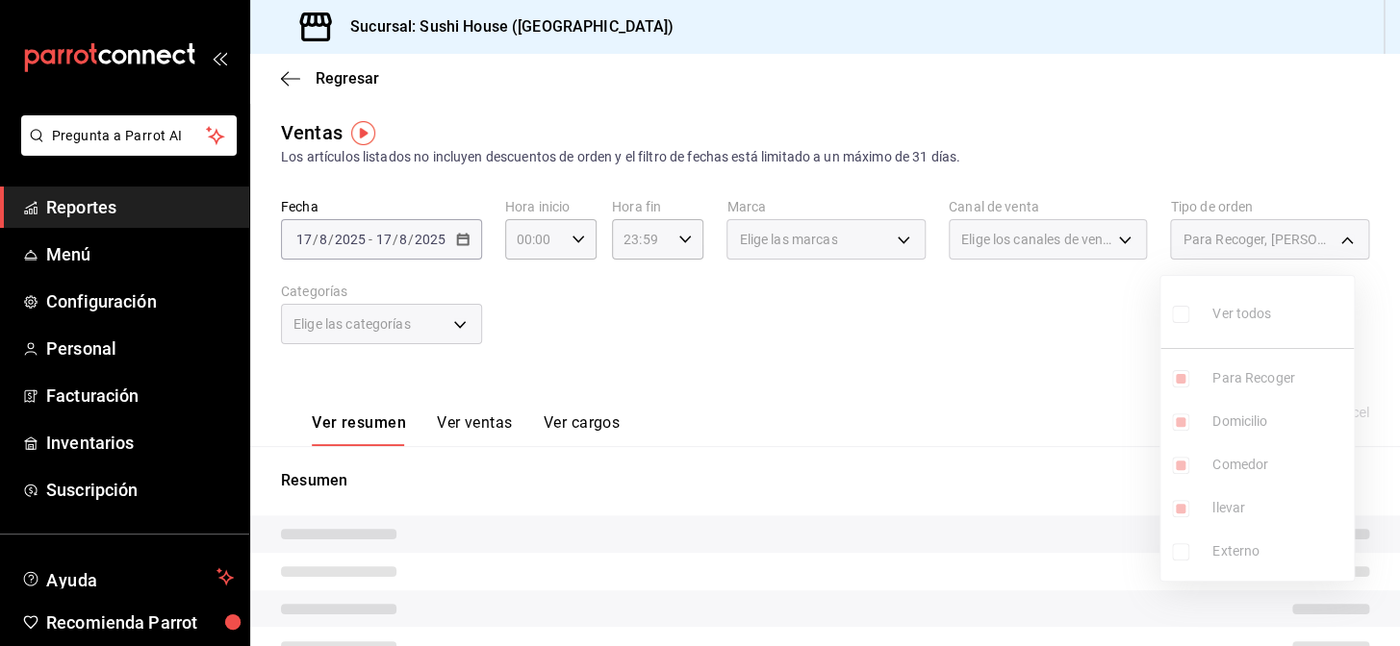
click at [1018, 462] on div at bounding box center [700, 323] width 1400 height 646
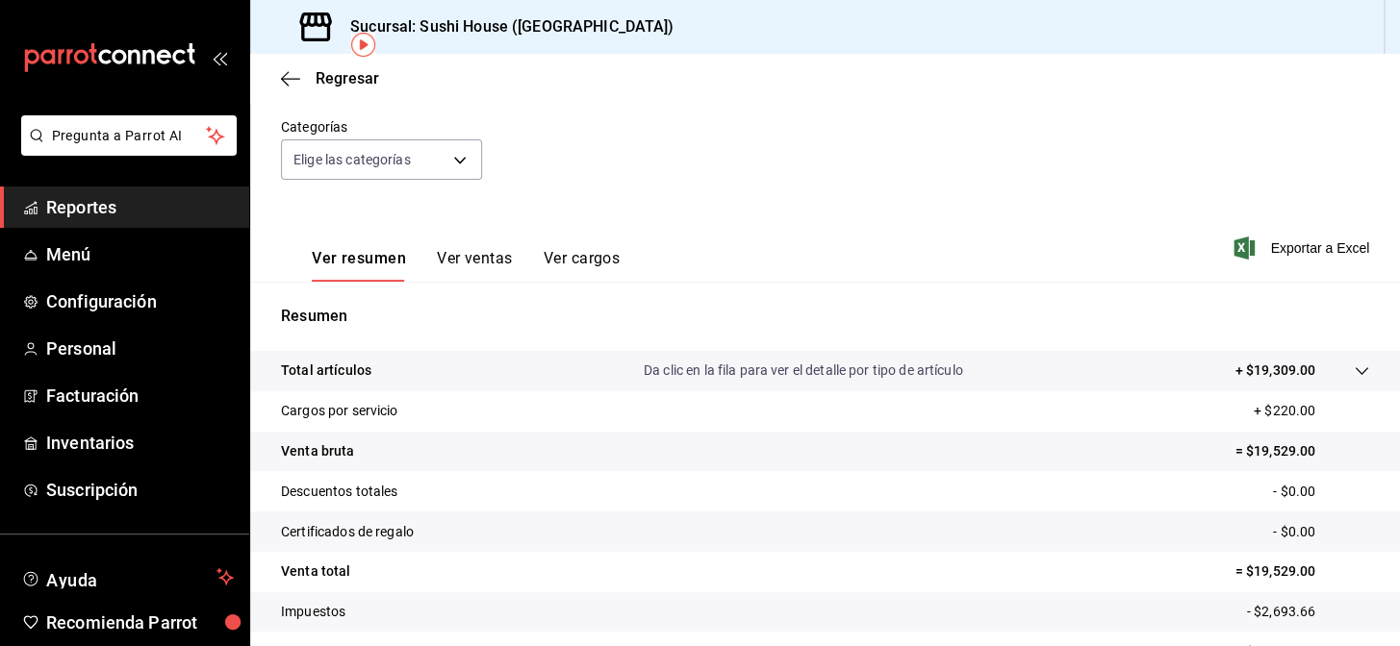
scroll to position [275, 0]
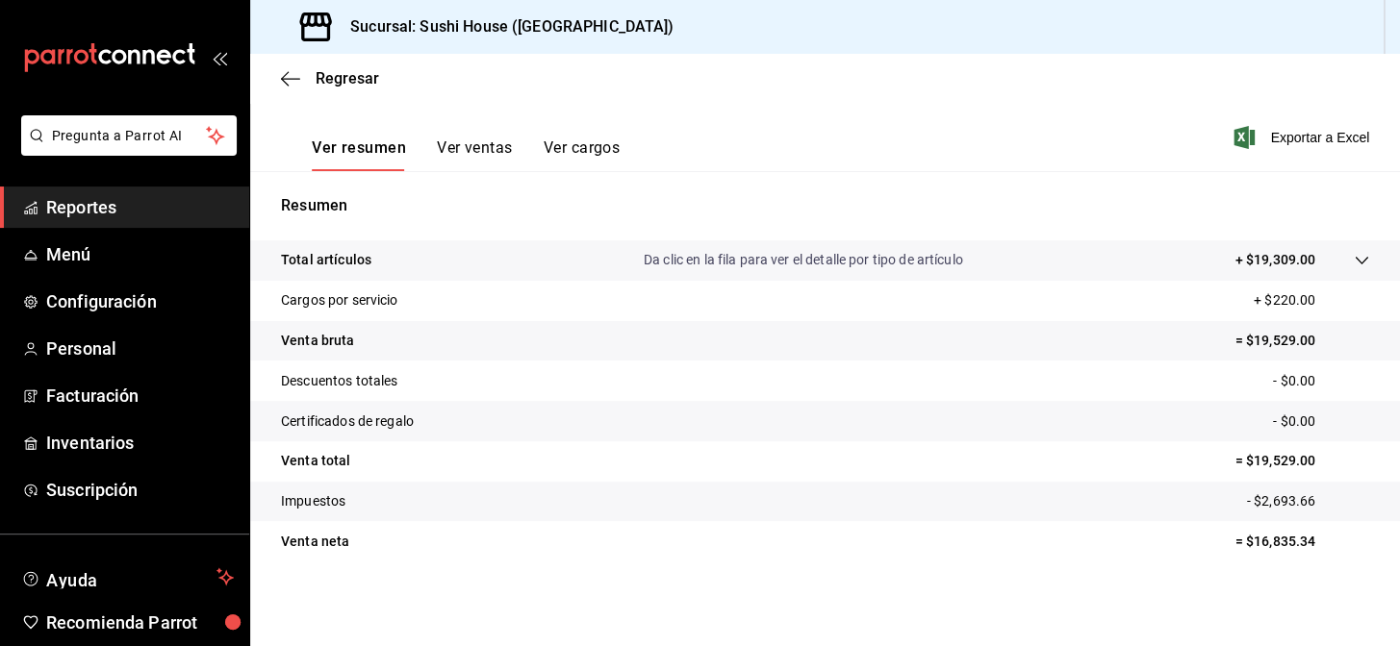
click at [156, 192] on link "Reportes" at bounding box center [124, 207] width 249 height 41
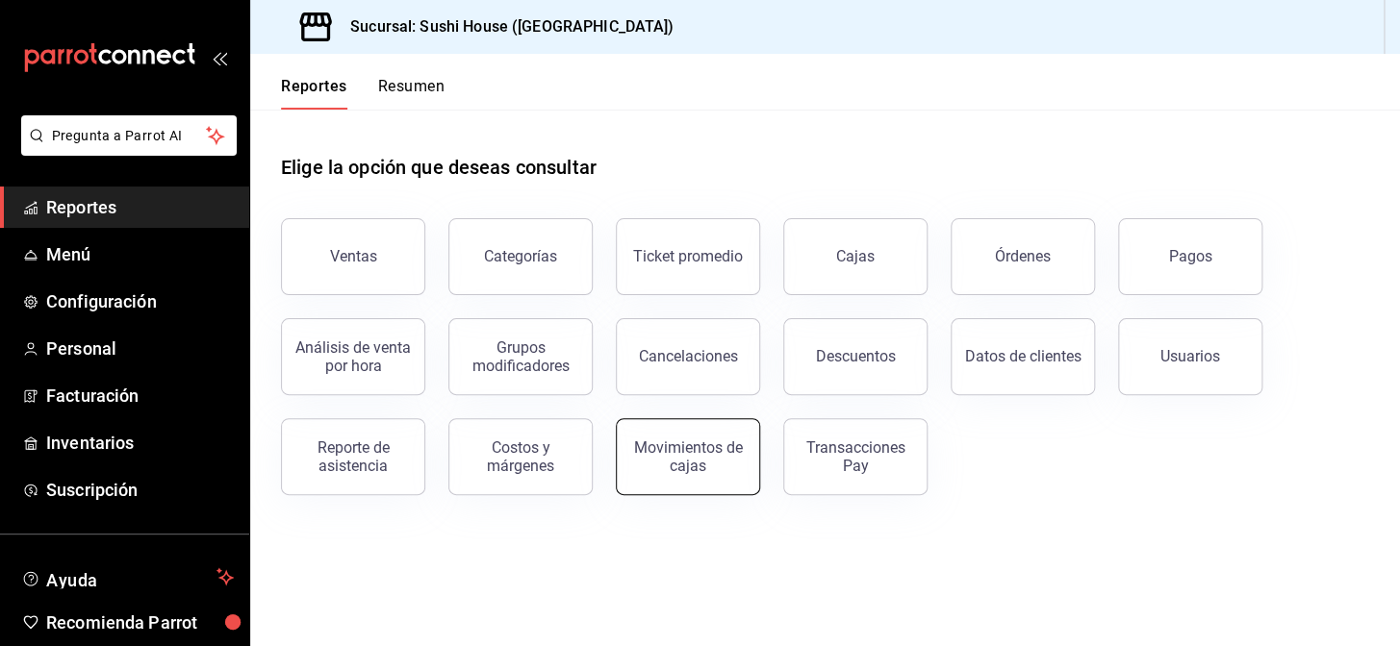
click at [680, 457] on div "Movimientos de cajas" at bounding box center [687, 457] width 119 height 37
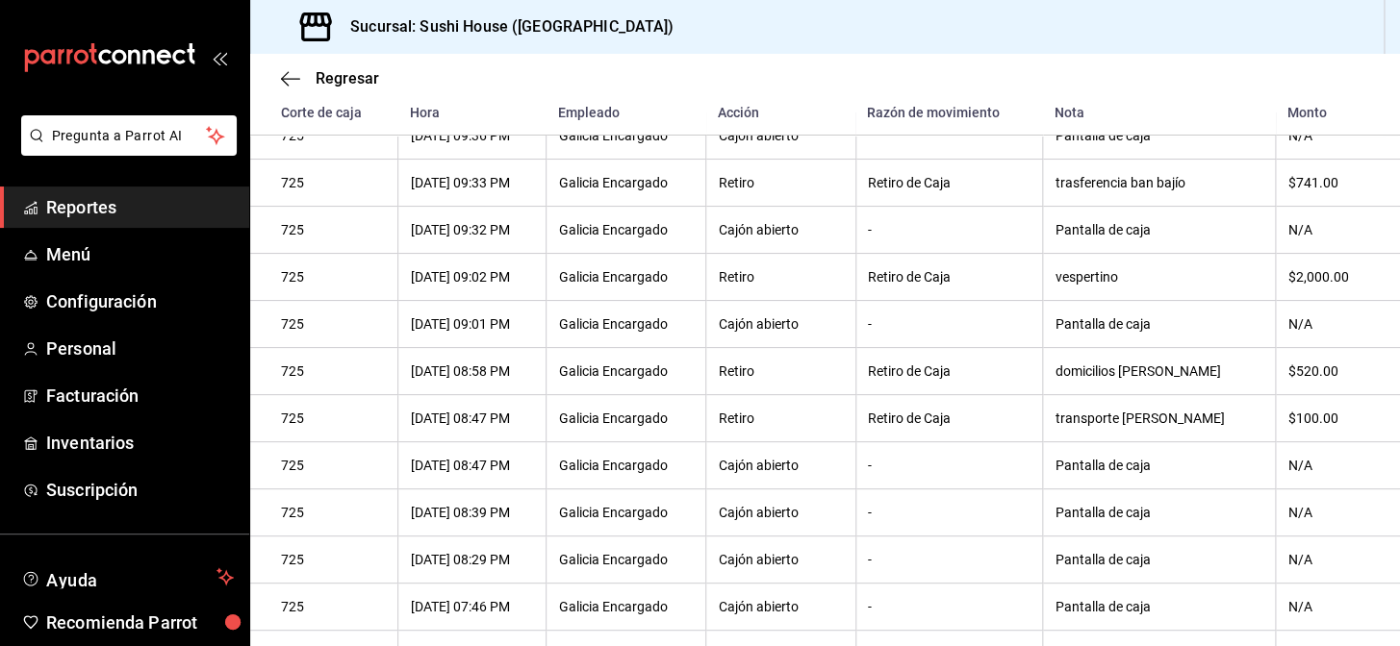
scroll to position [137, 0]
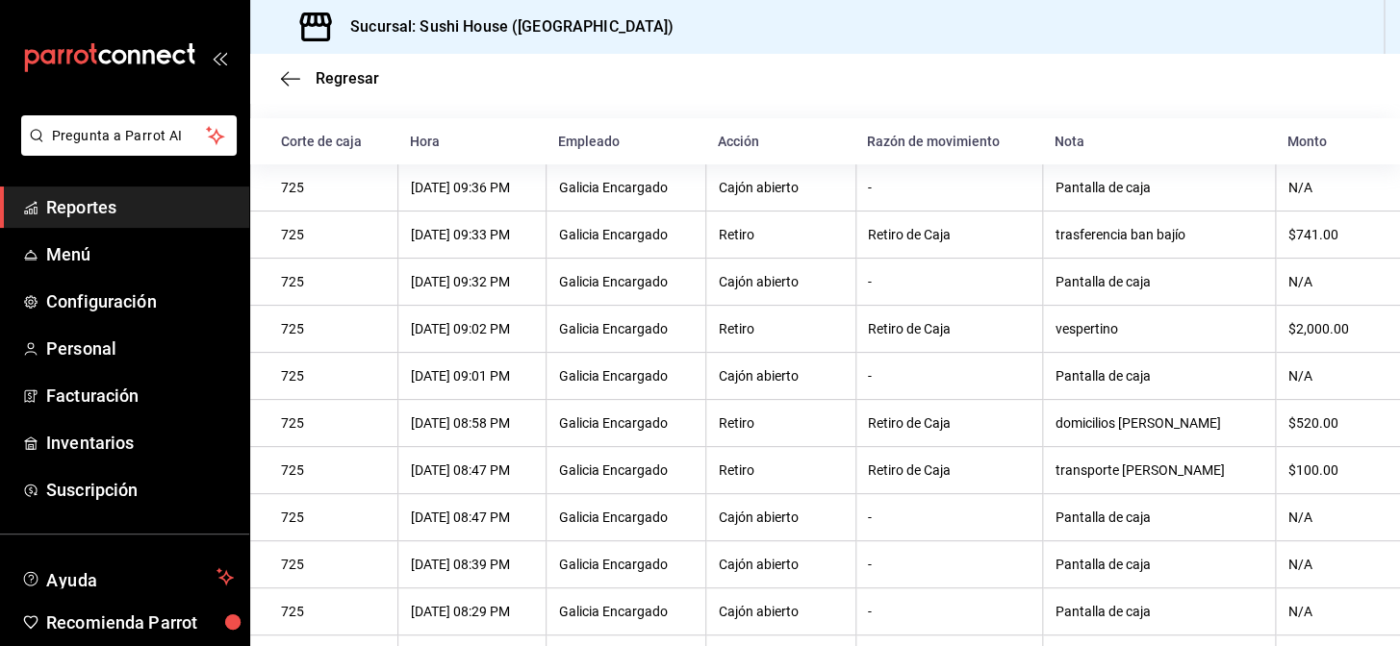
click at [143, 215] on span "Reportes" at bounding box center [140, 207] width 188 height 26
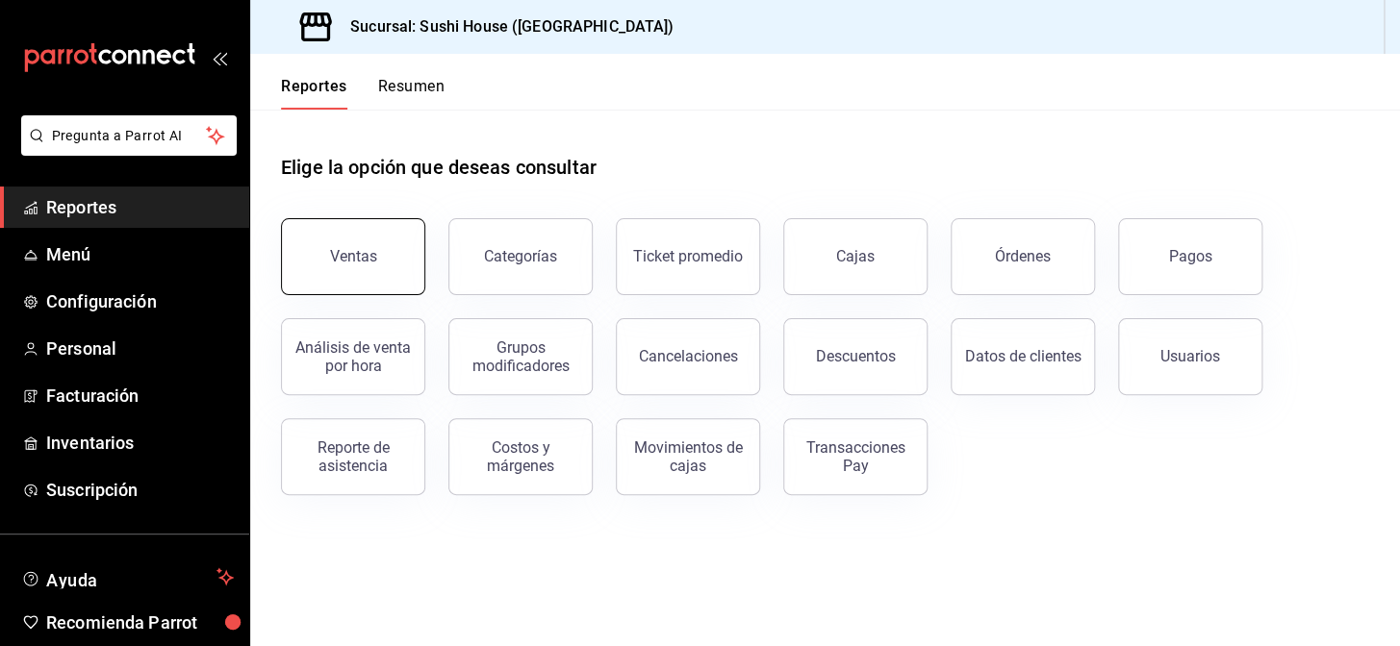
click at [334, 232] on button "Ventas" at bounding box center [353, 256] width 144 height 77
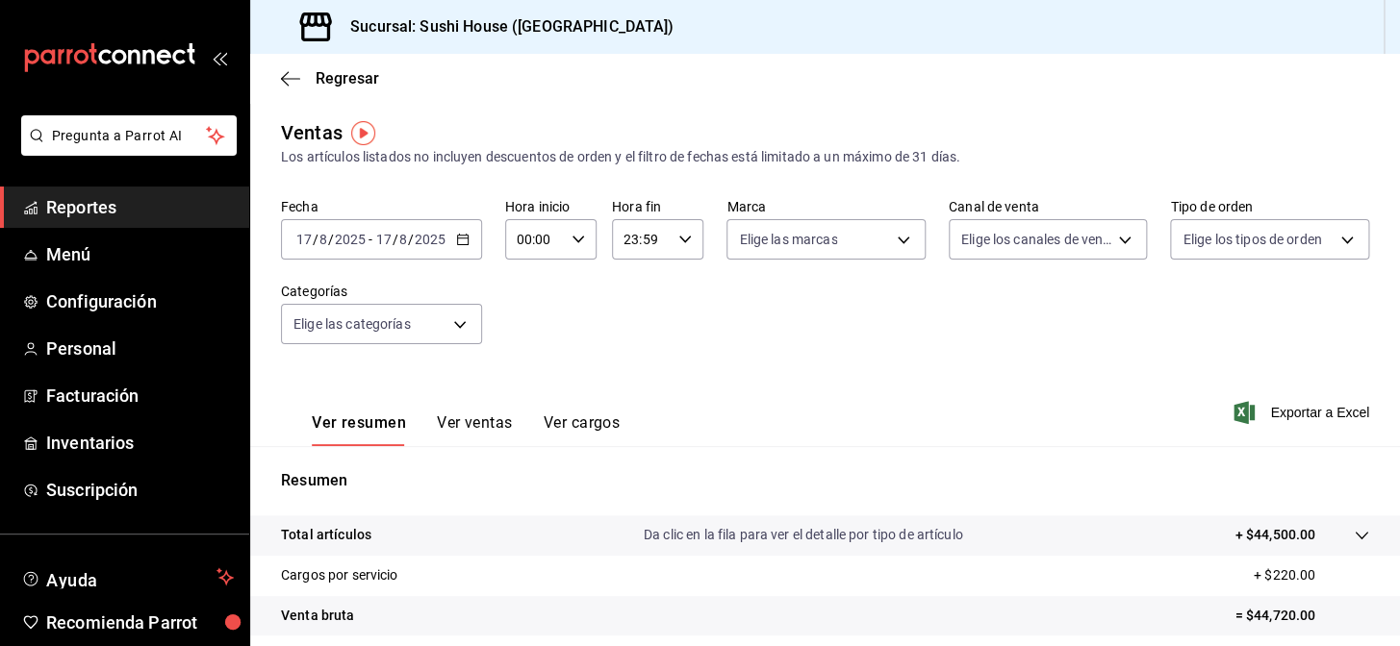
click at [58, 201] on span "Reportes" at bounding box center [140, 207] width 188 height 26
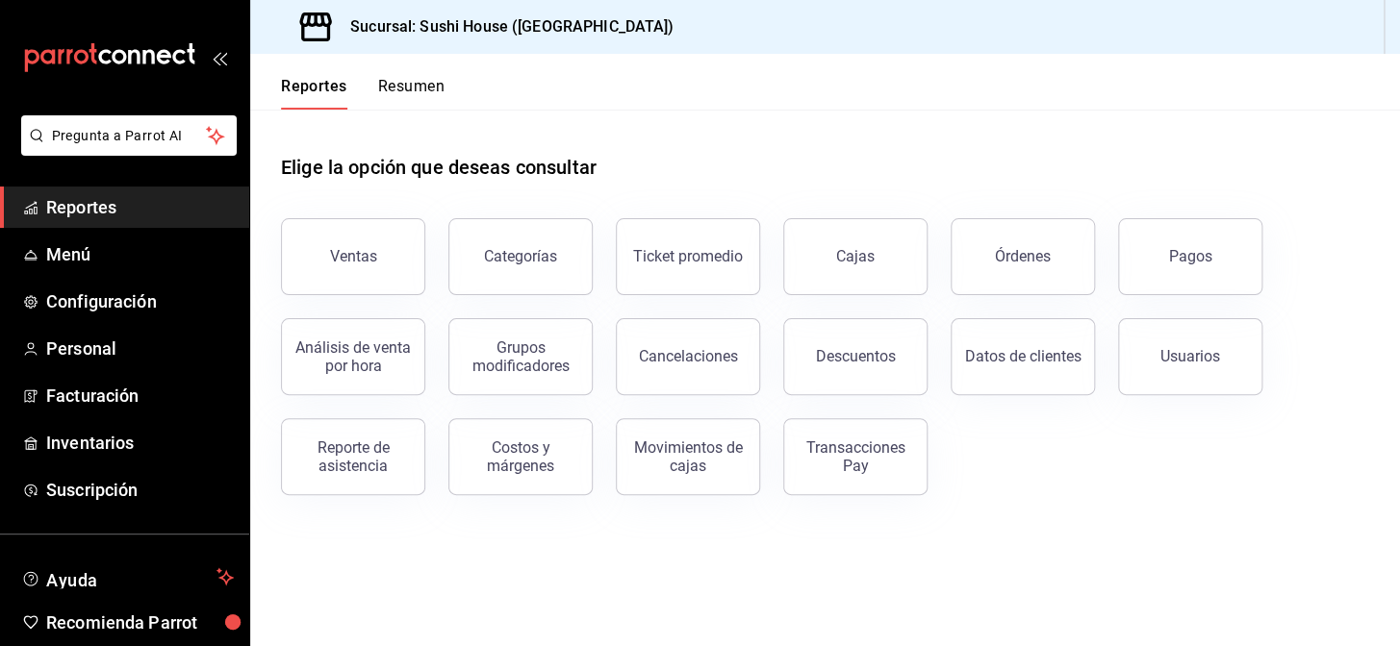
click at [419, 83] on button "Resumen" at bounding box center [411, 93] width 66 height 33
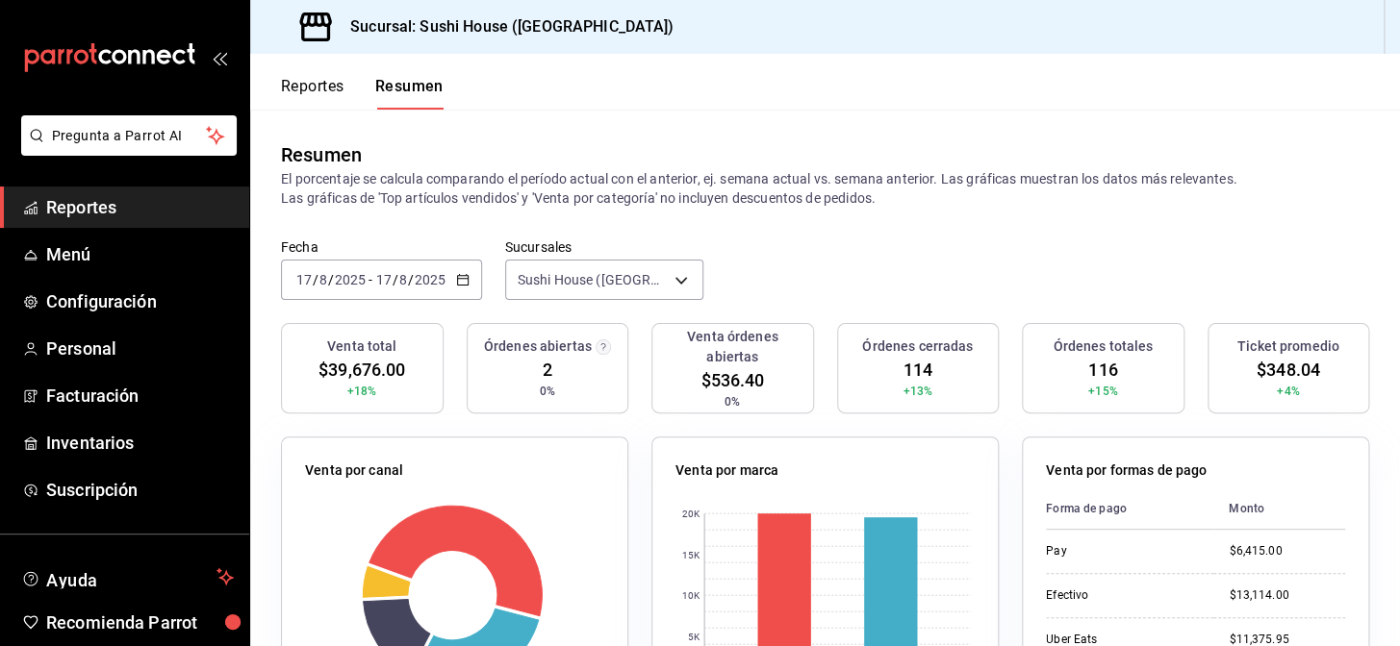
click at [99, 211] on span "Reportes" at bounding box center [140, 207] width 188 height 26
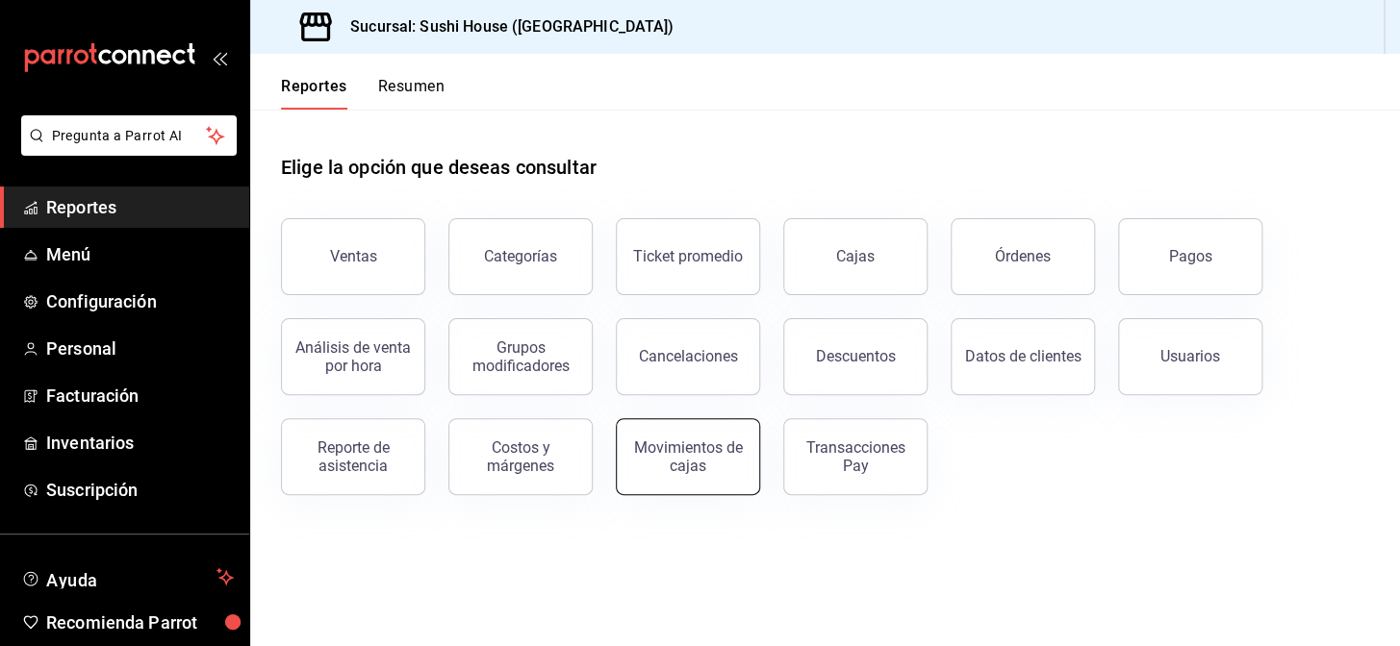
click at [684, 481] on button "Movimientos de cajas" at bounding box center [688, 456] width 144 height 77
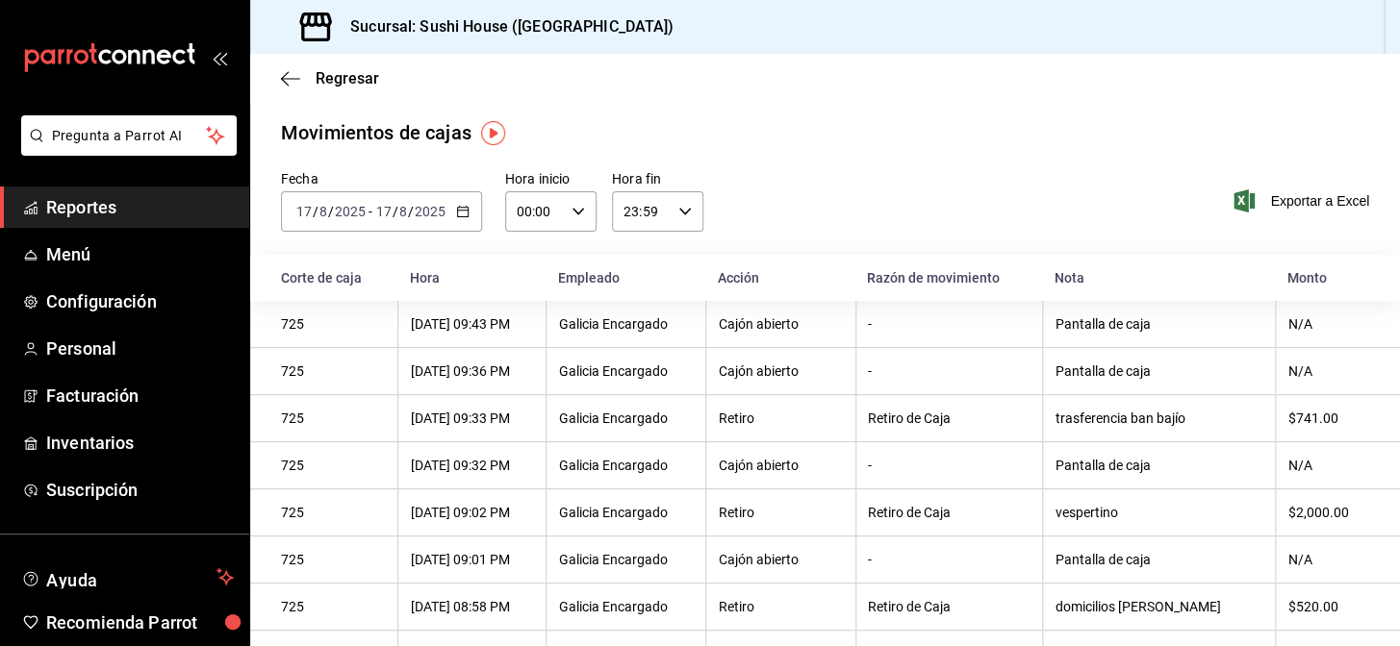
click at [459, 214] on icon "button" at bounding box center [462, 211] width 13 height 13
click at [463, 208] on icon "button" at bounding box center [462, 211] width 13 height 13
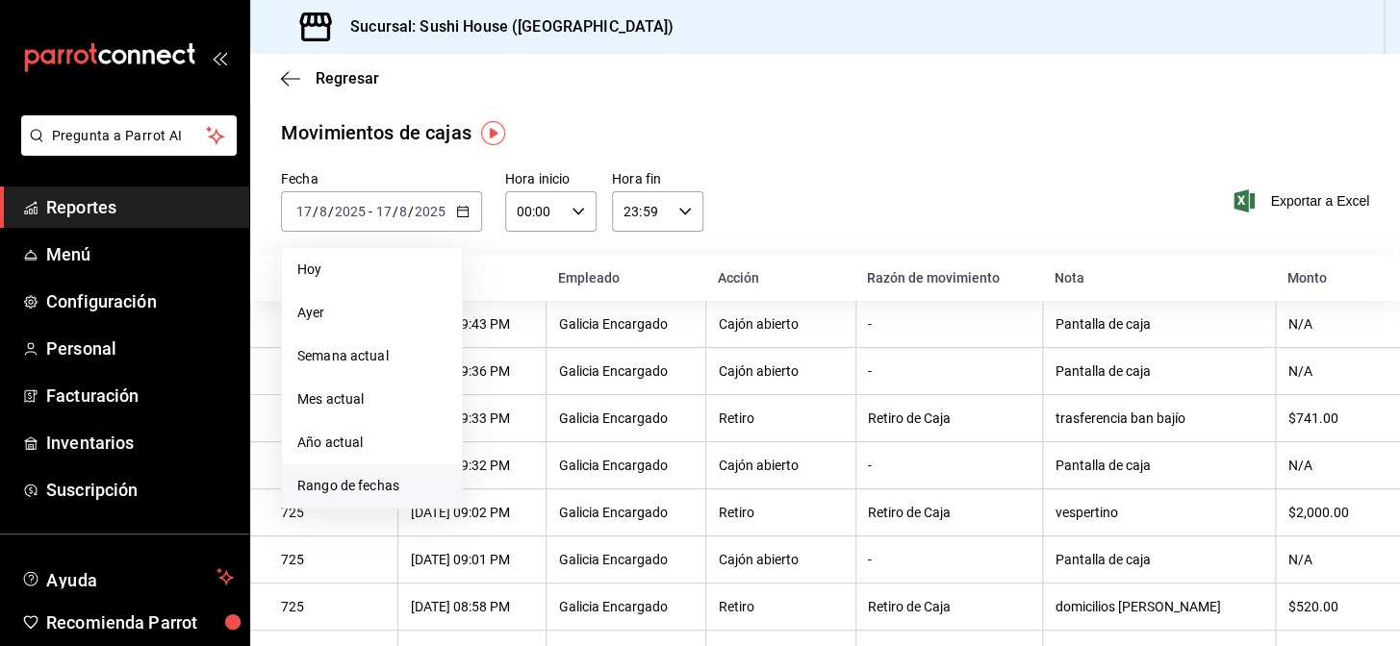
click at [344, 488] on span "Rango de fechas" at bounding box center [371, 486] width 149 height 20
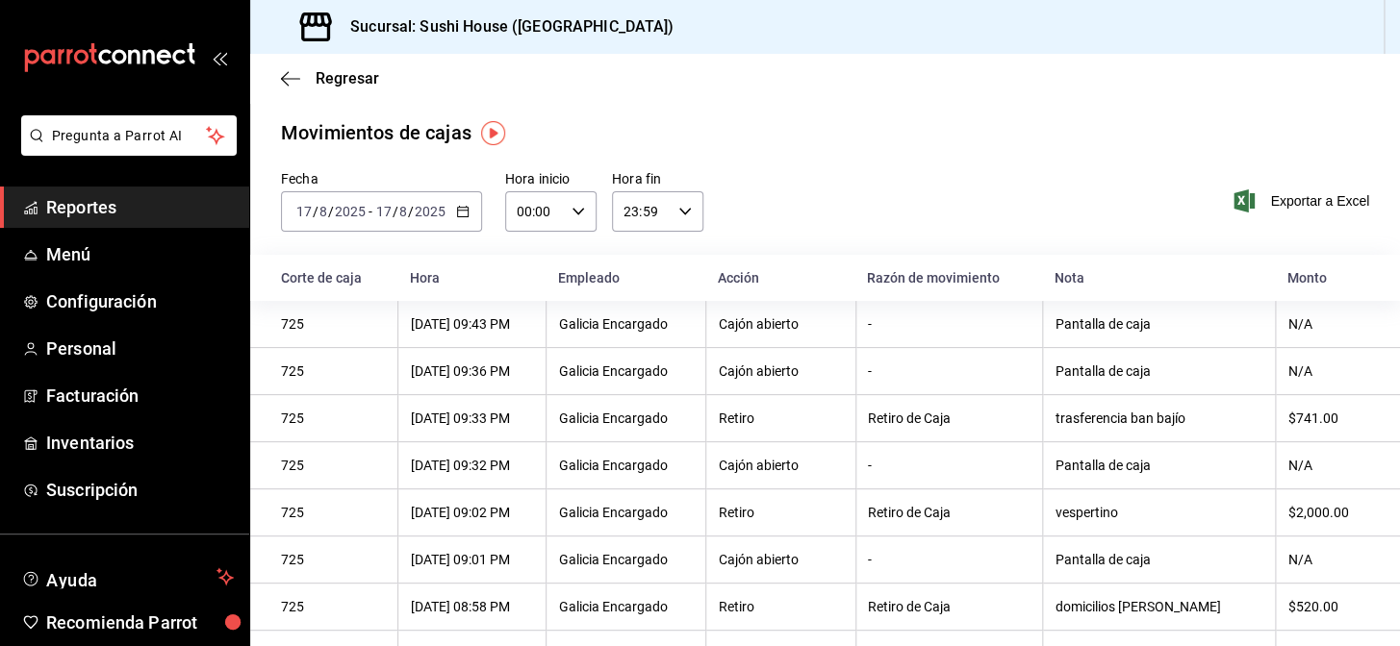
click at [102, 199] on span "Reportes" at bounding box center [140, 207] width 188 height 26
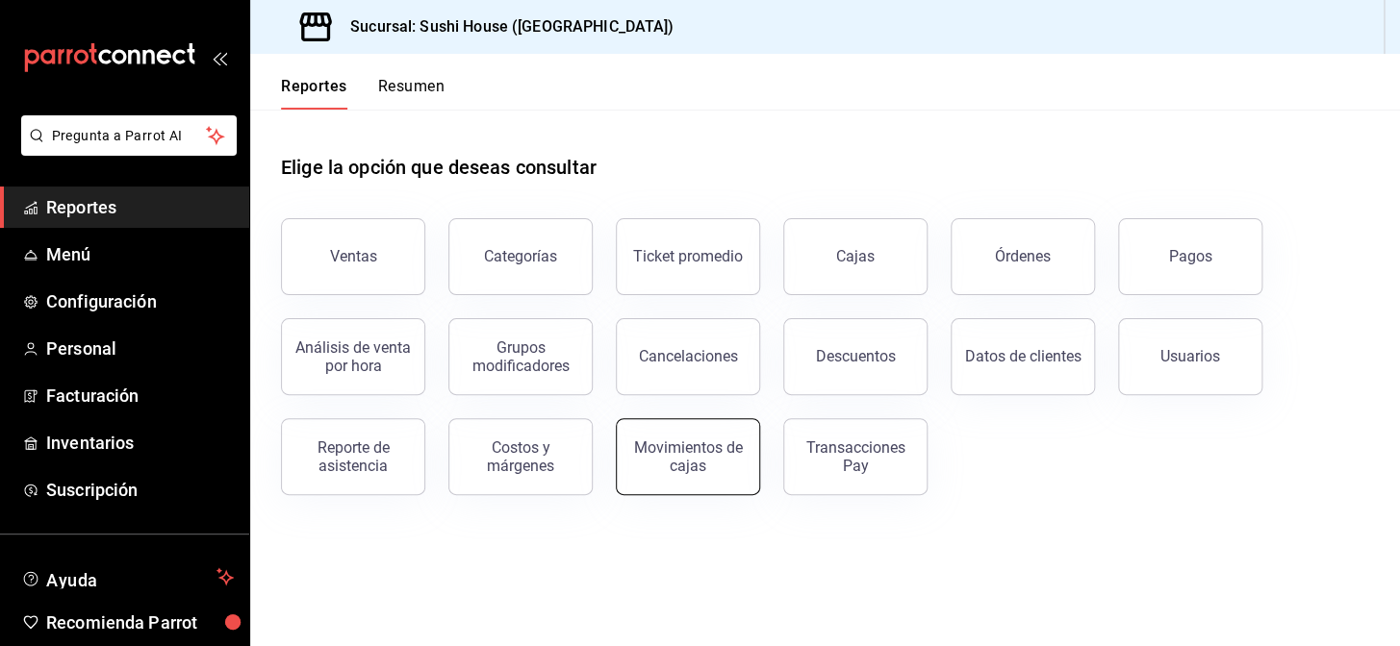
click at [741, 453] on button "Movimientos de cajas" at bounding box center [688, 456] width 144 height 77
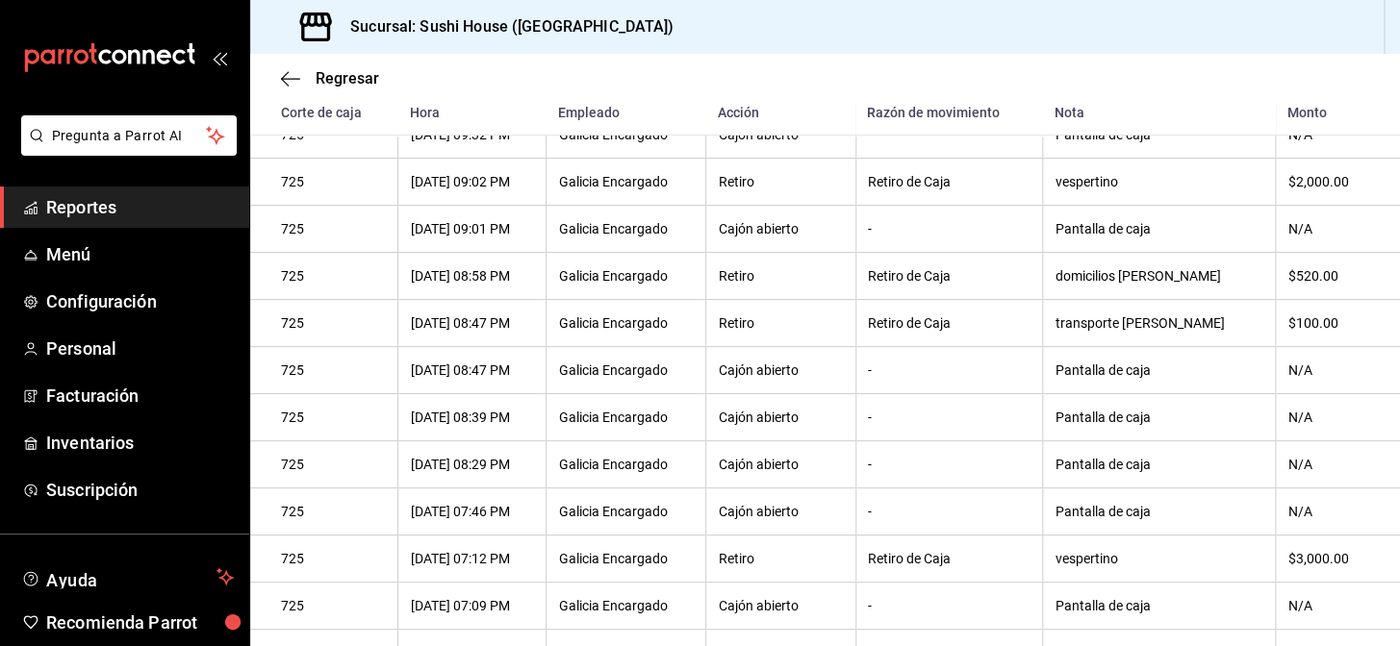
scroll to position [360, 0]
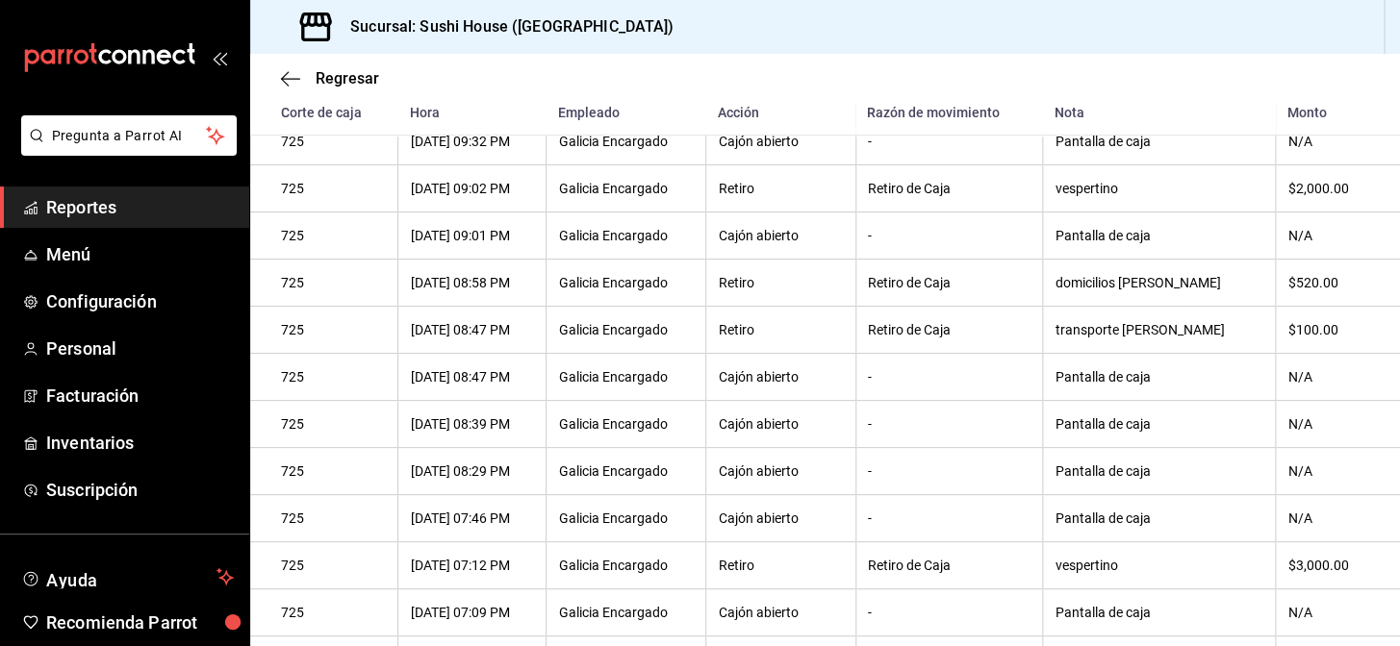
click at [130, 191] on link "Reportes" at bounding box center [124, 207] width 249 height 41
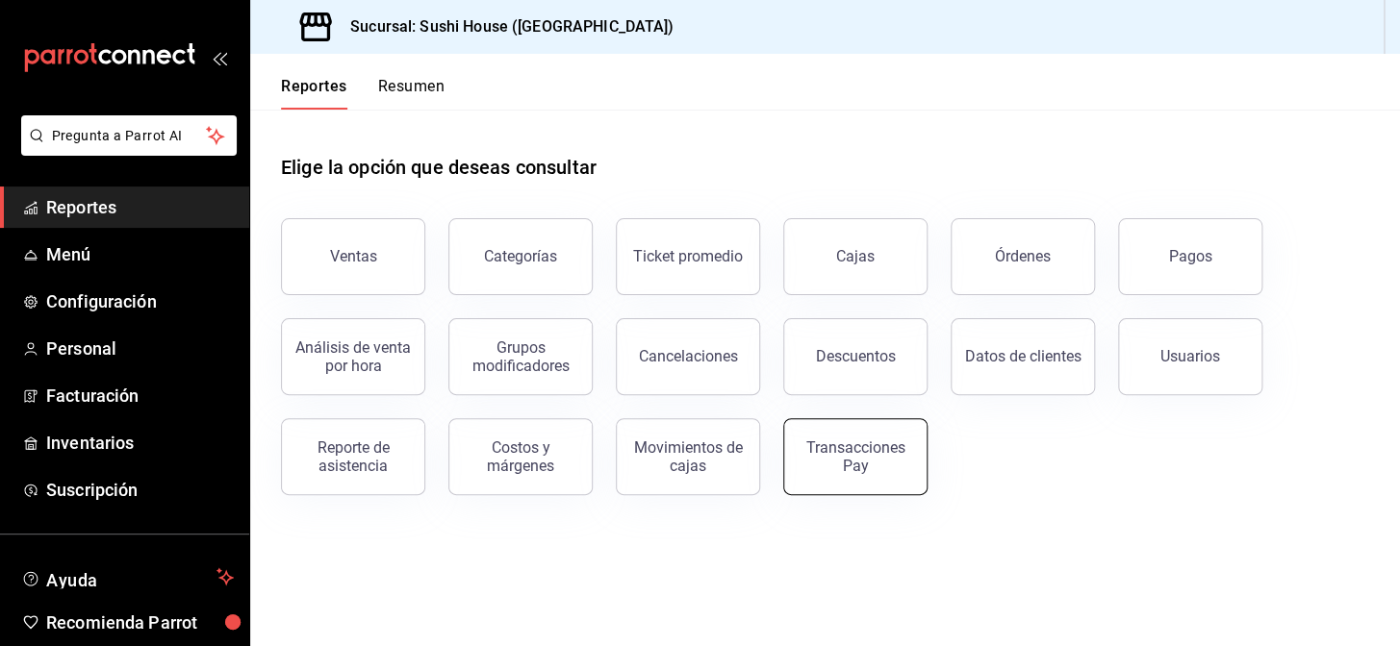
click at [847, 442] on div "Transacciones Pay" at bounding box center [855, 457] width 119 height 37
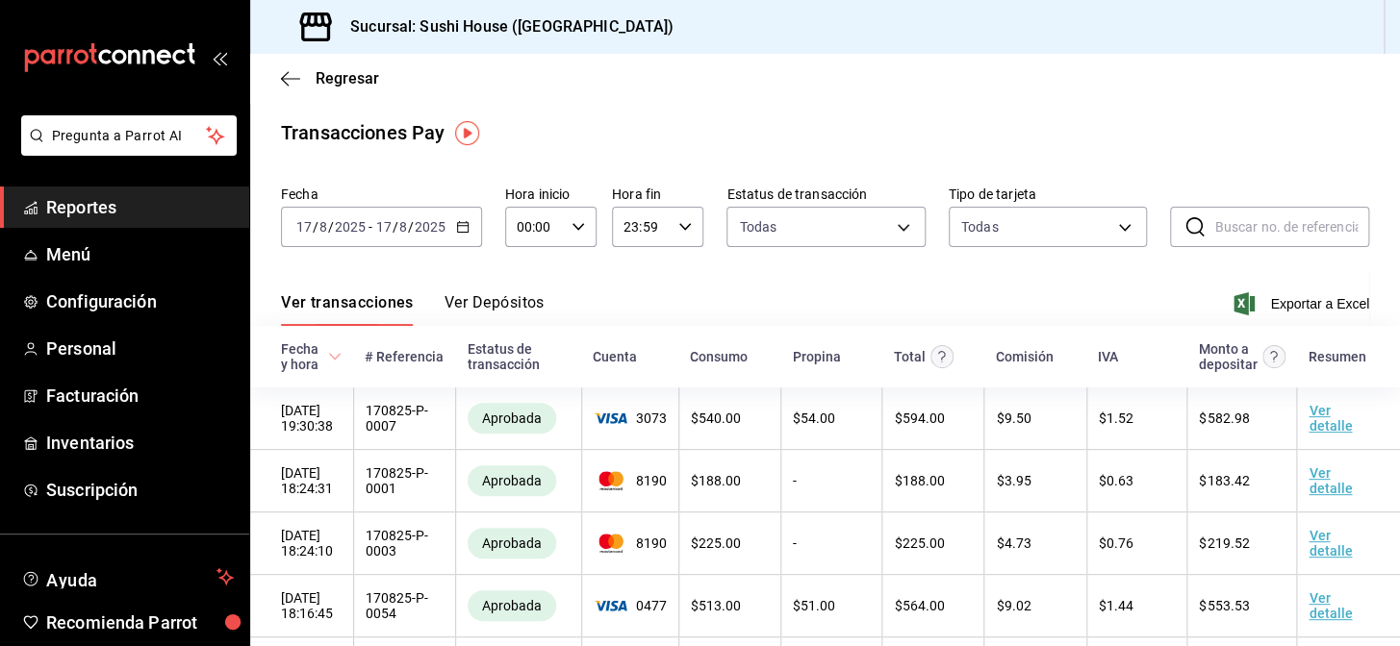
click at [463, 231] on icon "button" at bounding box center [462, 226] width 13 height 13
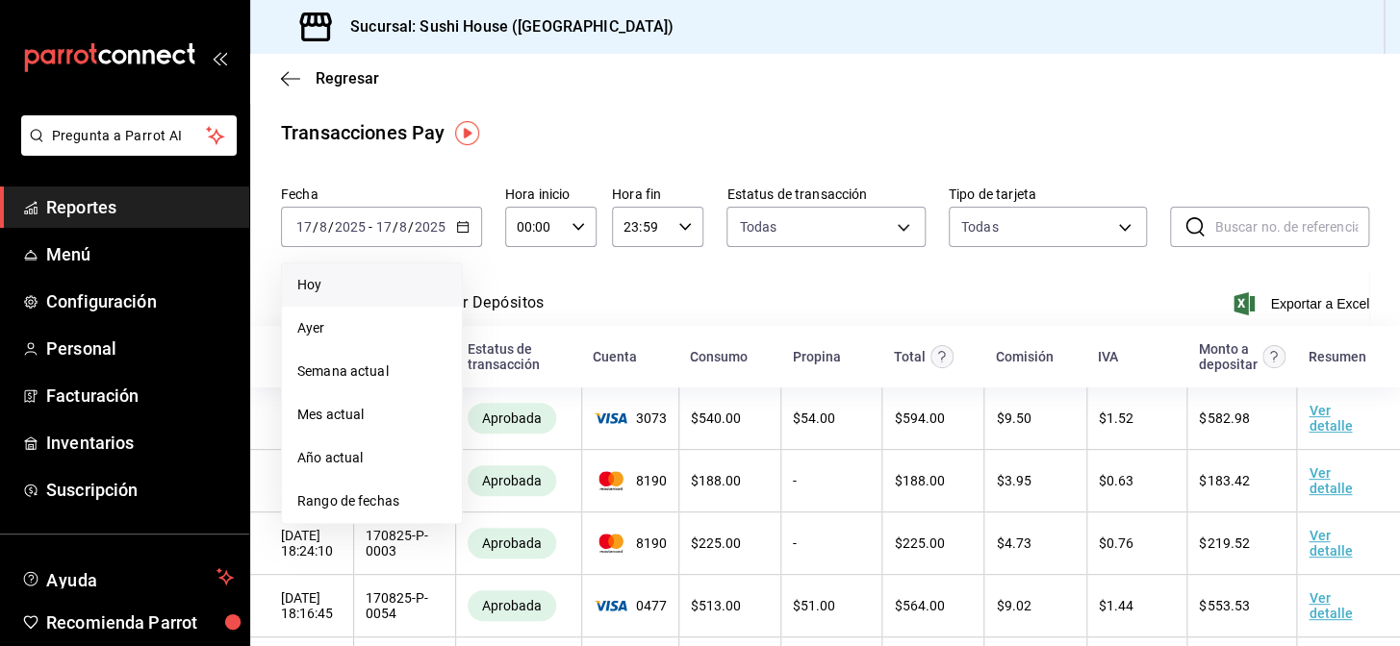
click at [351, 291] on span "Hoy" at bounding box center [371, 285] width 149 height 20
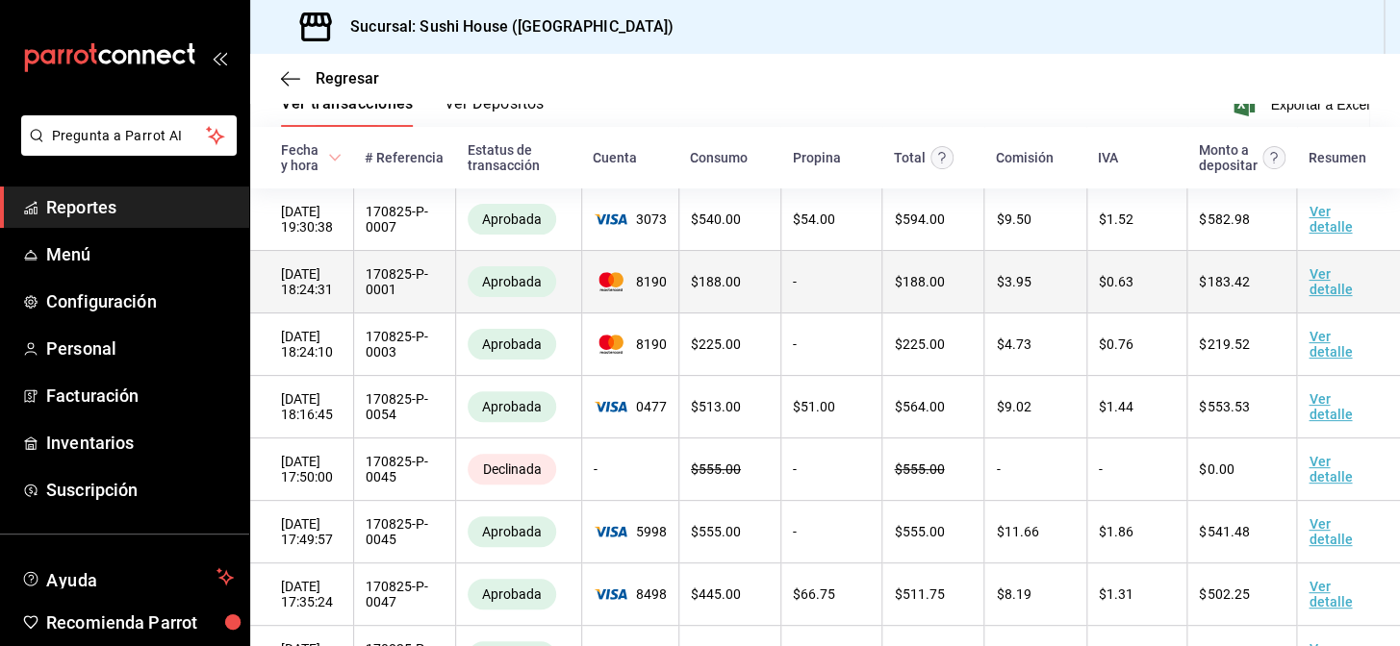
scroll to position [168, 0]
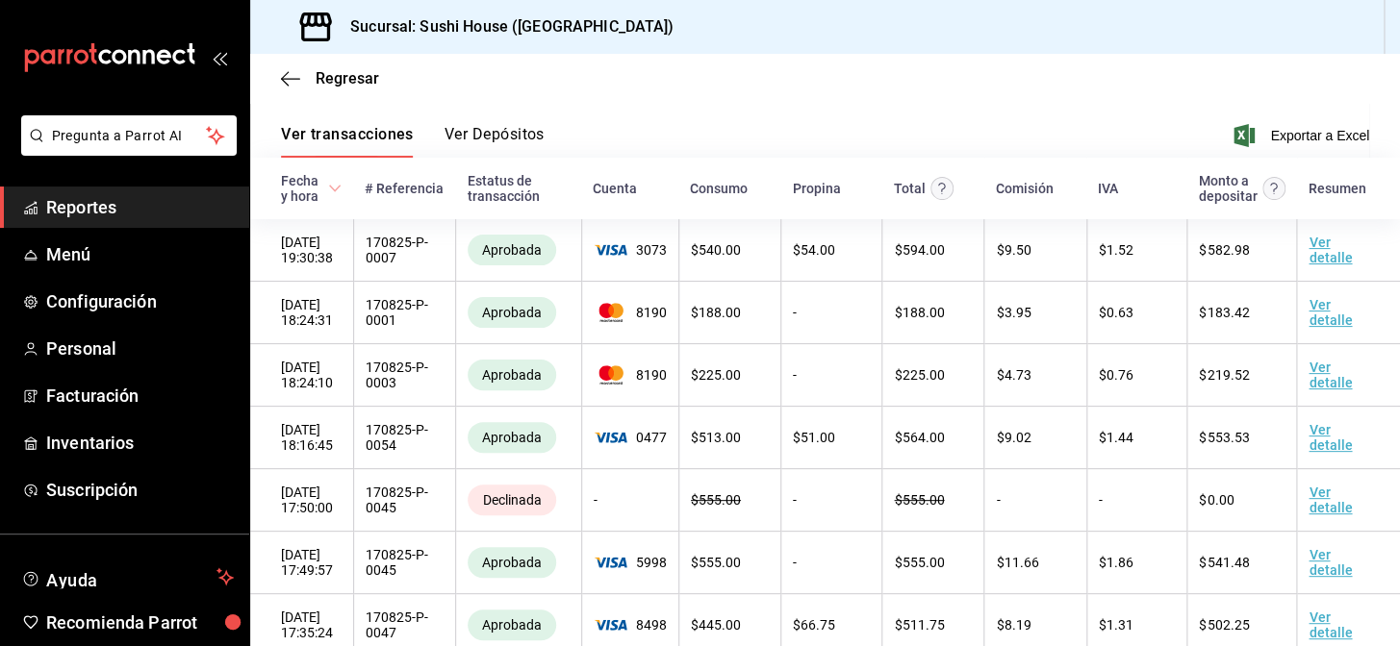
click at [188, 216] on span "Reportes" at bounding box center [140, 207] width 188 height 26
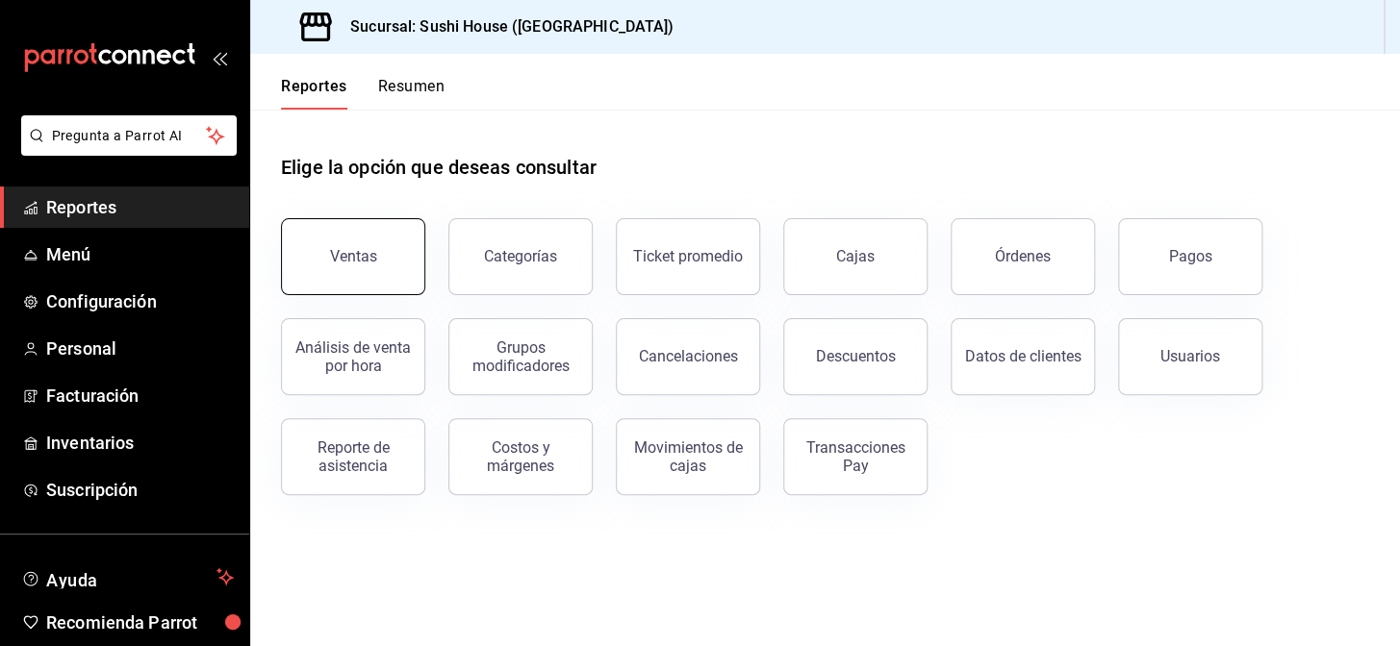
click at [342, 267] on button "Ventas" at bounding box center [353, 256] width 144 height 77
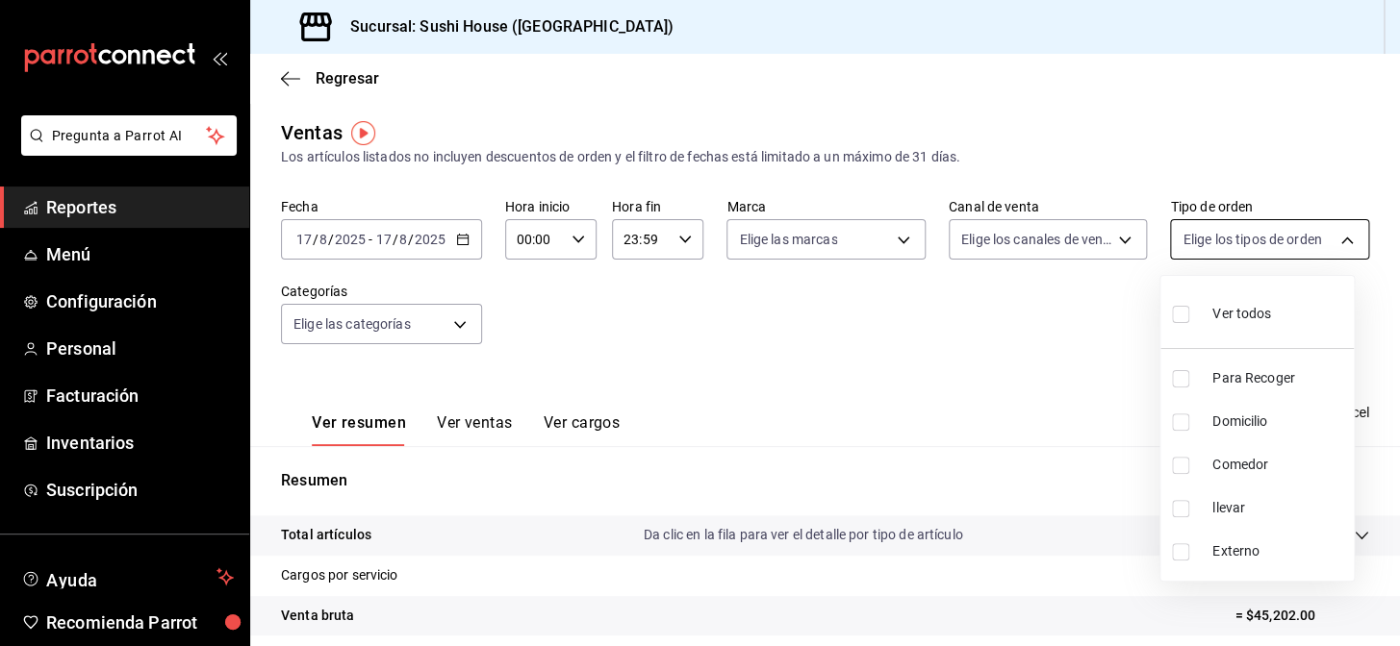
click at [1216, 243] on body "Pregunta a Parrot AI Reportes Menú Configuración Personal Facturación Inventari…" at bounding box center [700, 323] width 1400 height 646
click at [1187, 380] on input "checkbox" at bounding box center [1180, 378] width 17 height 17
checkbox input "true"
type input "9d316b26-ed3c-41d9-ac2e-659a84dac7c1"
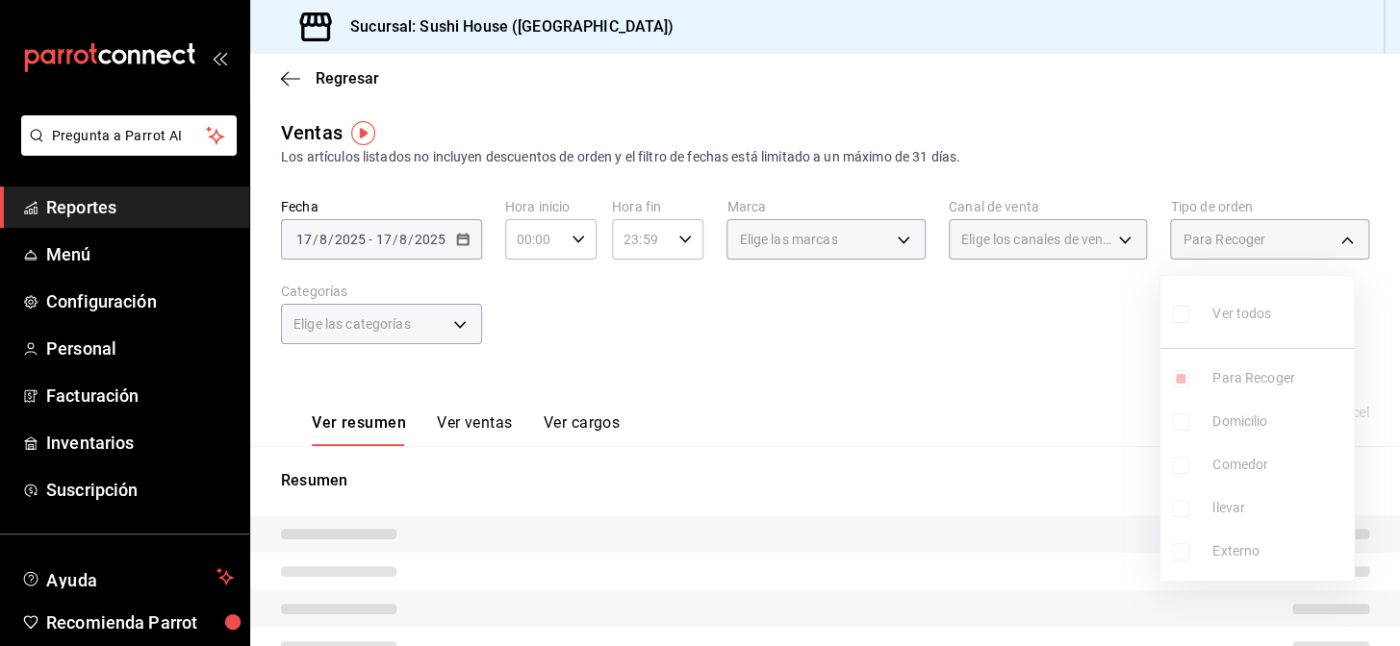
click at [1176, 420] on input "checkbox" at bounding box center [1180, 422] width 17 height 17
checkbox input "true"
type input "9d316b26-ed3c-41d9-ac2e-659a84dac7c1,c813e250-a487-4472-927d-f84c1c5aa0d0"
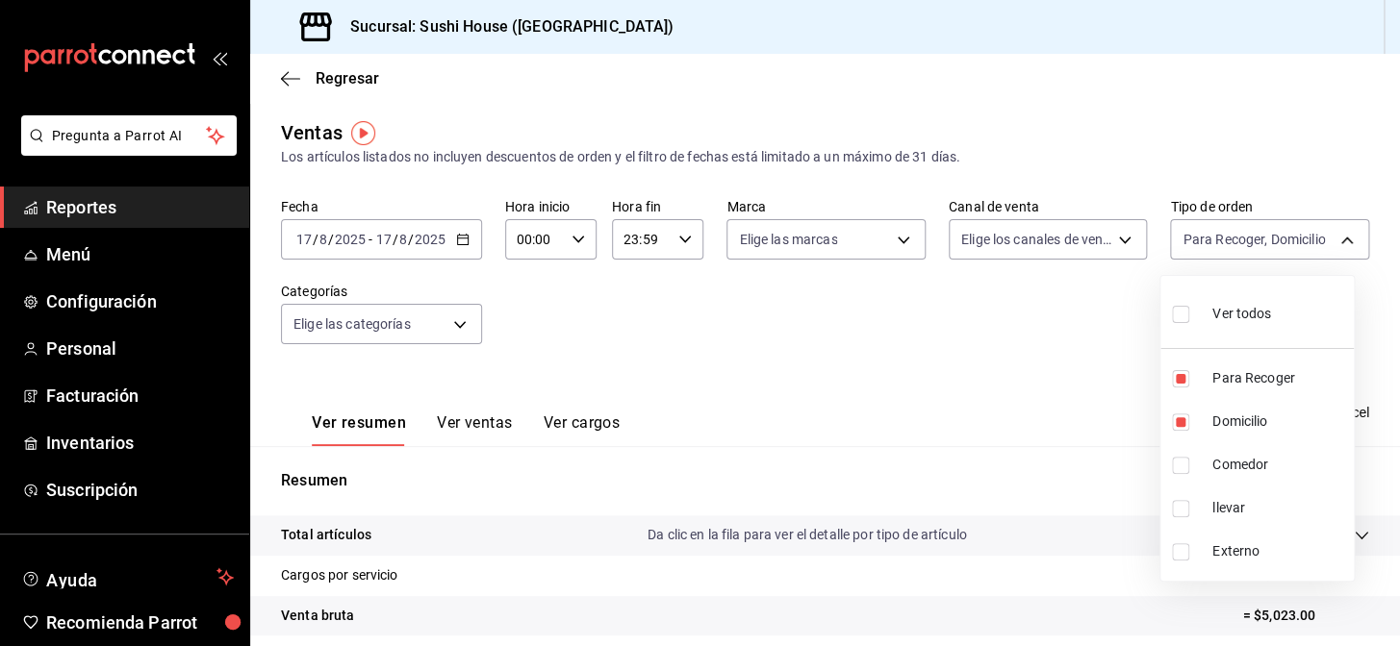
click at [1177, 467] on input "checkbox" at bounding box center [1180, 465] width 17 height 17
checkbox input "true"
type input "9d316b26-ed3c-41d9-ac2e-659a84dac7c1,c813e250-a487-4472-927d-f84c1c5aa0d0,53da9…"
click at [1175, 516] on input "checkbox" at bounding box center [1180, 508] width 17 height 17
checkbox input "true"
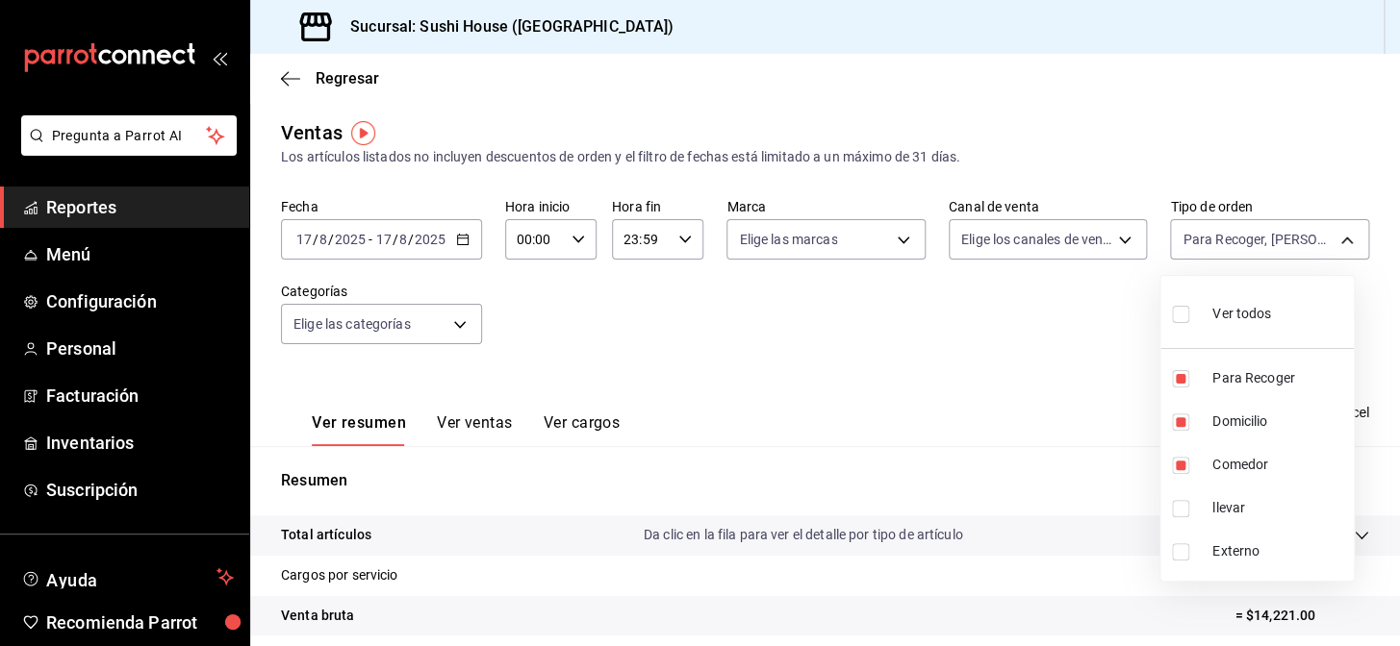
type input "9d316b26-ed3c-41d9-ac2e-659a84dac7c1,c813e250-a487-4472-927d-f84c1c5aa0d0,53da9…"
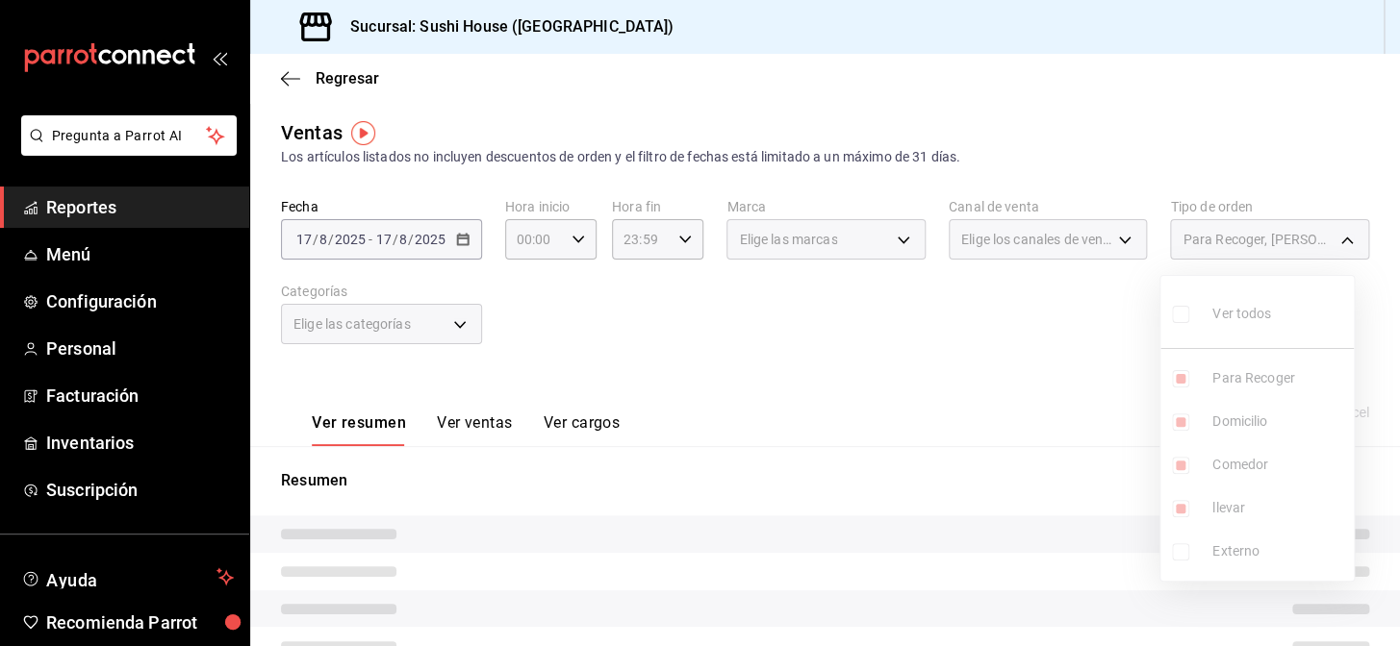
click at [979, 460] on div at bounding box center [700, 323] width 1400 height 646
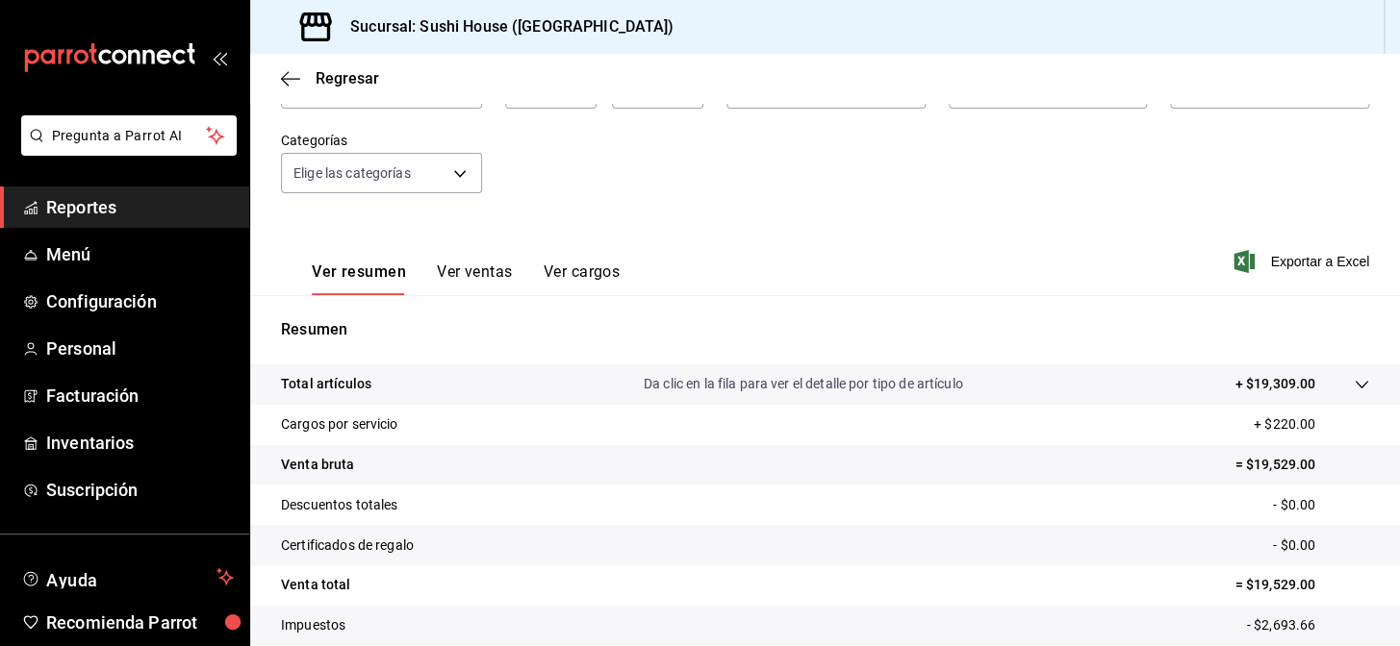
scroll to position [275, 0]
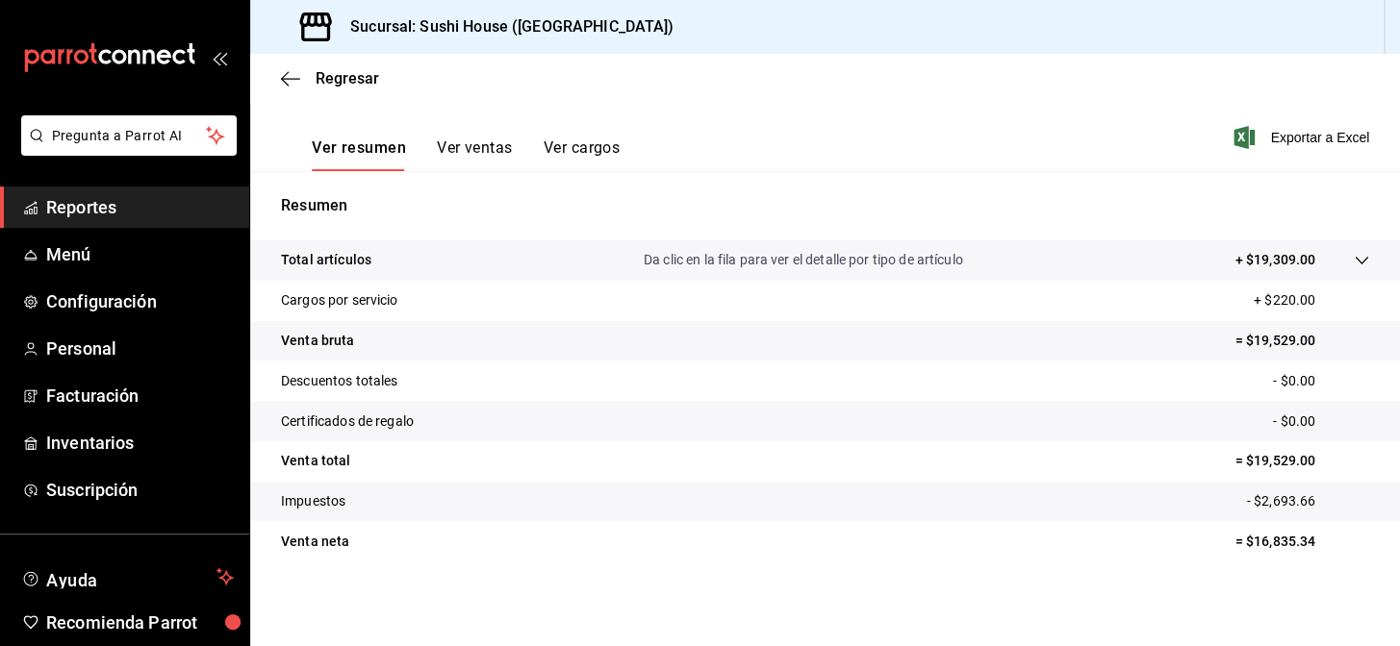
click at [129, 201] on span "Reportes" at bounding box center [140, 207] width 188 height 26
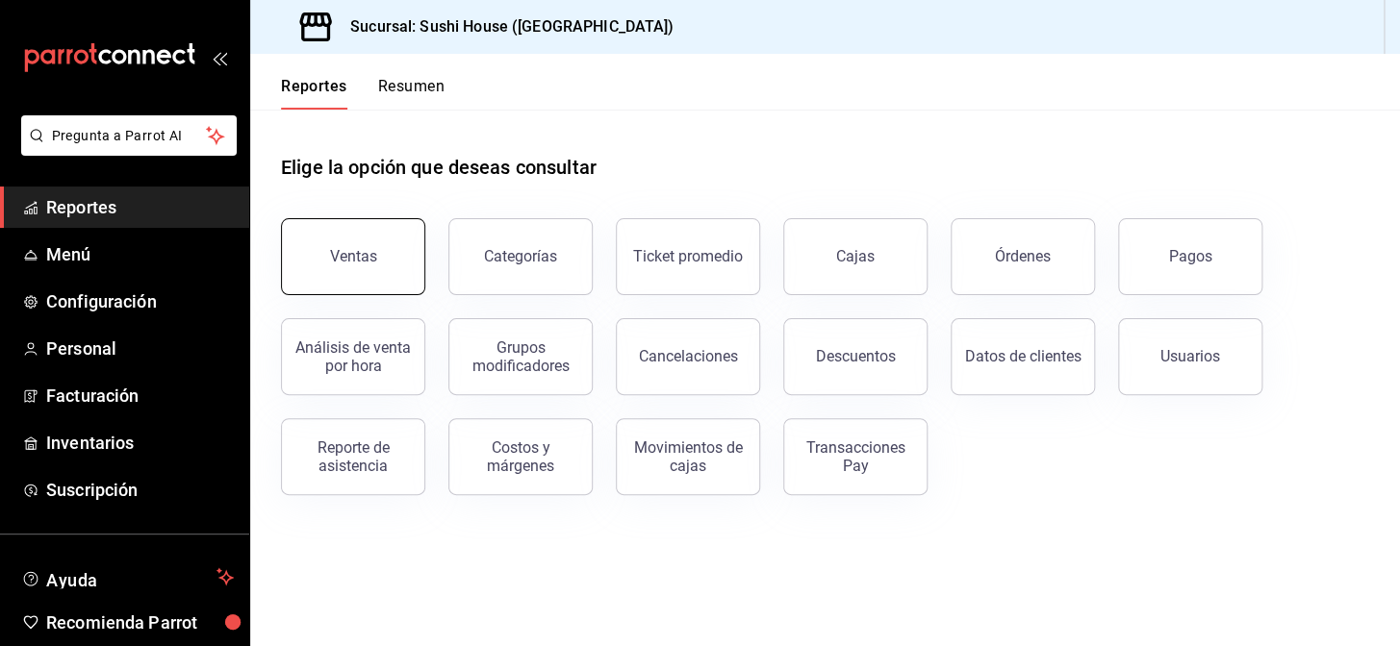
click at [340, 229] on button "Ventas" at bounding box center [353, 256] width 144 height 77
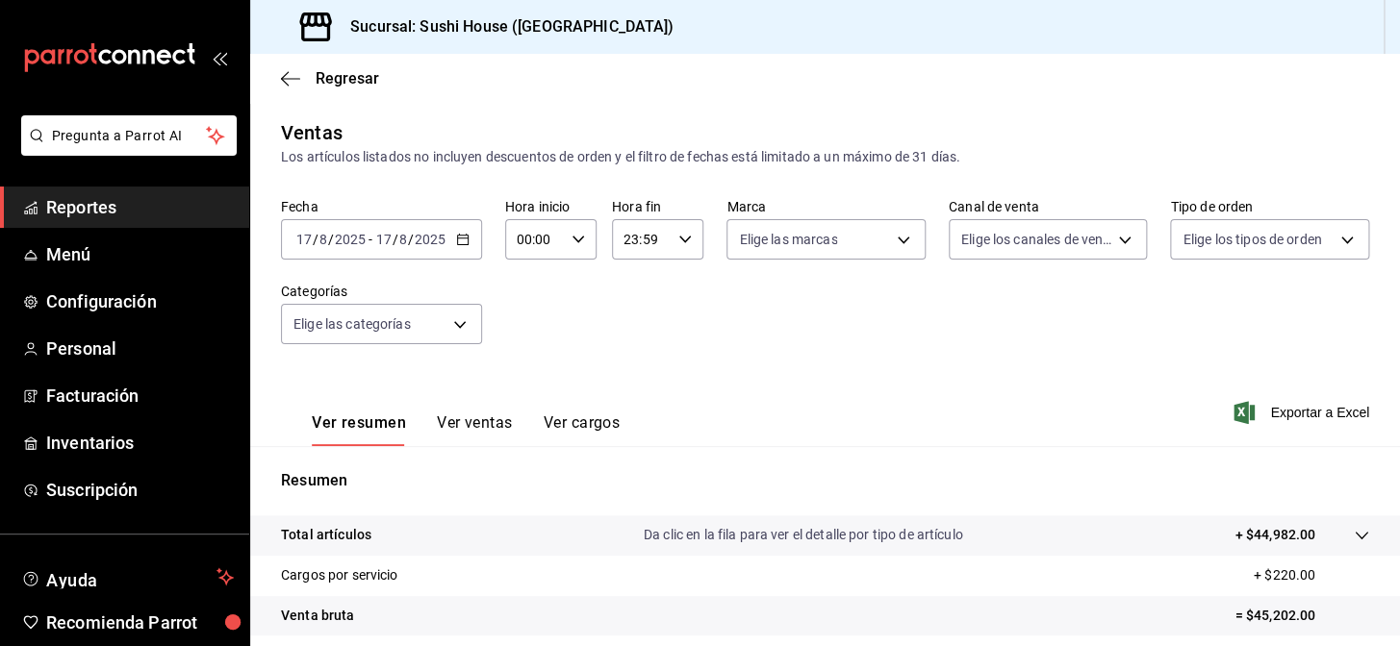
scroll to position [275, 0]
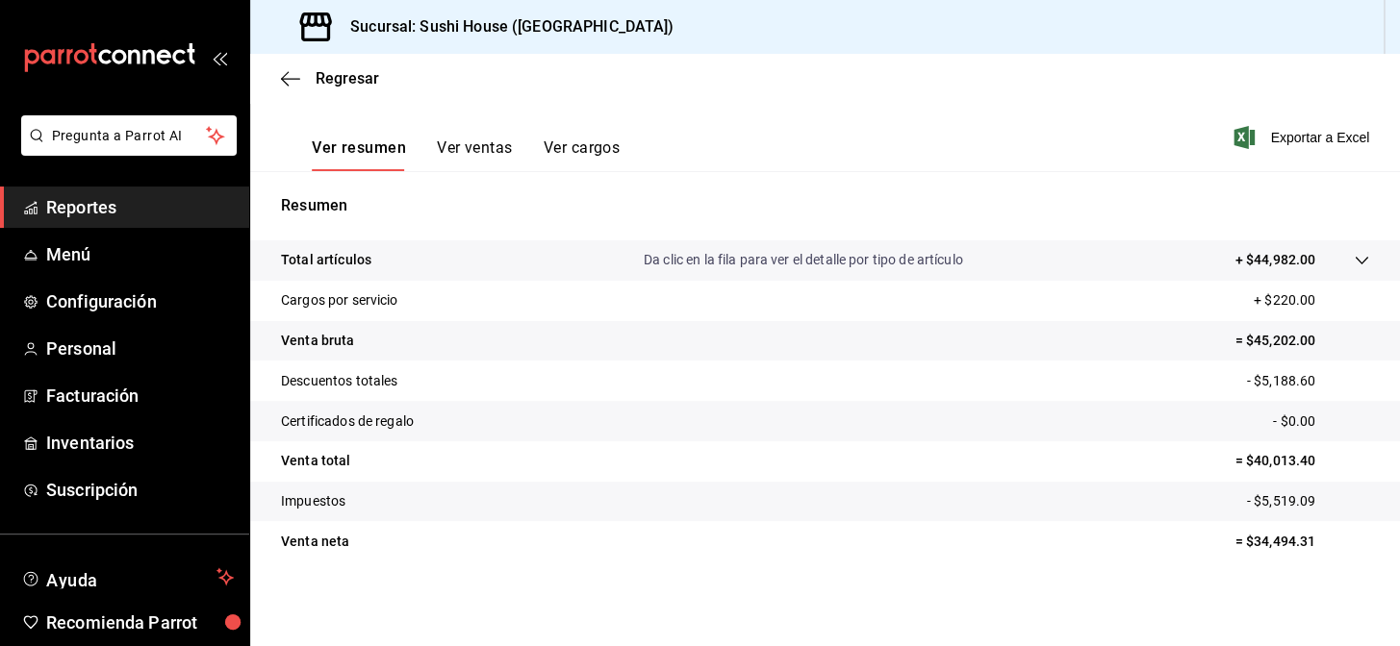
click at [202, 206] on span "Reportes" at bounding box center [140, 207] width 188 height 26
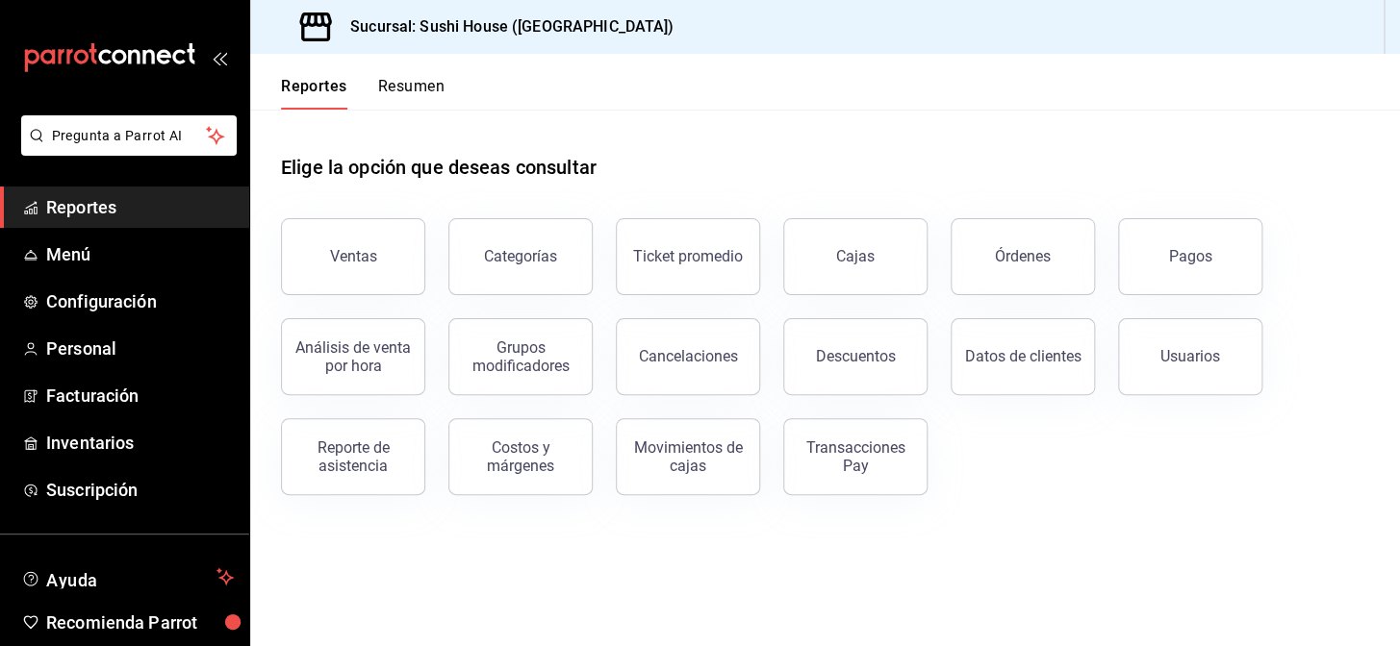
click at [418, 78] on button "Resumen" at bounding box center [411, 93] width 66 height 33
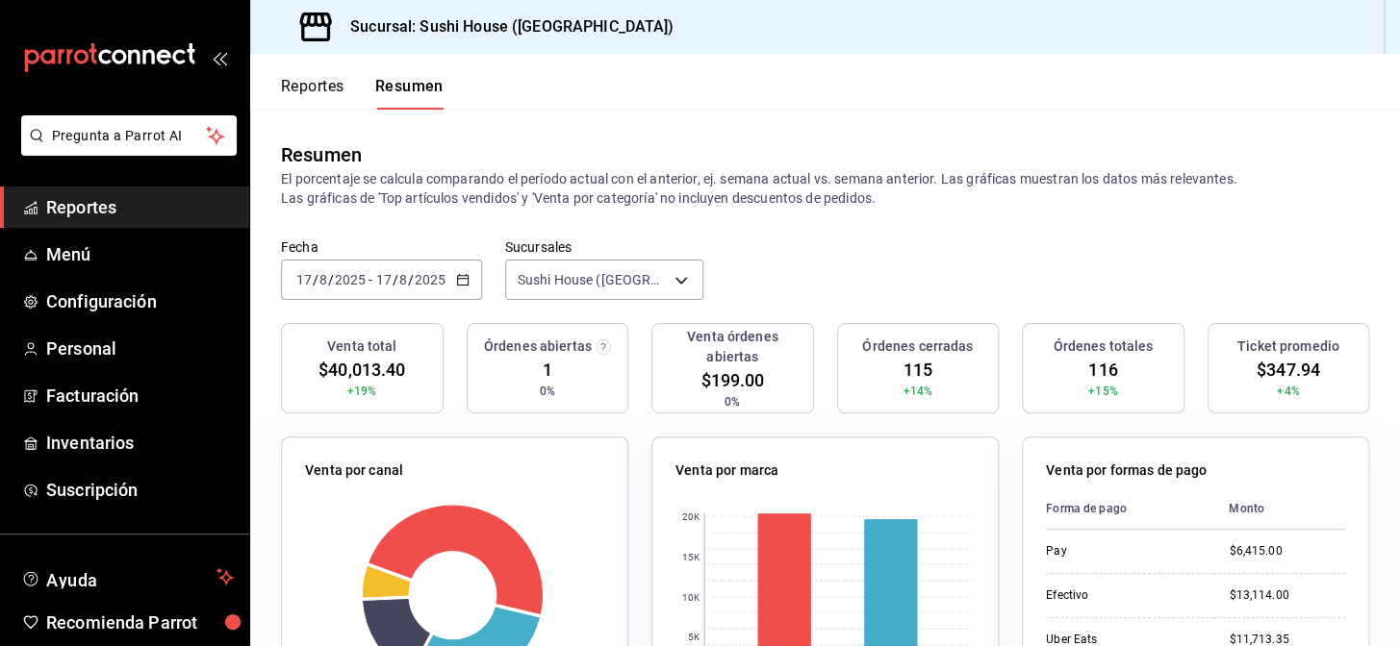
click at [147, 213] on span "Reportes" at bounding box center [140, 207] width 188 height 26
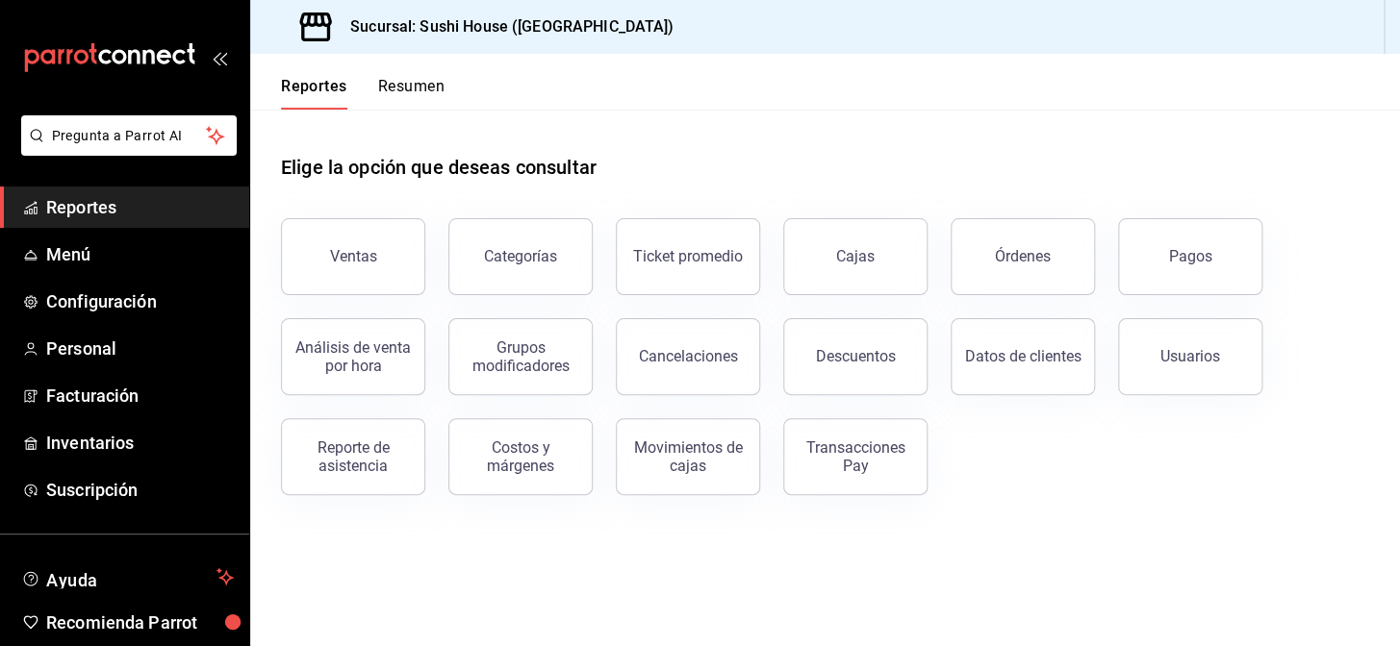
click at [435, 88] on button "Resumen" at bounding box center [411, 93] width 66 height 33
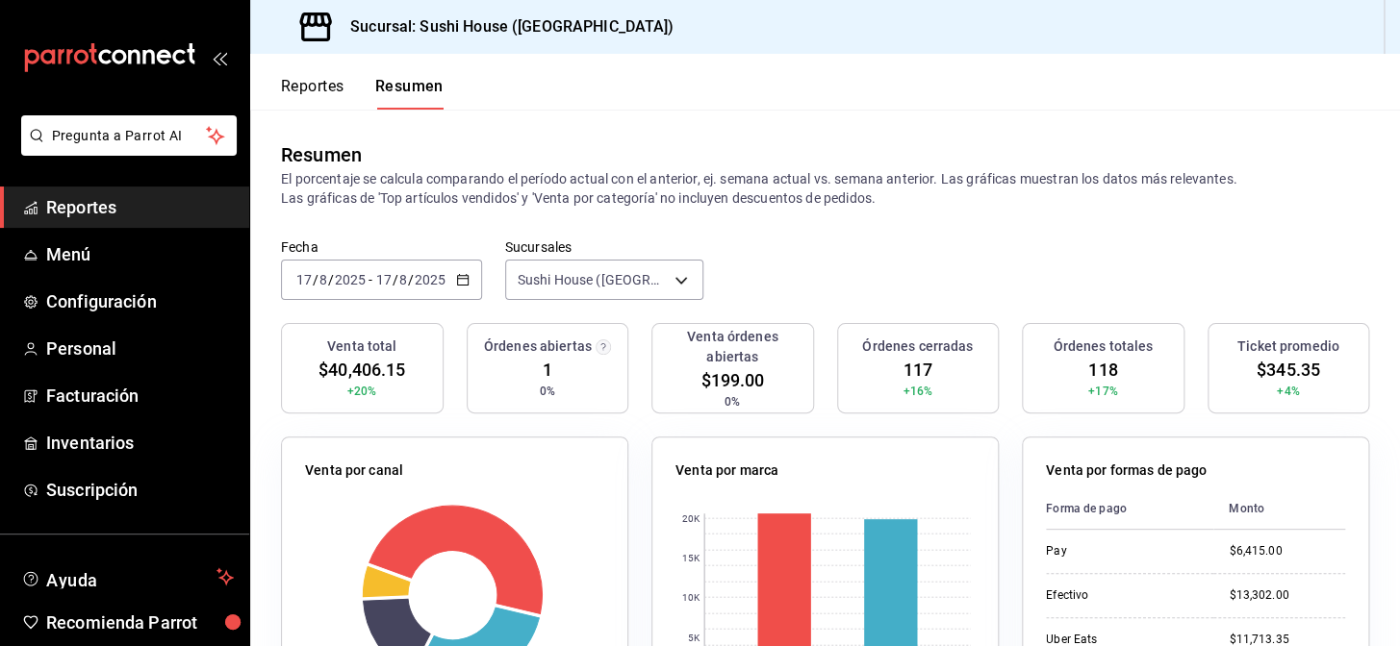
click at [134, 197] on span "Reportes" at bounding box center [140, 207] width 188 height 26
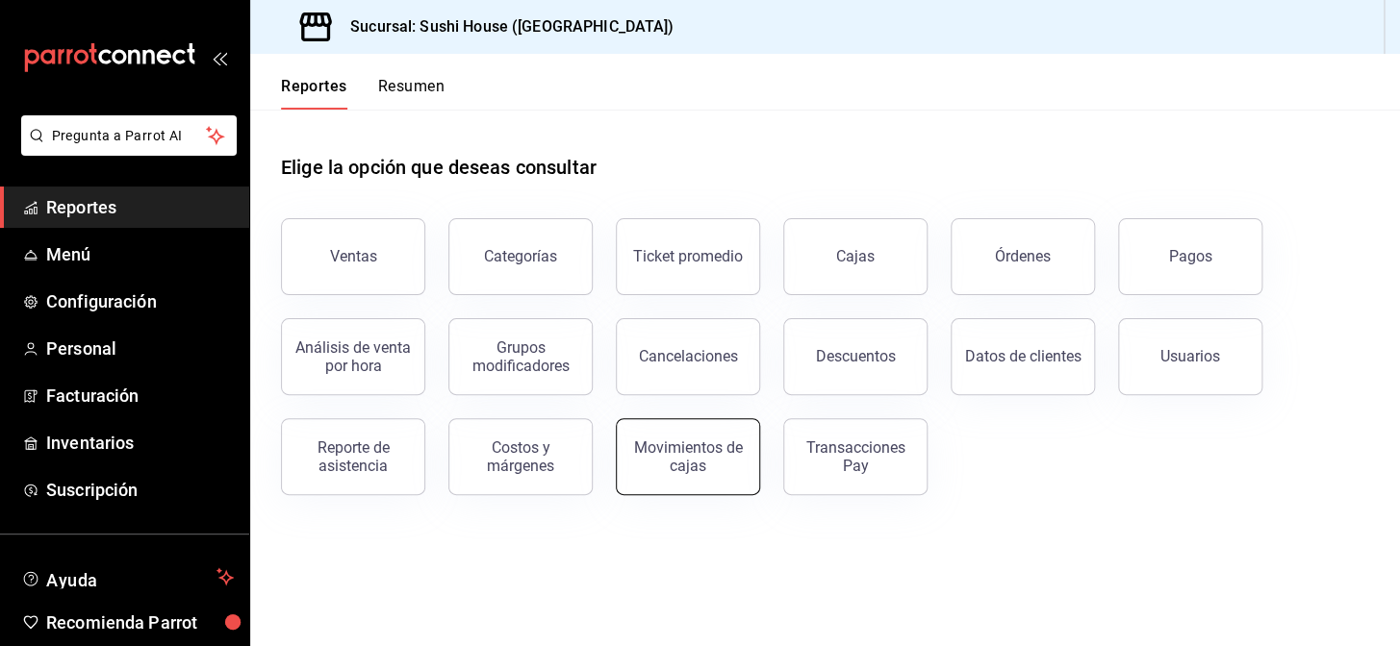
click at [729, 464] on div "Movimientos de cajas" at bounding box center [687, 457] width 119 height 37
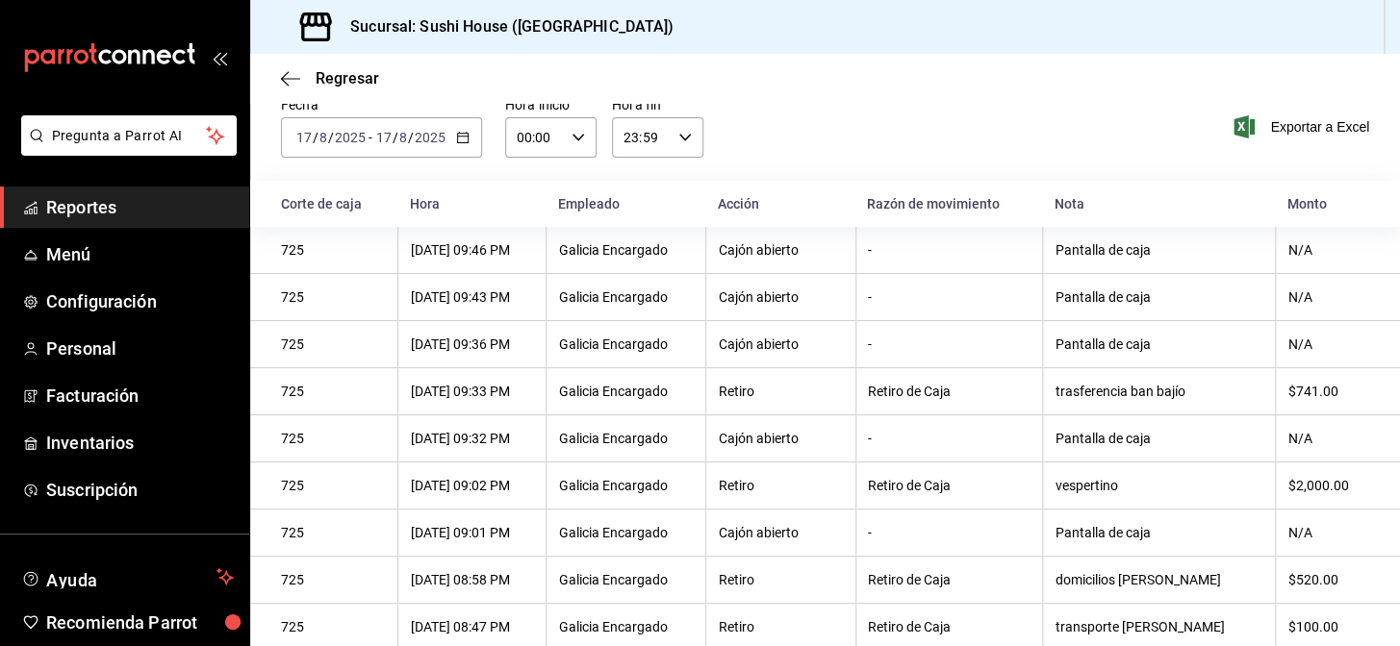
scroll to position [262, 0]
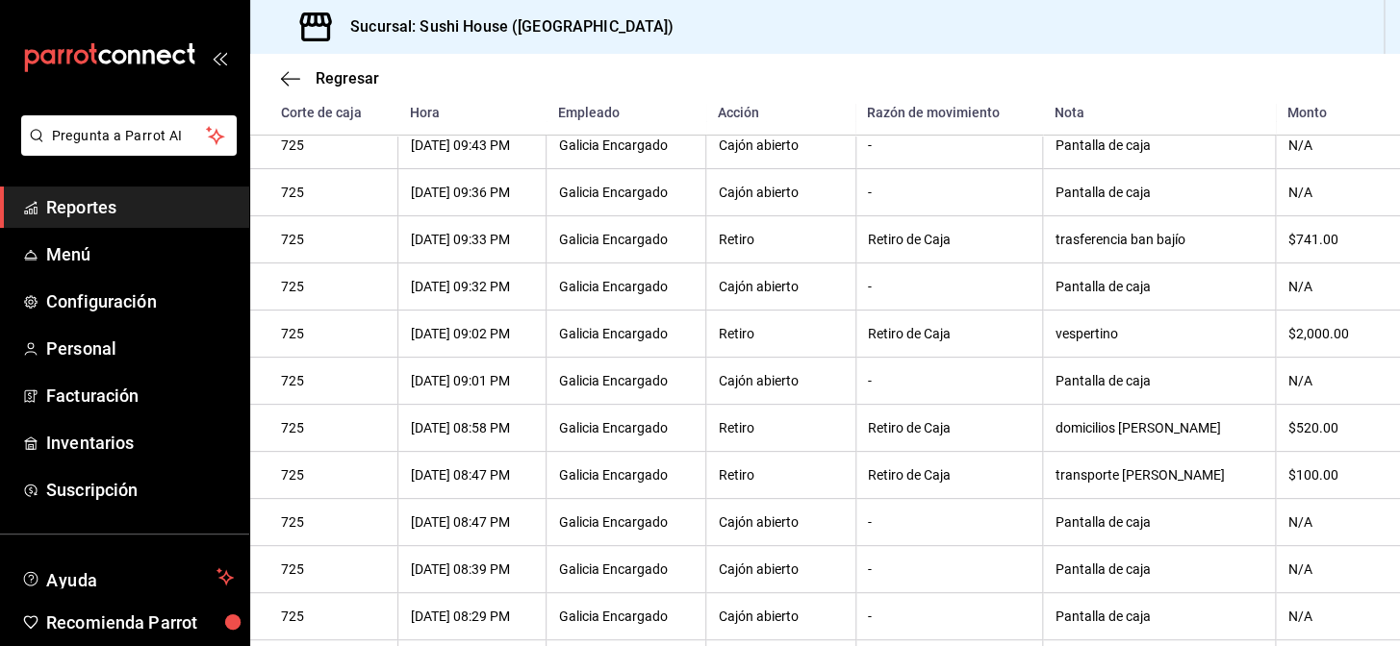
click at [142, 215] on span "Reportes" at bounding box center [140, 207] width 188 height 26
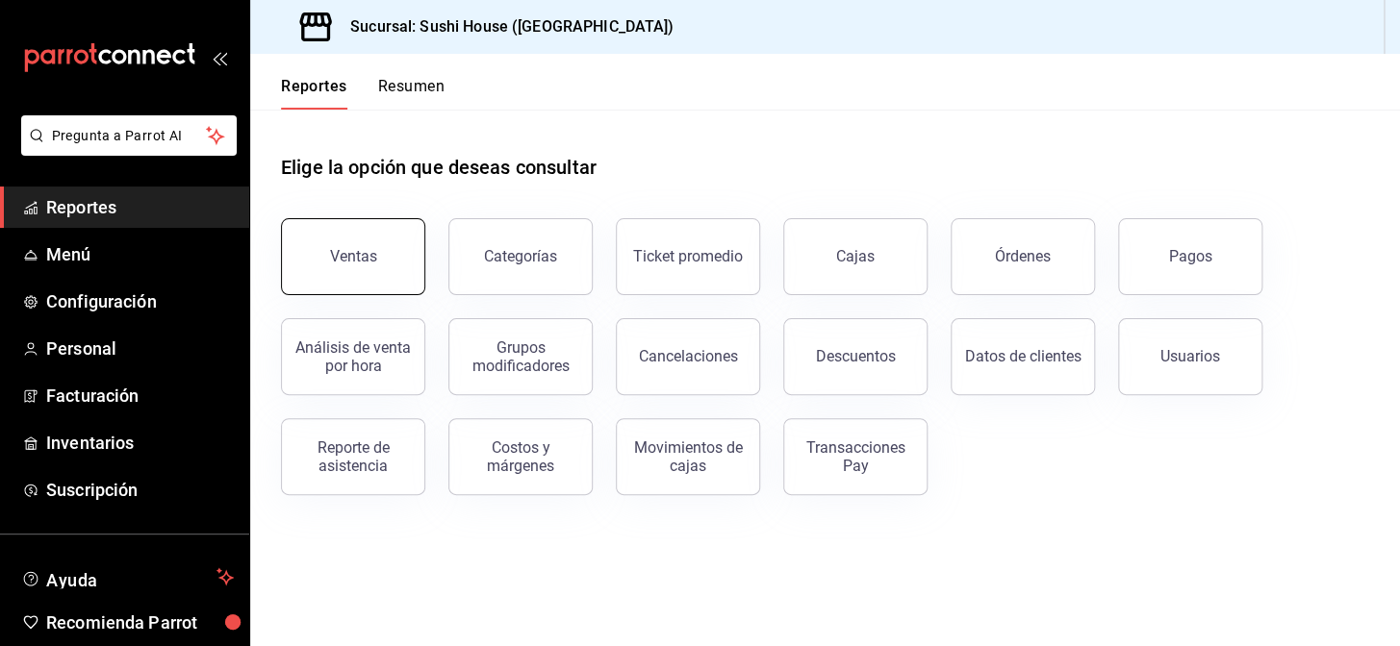
click at [401, 234] on button "Ventas" at bounding box center [353, 256] width 144 height 77
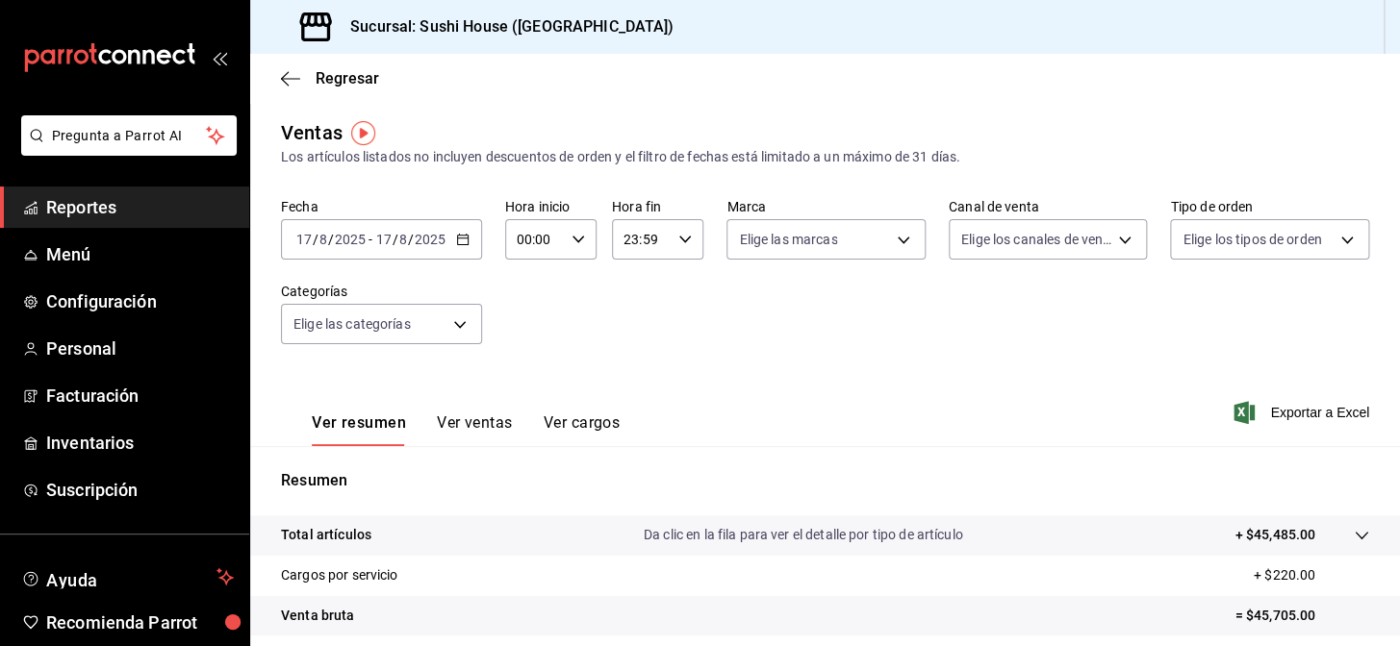
click at [320, 240] on input "8" at bounding box center [323, 239] width 10 height 15
click at [893, 327] on div "Fecha [DATE] [DATE] - [DATE] [DATE] Hora inicio 00:00 Hora inicio Hora fin 23:5…" at bounding box center [825, 282] width 1088 height 169
click at [1207, 247] on body "Pregunta a Parrot AI Reportes Menú Configuración Personal Facturación Inventari…" at bounding box center [700, 323] width 1400 height 646
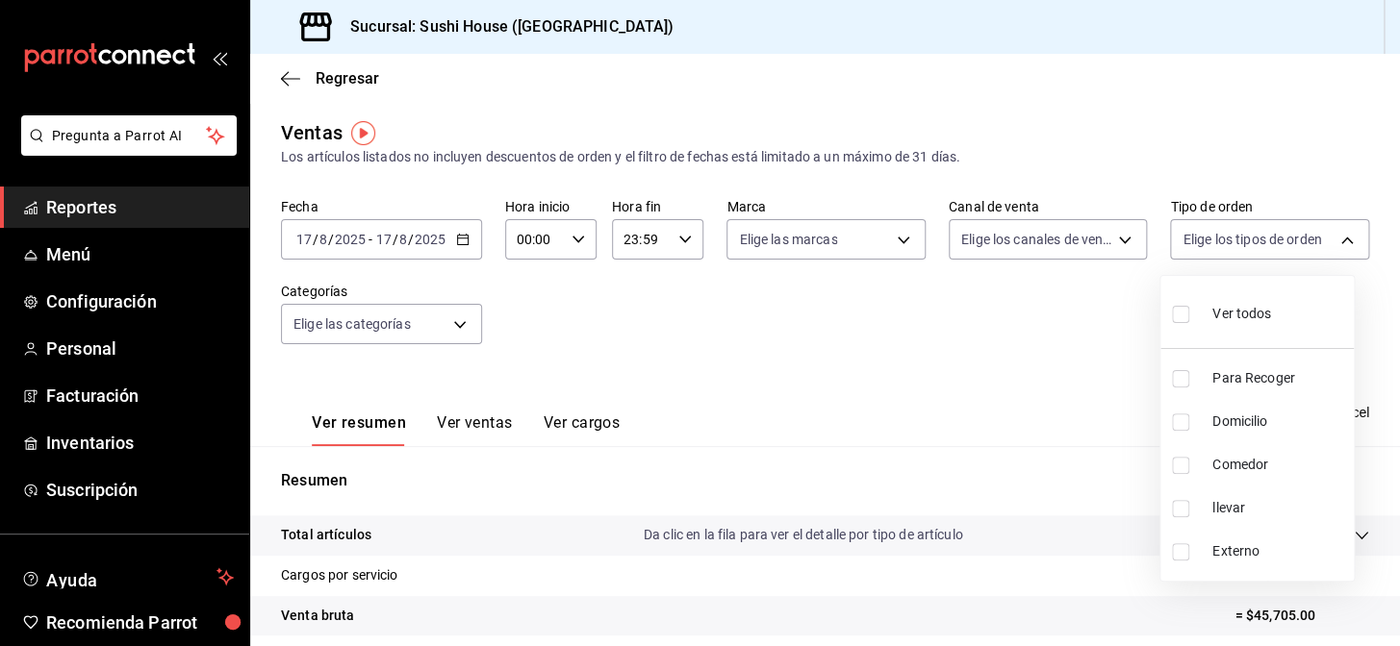
click at [1174, 425] on input "checkbox" at bounding box center [1180, 422] width 17 height 17
checkbox input "true"
type input "c813e250-a487-4472-927d-f84c1c5aa0d0"
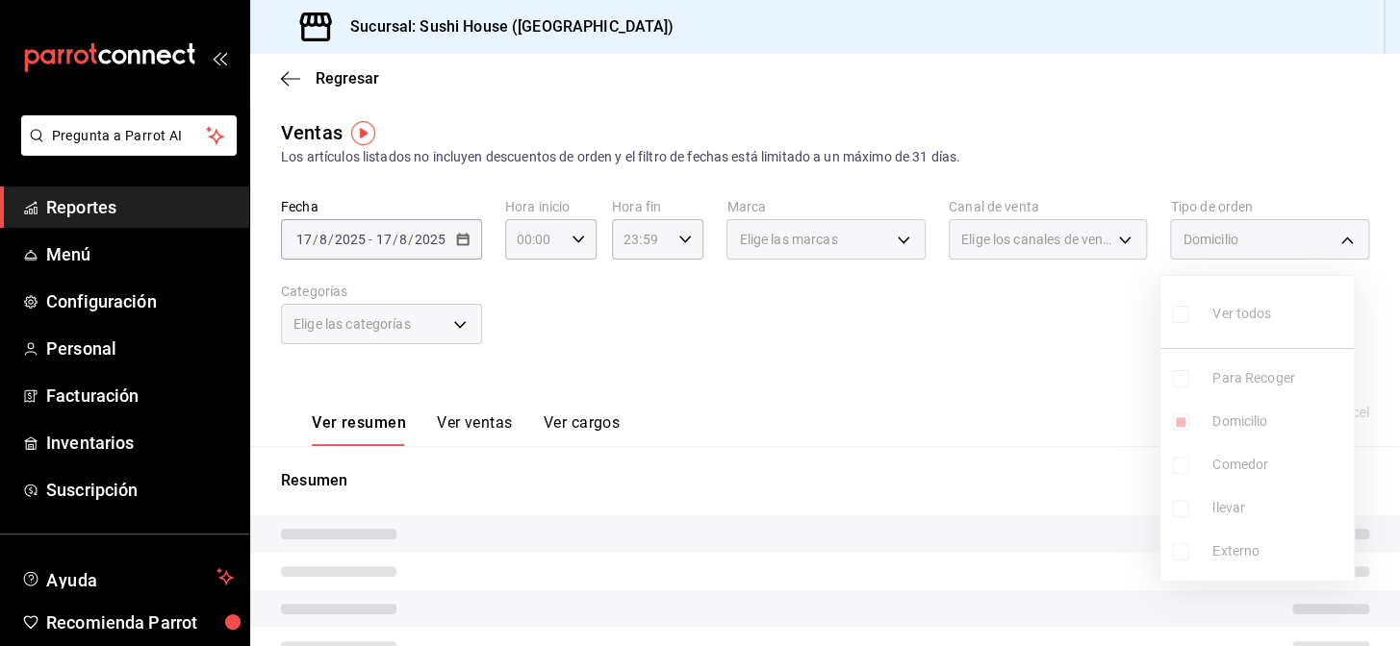
click at [932, 394] on div at bounding box center [700, 323] width 1400 height 646
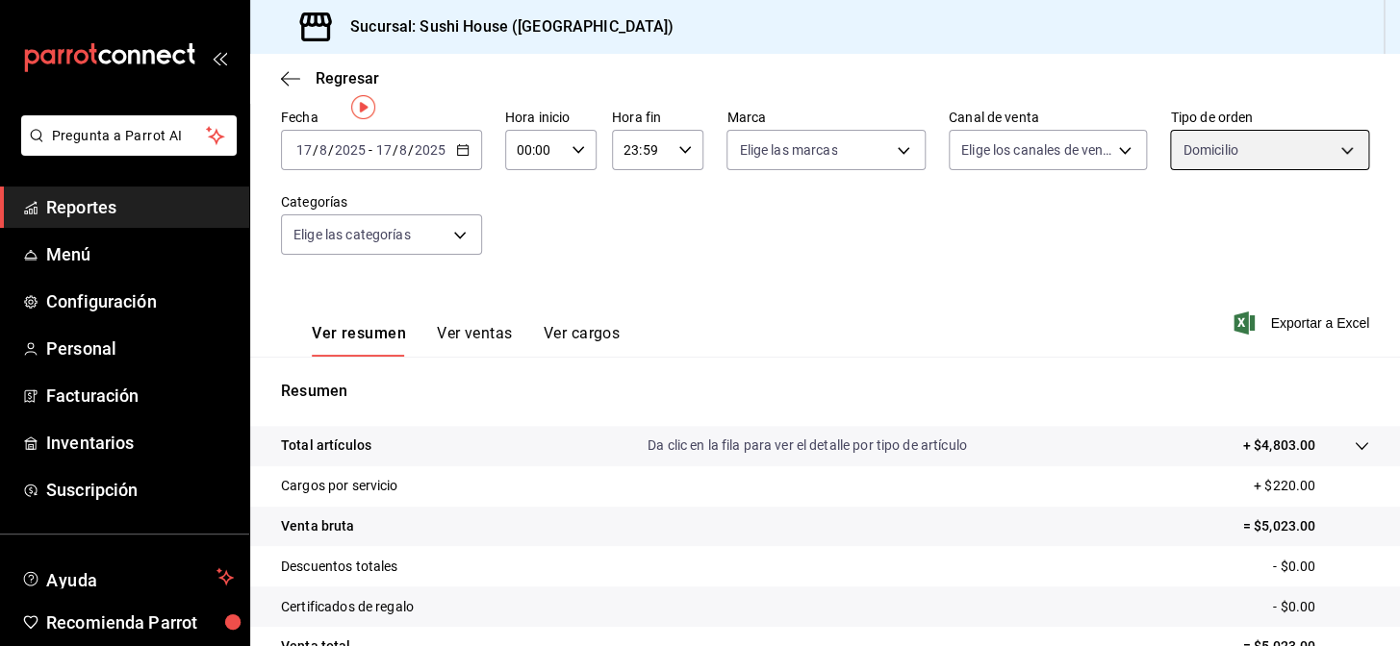
scroll to position [174, 0]
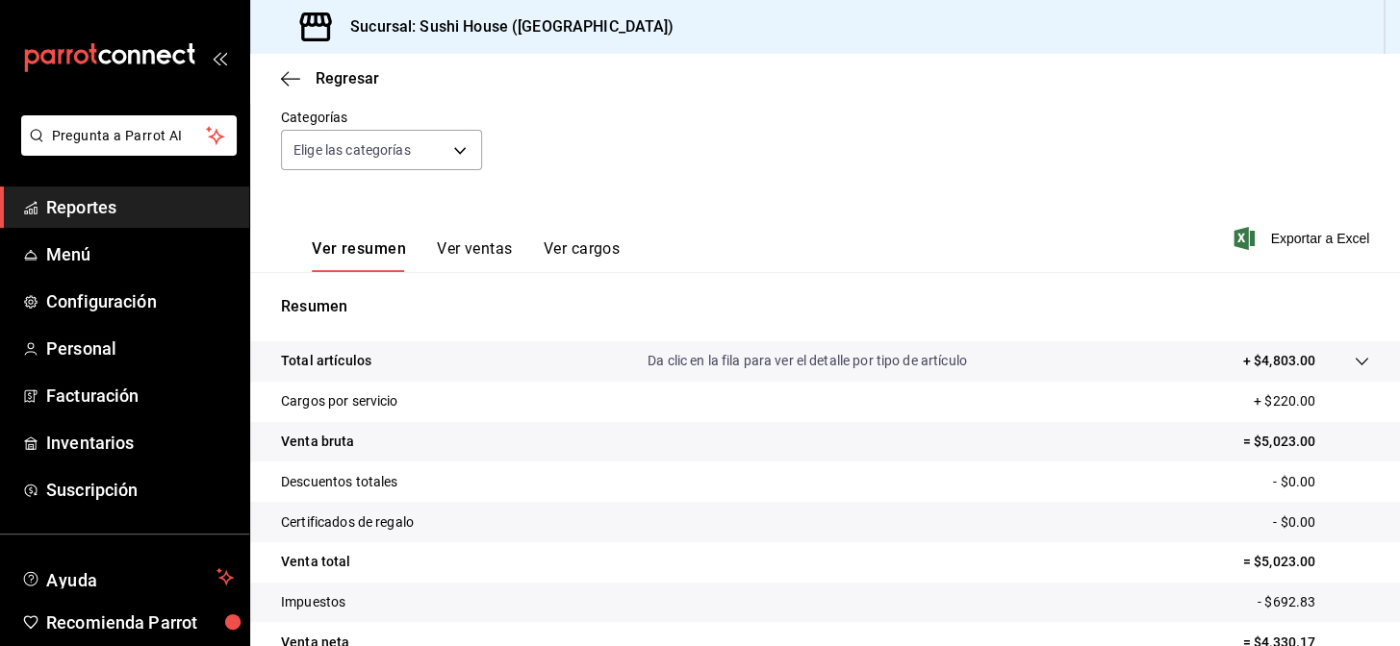
click at [89, 221] on link "Reportes" at bounding box center [124, 207] width 249 height 41
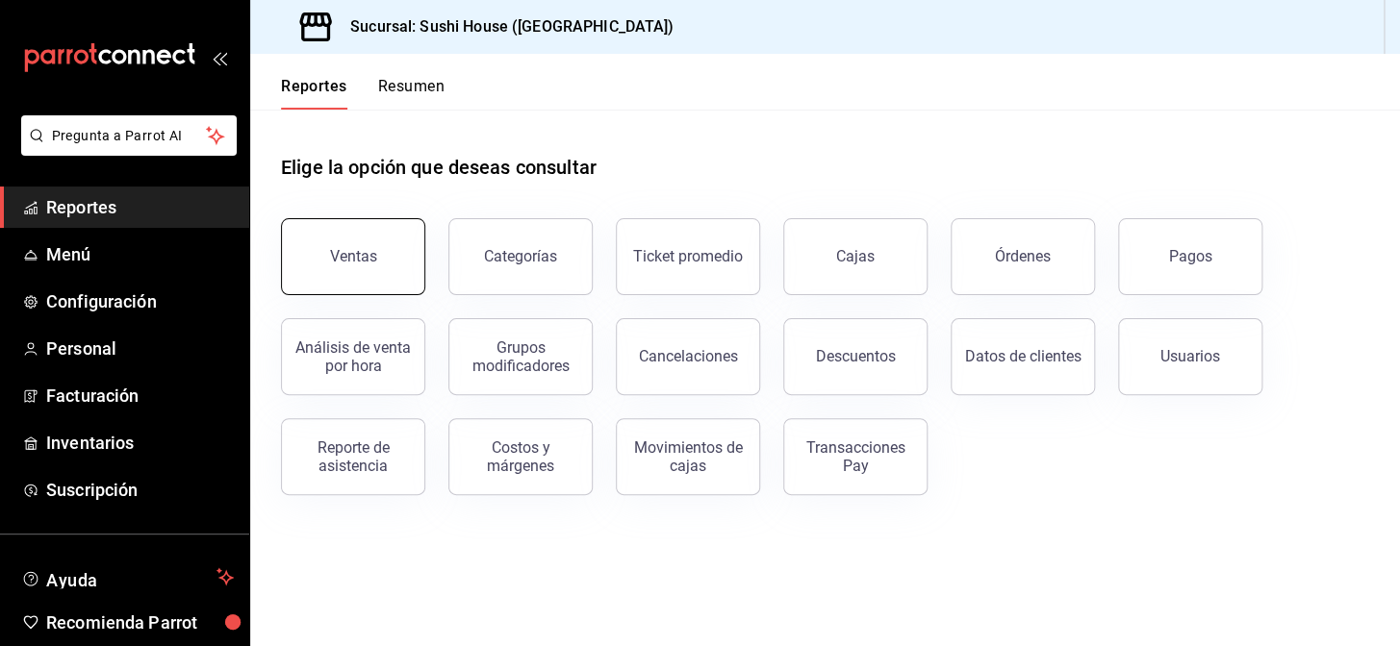
click at [321, 243] on button "Ventas" at bounding box center [353, 256] width 144 height 77
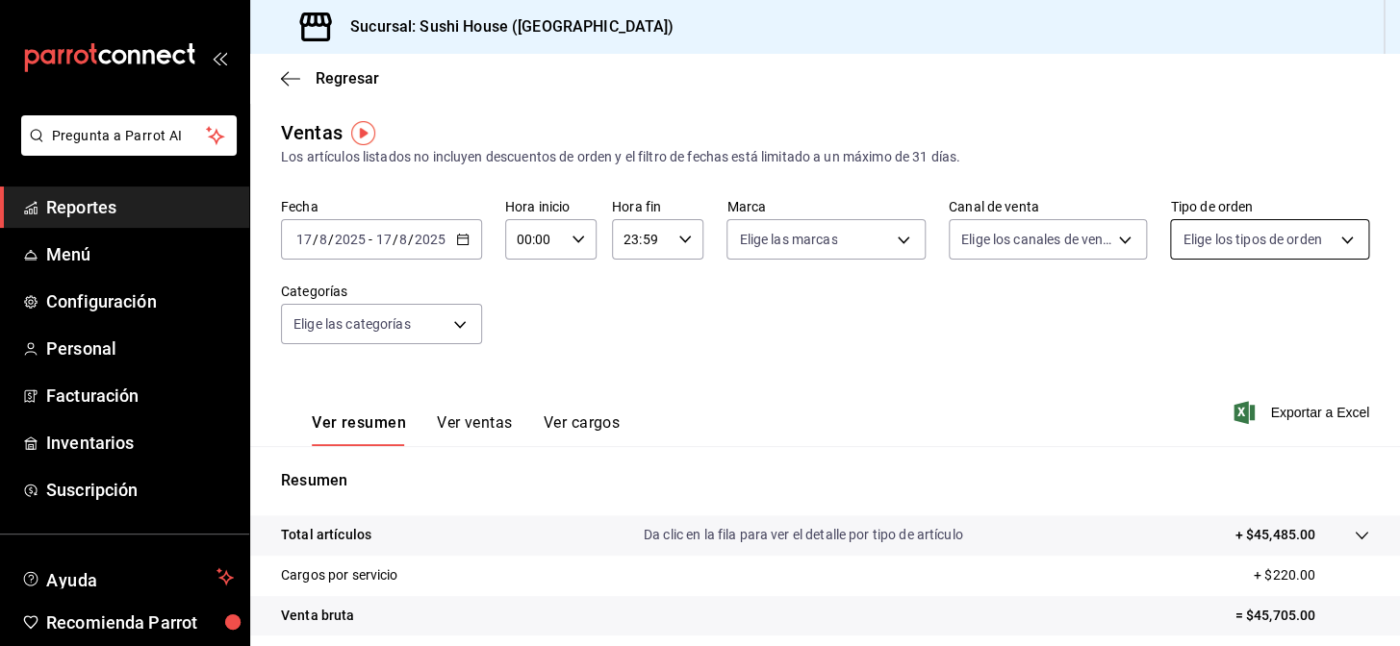
click at [1193, 245] on body "Pregunta a Parrot AI Reportes Menú Configuración Personal Facturación Inventari…" at bounding box center [700, 323] width 1400 height 646
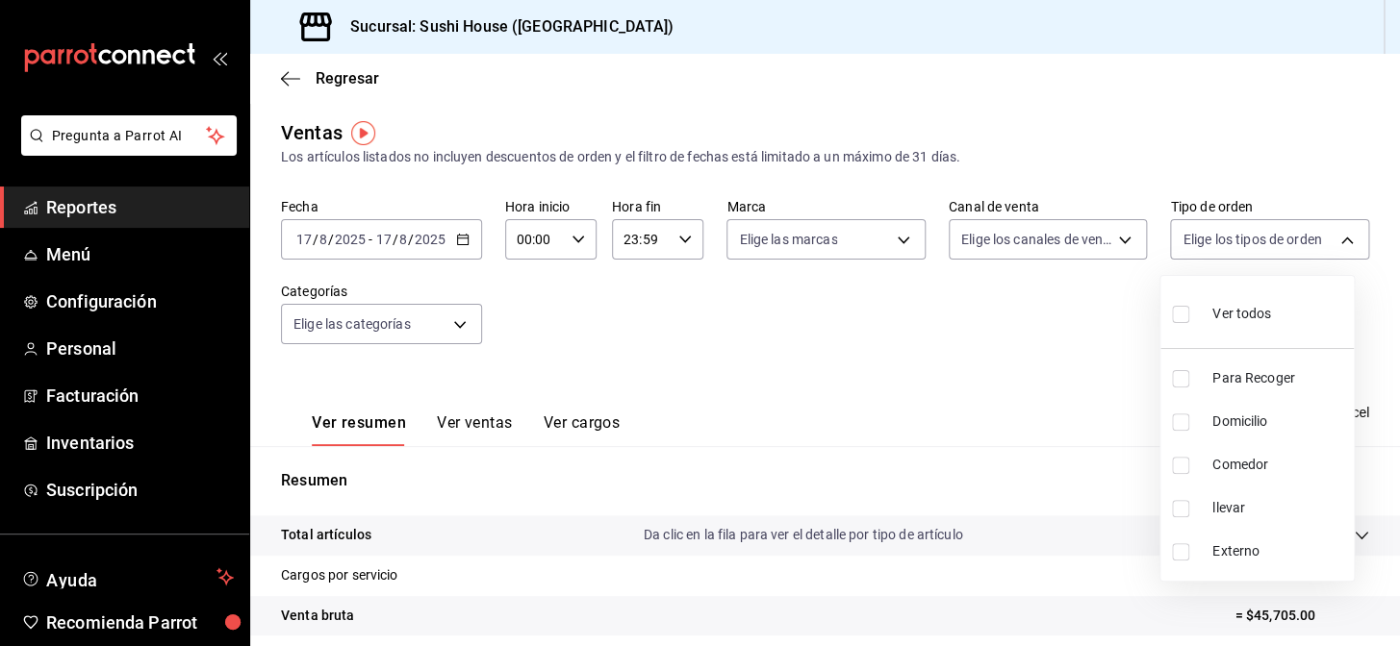
click at [738, 383] on div at bounding box center [700, 323] width 1400 height 646
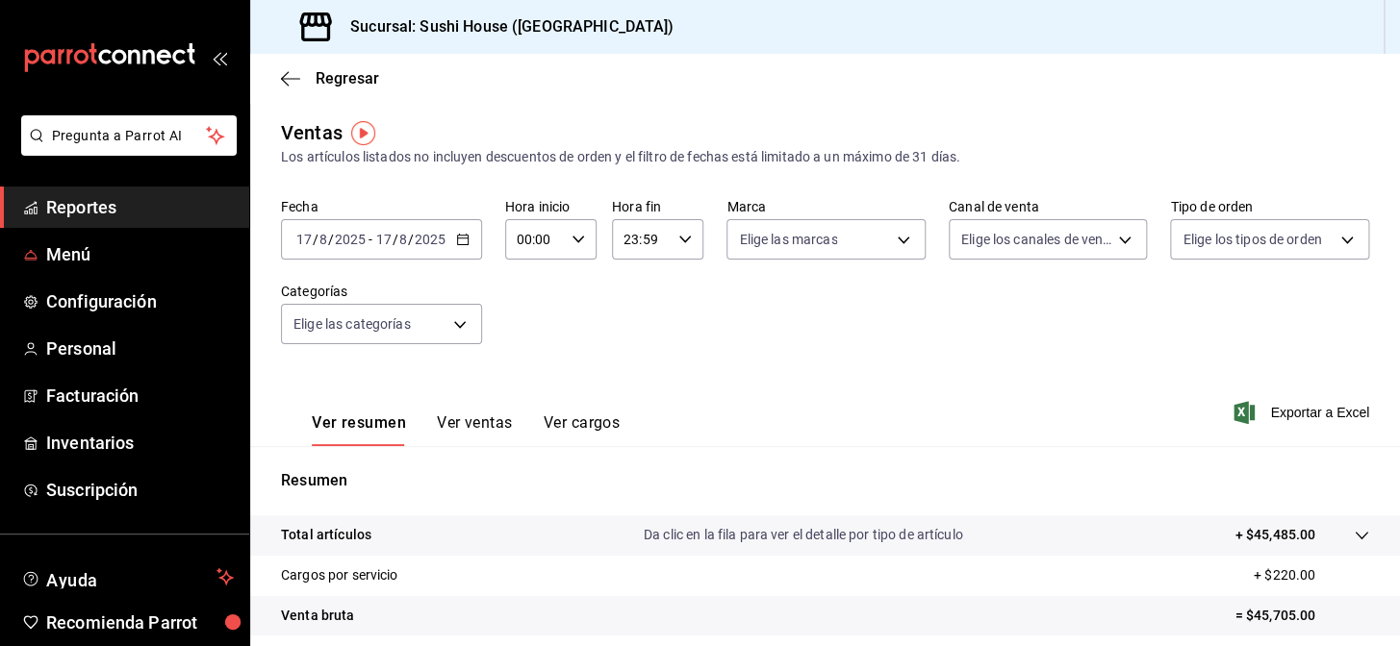
drag, startPoint x: 130, startPoint y: 220, endPoint x: 160, endPoint y: 207, distance: 32.7
click at [130, 220] on link "Reportes" at bounding box center [124, 207] width 249 height 41
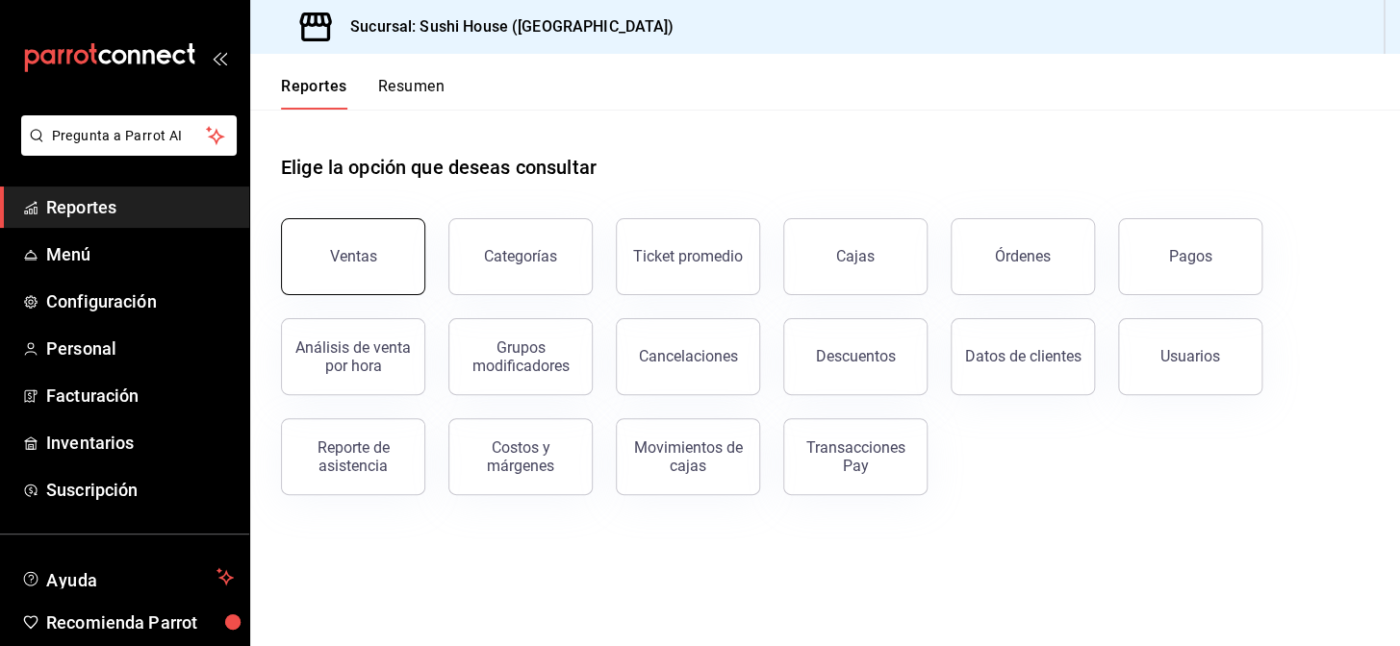
click at [366, 268] on button "Ventas" at bounding box center [353, 256] width 144 height 77
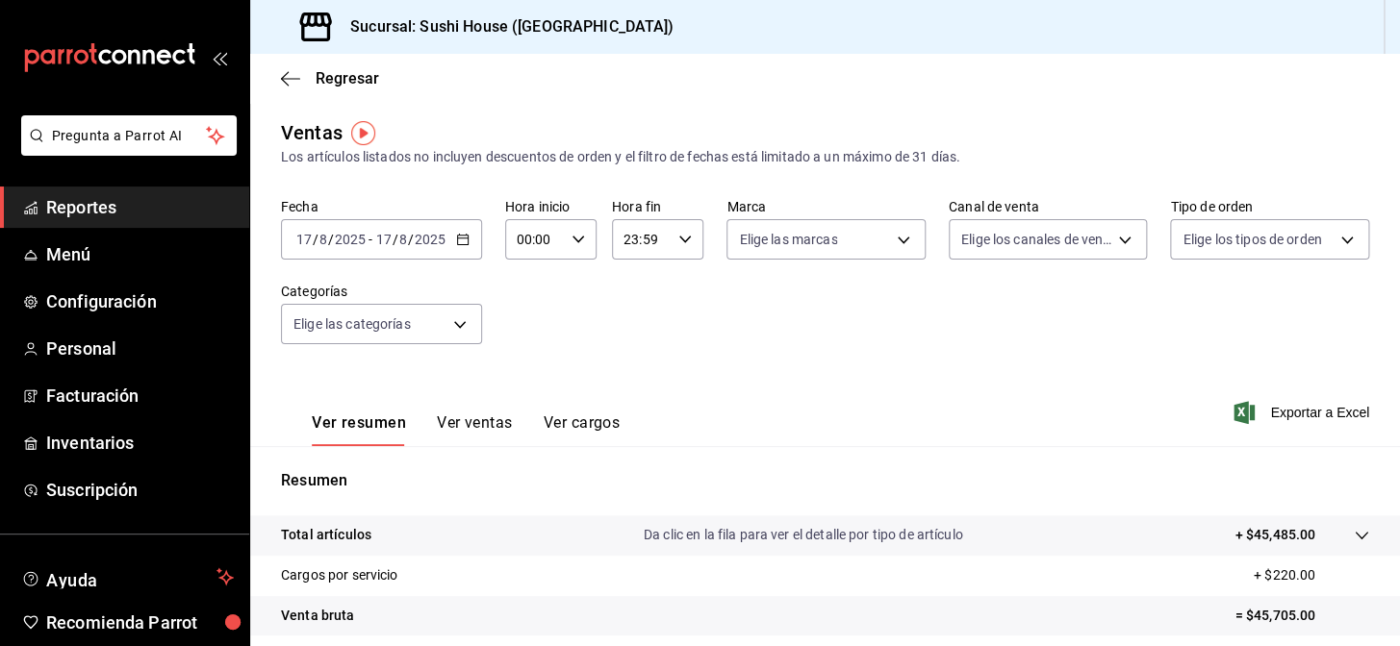
click at [116, 198] on span "Reportes" at bounding box center [140, 207] width 188 height 26
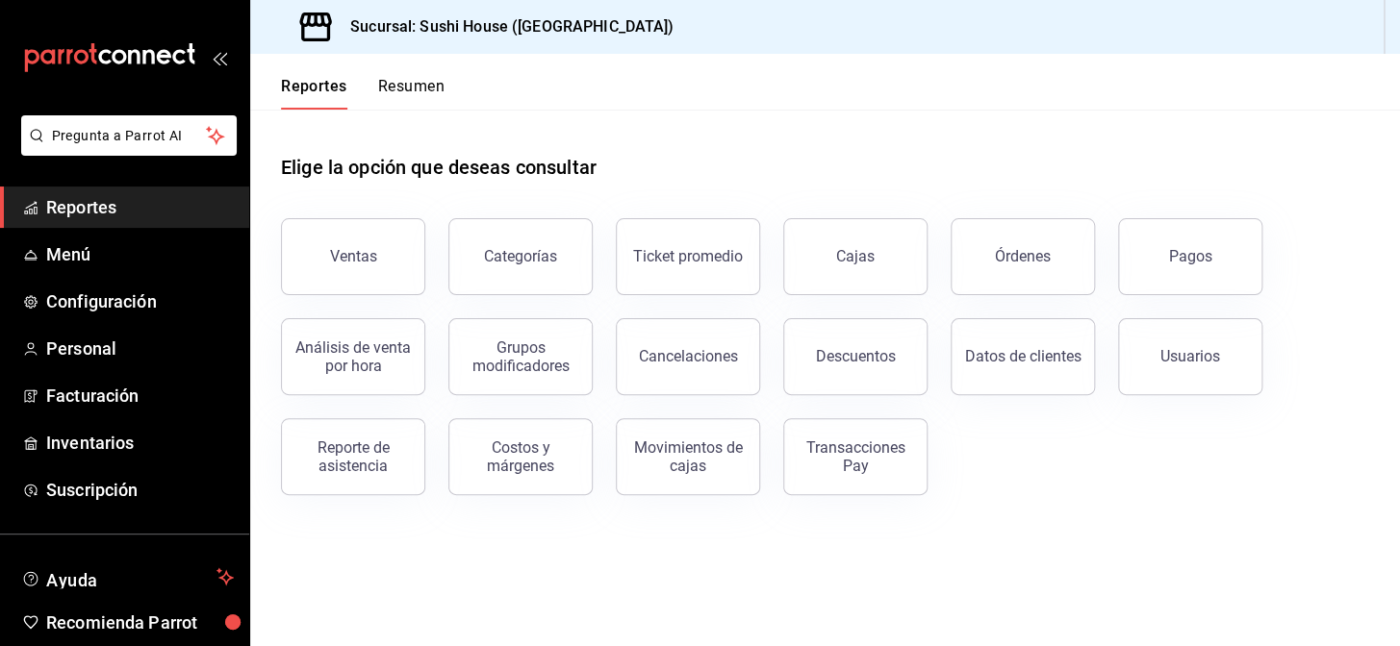
click at [404, 78] on button "Resumen" at bounding box center [411, 93] width 66 height 33
click at [387, 263] on button "Ventas" at bounding box center [353, 256] width 144 height 77
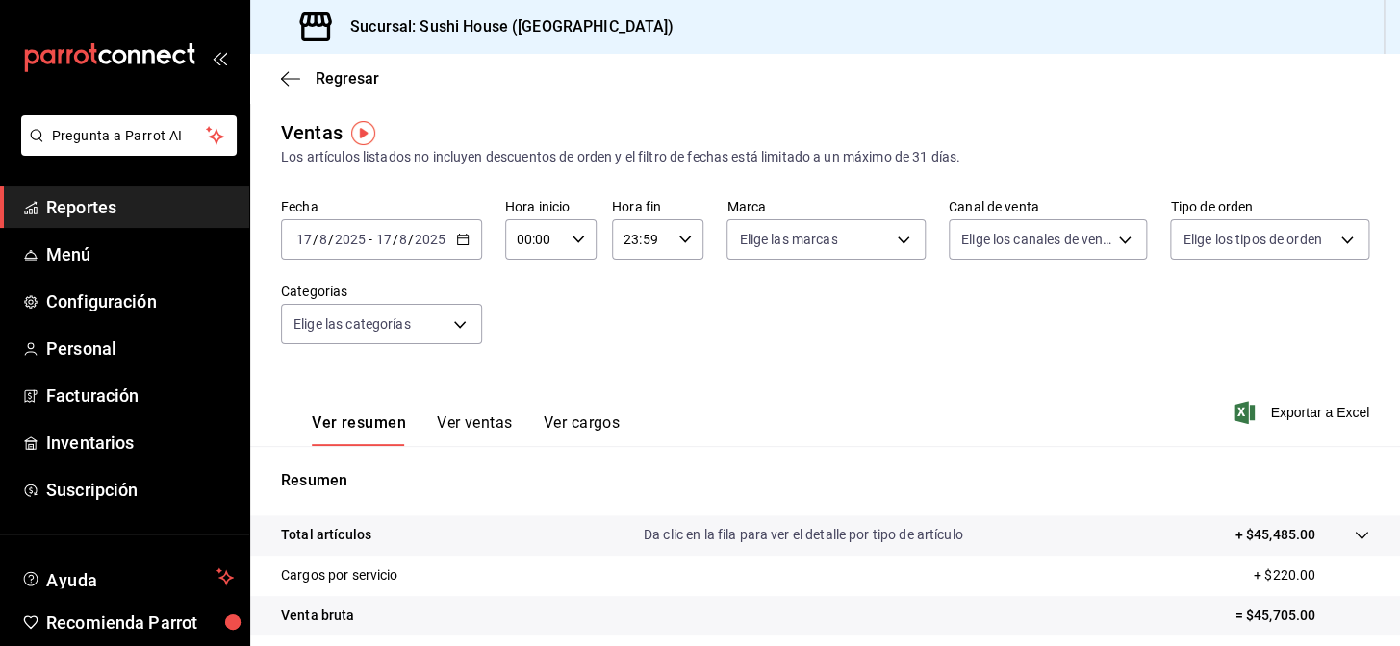
click at [89, 215] on span "Reportes" at bounding box center [140, 207] width 188 height 26
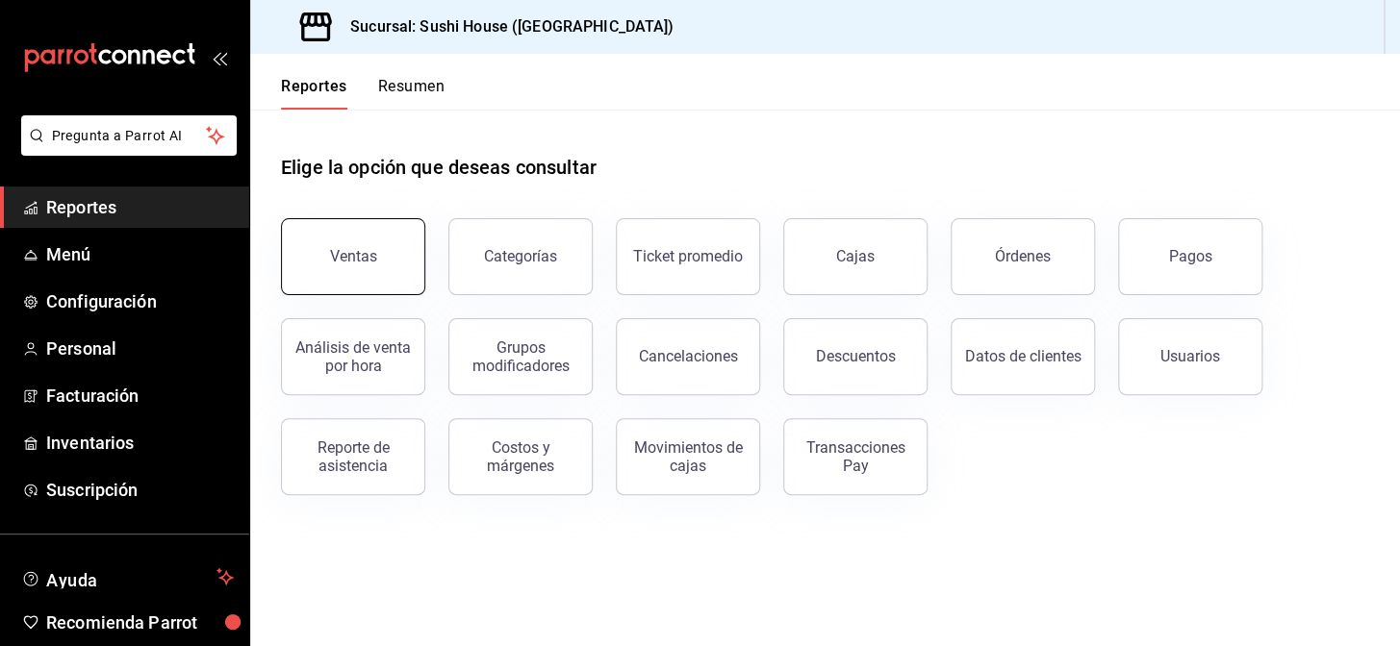
click at [346, 240] on button "Ventas" at bounding box center [353, 256] width 144 height 77
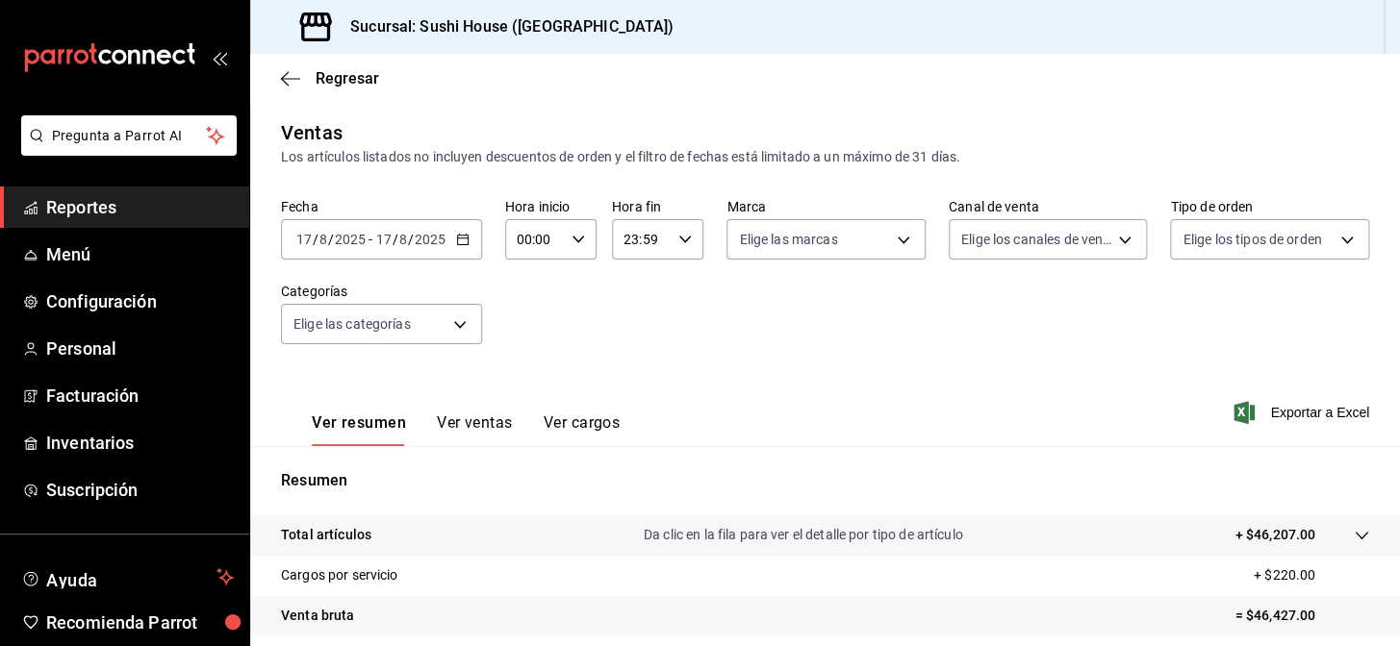
scroll to position [275, 0]
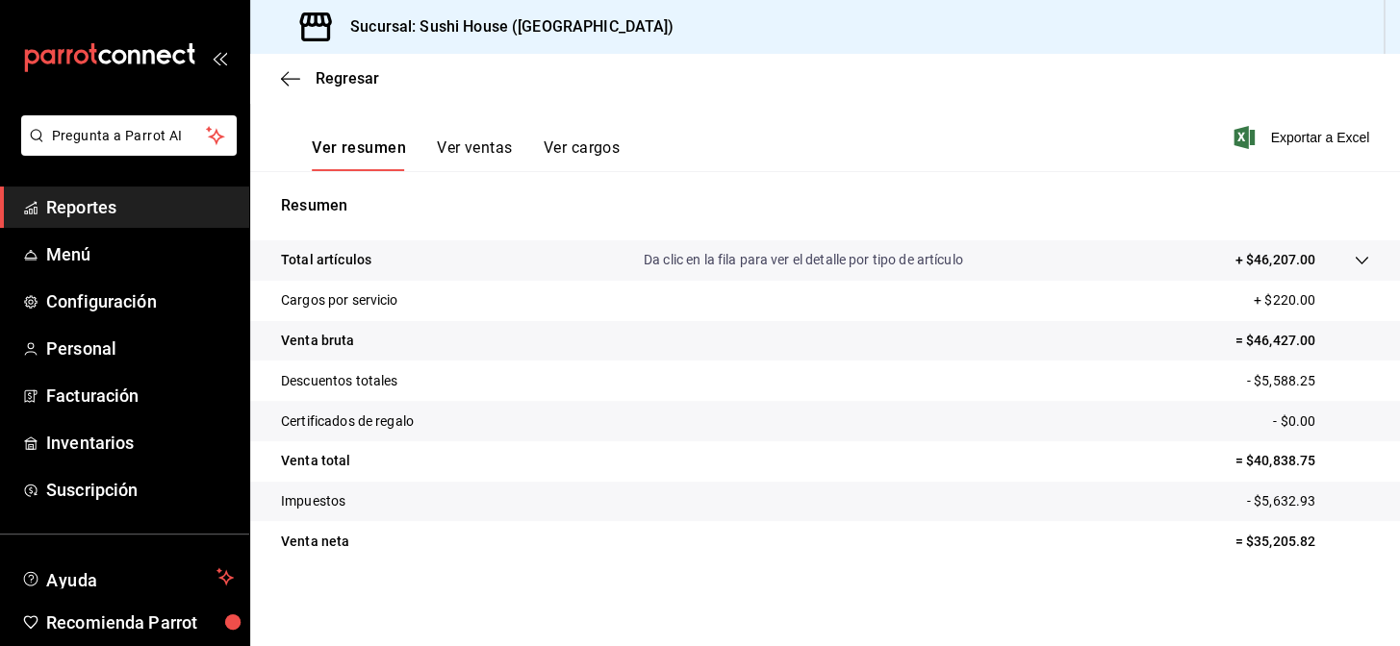
click at [182, 210] on span "Reportes" at bounding box center [140, 207] width 188 height 26
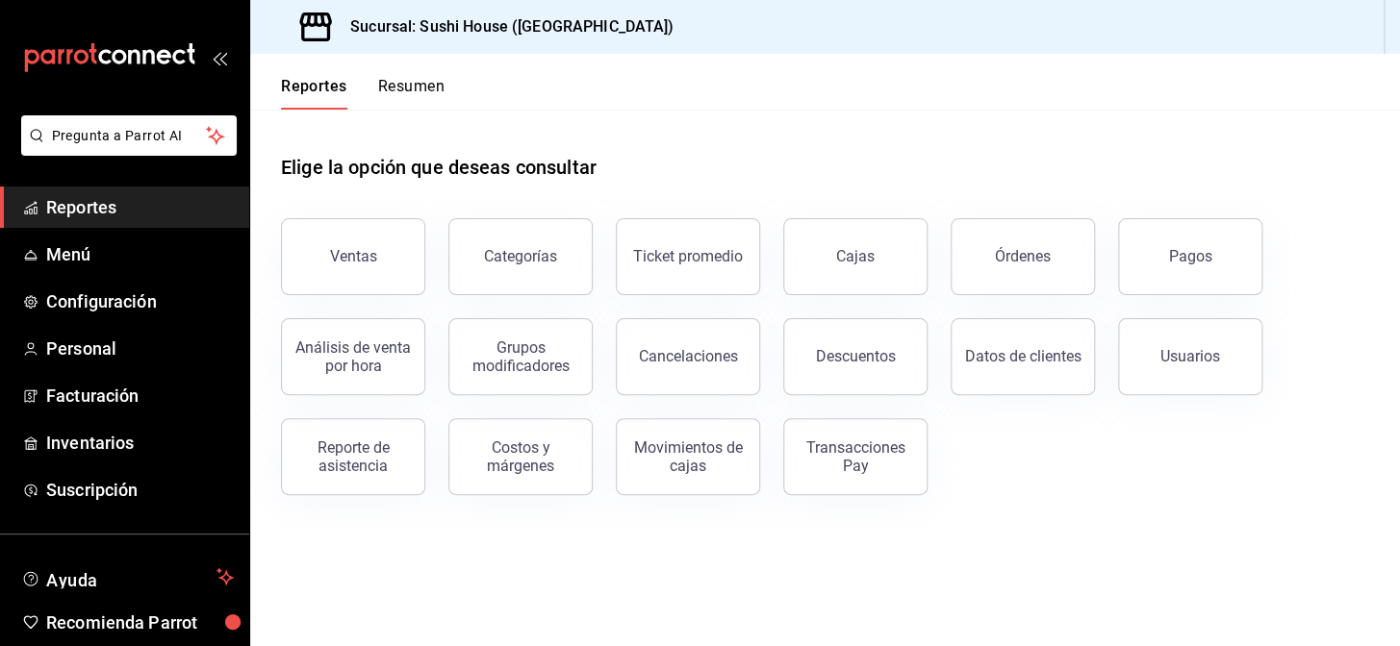
click at [390, 89] on button "Resumen" at bounding box center [411, 93] width 66 height 33
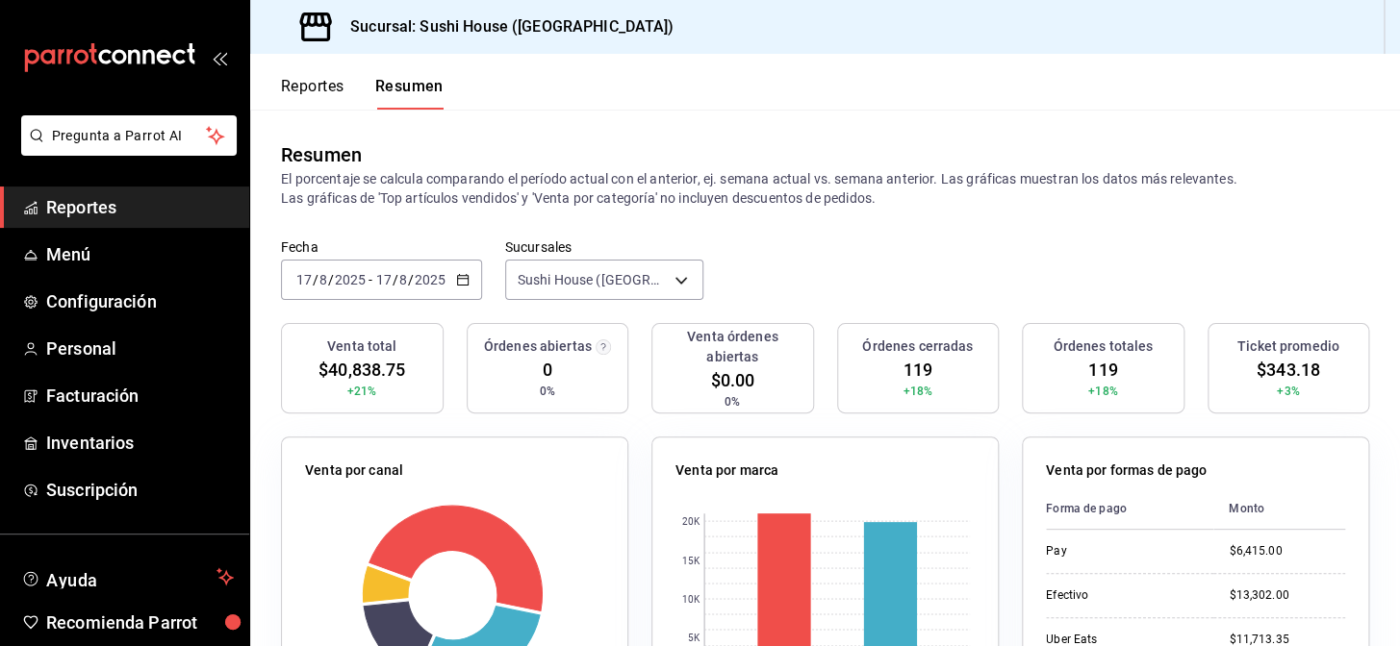
click at [162, 198] on span "Reportes" at bounding box center [140, 207] width 188 height 26
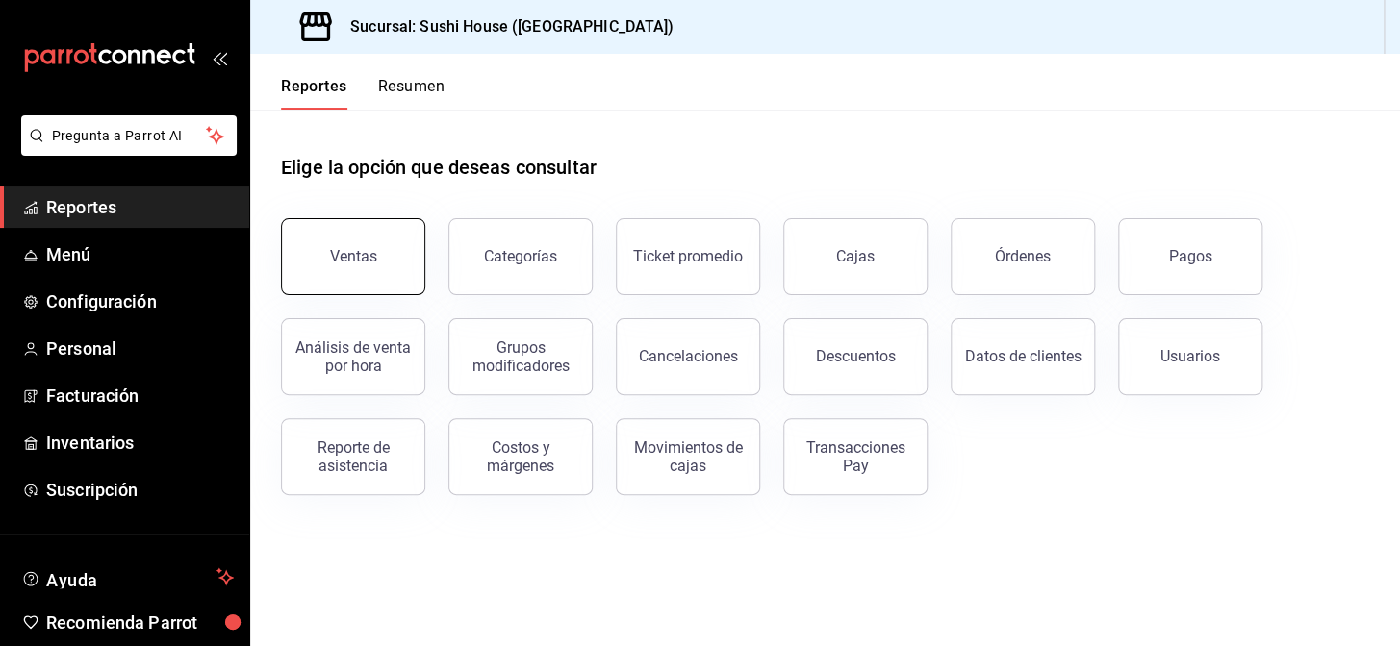
click at [341, 266] on button "Ventas" at bounding box center [353, 256] width 144 height 77
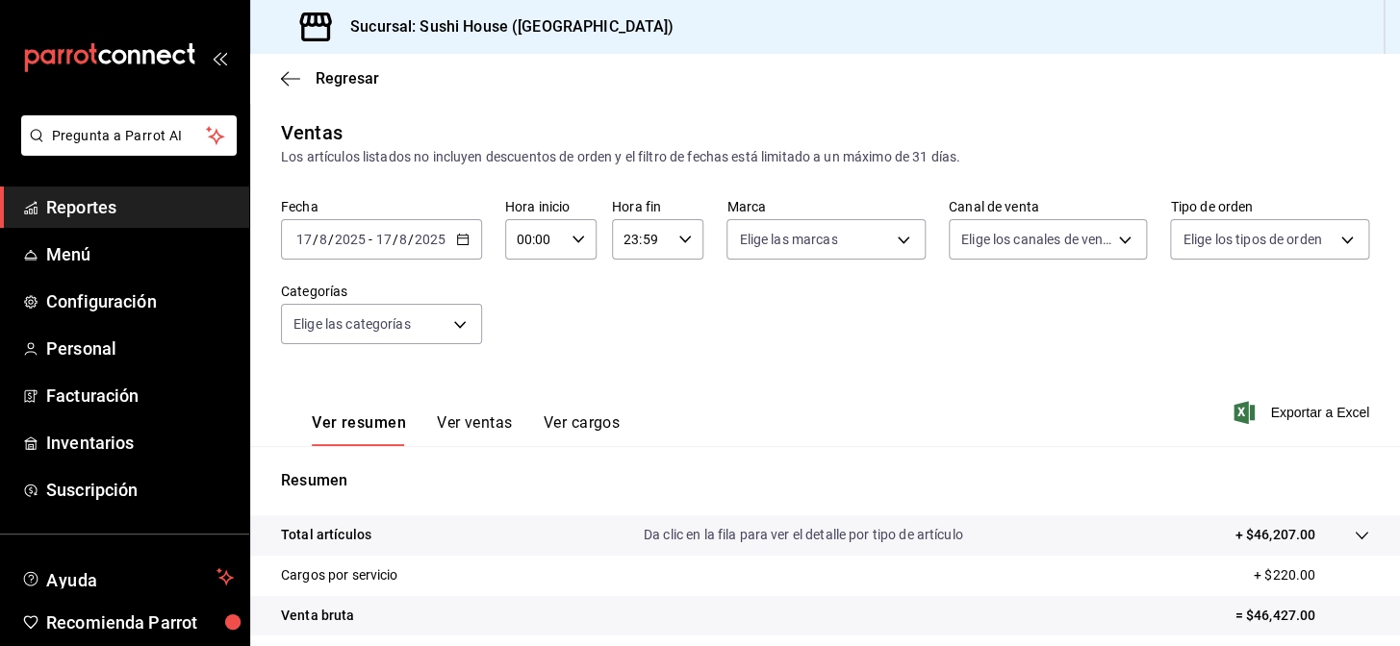
scroll to position [275, 0]
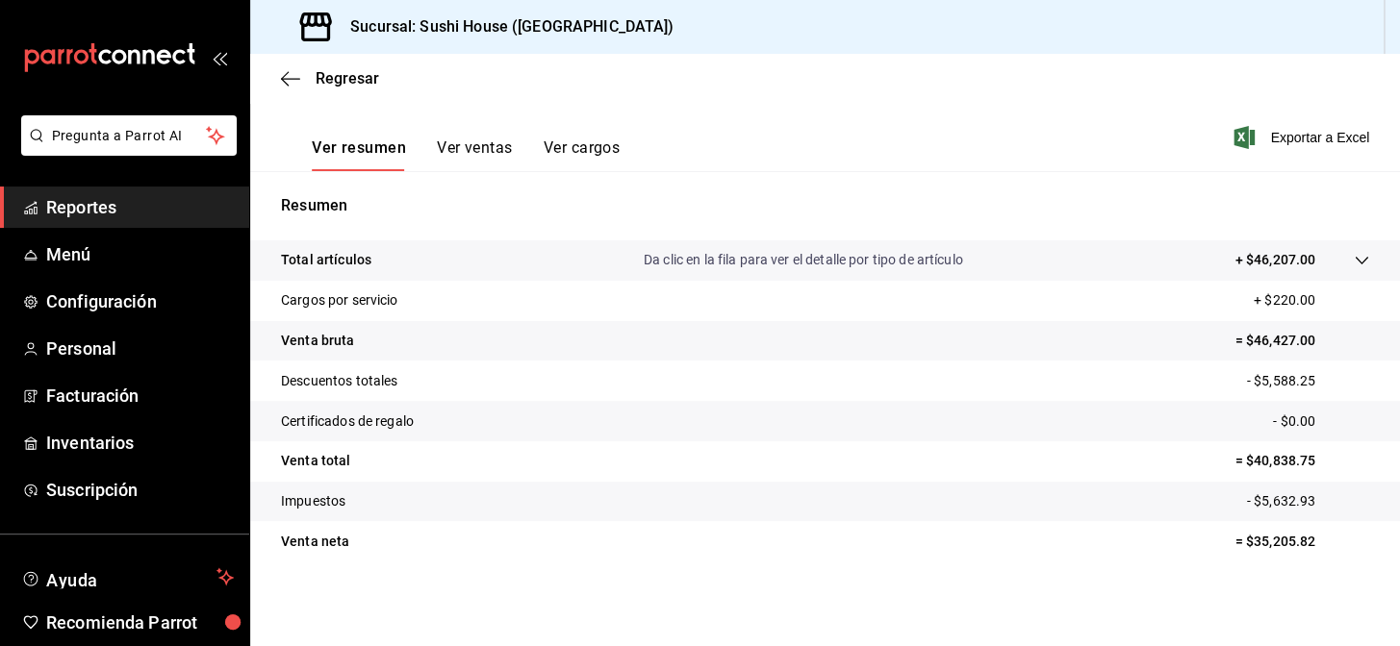
click at [144, 223] on link "Reportes" at bounding box center [124, 207] width 249 height 41
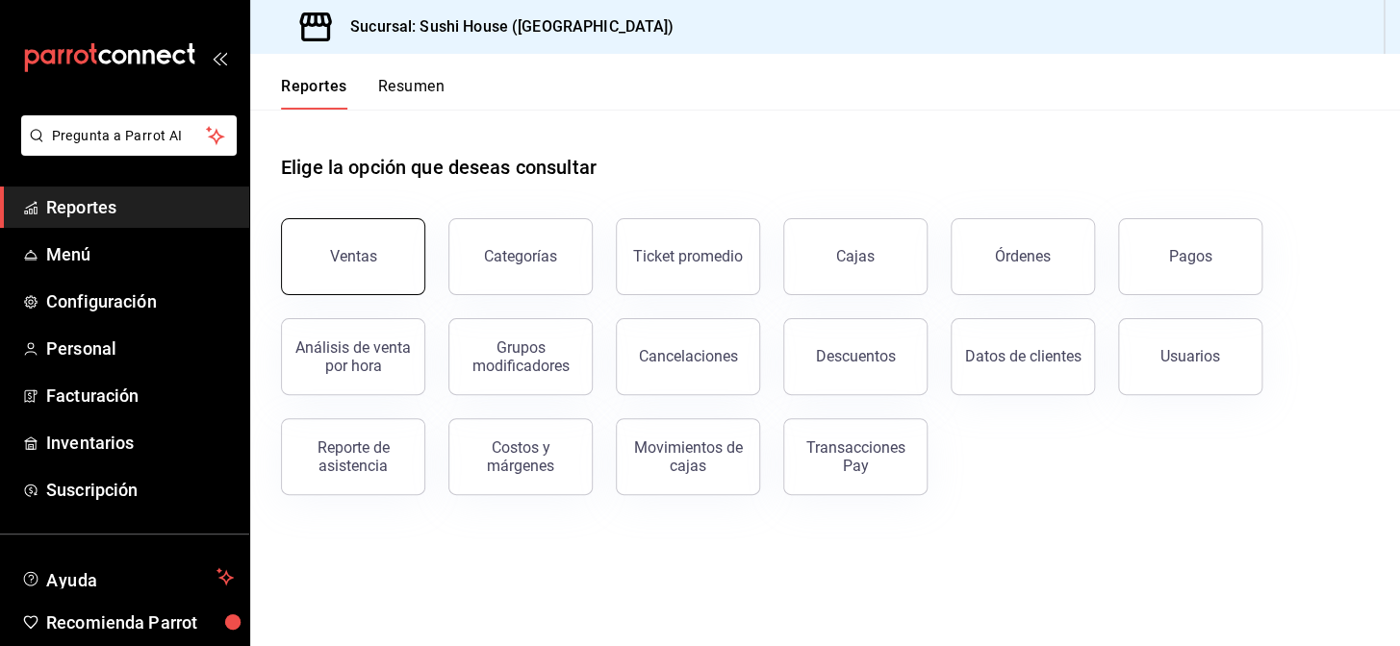
click at [359, 259] on div "Ventas" at bounding box center [353, 256] width 47 height 18
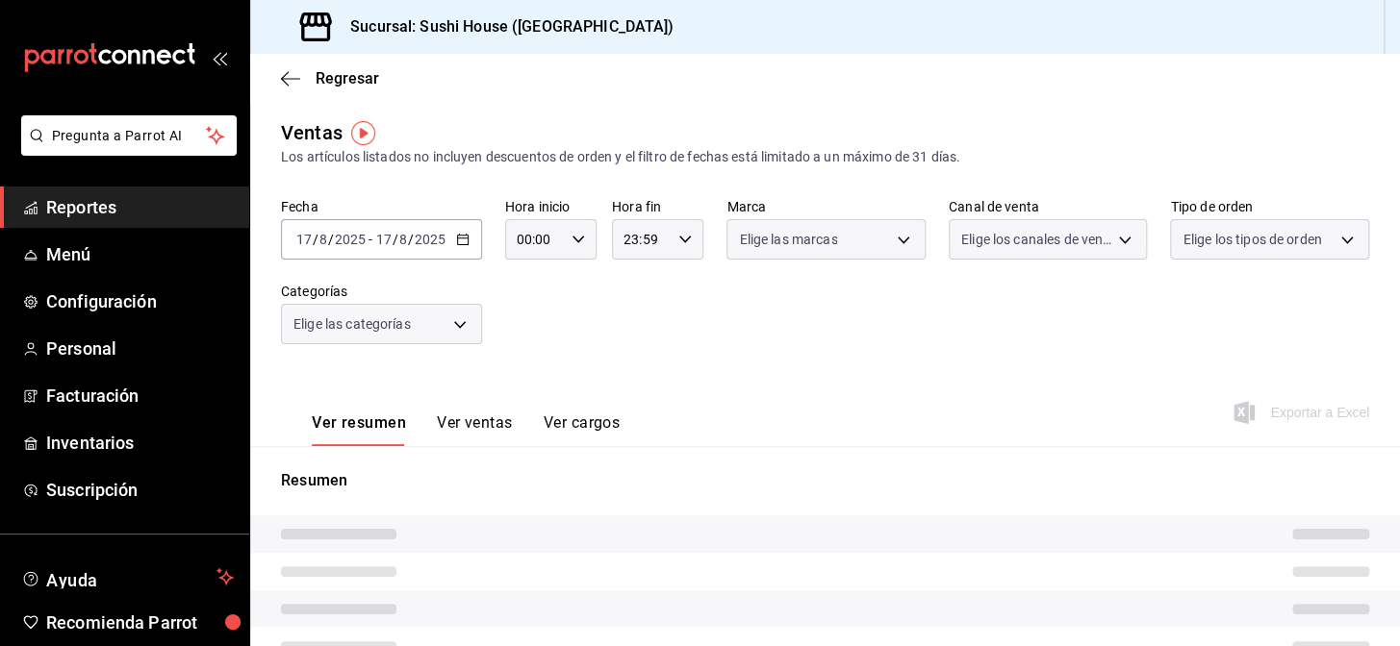
click at [1241, 232] on span "Elige los tipos de orden" at bounding box center [1251, 239] width 139 height 19
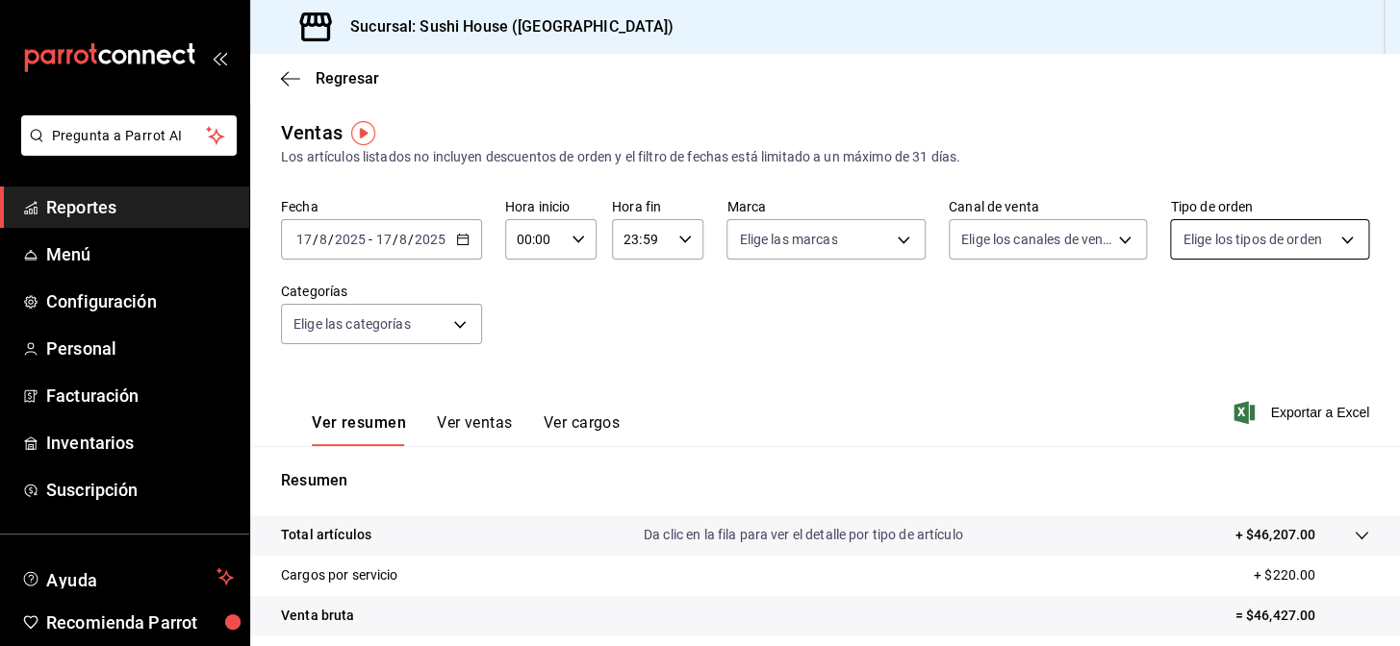
click at [1238, 244] on body "Pregunta a Parrot AI Reportes Menú Configuración Personal Facturación Inventari…" at bounding box center [700, 323] width 1400 height 646
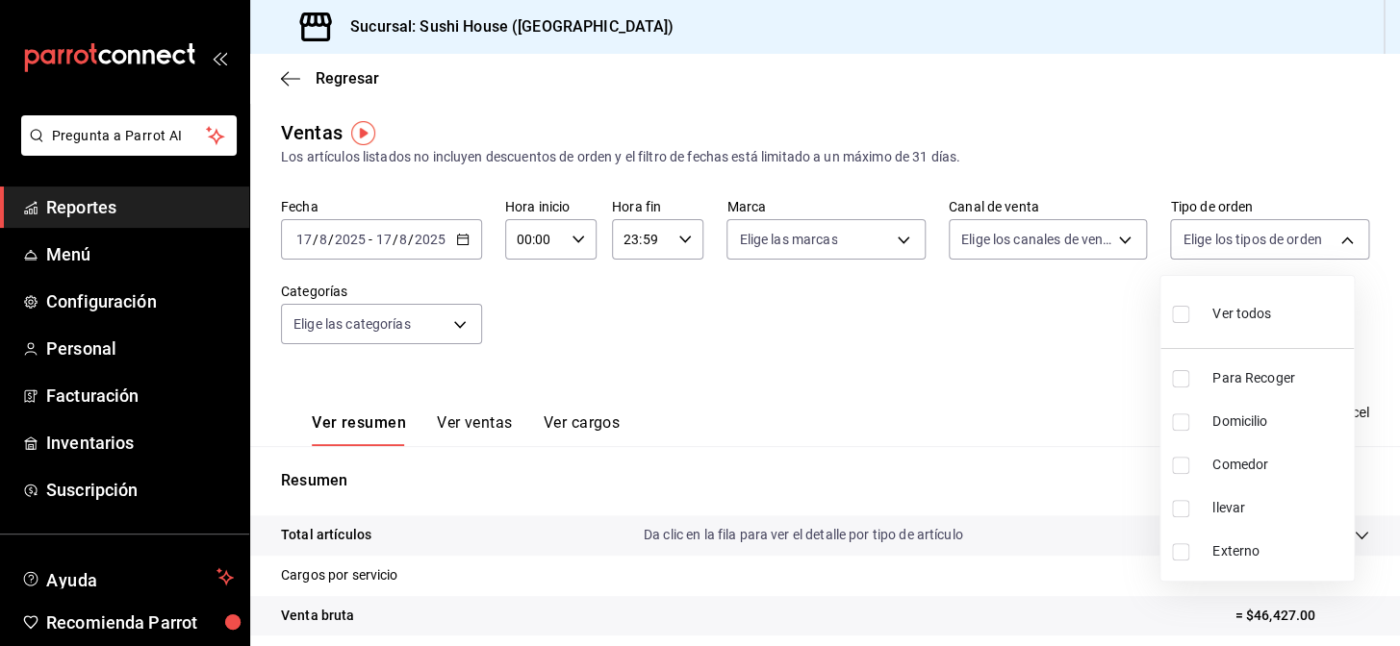
click at [1048, 242] on div at bounding box center [700, 323] width 1400 height 646
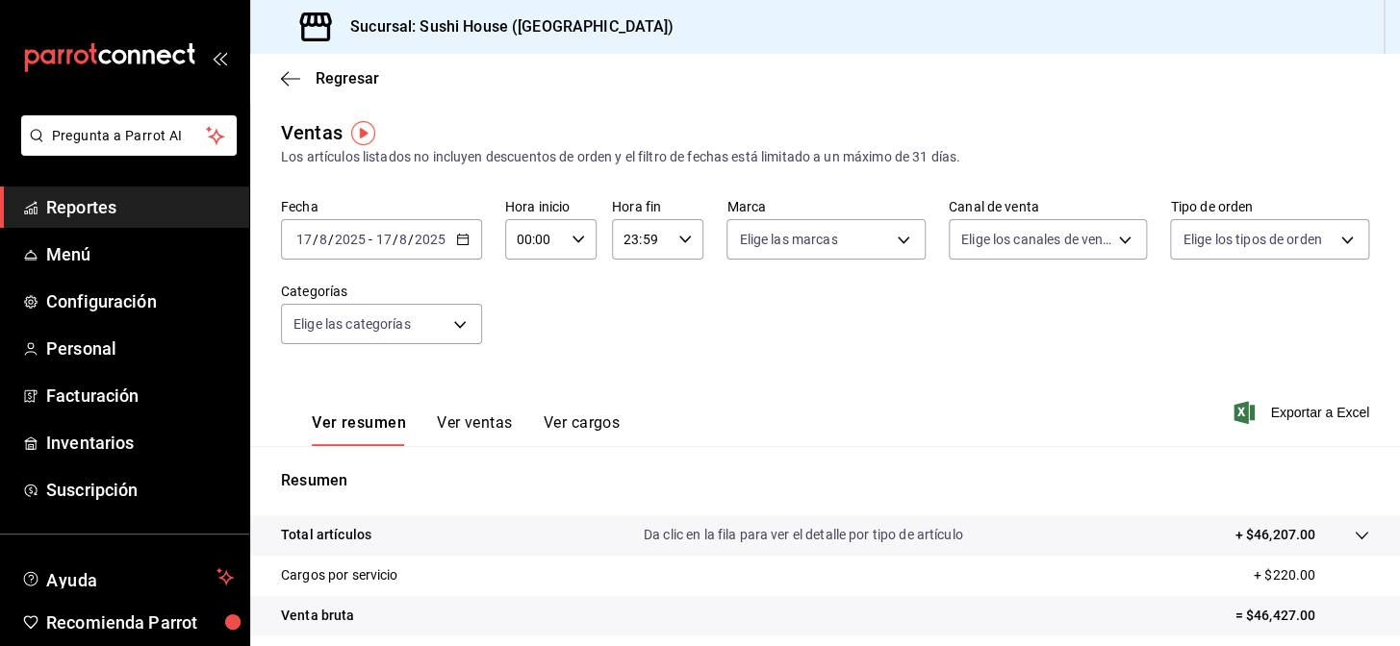
click at [1040, 248] on body "Pregunta a Parrot AI Reportes Menú Configuración Personal Facturación Inventari…" at bounding box center [700, 323] width 1400 height 646
click at [958, 457] on input "checkbox" at bounding box center [961, 465] width 17 height 17
checkbox input "true"
type input "RAPPI"
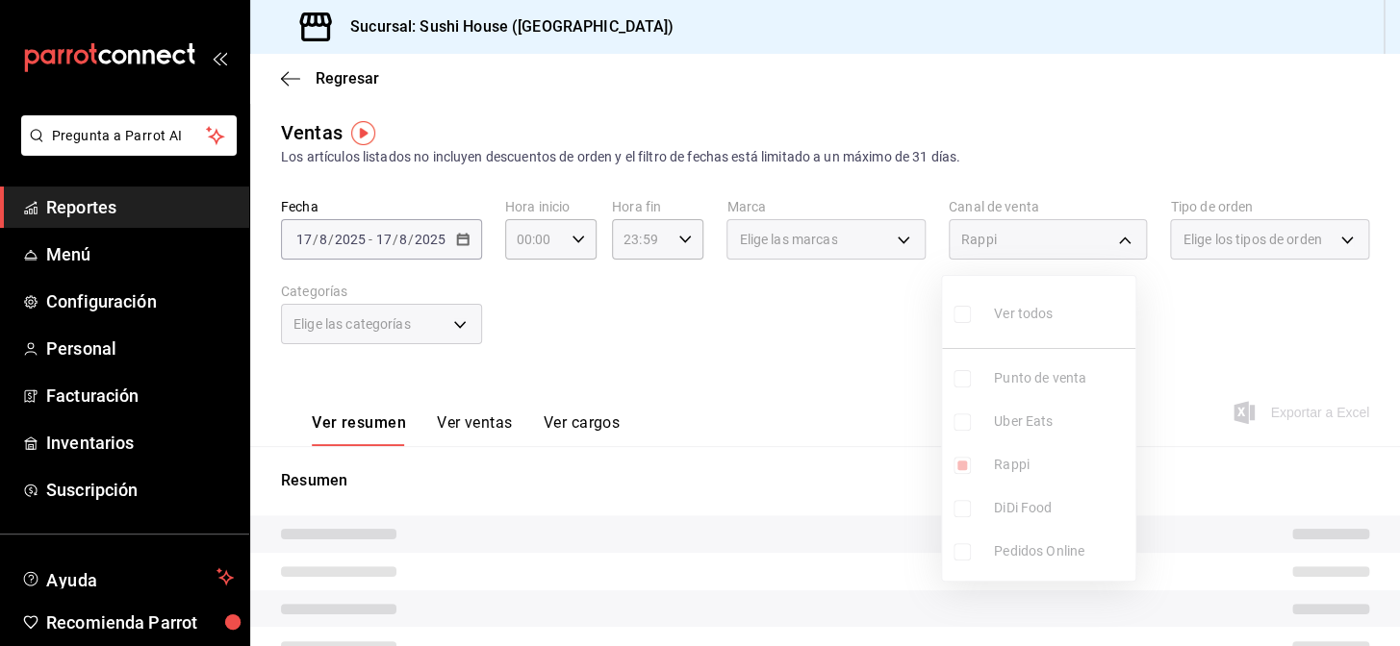
click at [834, 225] on div at bounding box center [700, 323] width 1400 height 646
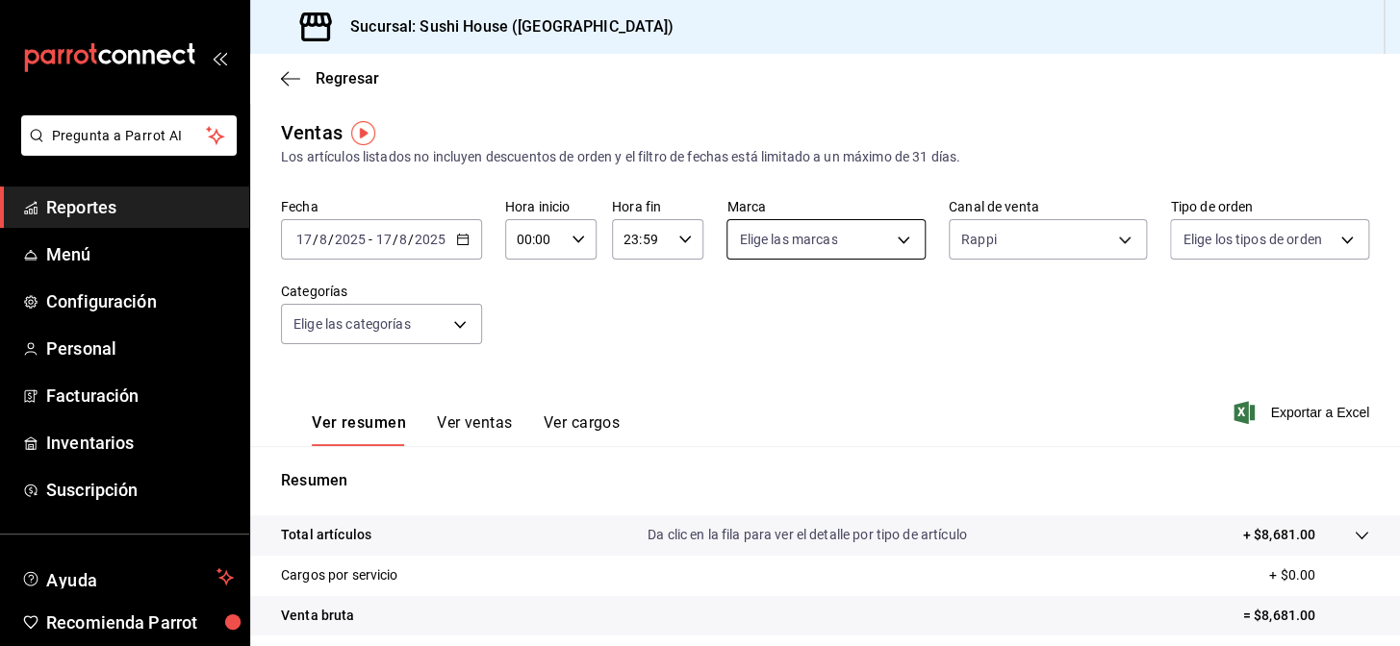
click at [833, 241] on body "Pregunta a Parrot AI Reportes Menú Configuración Personal Facturación Inventari…" at bounding box center [700, 323] width 1400 height 646
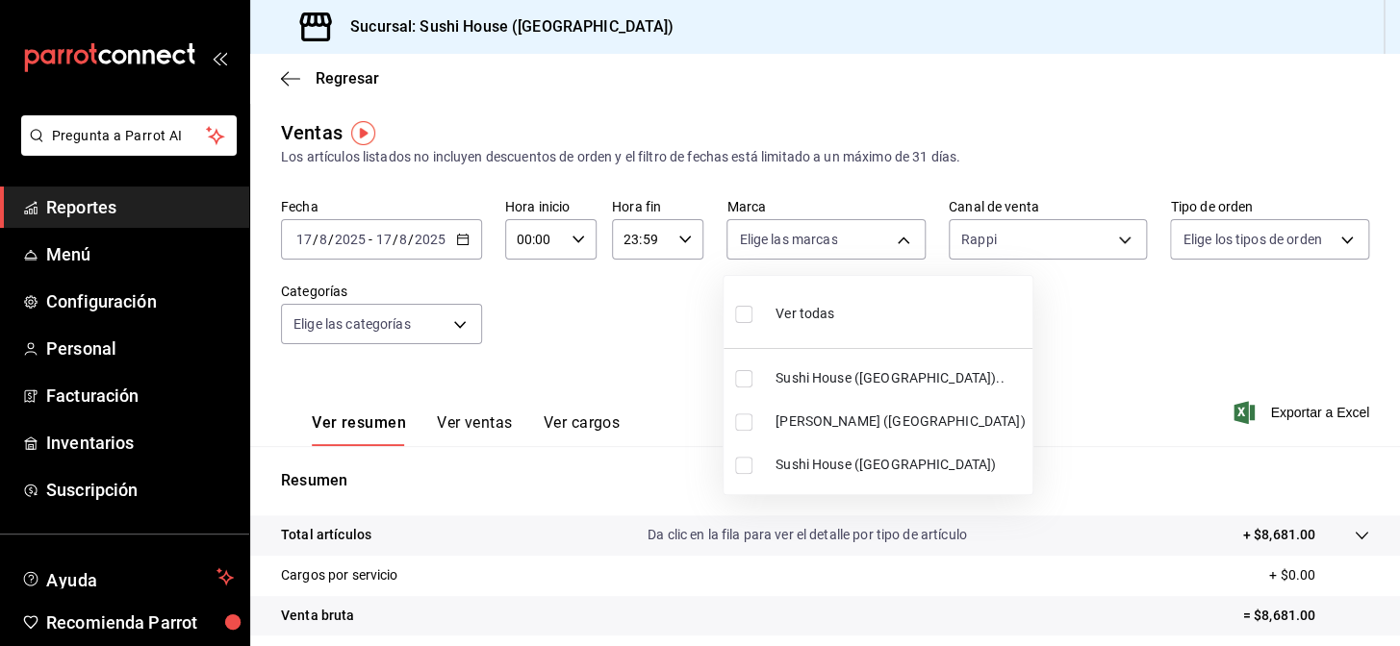
click at [736, 371] on input "checkbox" at bounding box center [743, 378] width 17 height 17
checkbox input "true"
type input "7dc1bbcc-c854-438a-98a7-f6be28febd34"
click at [741, 467] on input "checkbox" at bounding box center [743, 465] width 17 height 17
checkbox input "true"
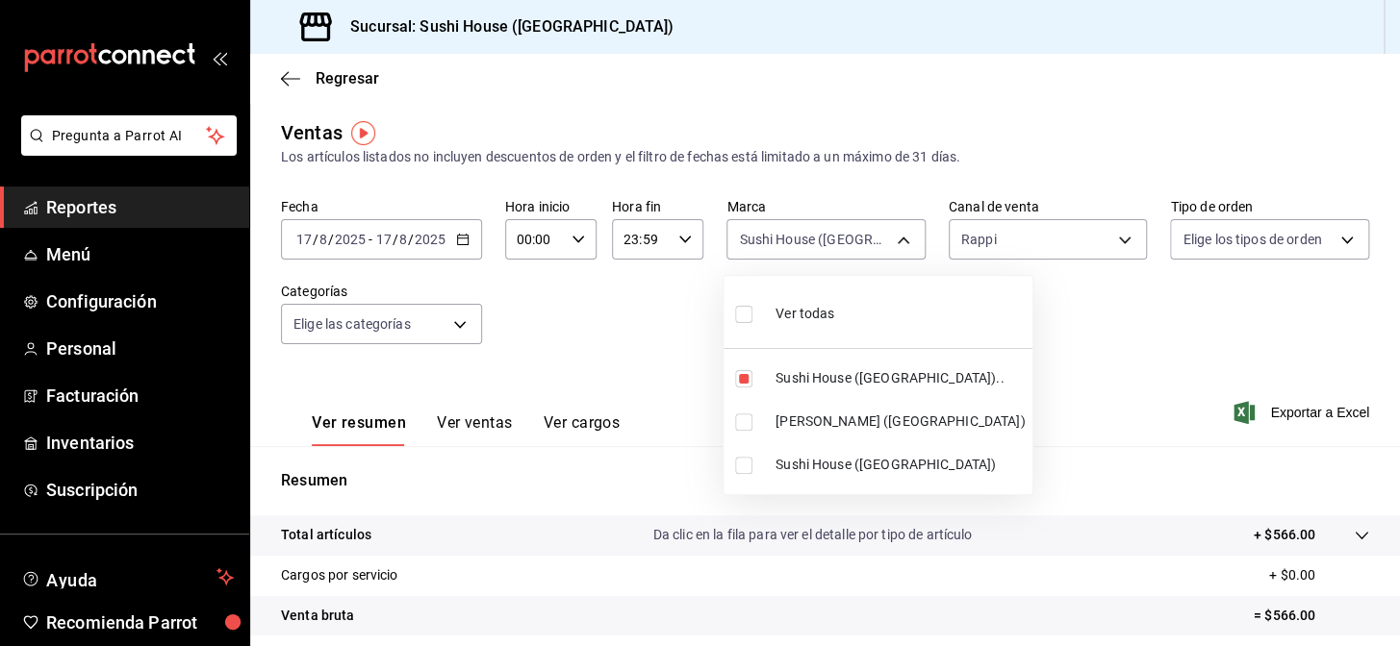
type input "7dc1bbcc-c854-438a-98a7-f6be28febd34,fc9d632e-e170-447e-9cd5-70bd0bb3e59f"
click at [940, 443] on div at bounding box center [700, 323] width 1400 height 646
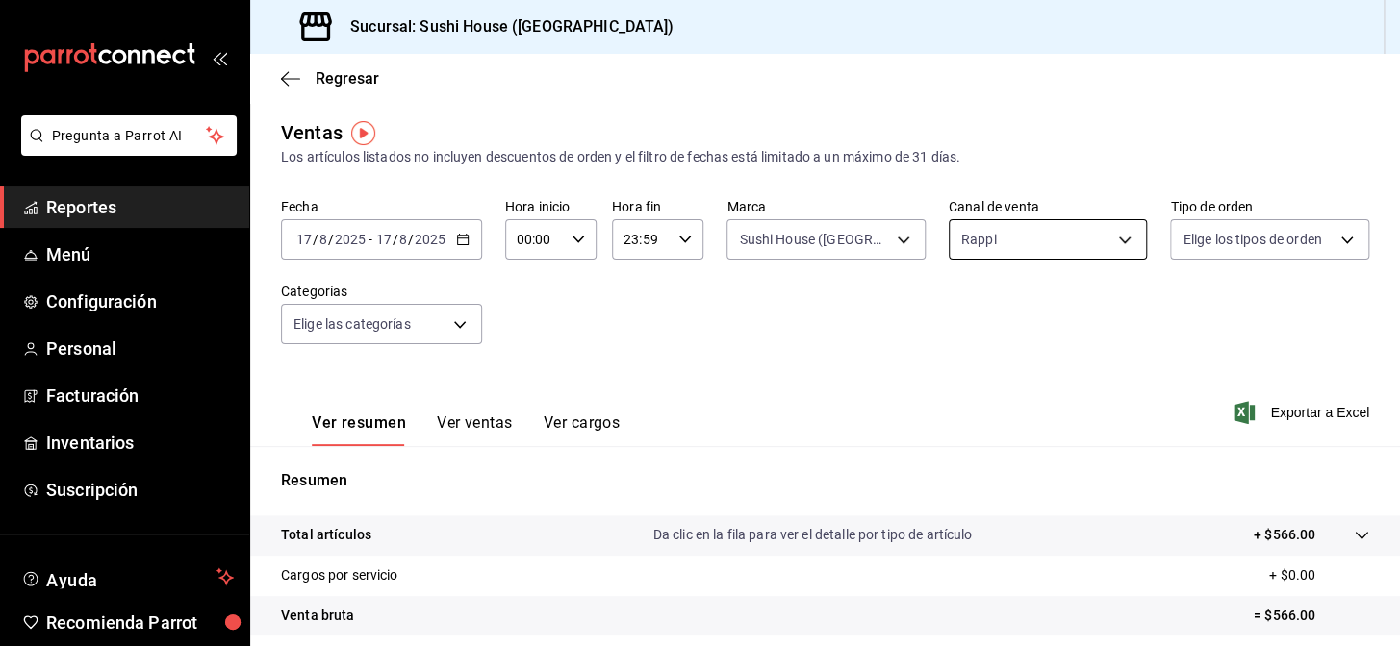
click at [1053, 250] on body "Pregunta a Parrot AI Reportes Menú Configuración Personal Facturación Inventari…" at bounding box center [700, 323] width 1400 height 646
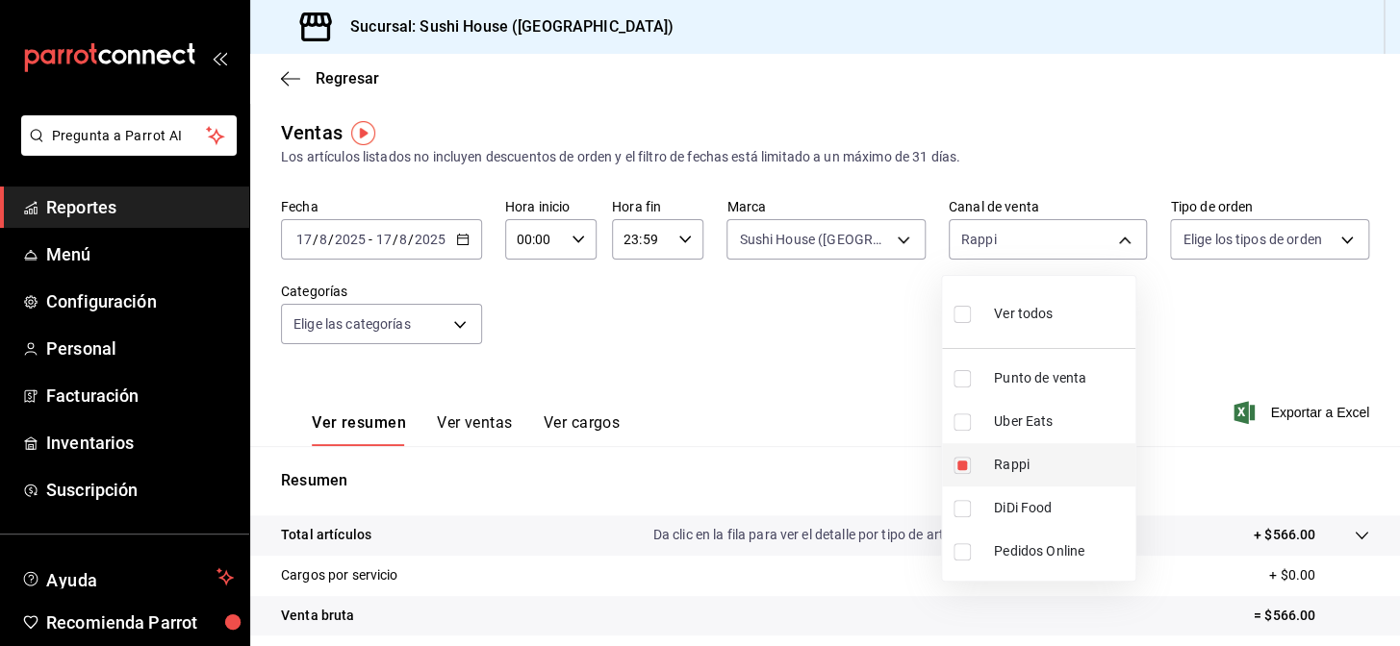
click at [961, 466] on input "checkbox" at bounding box center [961, 465] width 17 height 17
checkbox input "false"
click at [961, 504] on input "checkbox" at bounding box center [961, 508] width 17 height 17
checkbox input "true"
type input "DIDI_FOOD"
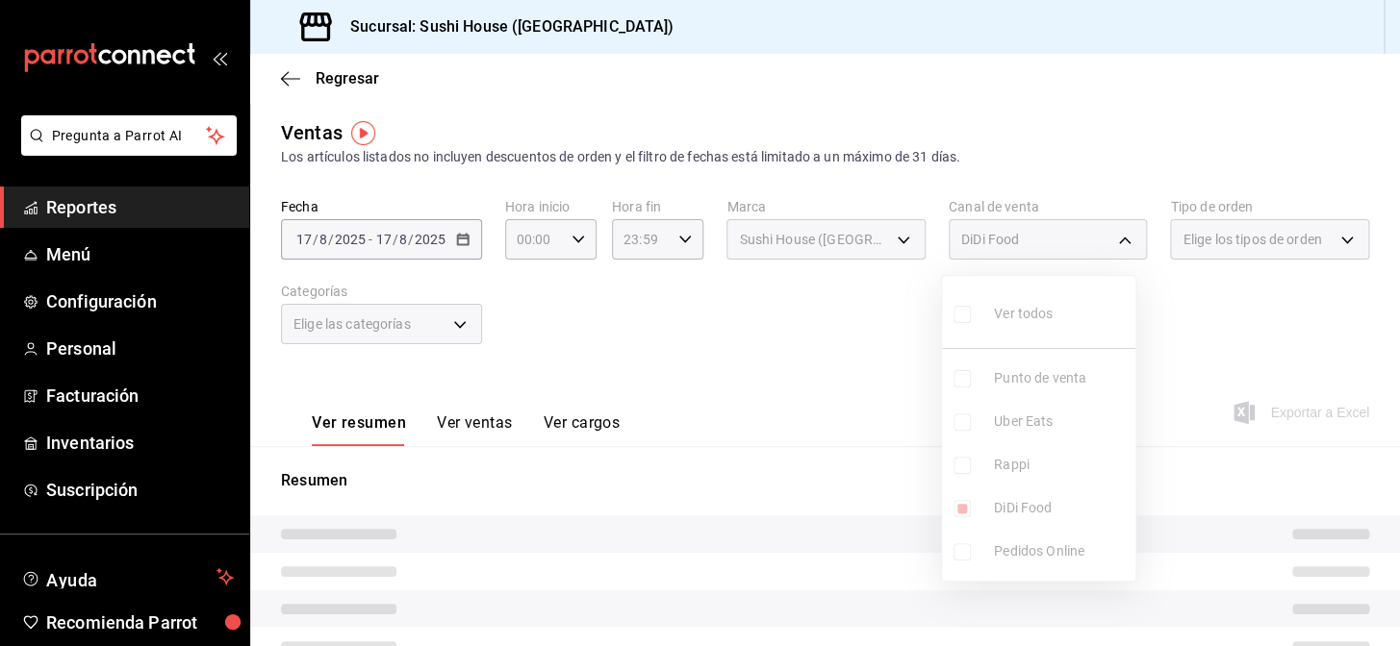
click at [841, 421] on div at bounding box center [700, 323] width 1400 height 646
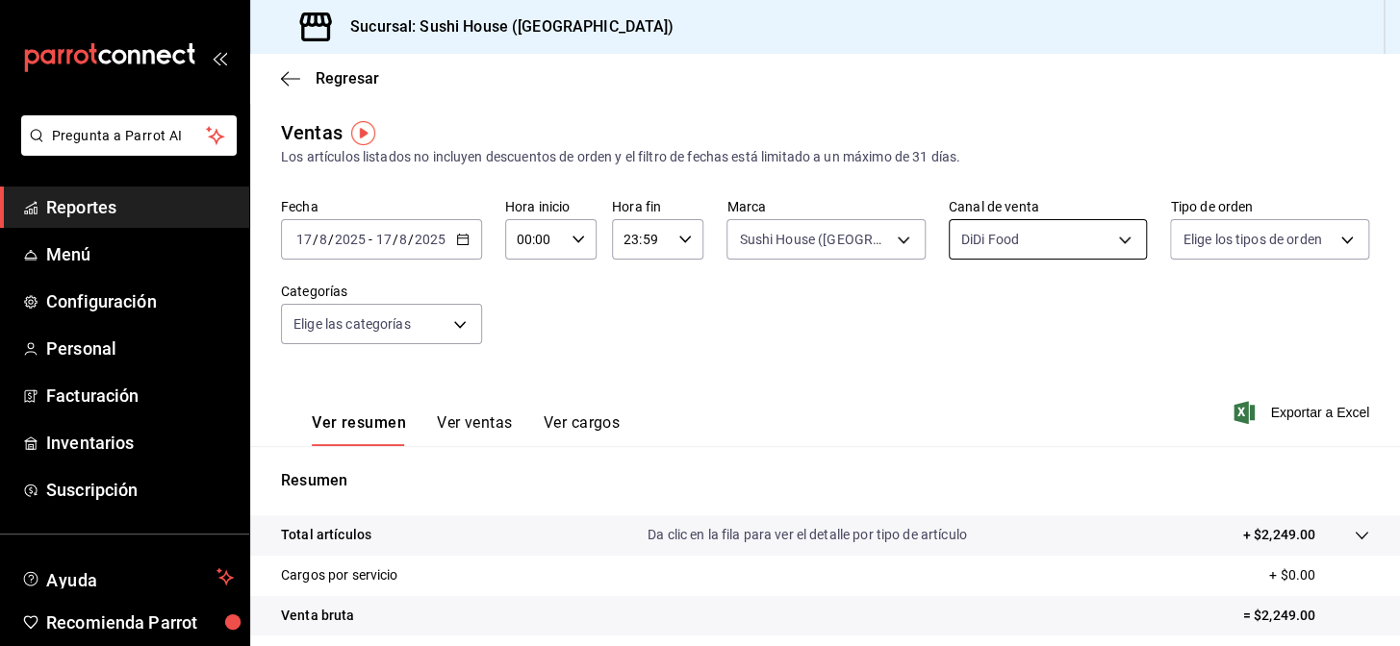
click at [1001, 232] on body "Pregunta a Parrot AI Reportes Menú Configuración Personal Facturación Inventari…" at bounding box center [700, 323] width 1400 height 646
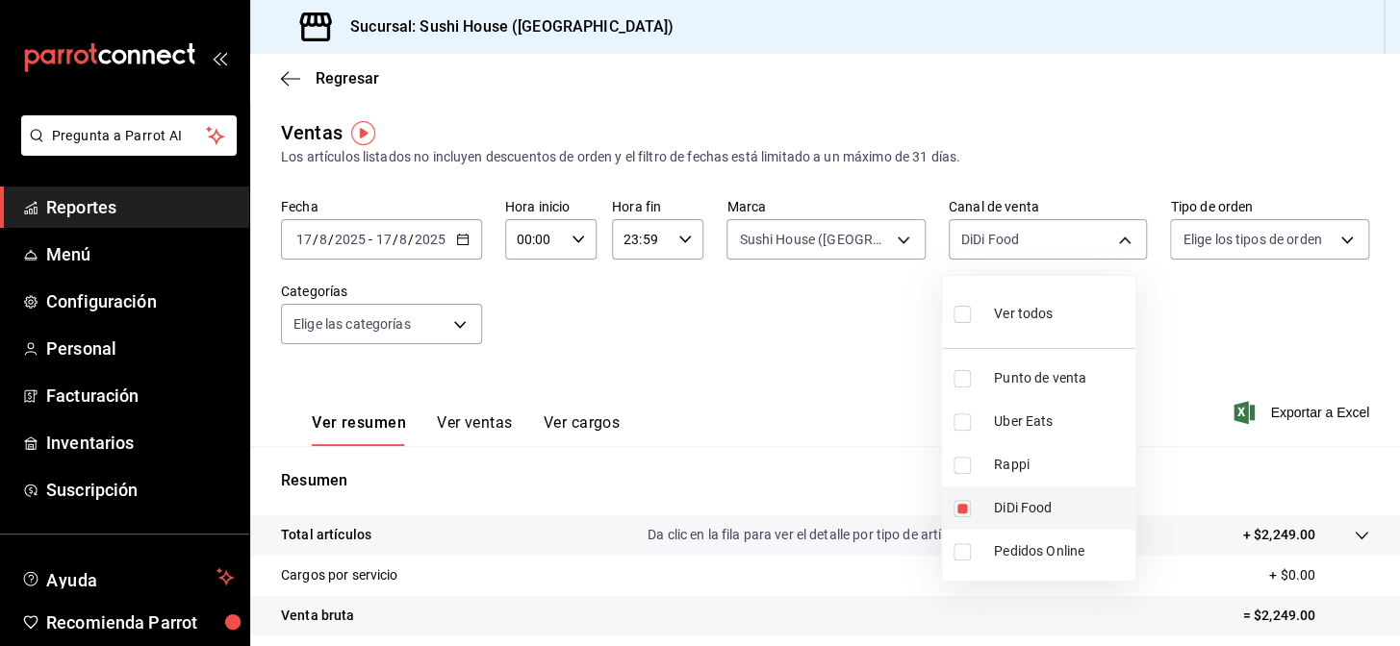
click at [959, 500] on input "checkbox" at bounding box center [961, 508] width 17 height 17
checkbox input "false"
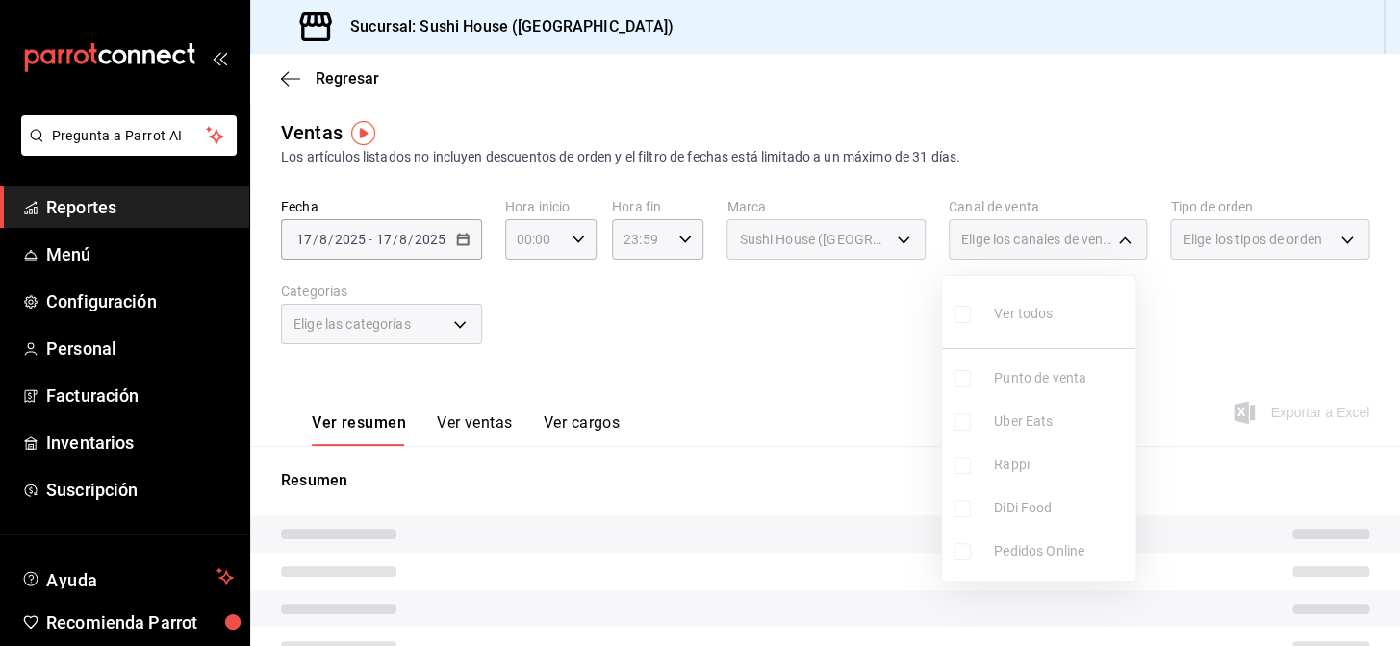
click at [960, 428] on ul "Ver todos Punto de venta Uber Eats Rappi DiDi Food Pedidos Online" at bounding box center [1038, 428] width 193 height 305
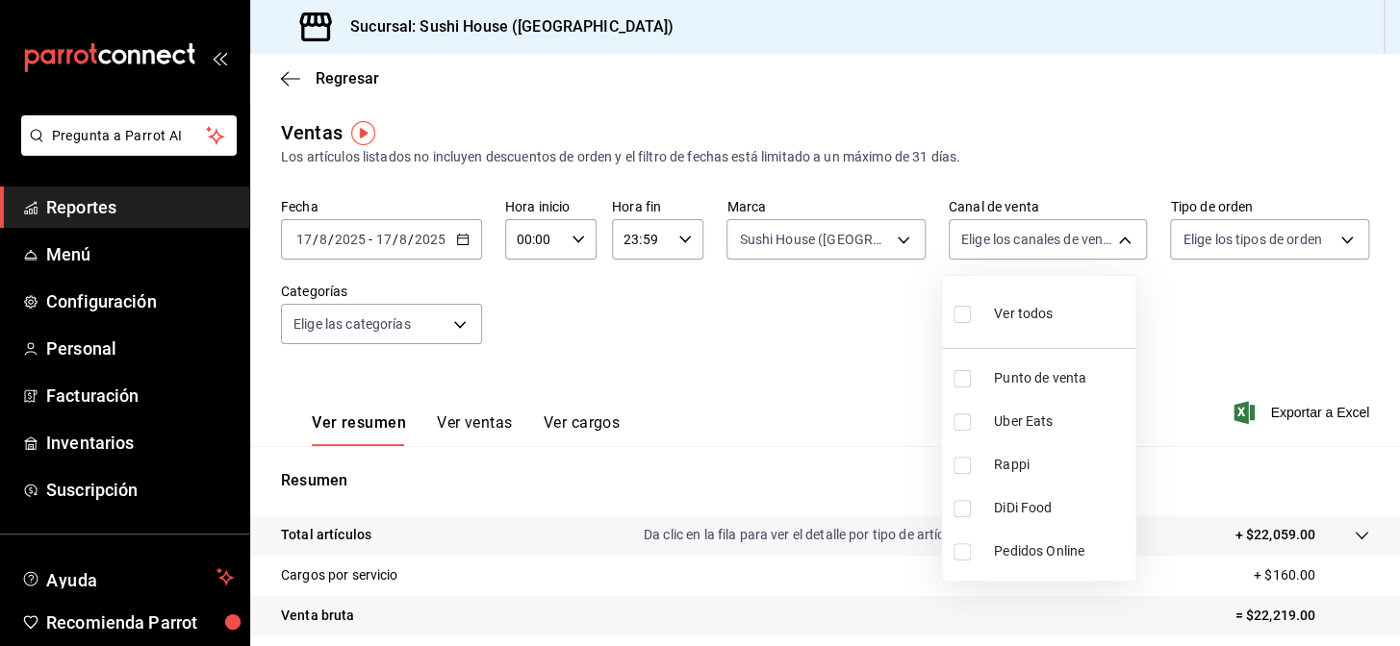
click at [960, 428] on input "checkbox" at bounding box center [961, 422] width 17 height 17
checkbox input "true"
type input "UBER_EATS"
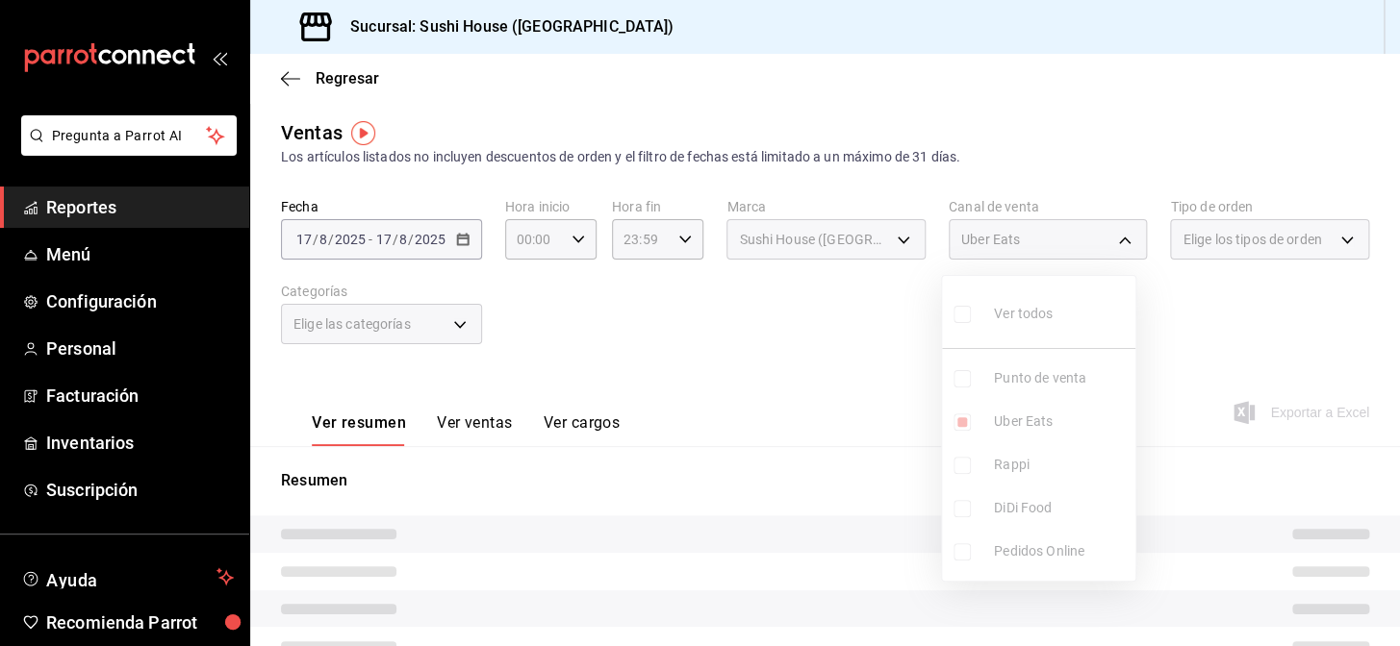
click at [797, 419] on div at bounding box center [700, 323] width 1400 height 646
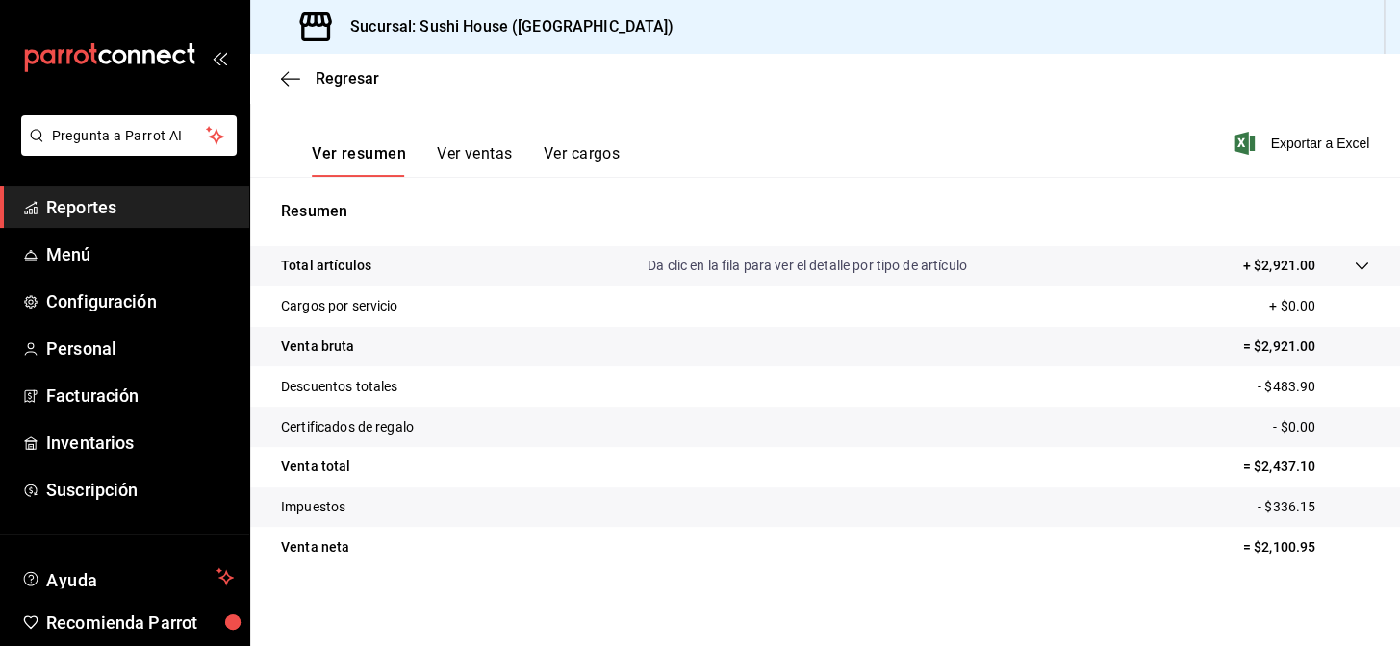
scroll to position [275, 0]
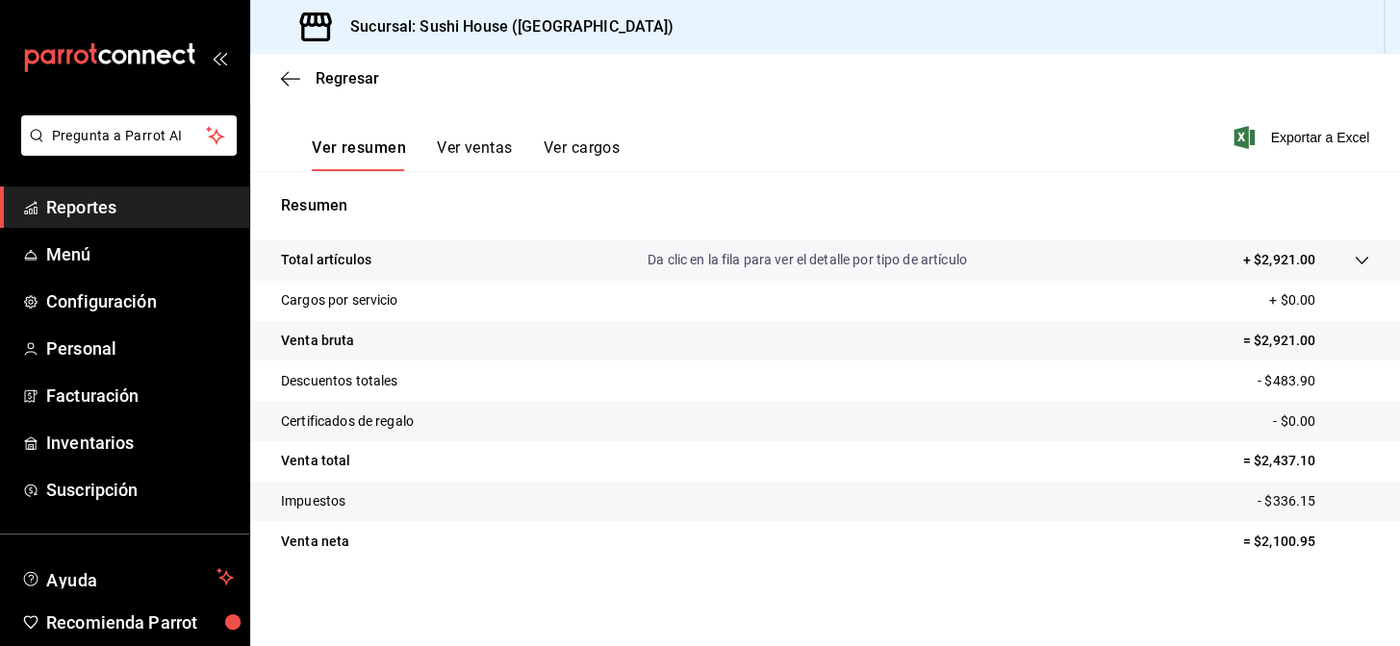
click at [103, 200] on span "Reportes" at bounding box center [140, 207] width 188 height 26
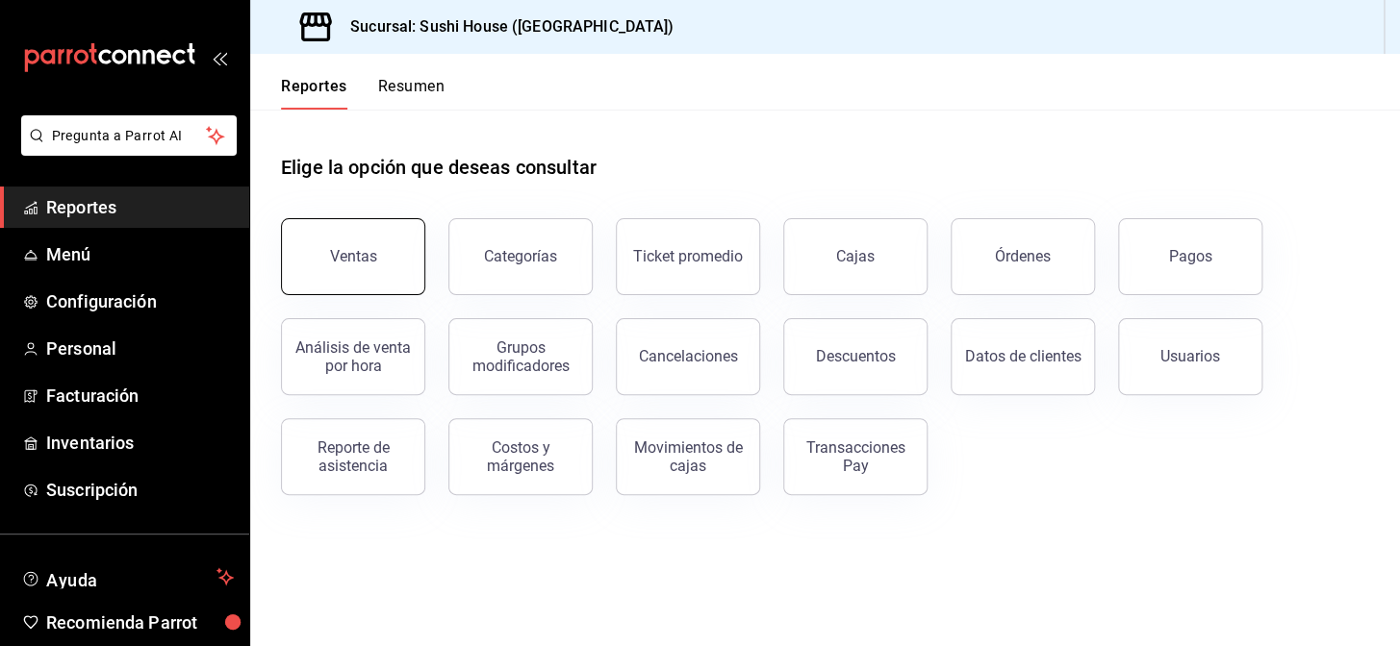
click at [340, 230] on button "Ventas" at bounding box center [353, 256] width 144 height 77
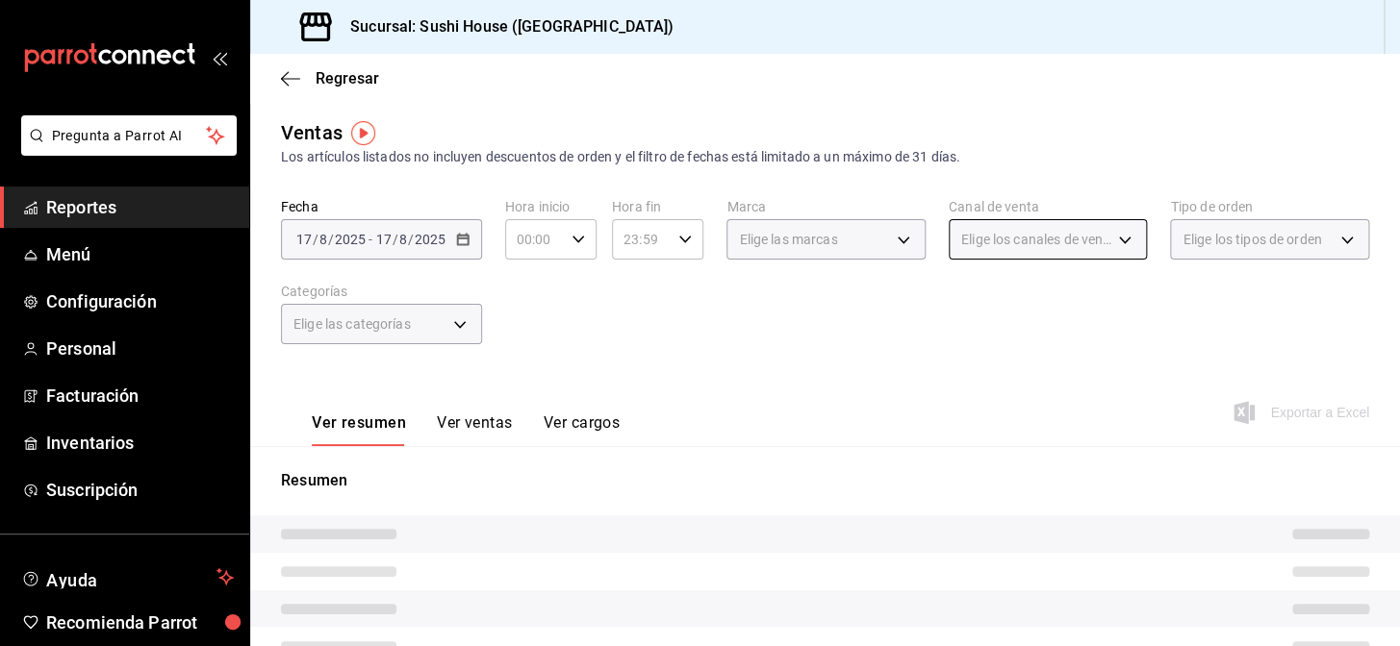
click at [996, 240] on body "Pregunta a Parrot AI Reportes Menú Configuración Personal Facturación Inventari…" at bounding box center [700, 323] width 1400 height 646
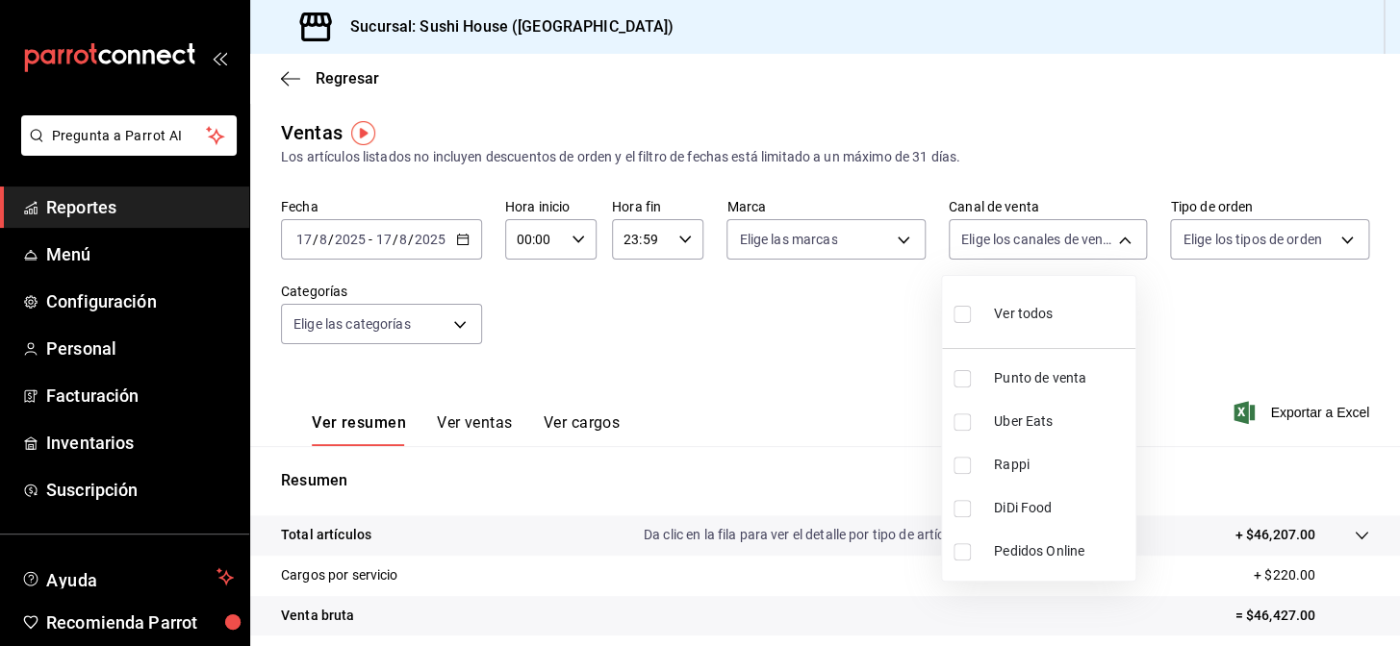
click at [967, 470] on input "checkbox" at bounding box center [961, 465] width 17 height 17
checkbox input "true"
type input "RAPPI"
click at [808, 238] on div at bounding box center [700, 323] width 1400 height 646
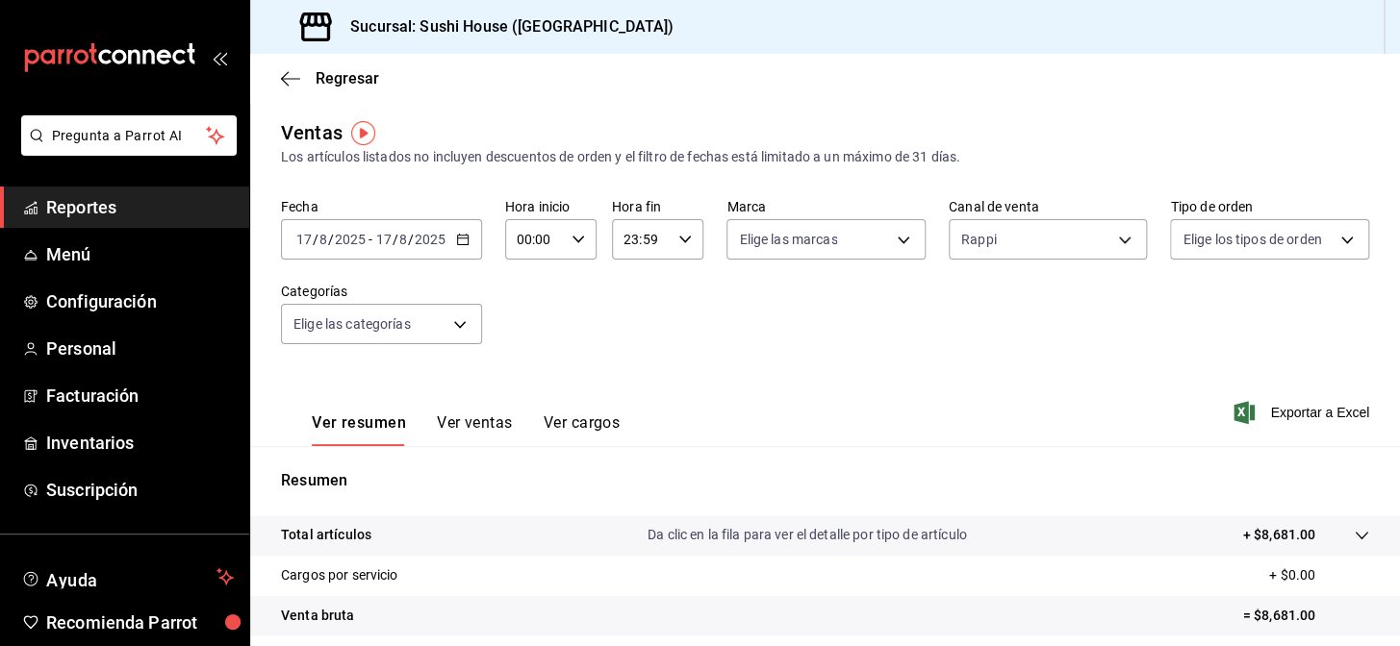
click at [806, 240] on body "Pregunta a Parrot AI Reportes Menú Configuración Personal Facturación Inventari…" at bounding box center [700, 323] width 1400 height 646
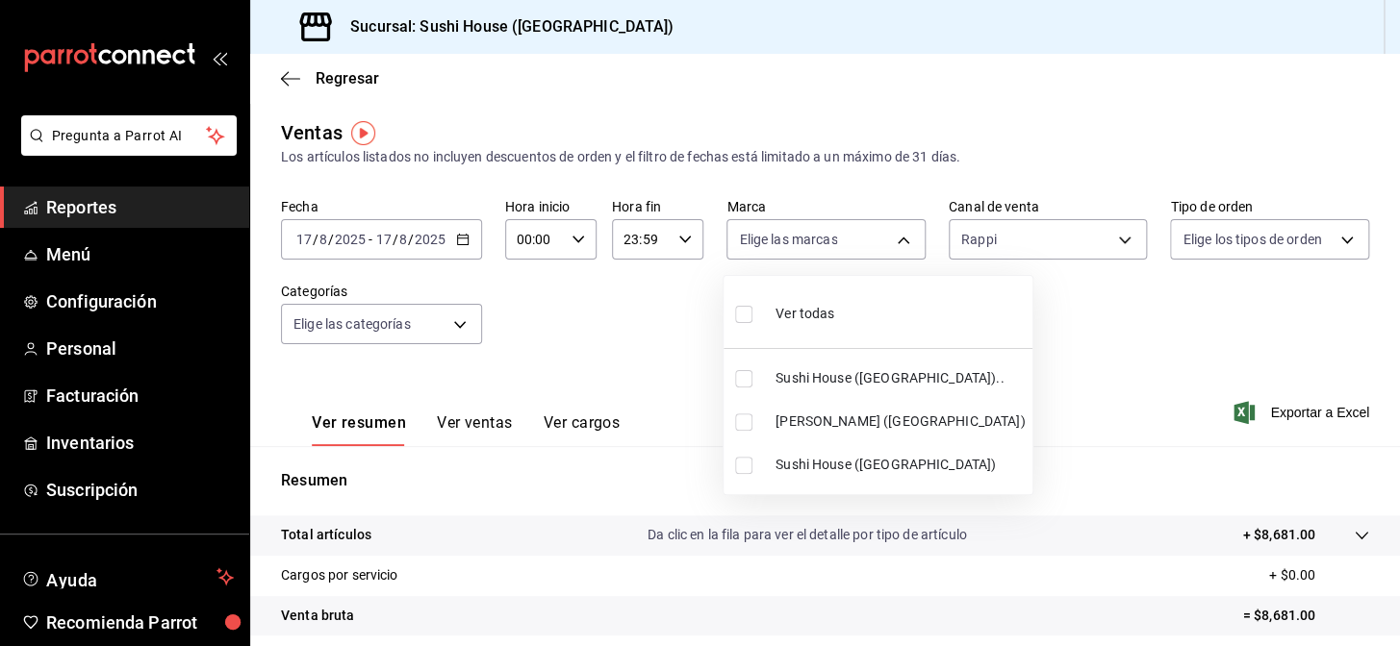
click at [750, 422] on input "checkbox" at bounding box center [743, 422] width 17 height 17
checkbox input "true"
type input "74f618c1-62af-4f1c-9f59-932c5bb3cccb"
click at [662, 394] on div at bounding box center [700, 323] width 1400 height 646
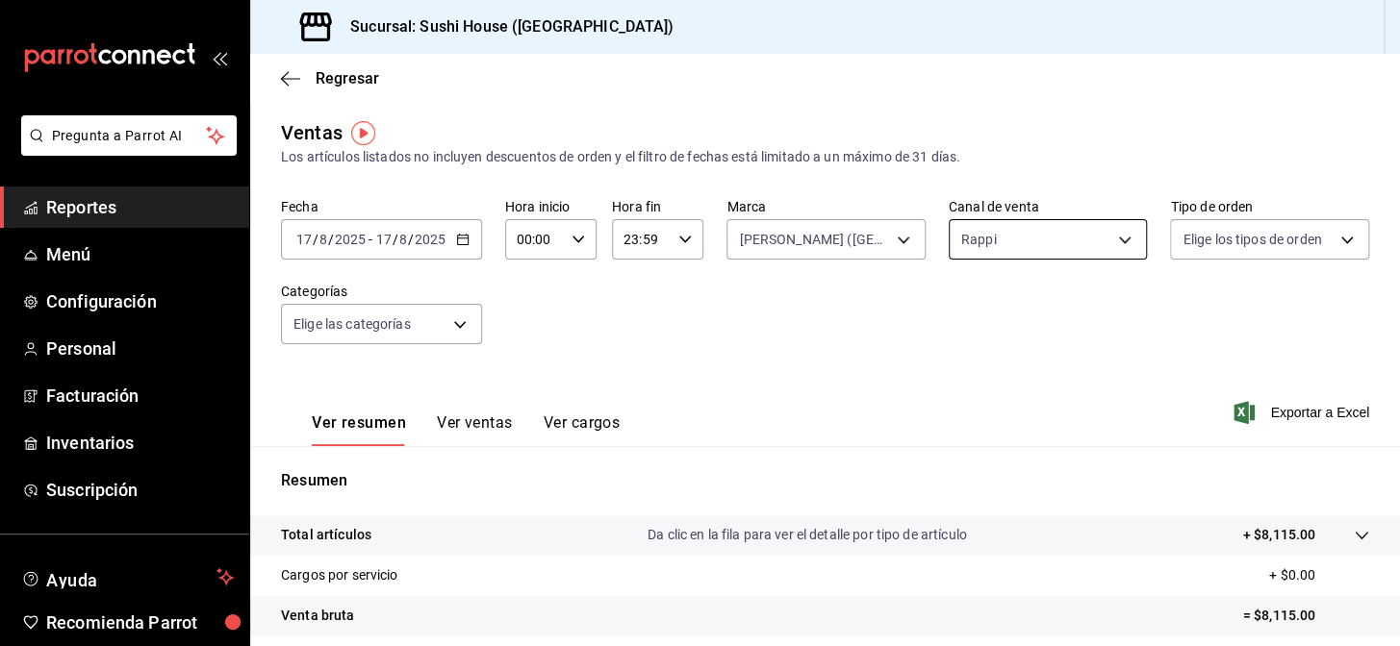
click at [1004, 250] on body "Pregunta a Parrot AI Reportes Menú Configuración Personal Facturación Inventari…" at bounding box center [700, 323] width 1400 height 646
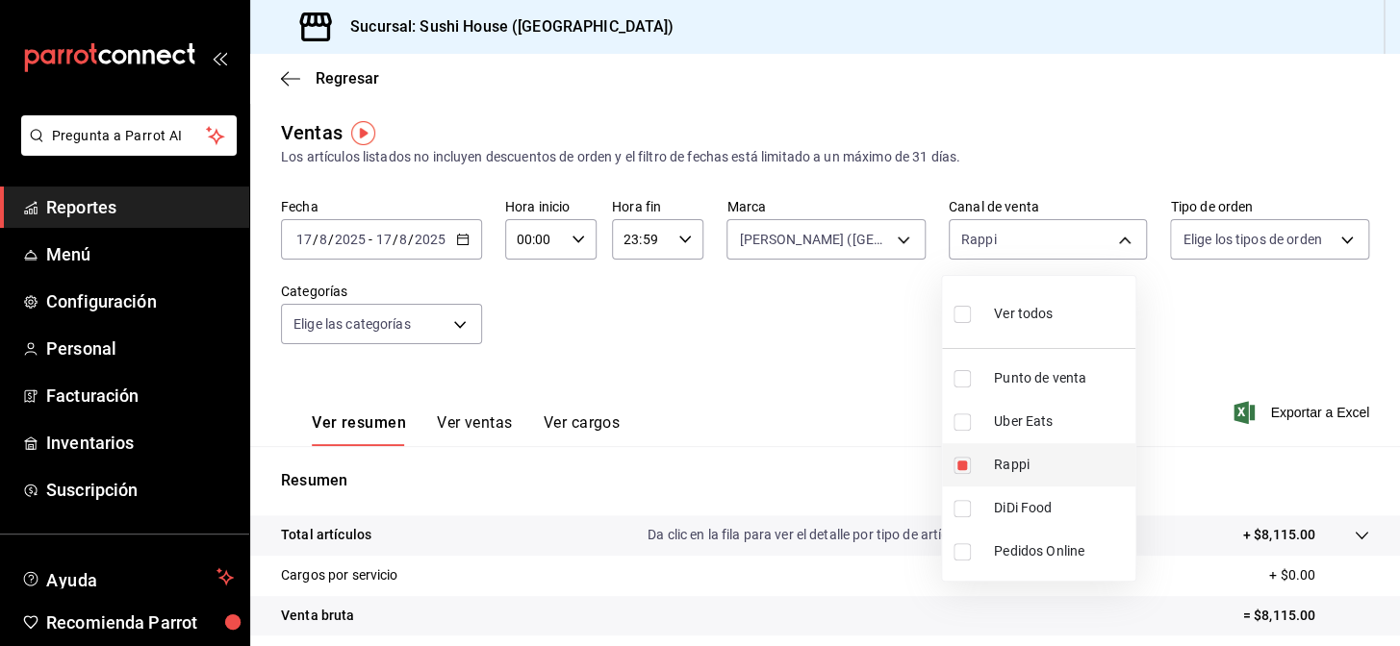
click at [958, 464] on input "checkbox" at bounding box center [961, 465] width 17 height 17
checkbox input "false"
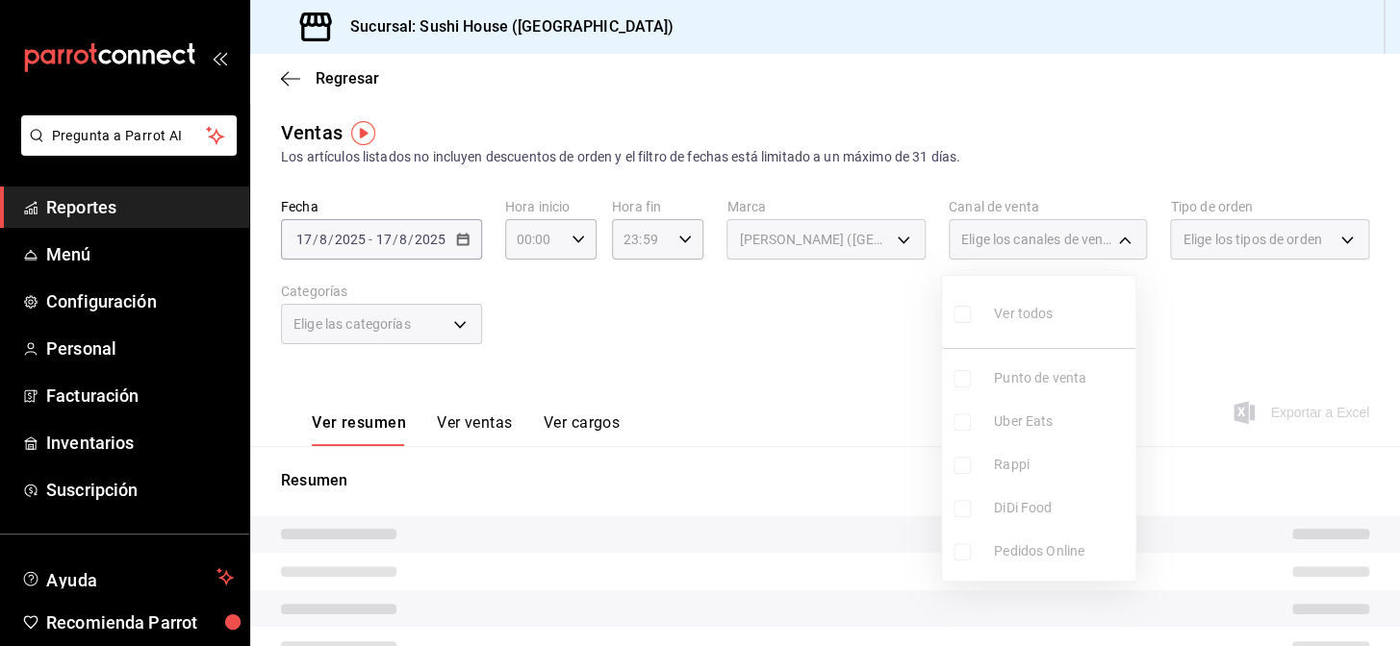
click at [964, 506] on ul "Ver todos Punto de venta Uber Eats Rappi DiDi Food Pedidos Online" at bounding box center [1038, 428] width 193 height 305
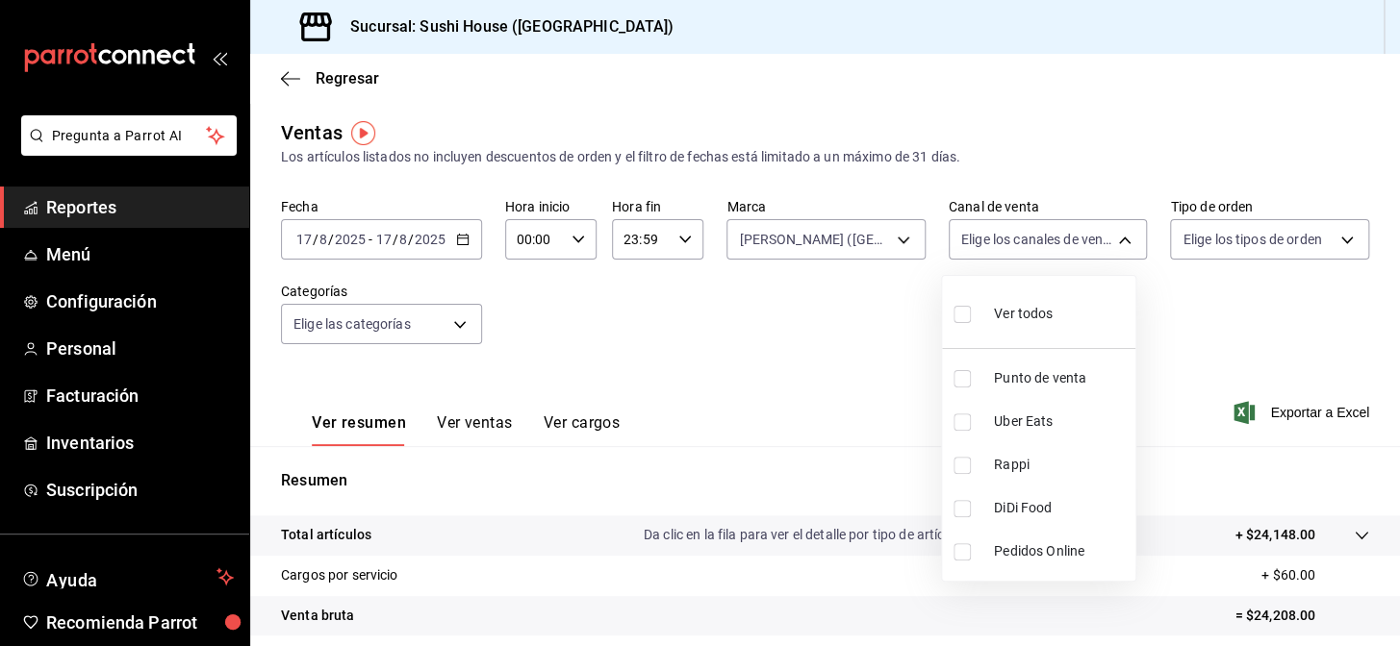
click at [965, 509] on input "checkbox" at bounding box center [961, 508] width 17 height 17
checkbox input "true"
type input "DIDI_FOOD"
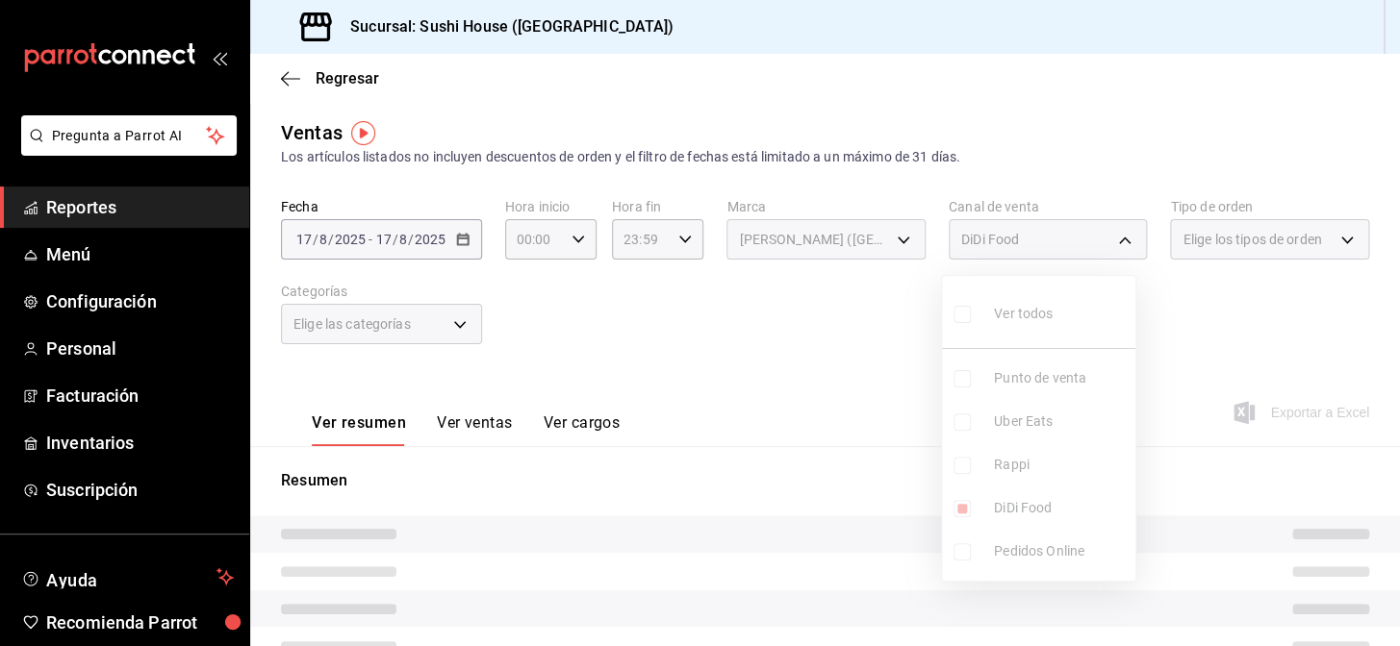
click at [822, 407] on div at bounding box center [700, 323] width 1400 height 646
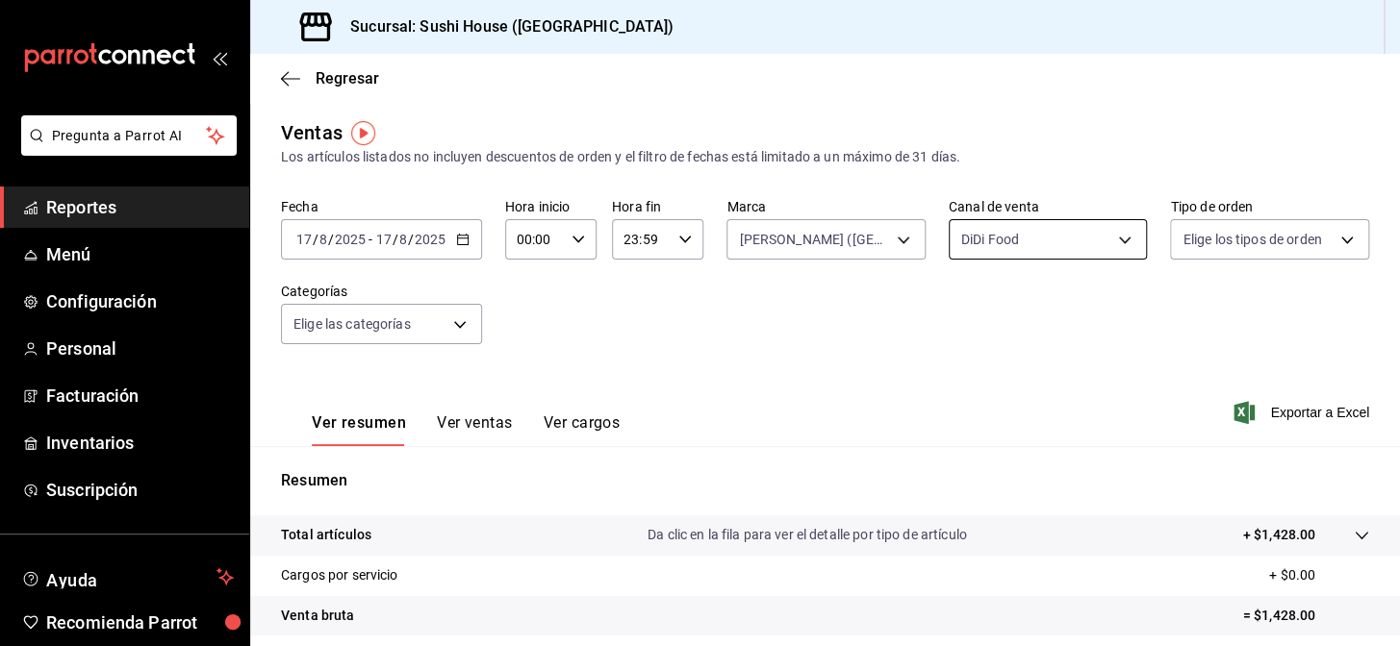
click at [1010, 252] on body "Pregunta a Parrot AI Reportes Menú Configuración Personal Facturación Inventari…" at bounding box center [700, 323] width 1400 height 646
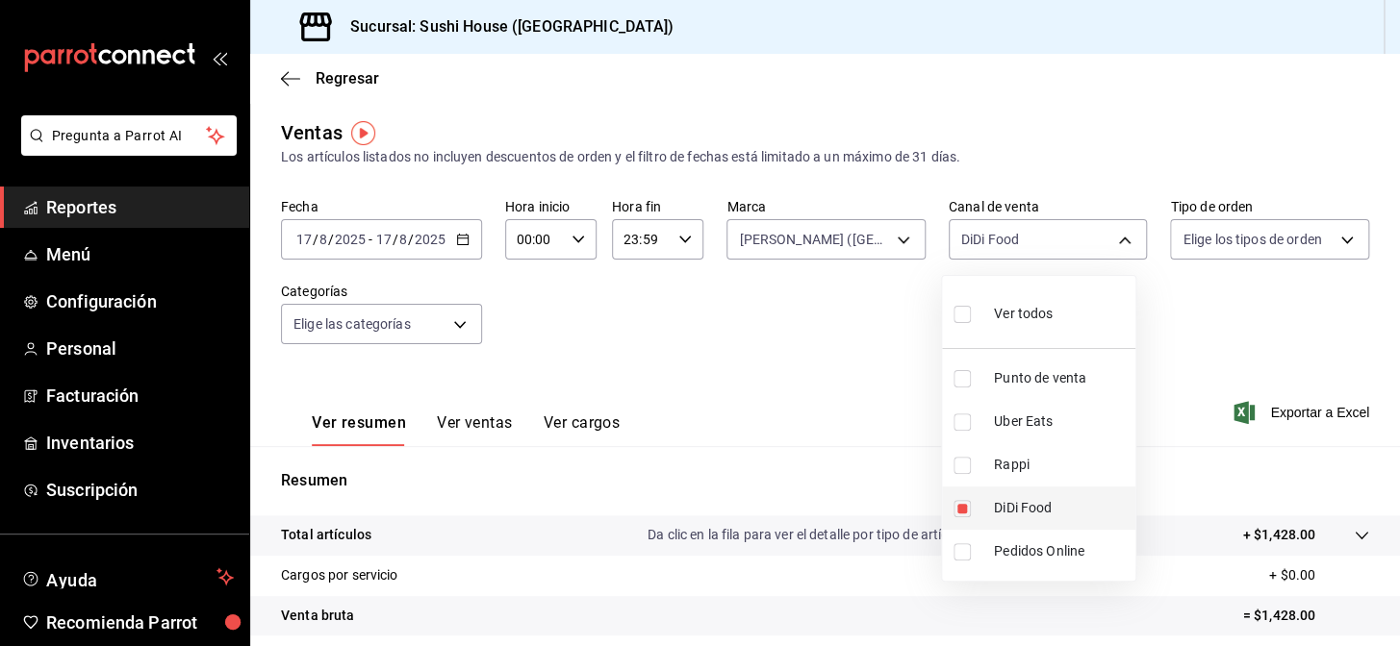
click at [960, 503] on input "checkbox" at bounding box center [961, 508] width 17 height 17
checkbox input "false"
click at [962, 417] on input "checkbox" at bounding box center [961, 422] width 17 height 17
checkbox input "true"
type input "UBER_EATS"
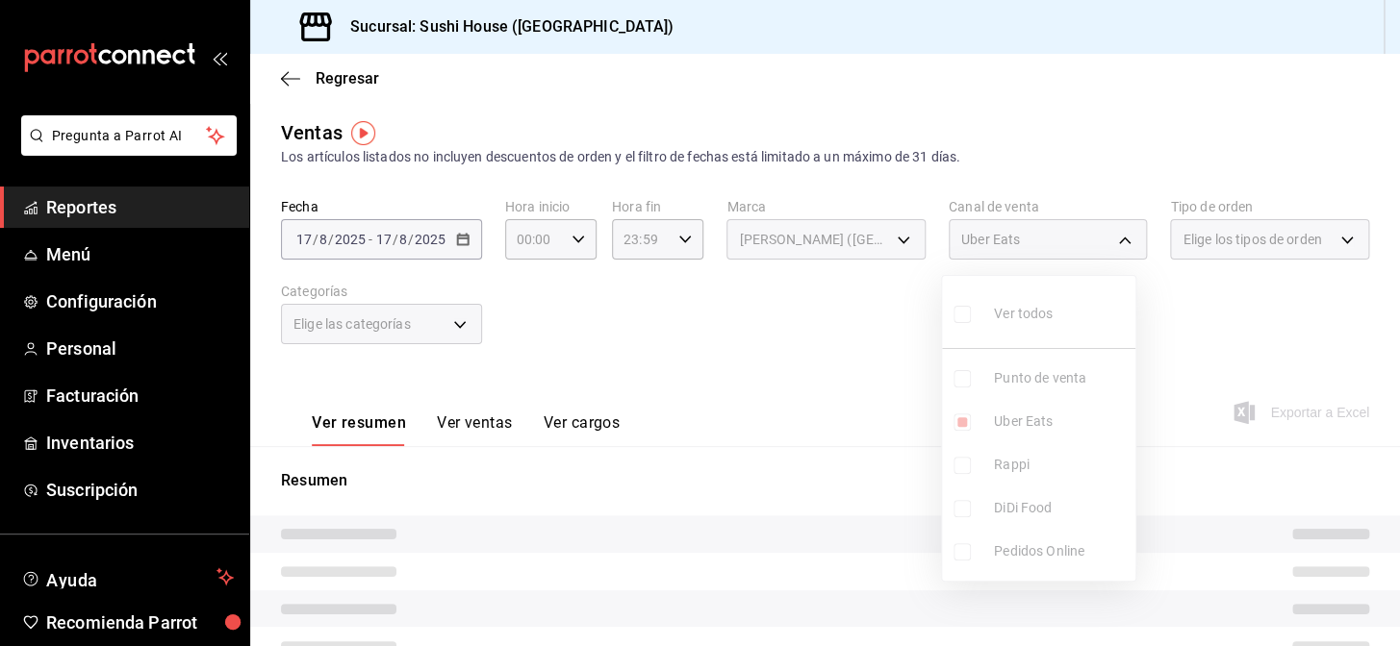
click at [816, 400] on div at bounding box center [700, 323] width 1400 height 646
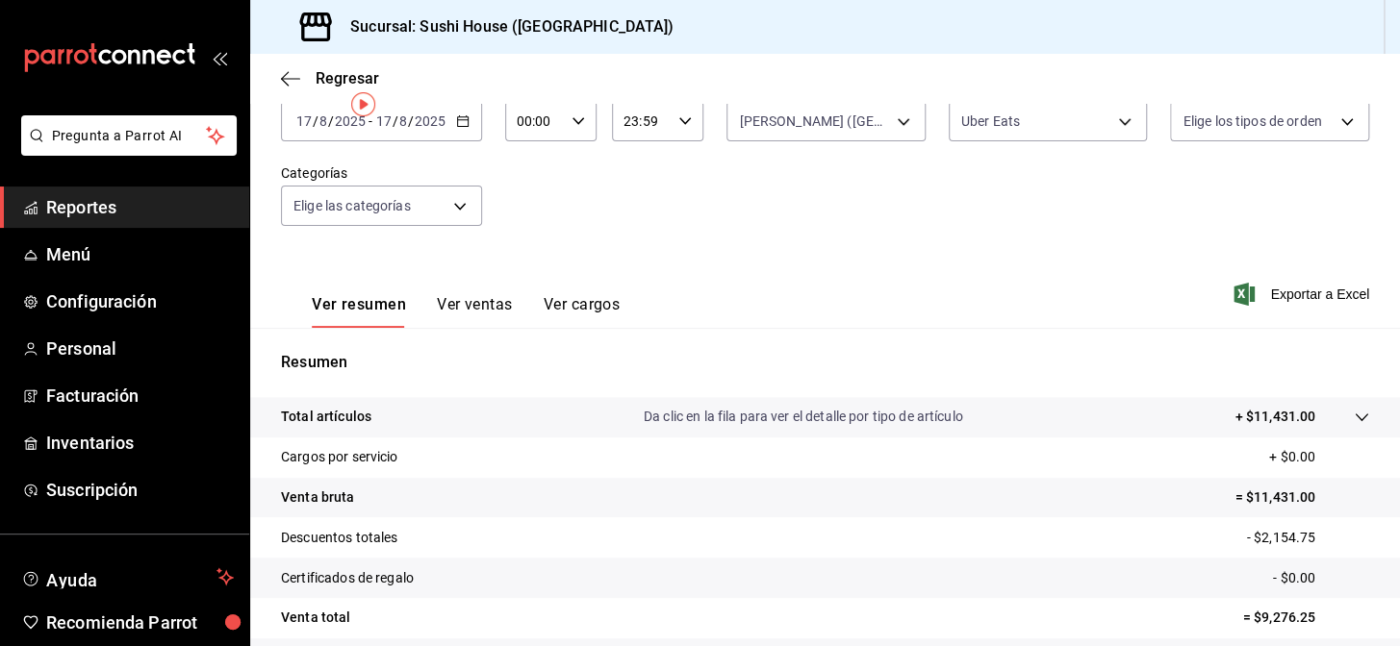
scroll to position [275, 0]
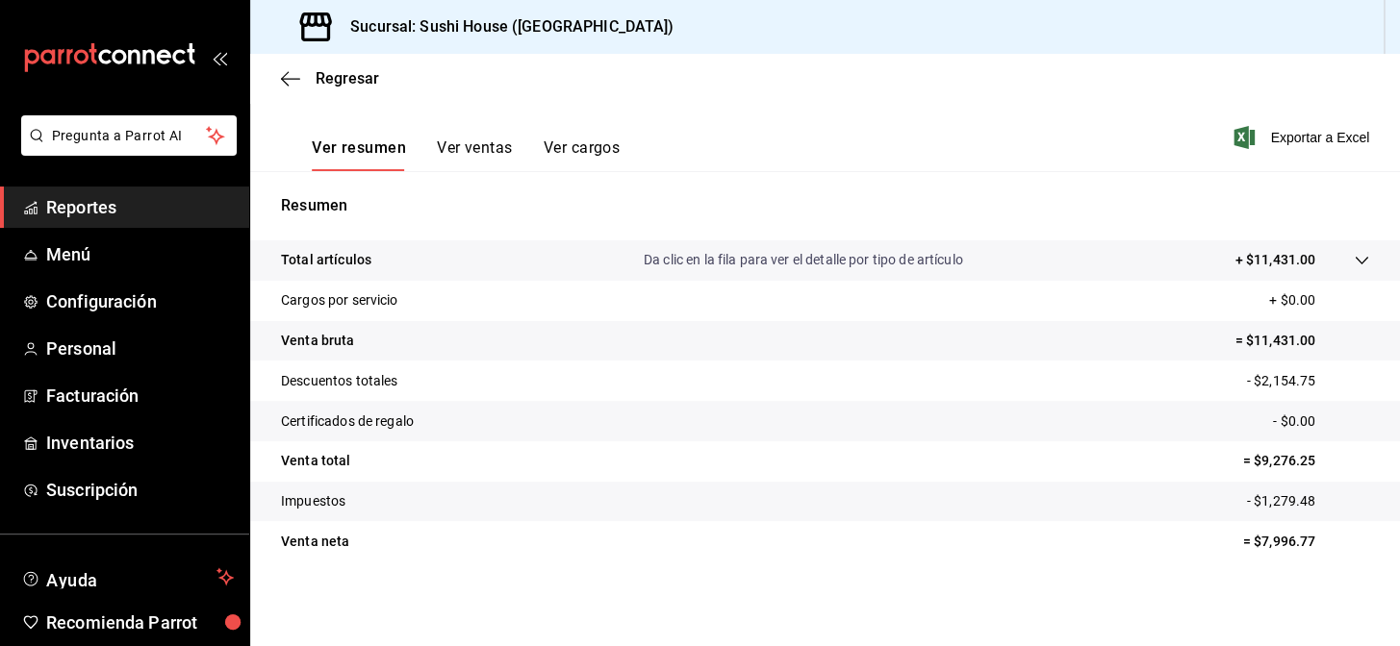
click at [122, 200] on span "Reportes" at bounding box center [140, 207] width 188 height 26
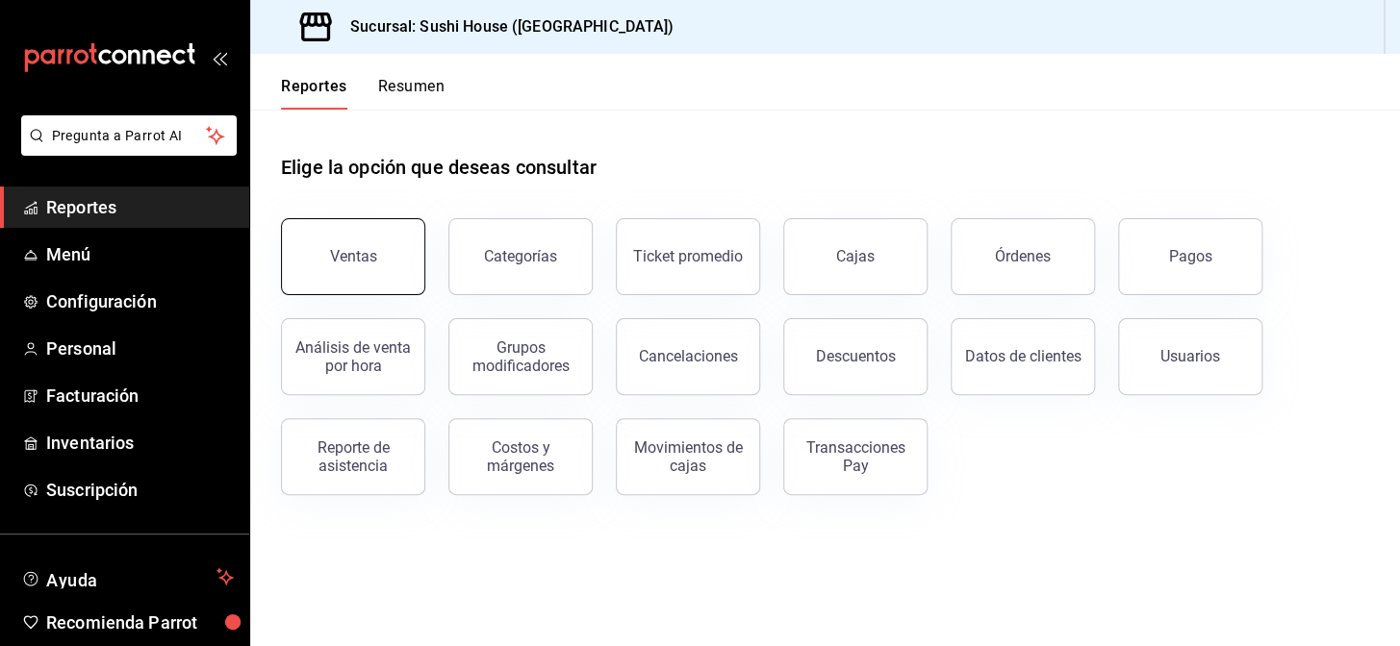
click at [339, 269] on button "Ventas" at bounding box center [353, 256] width 144 height 77
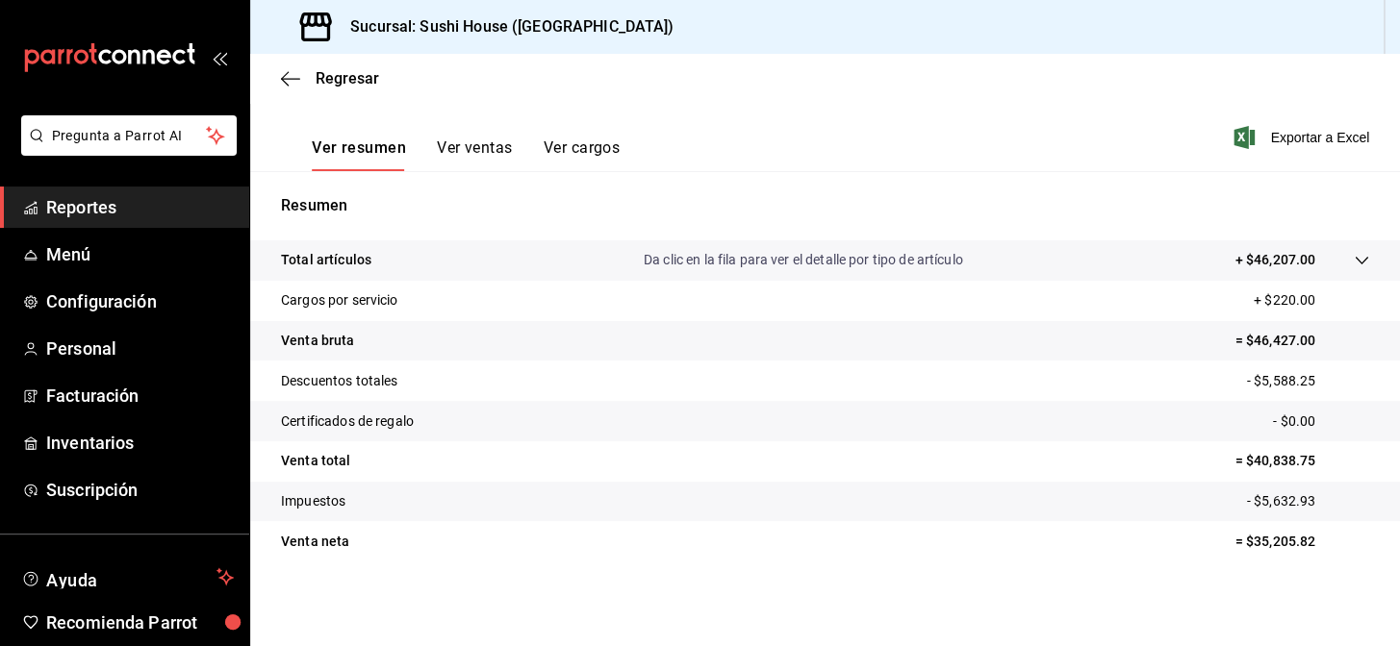
scroll to position [13, 0]
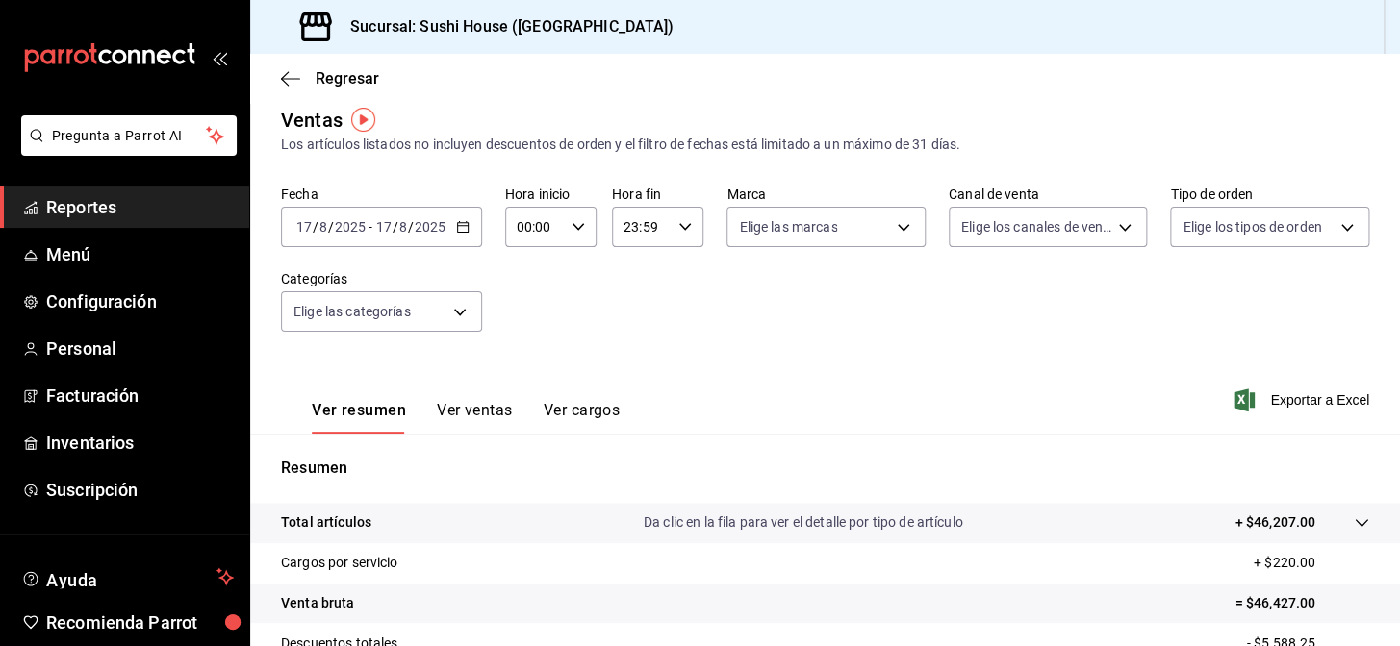
click at [148, 189] on link "Reportes" at bounding box center [124, 207] width 249 height 41
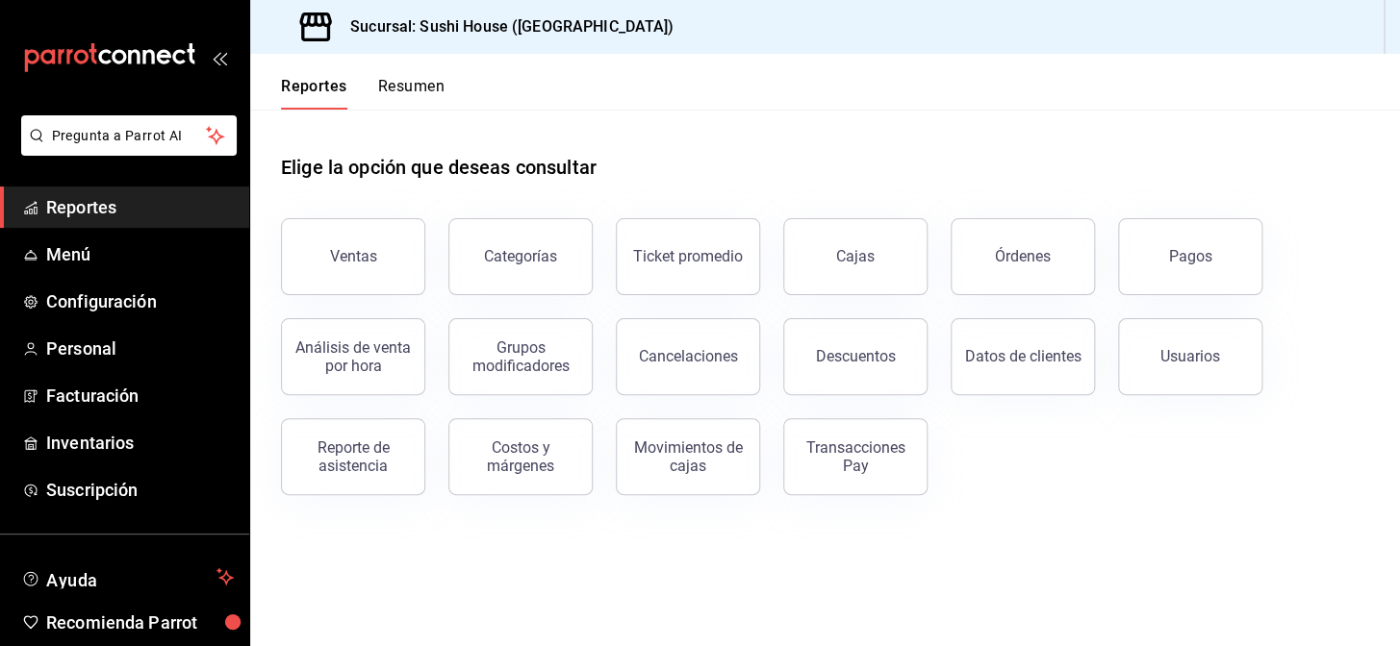
click at [413, 96] on button "Resumen" at bounding box center [411, 93] width 66 height 33
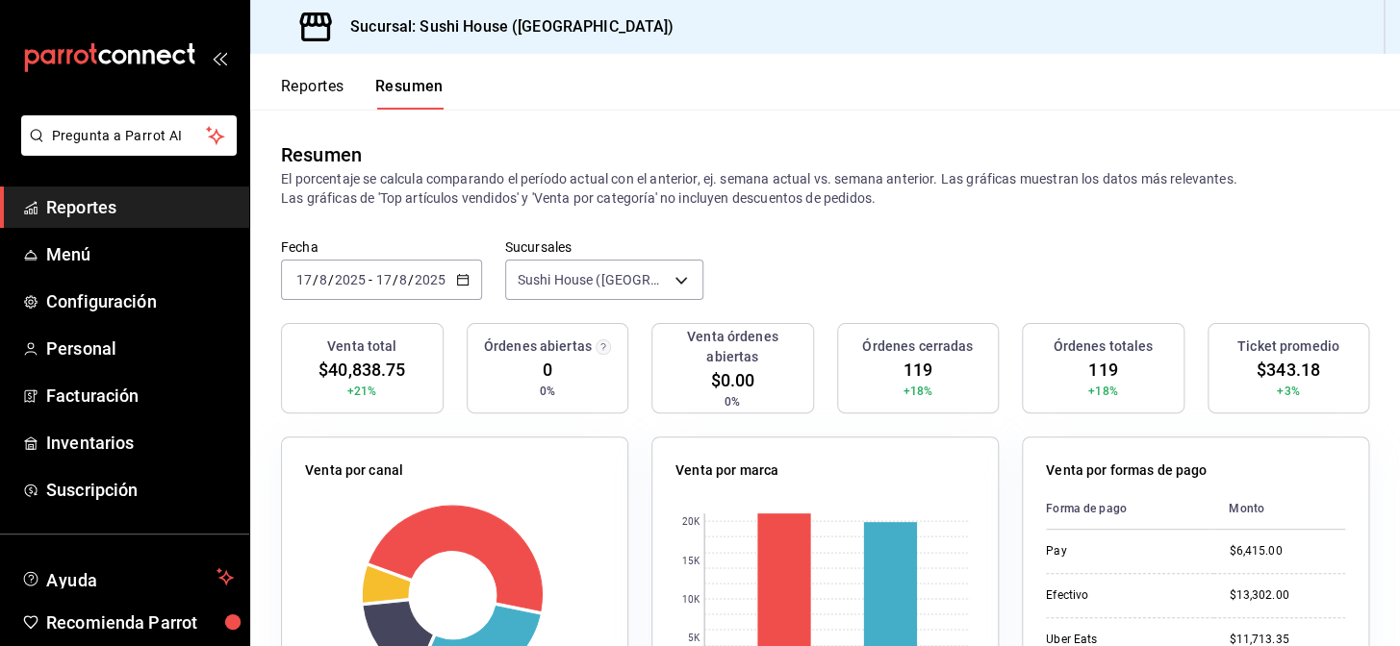
click at [80, 217] on span "Reportes" at bounding box center [140, 207] width 188 height 26
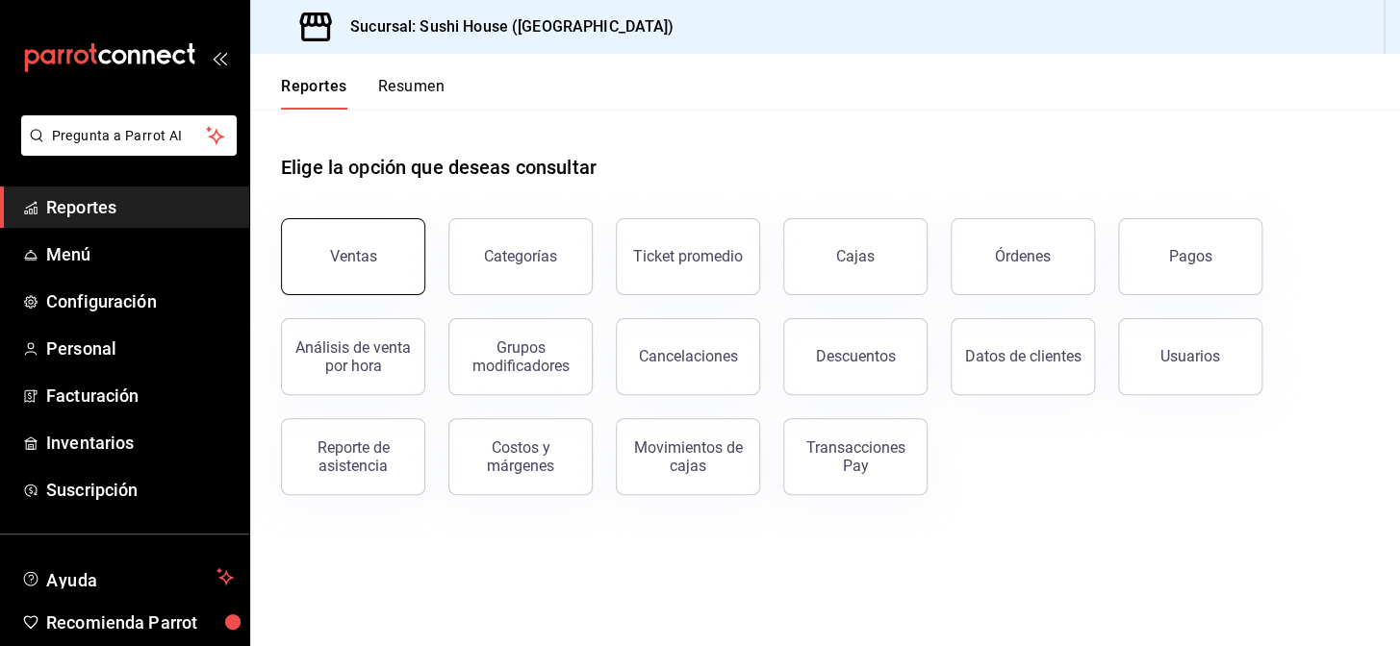
click at [344, 260] on div "Ventas" at bounding box center [353, 256] width 47 height 18
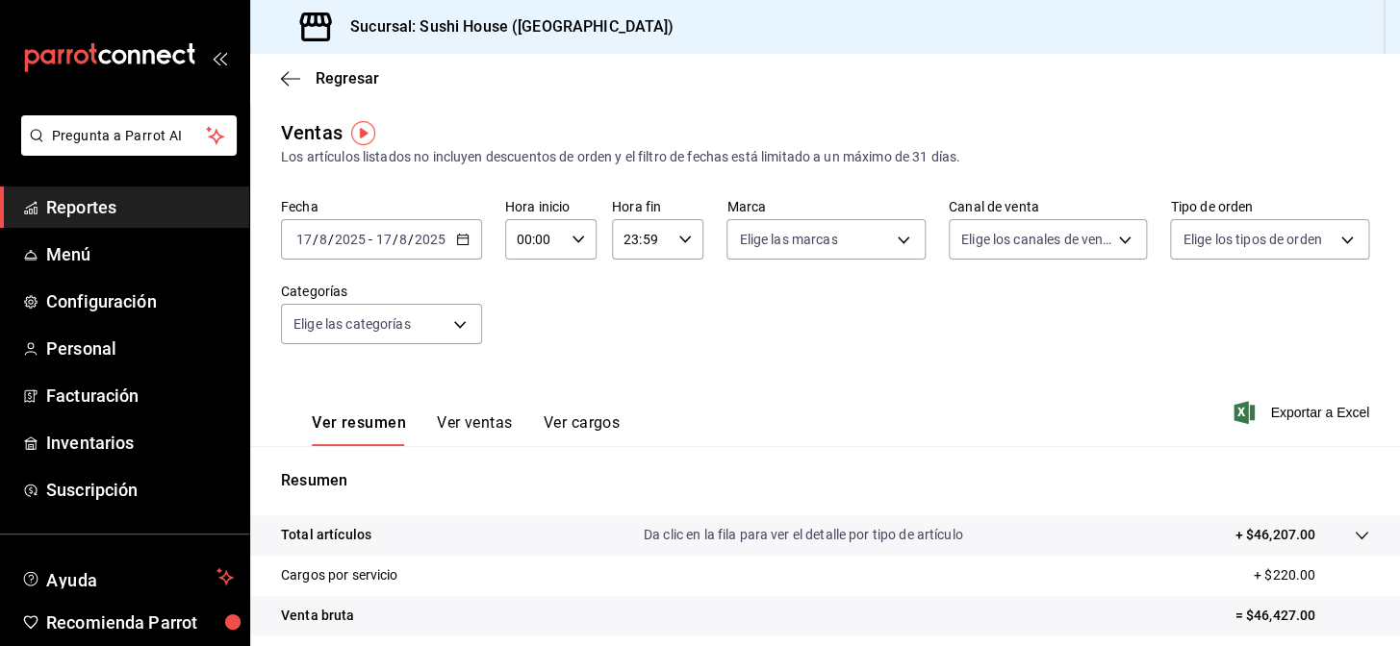
click at [144, 194] on span "Reportes" at bounding box center [140, 207] width 188 height 26
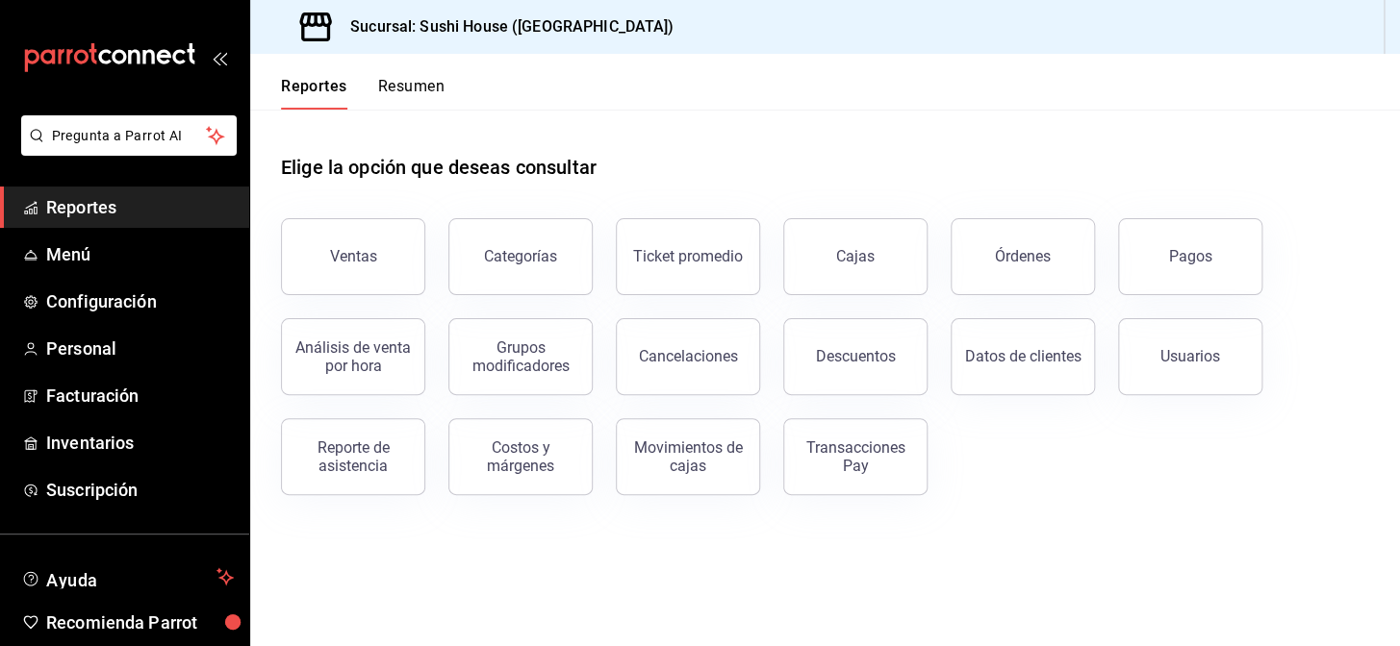
click at [123, 202] on span "Reportes" at bounding box center [140, 207] width 188 height 26
click at [868, 476] on button "Transacciones Pay" at bounding box center [855, 456] width 144 height 77
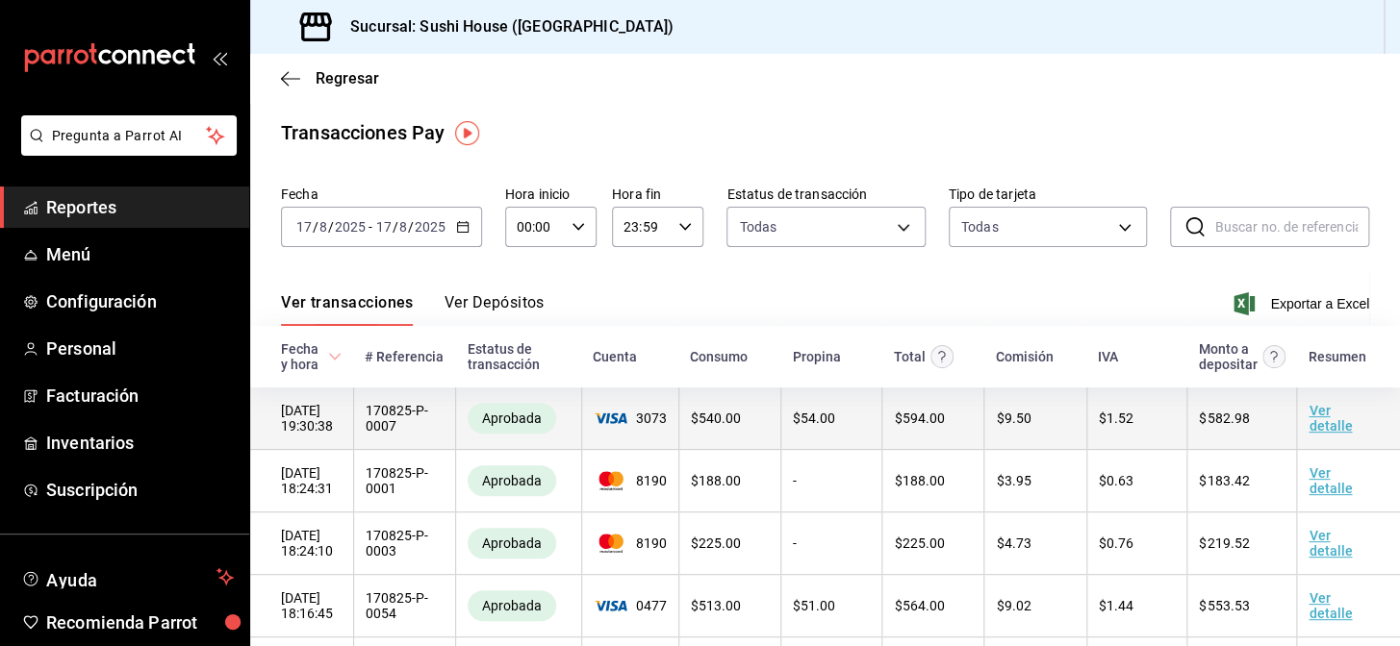
scroll to position [87, 0]
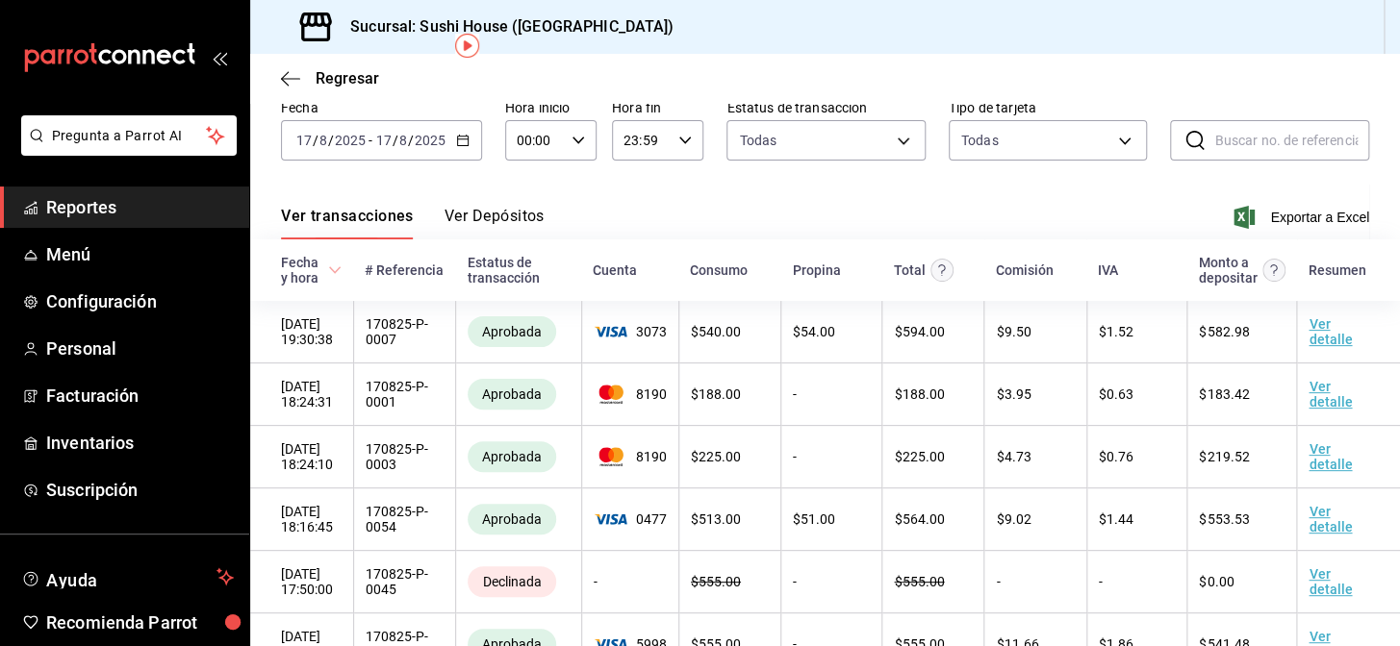
click at [465, 139] on icon "button" at bounding box center [462, 140] width 13 height 13
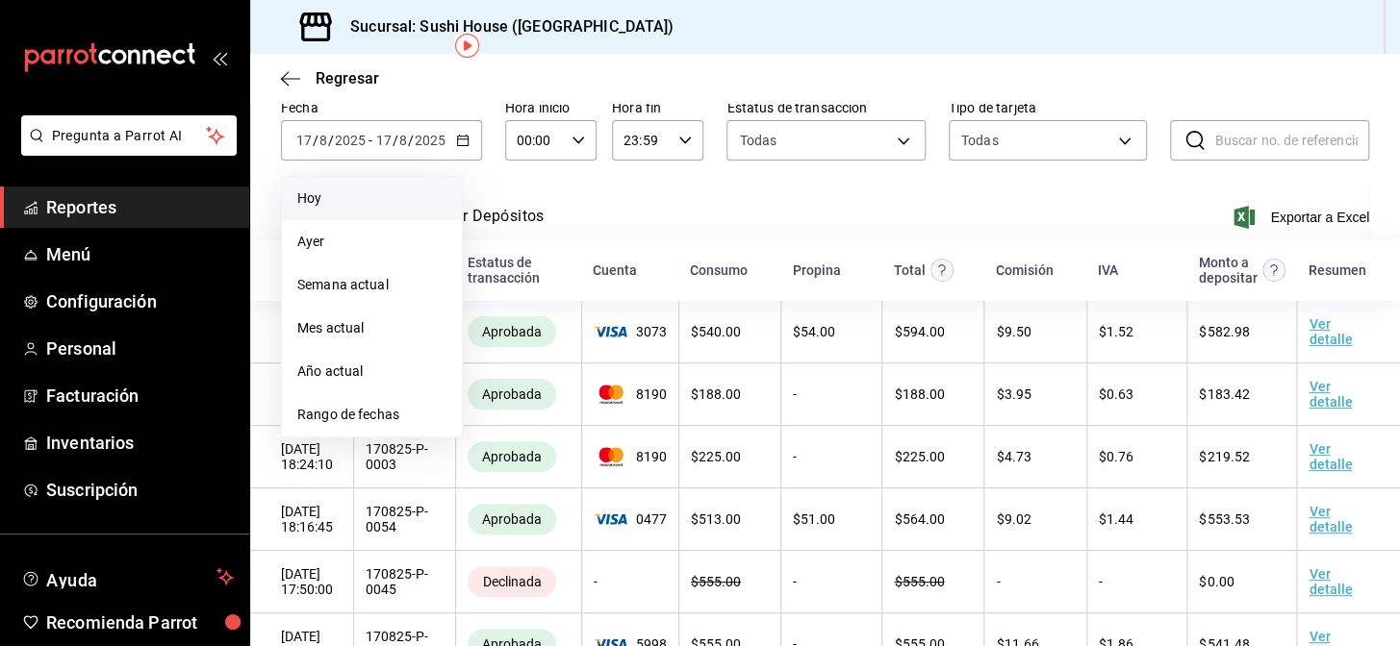
click at [360, 192] on span "Hoy" at bounding box center [371, 199] width 149 height 20
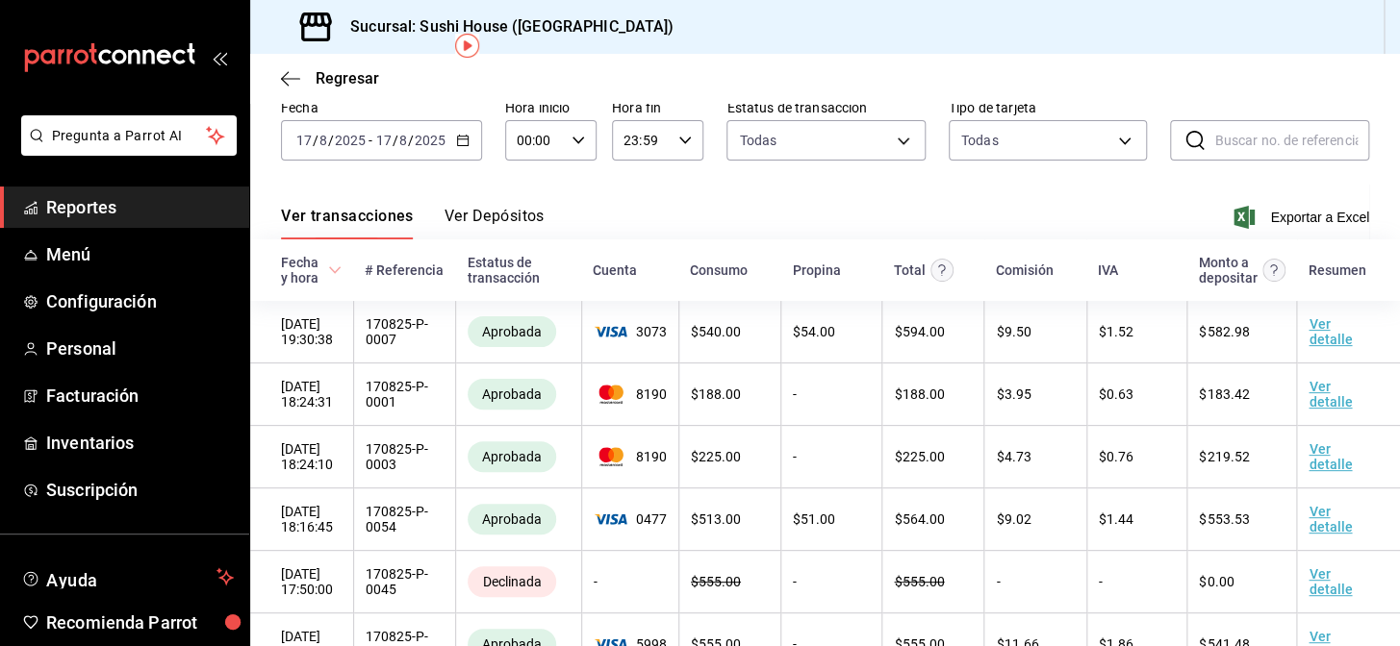
click at [133, 208] on span "Reportes" at bounding box center [140, 207] width 188 height 26
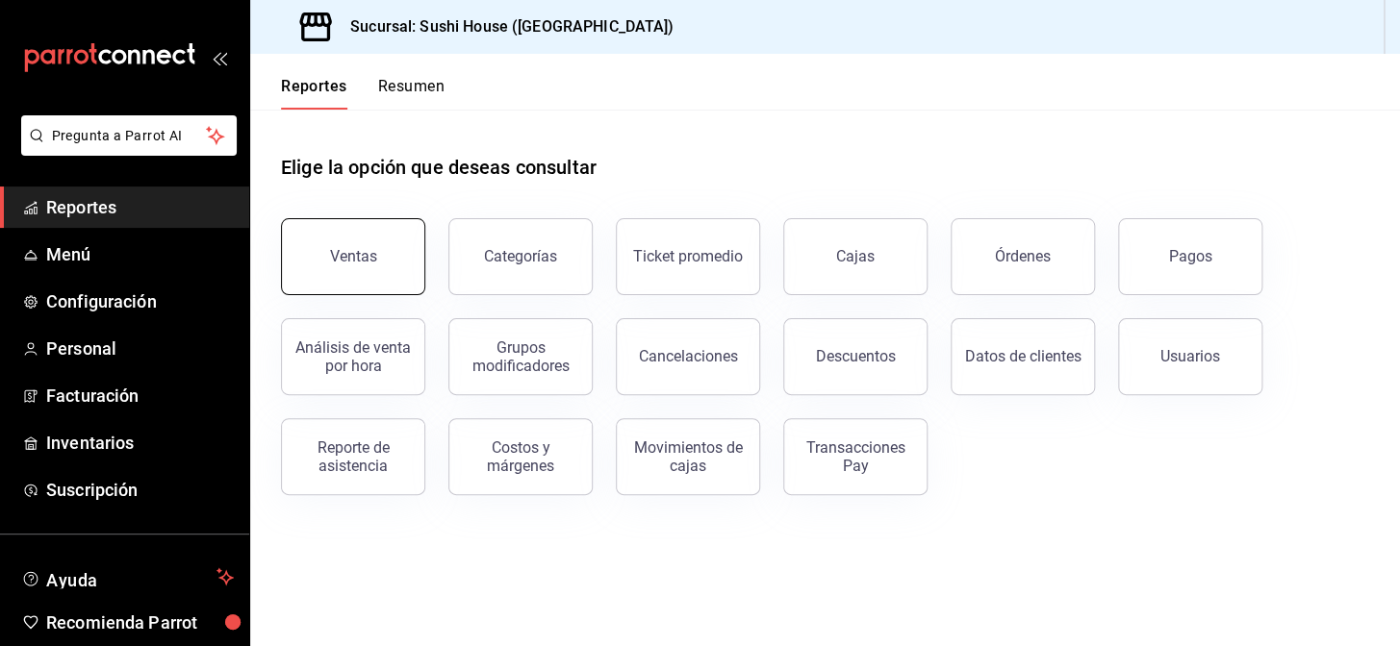
click at [369, 266] on button "Ventas" at bounding box center [353, 256] width 144 height 77
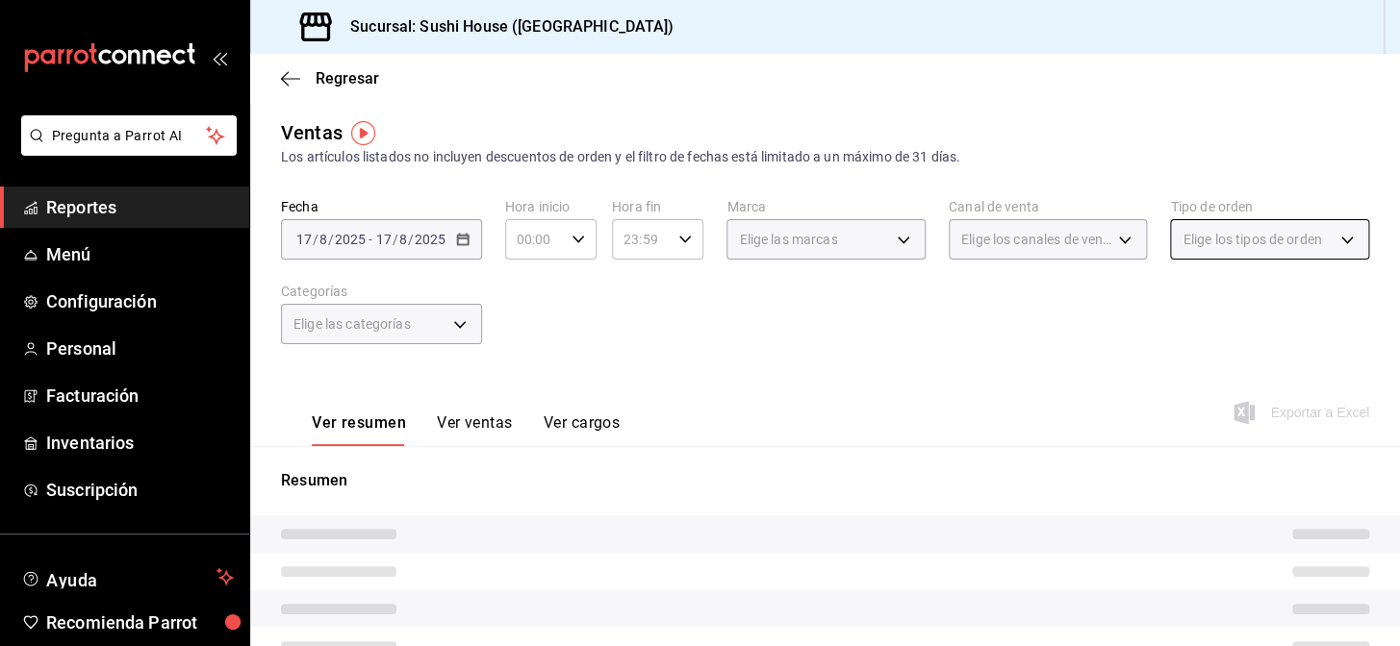
click at [1200, 251] on div "Elige los tipos de orden" at bounding box center [1269, 239] width 199 height 40
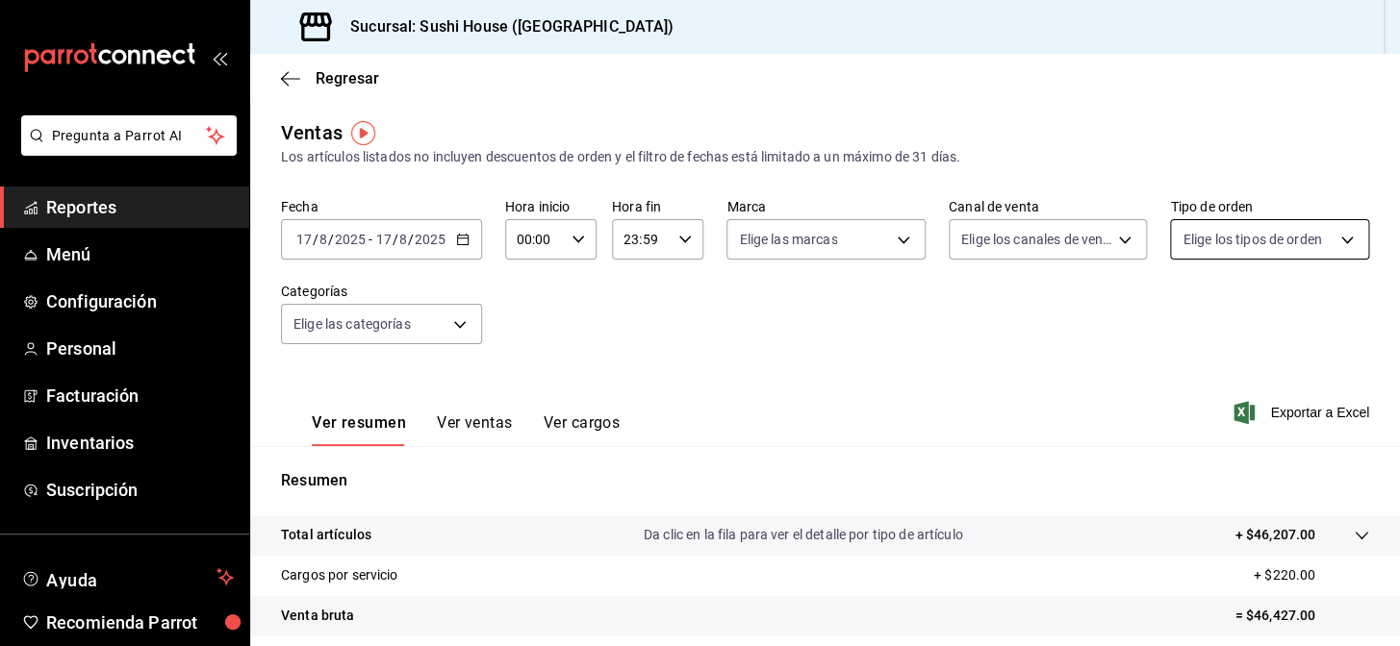
click at [1241, 231] on body "Pregunta a Parrot AI Reportes Menú Configuración Personal Facturación Inventari…" at bounding box center [700, 323] width 1400 height 646
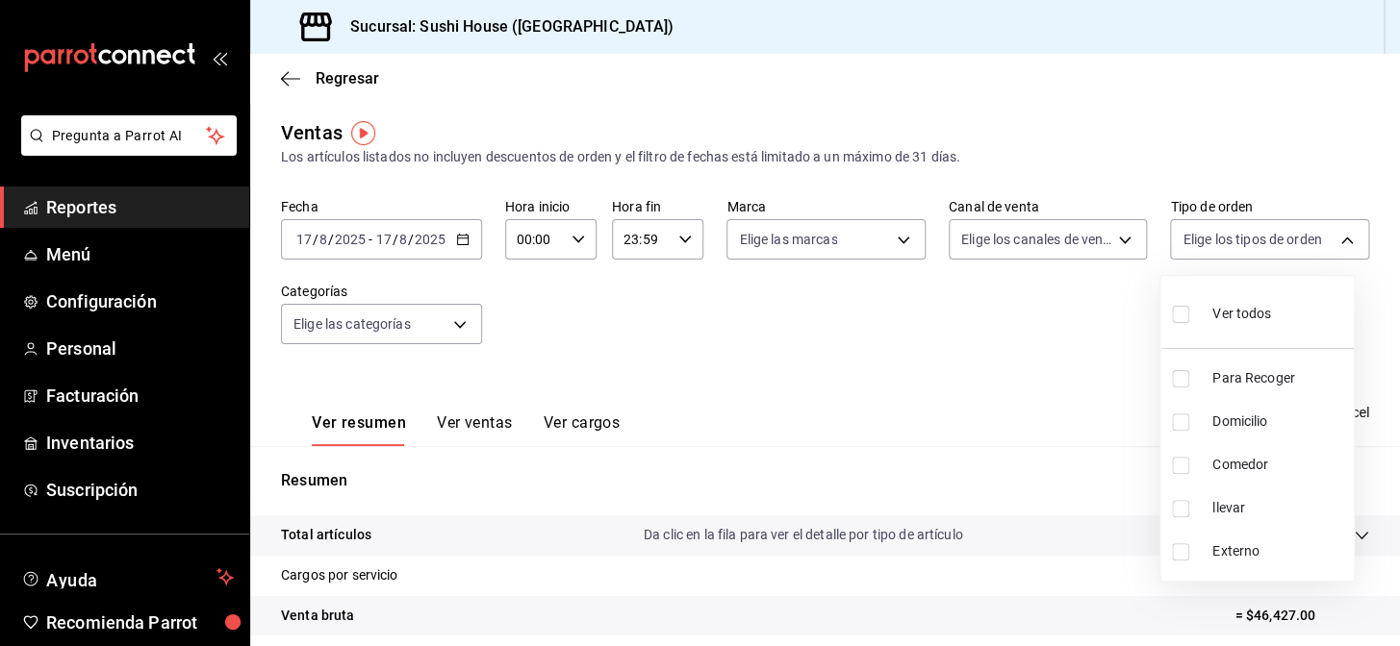
click at [932, 419] on div at bounding box center [700, 323] width 1400 height 646
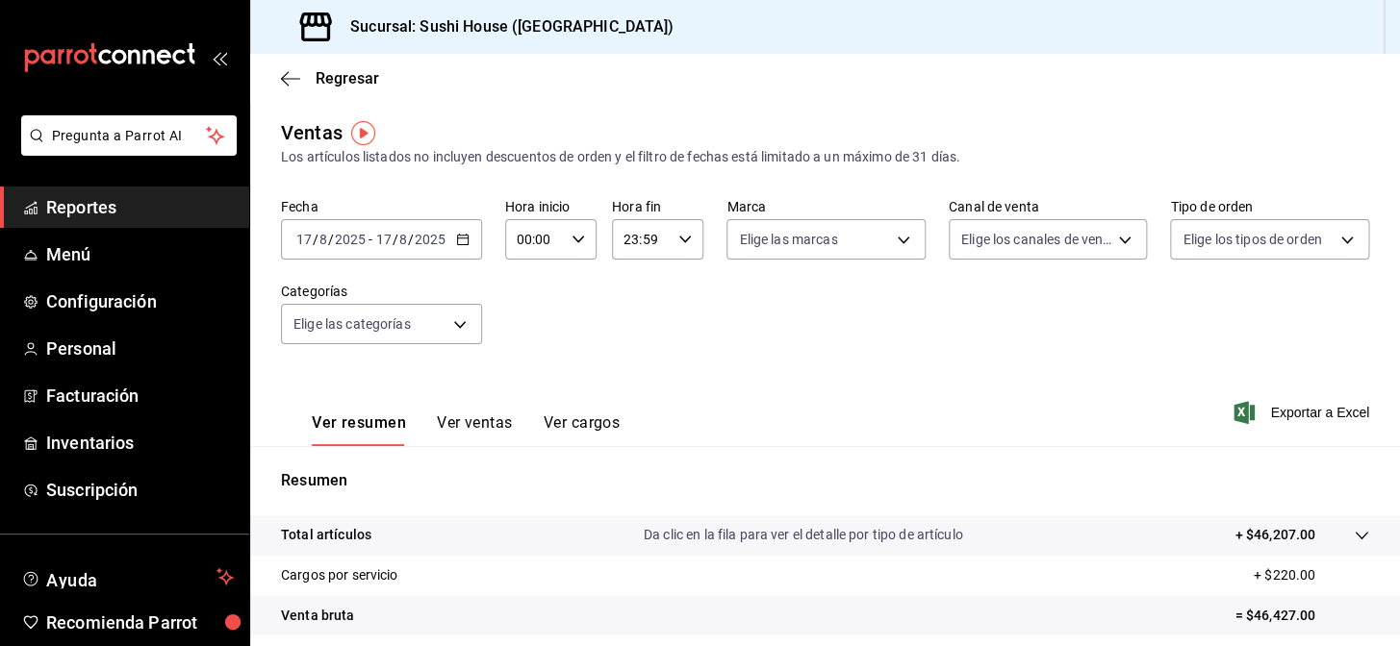
click at [136, 210] on span "Reportes" at bounding box center [140, 207] width 188 height 26
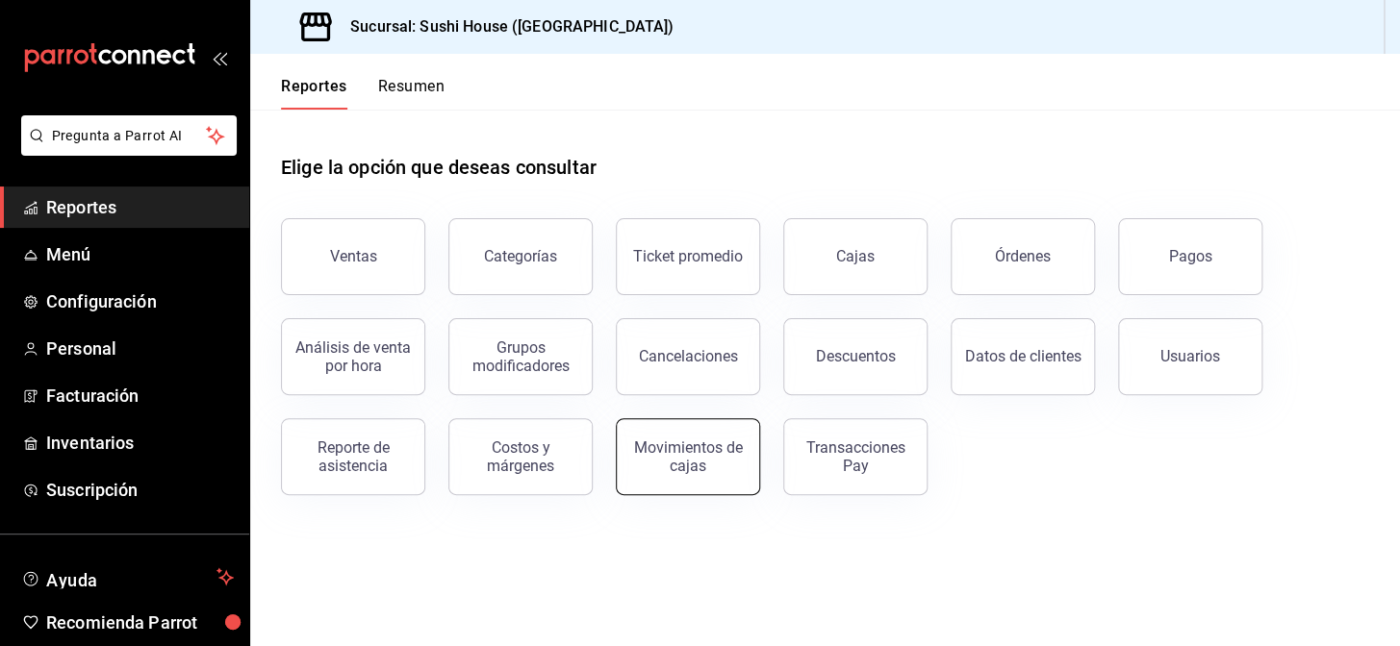
click at [718, 457] on div "Movimientos de cajas" at bounding box center [687, 457] width 119 height 37
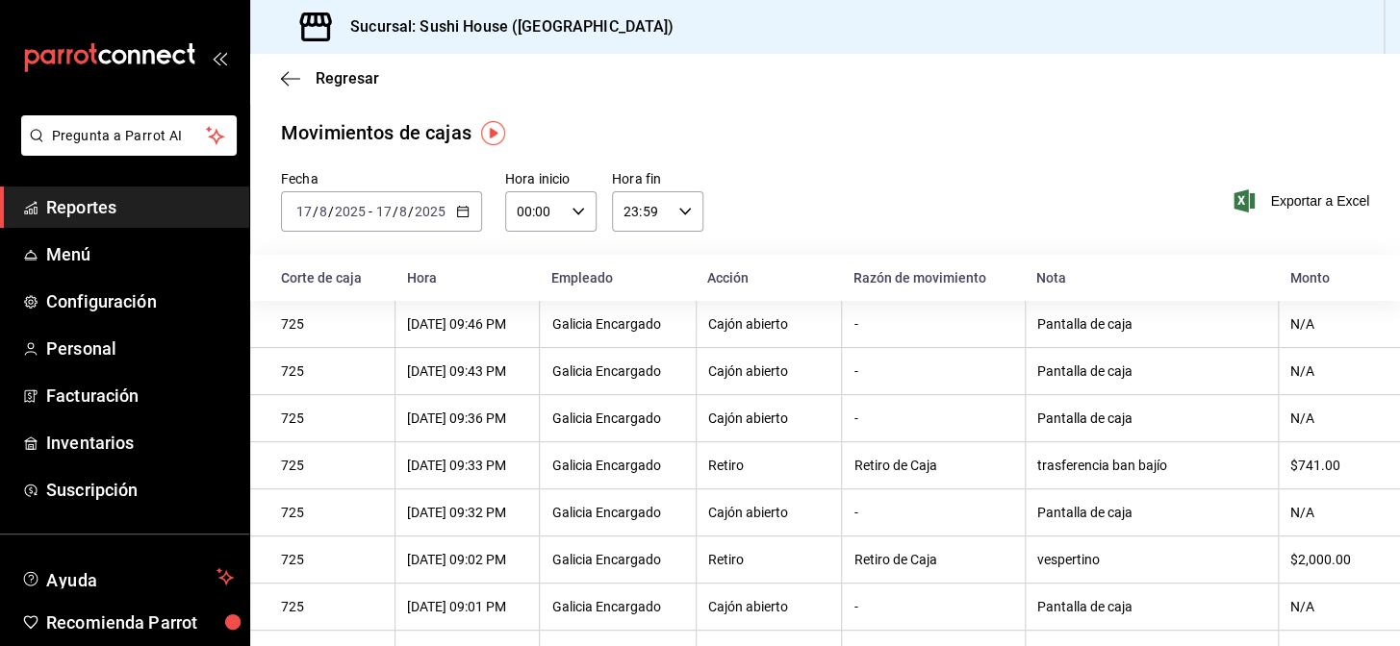
click at [465, 211] on icon "button" at bounding box center [462, 211] width 13 height 13
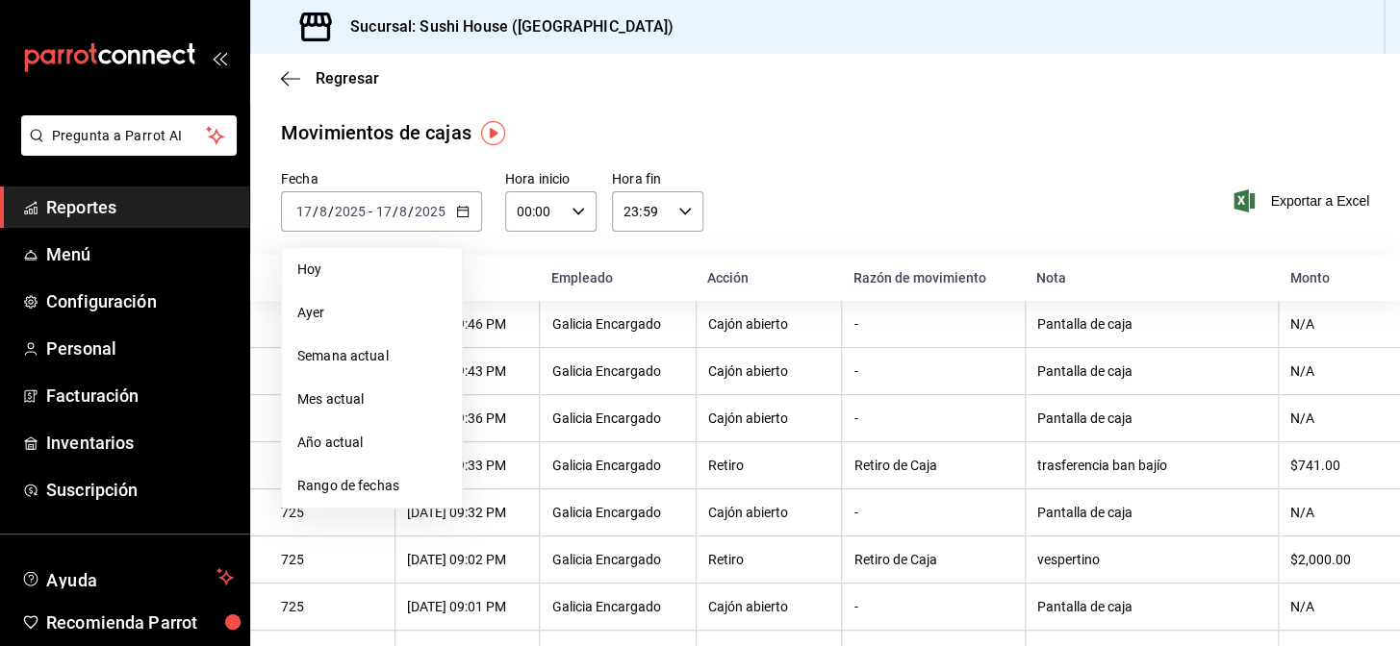
click at [114, 209] on span "Reportes" at bounding box center [140, 207] width 188 height 26
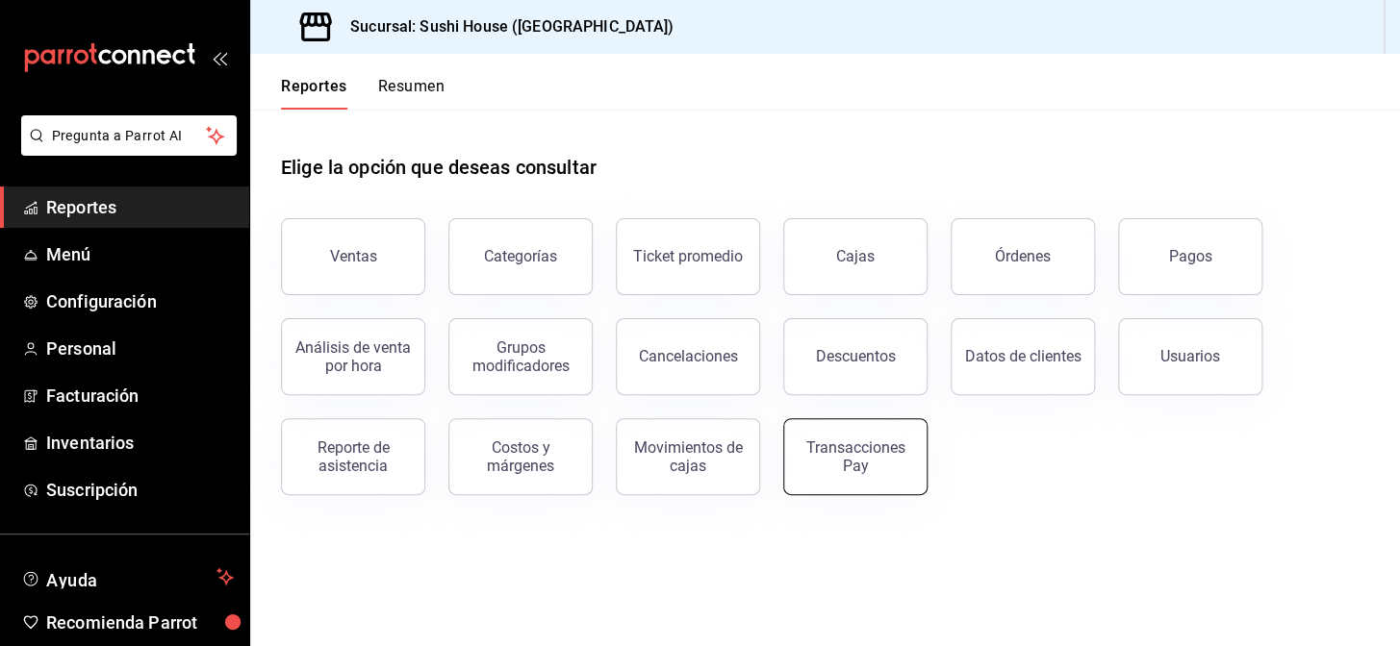
click at [855, 465] on div "Transacciones Pay" at bounding box center [855, 457] width 119 height 37
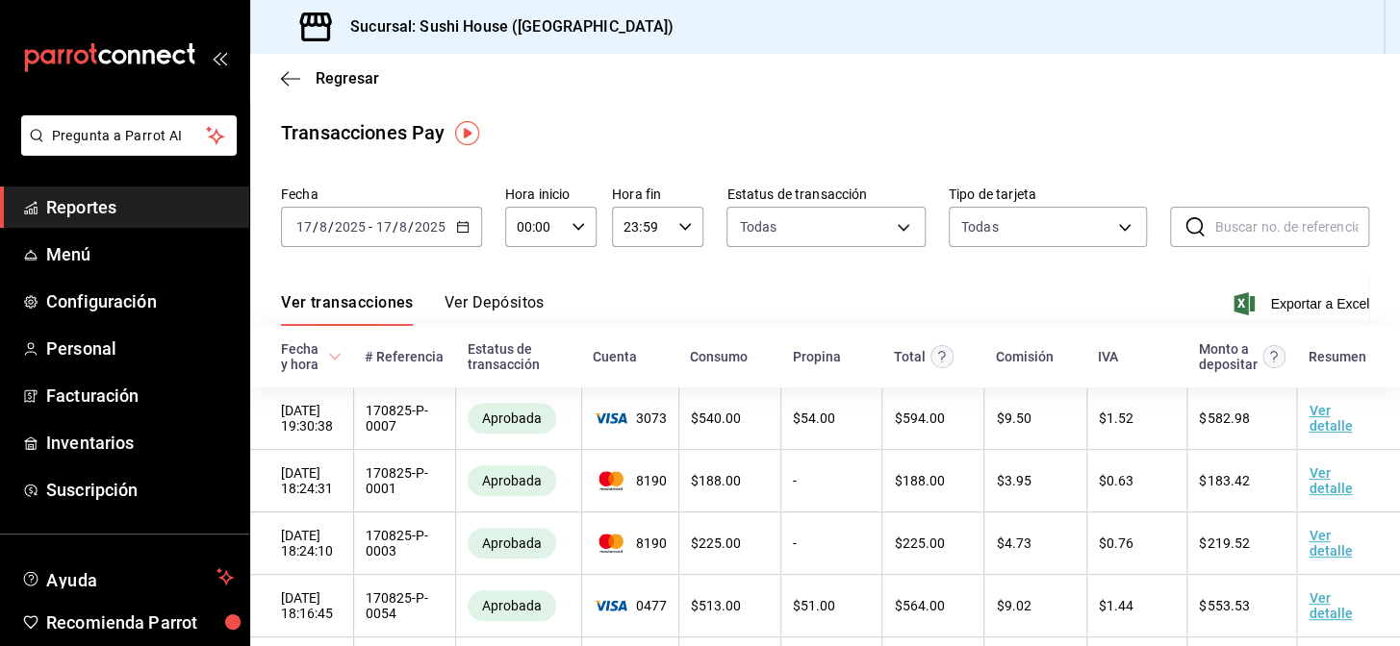
click at [460, 228] on icon "button" at bounding box center [462, 226] width 13 height 13
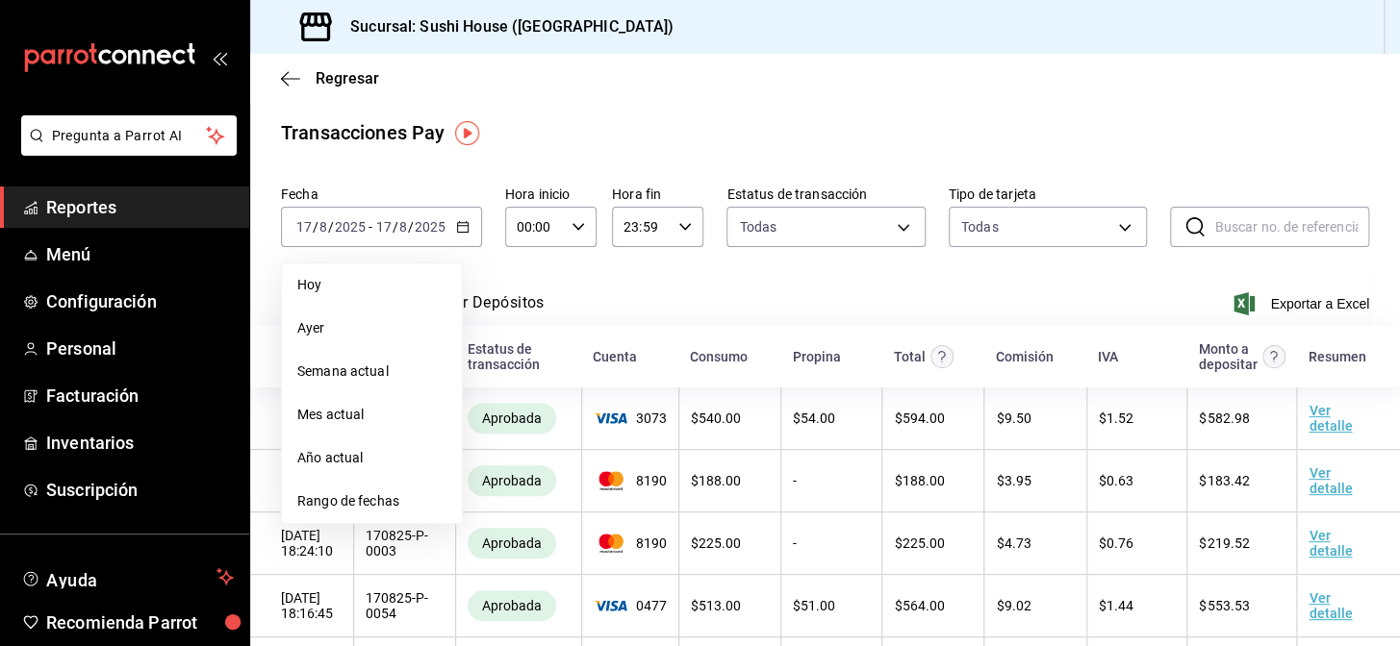
click at [707, 280] on div "Ver transacciones Ver Depósitos Exportar a Excel" at bounding box center [825, 298] width 1088 height 56
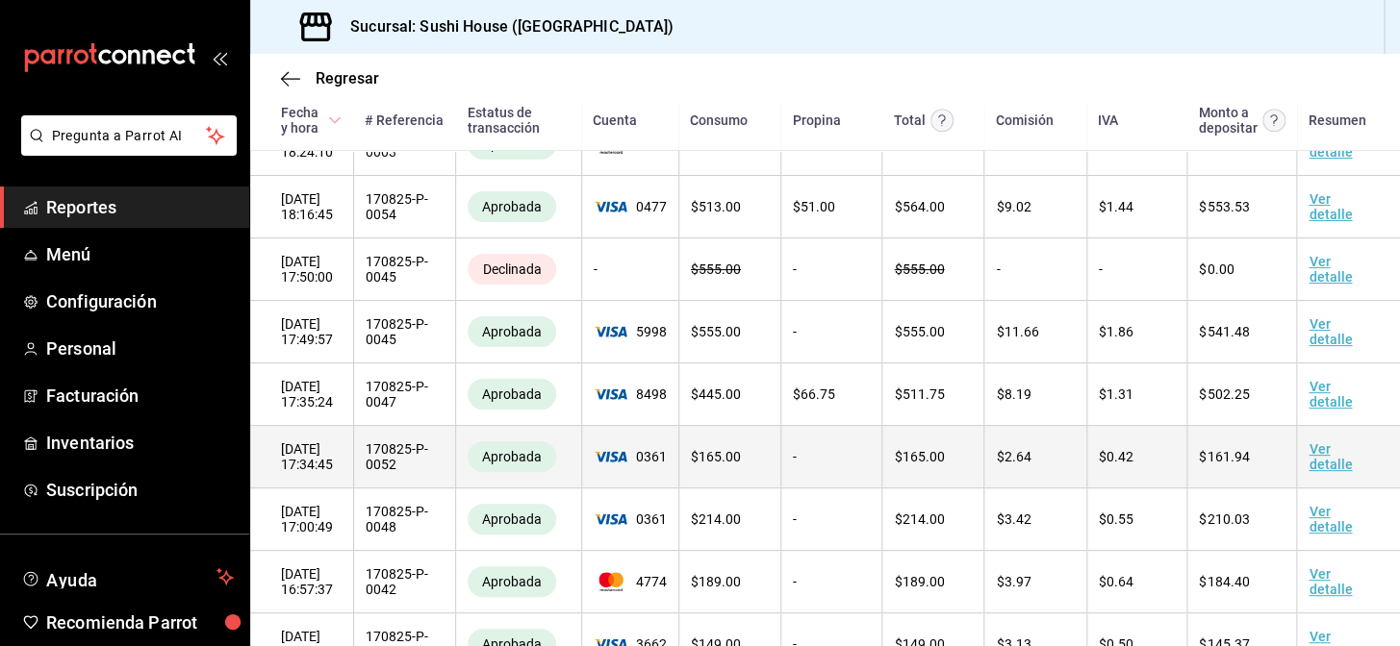
scroll to position [431, 0]
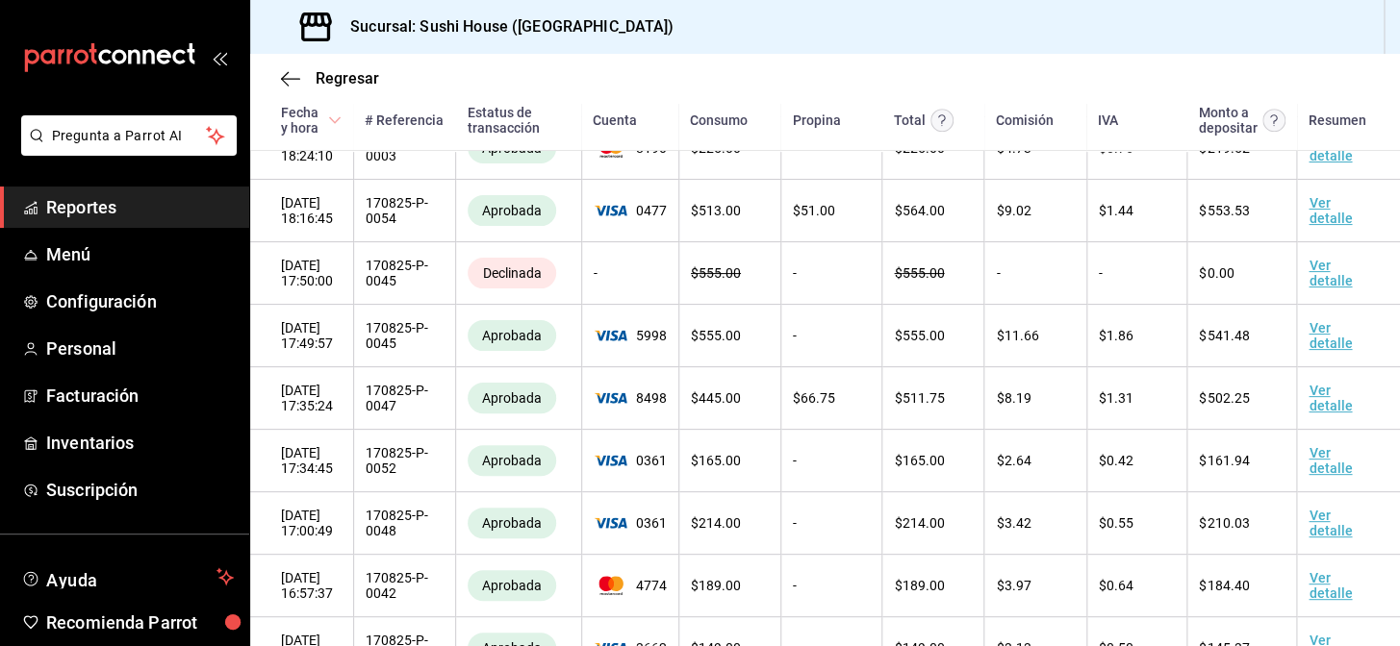
click at [121, 212] on span "Reportes" at bounding box center [140, 207] width 188 height 26
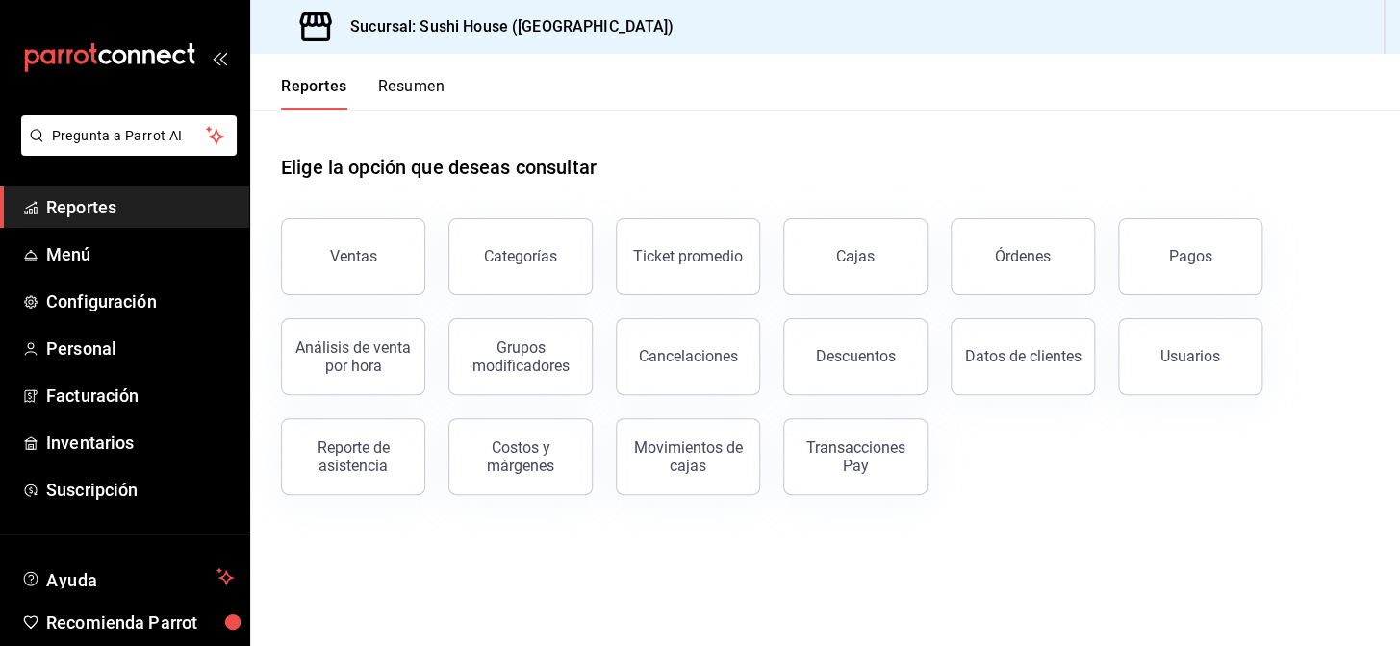
click at [290, 196] on div "Ventas" at bounding box center [341, 245] width 167 height 100
click at [329, 248] on button "Ventas" at bounding box center [353, 256] width 144 height 77
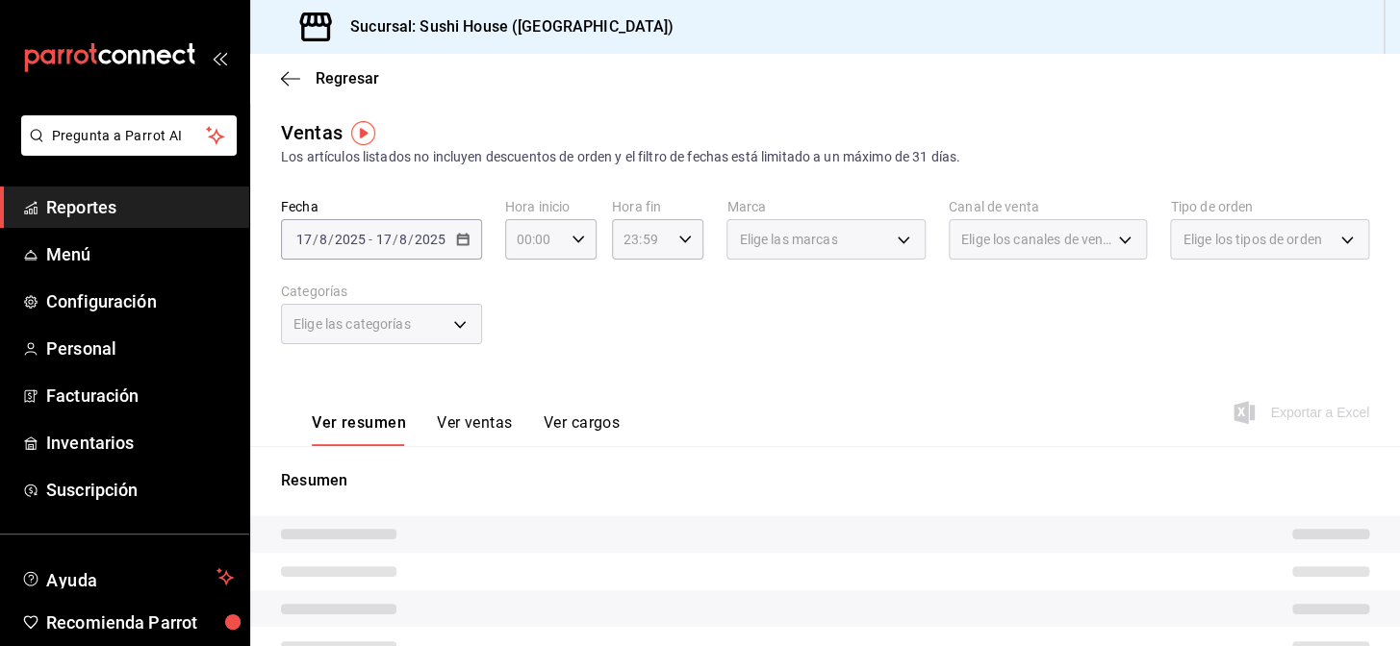
click at [999, 245] on span "Elige los canales de venta" at bounding box center [1036, 239] width 151 height 19
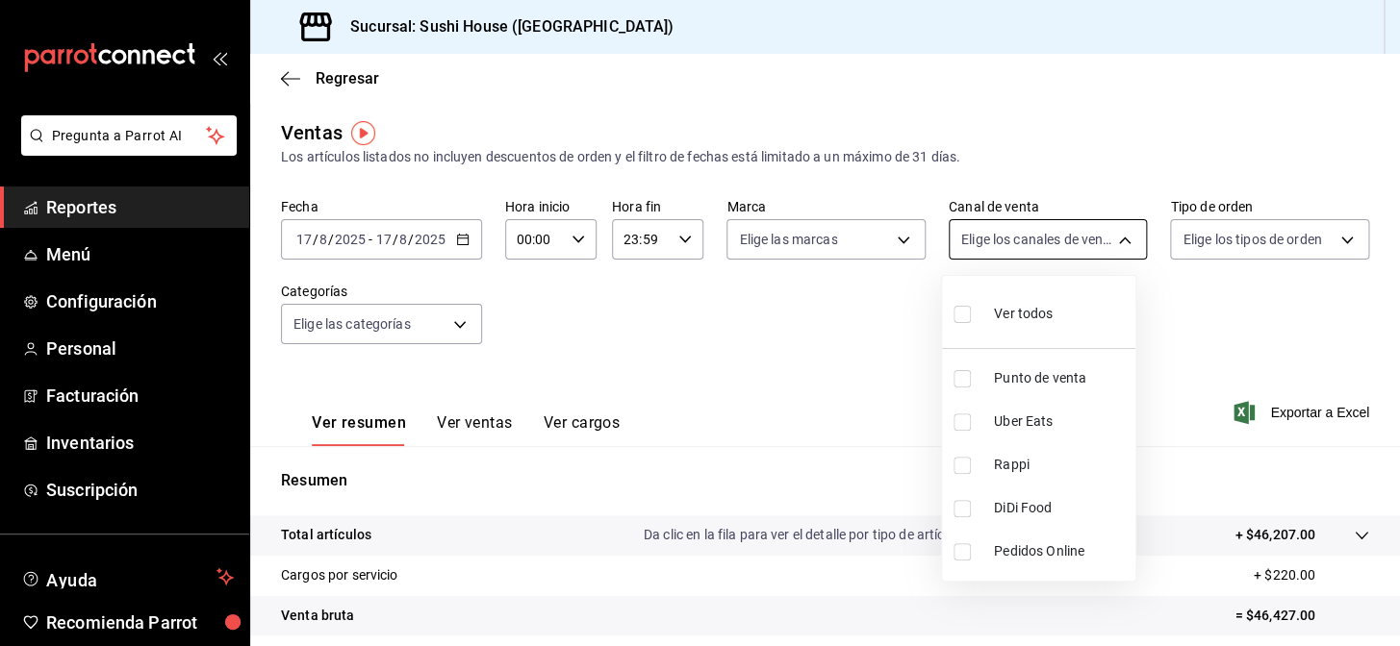
click at [994, 244] on body "Pregunta a Parrot AI Reportes Menú Configuración Personal Facturación Inventari…" at bounding box center [700, 323] width 1400 height 646
click at [1201, 247] on div at bounding box center [700, 323] width 1400 height 646
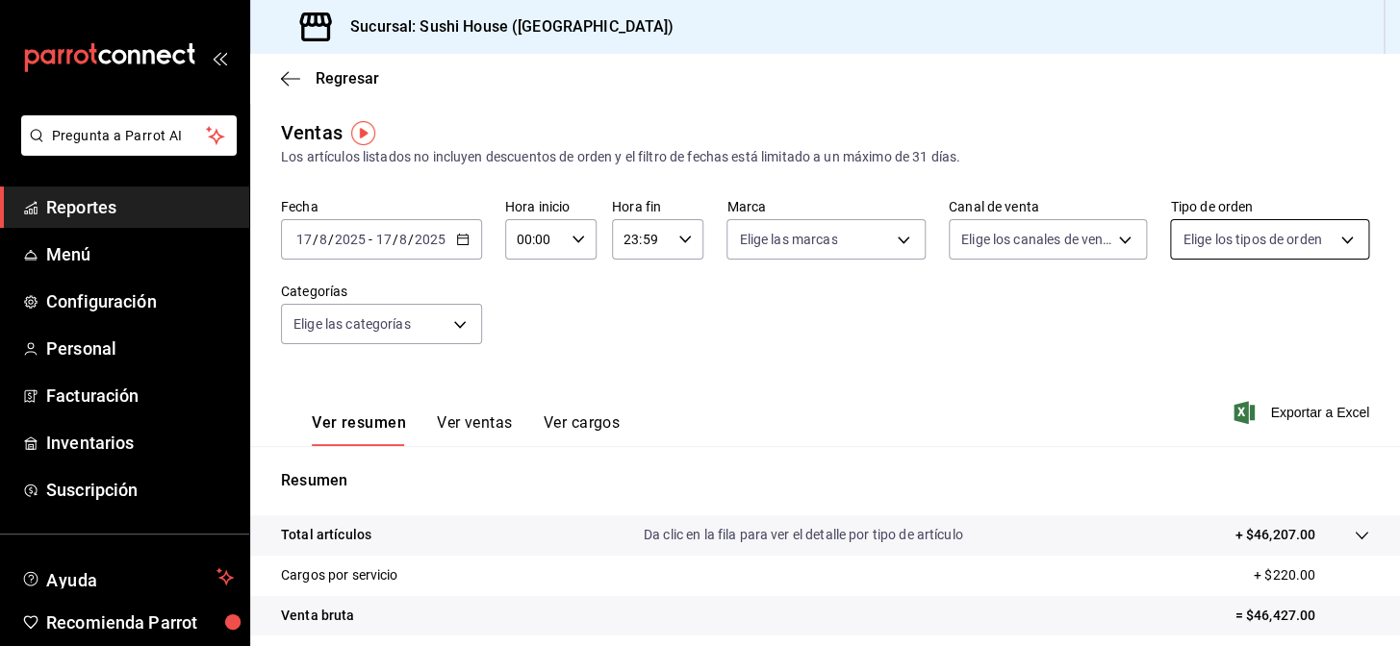
click at [1191, 246] on body "Pregunta a Parrot AI Reportes Menú Configuración Personal Facturación Inventari…" at bounding box center [700, 323] width 1400 height 646
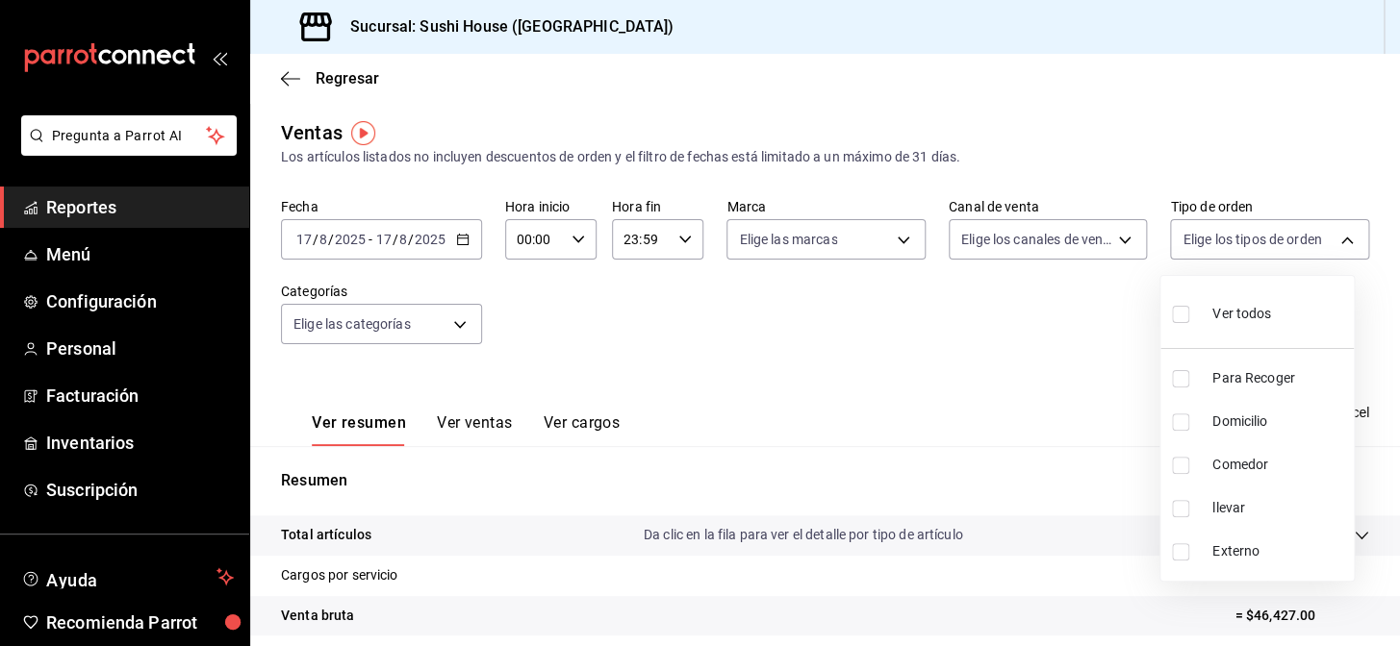
click at [978, 435] on div at bounding box center [700, 323] width 1400 height 646
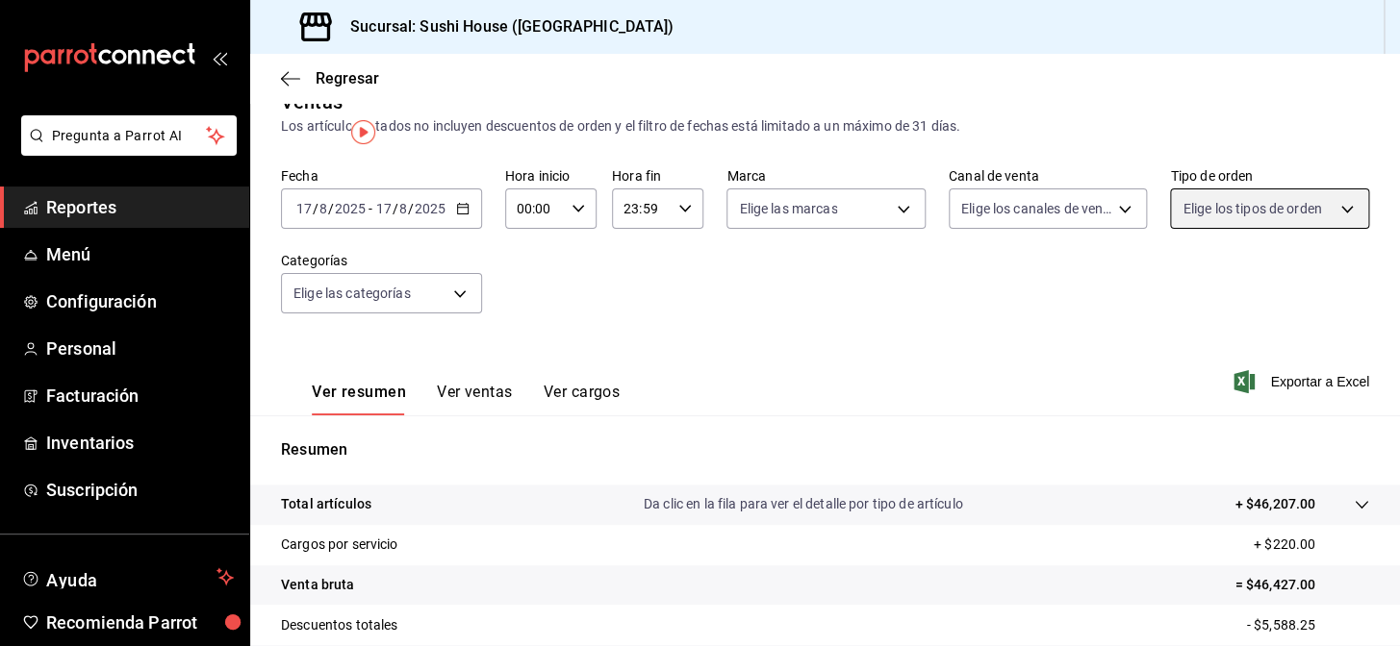
scroll to position [87, 0]
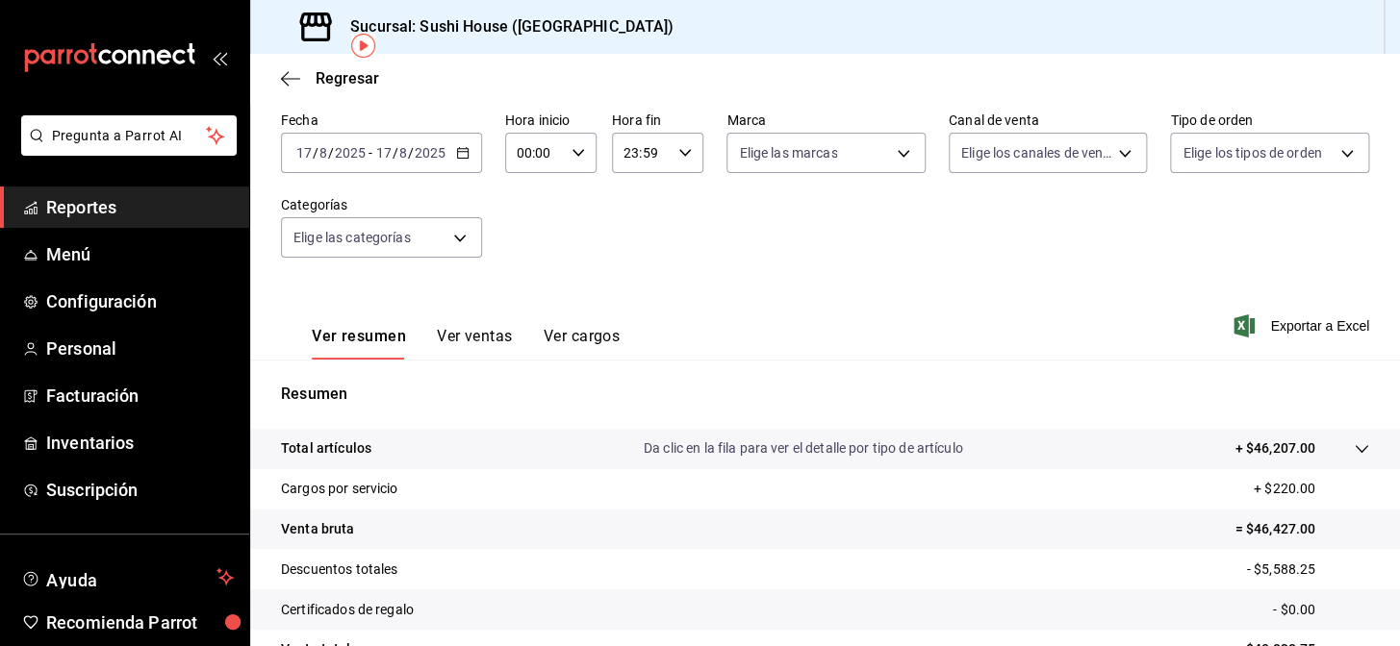
click at [89, 192] on link "Reportes" at bounding box center [124, 207] width 249 height 41
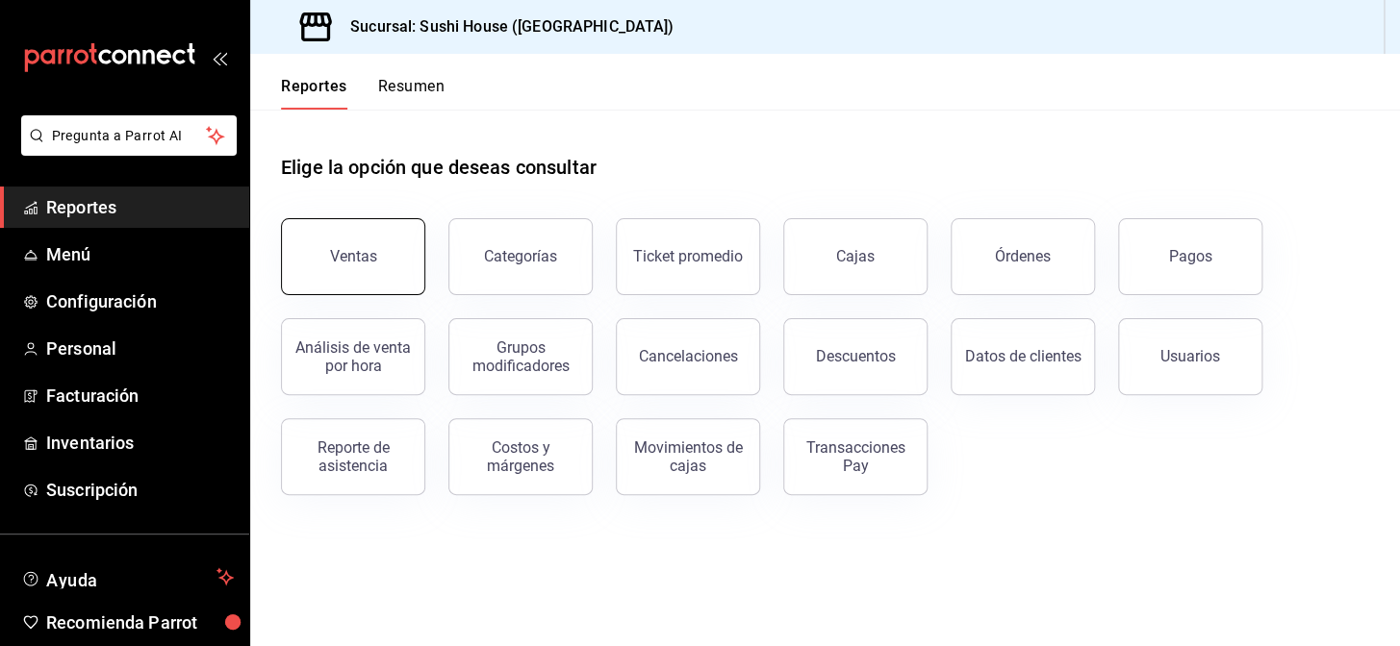
click at [344, 285] on button "Ventas" at bounding box center [353, 256] width 144 height 77
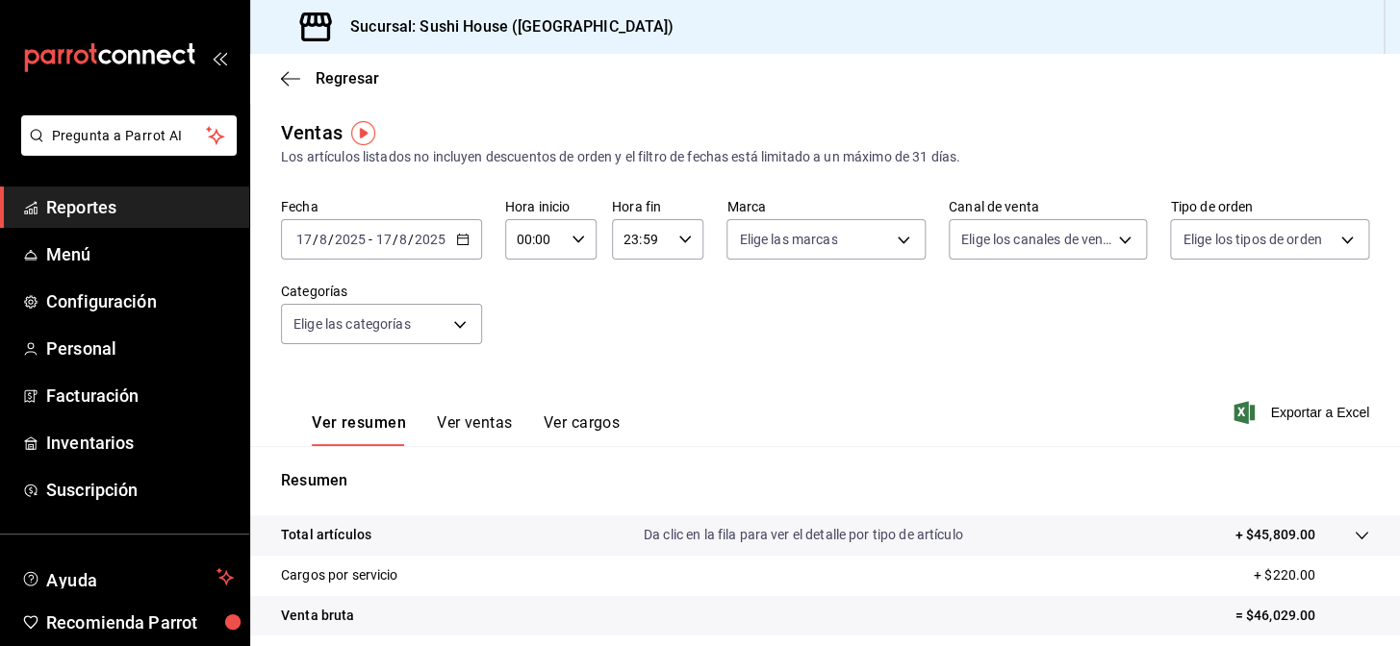
click at [144, 205] on span "Reportes" at bounding box center [140, 207] width 188 height 26
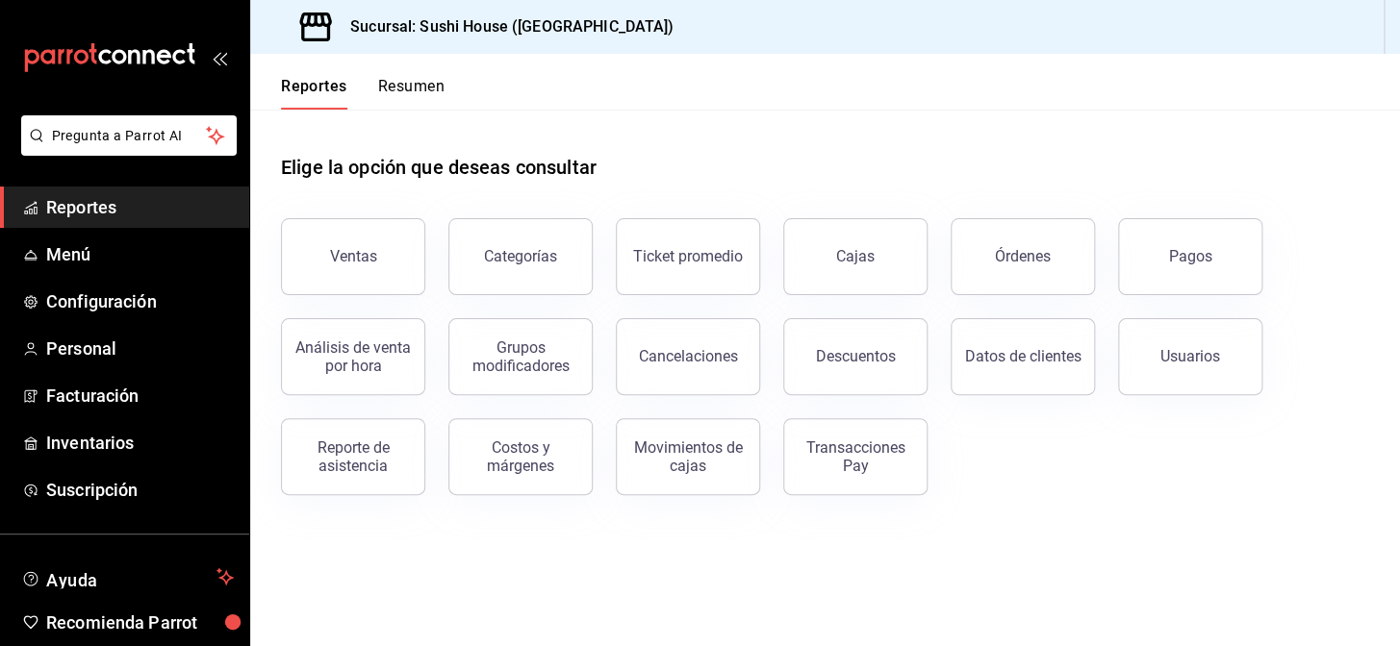
click at [407, 87] on button "Resumen" at bounding box center [411, 93] width 66 height 33
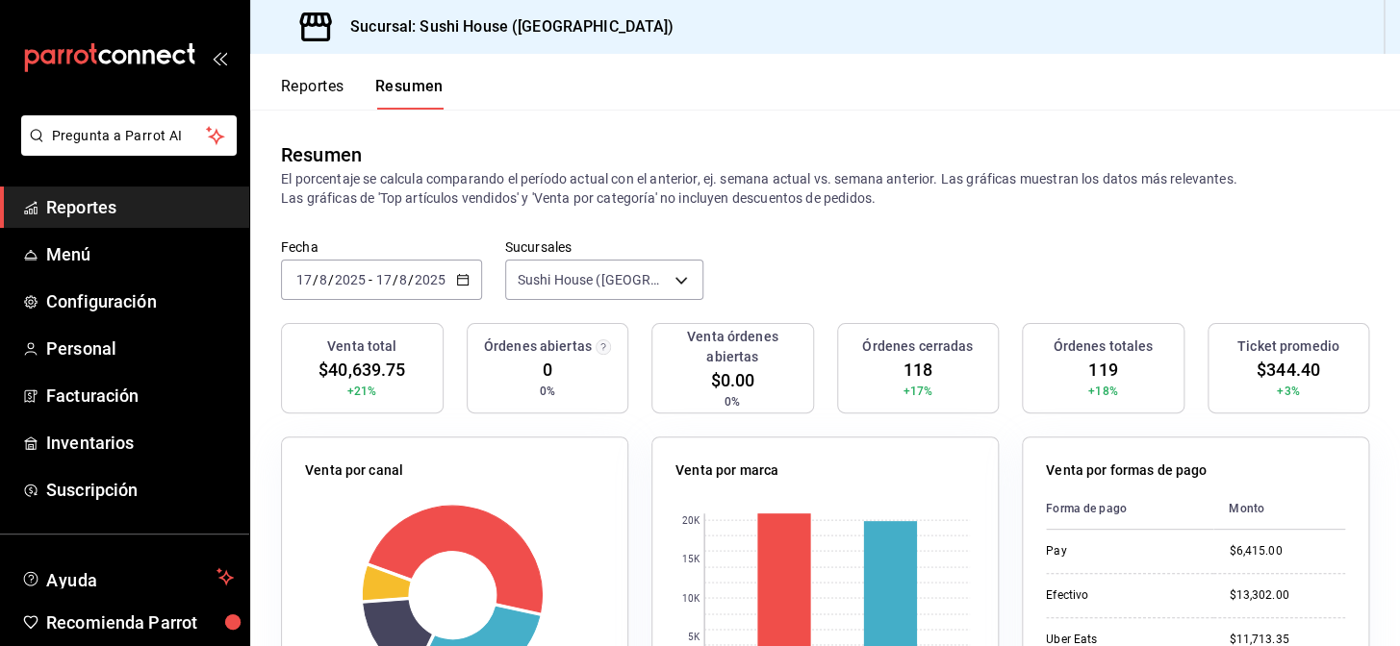
click at [160, 215] on span "Reportes" at bounding box center [140, 207] width 188 height 26
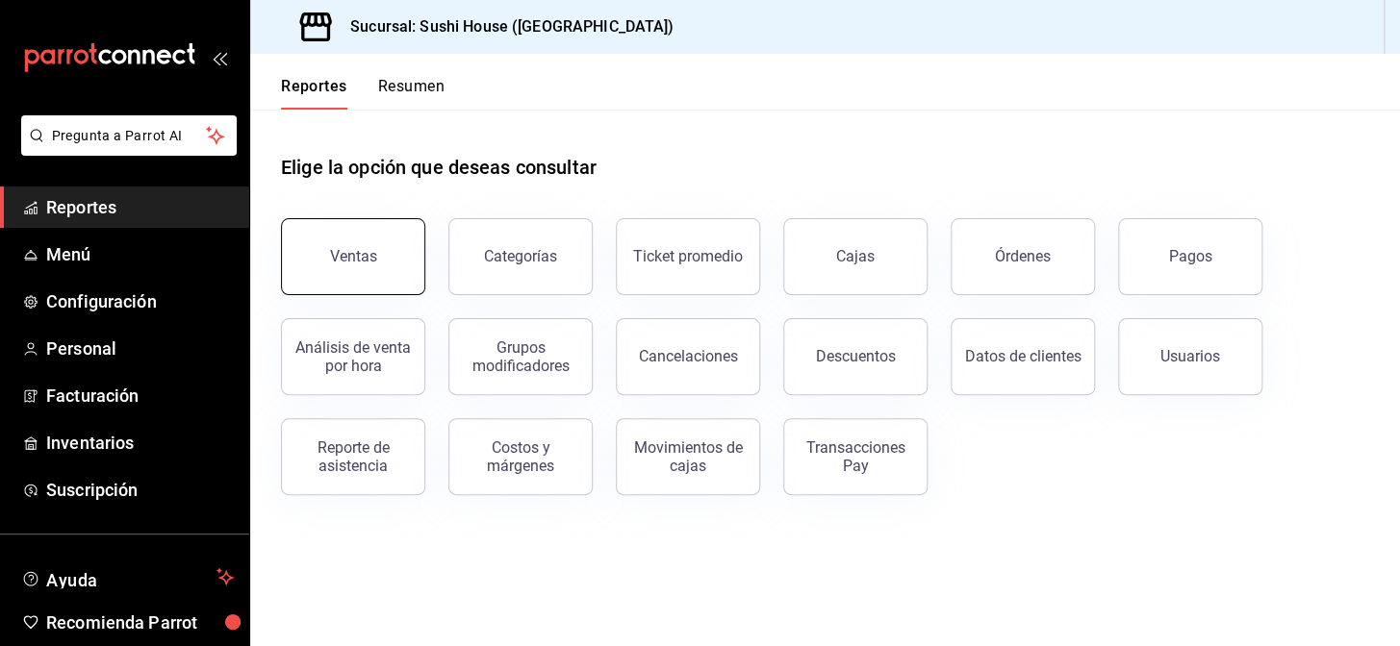
click at [341, 247] on div "Ventas" at bounding box center [353, 256] width 47 height 18
